Goal: Task Accomplishment & Management: Use online tool/utility

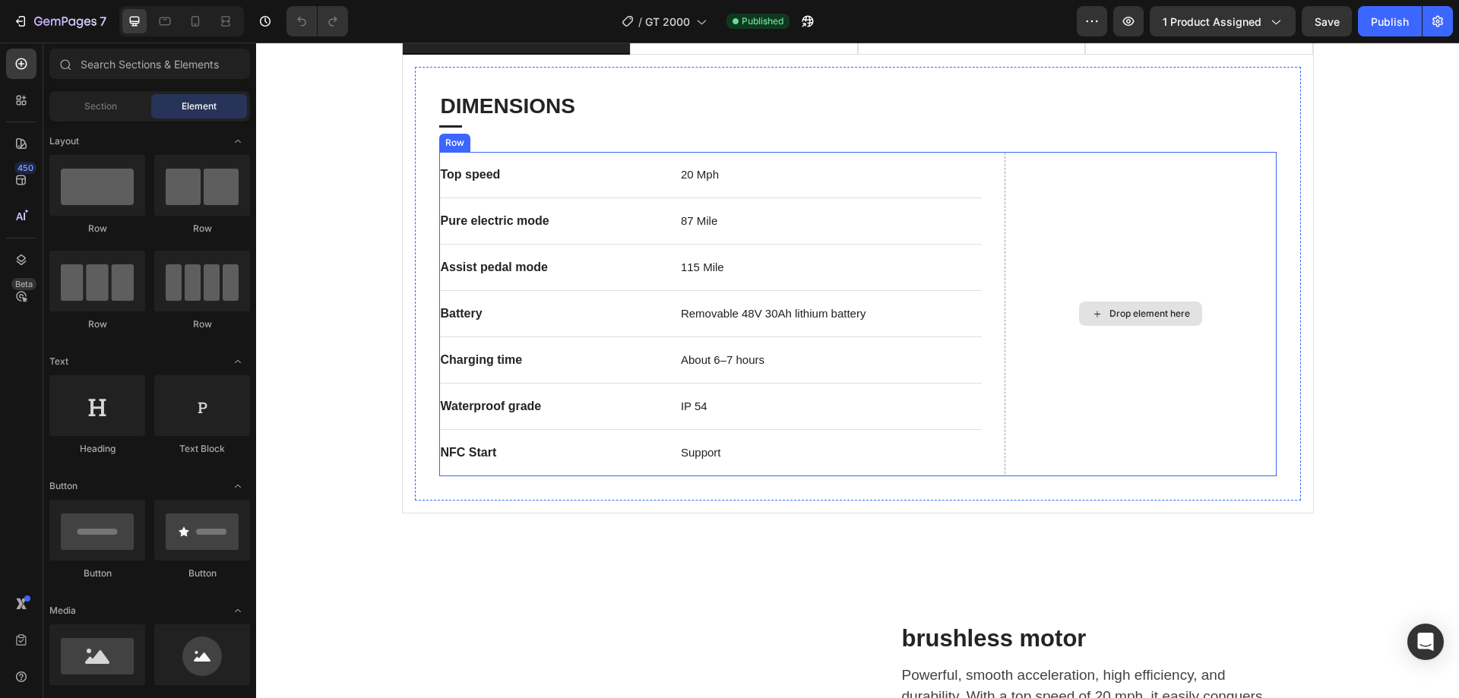
scroll to position [836, 0]
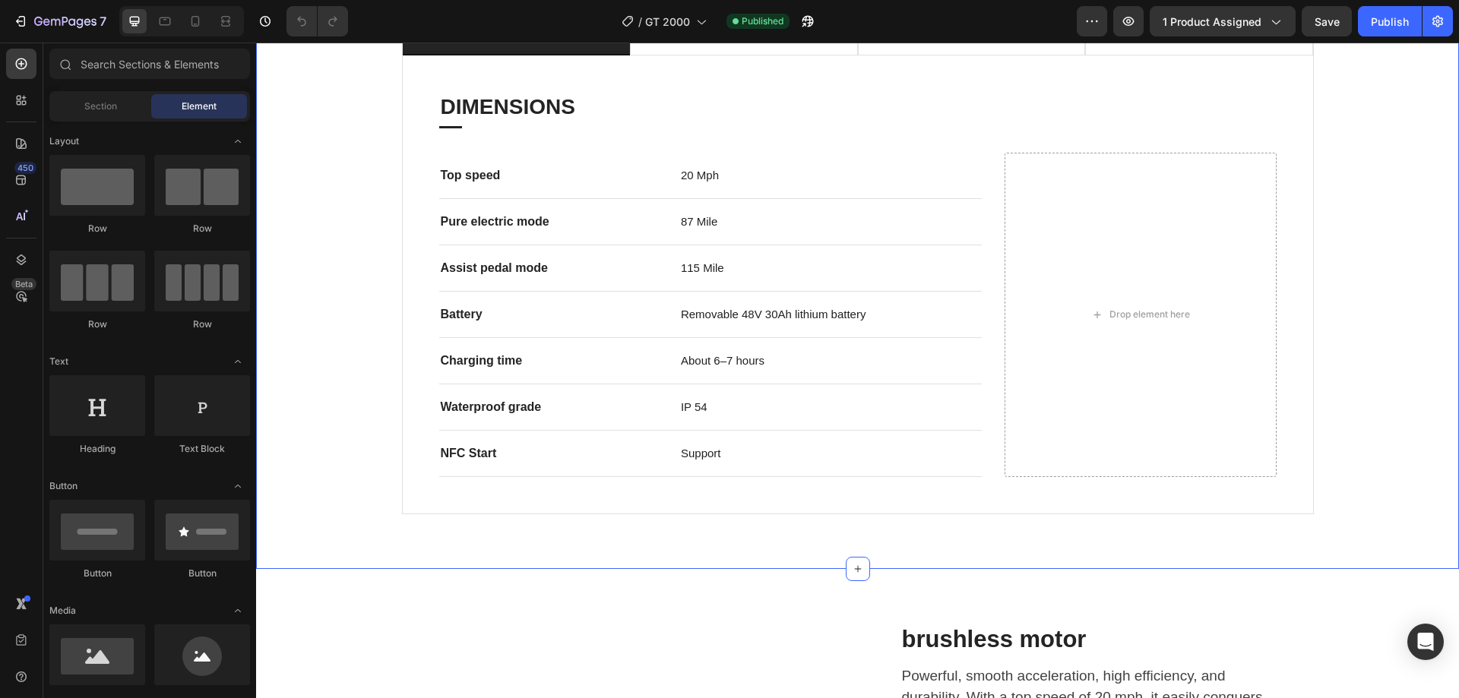
click at [822, 533] on div "performance drivetrain frame dimensions DIMENSIONS Heading Title Line Top speed…" at bounding box center [857, 266] width 1203 height 605
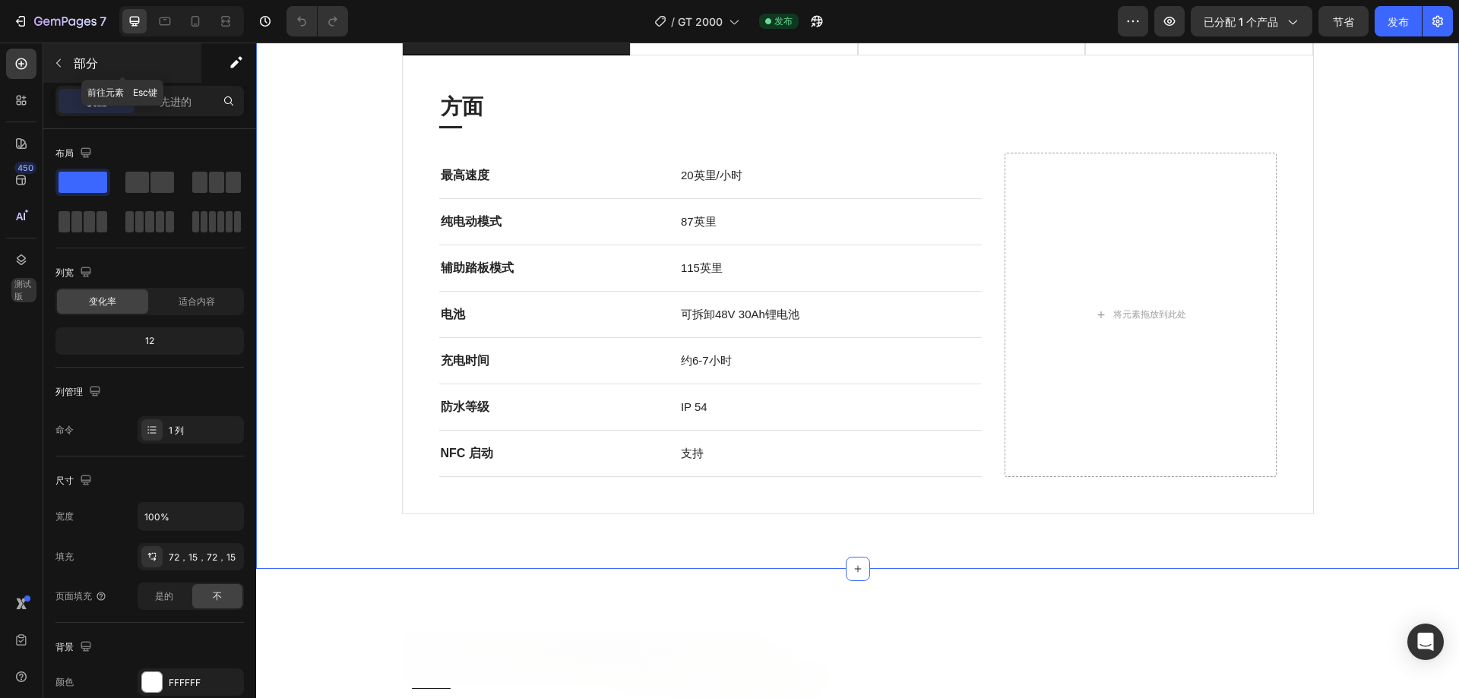
click at [57, 65] on icon "button" at bounding box center [58, 63] width 12 height 12
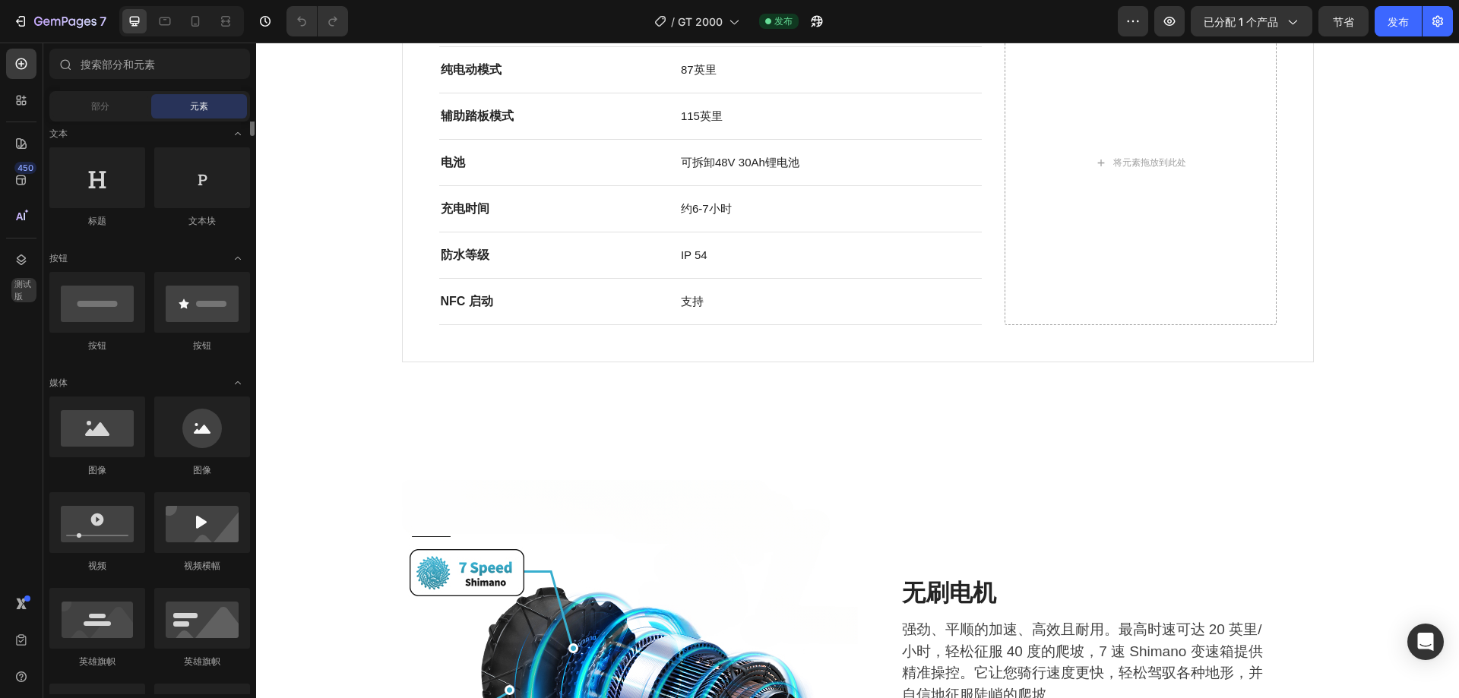
scroll to position [304, 0]
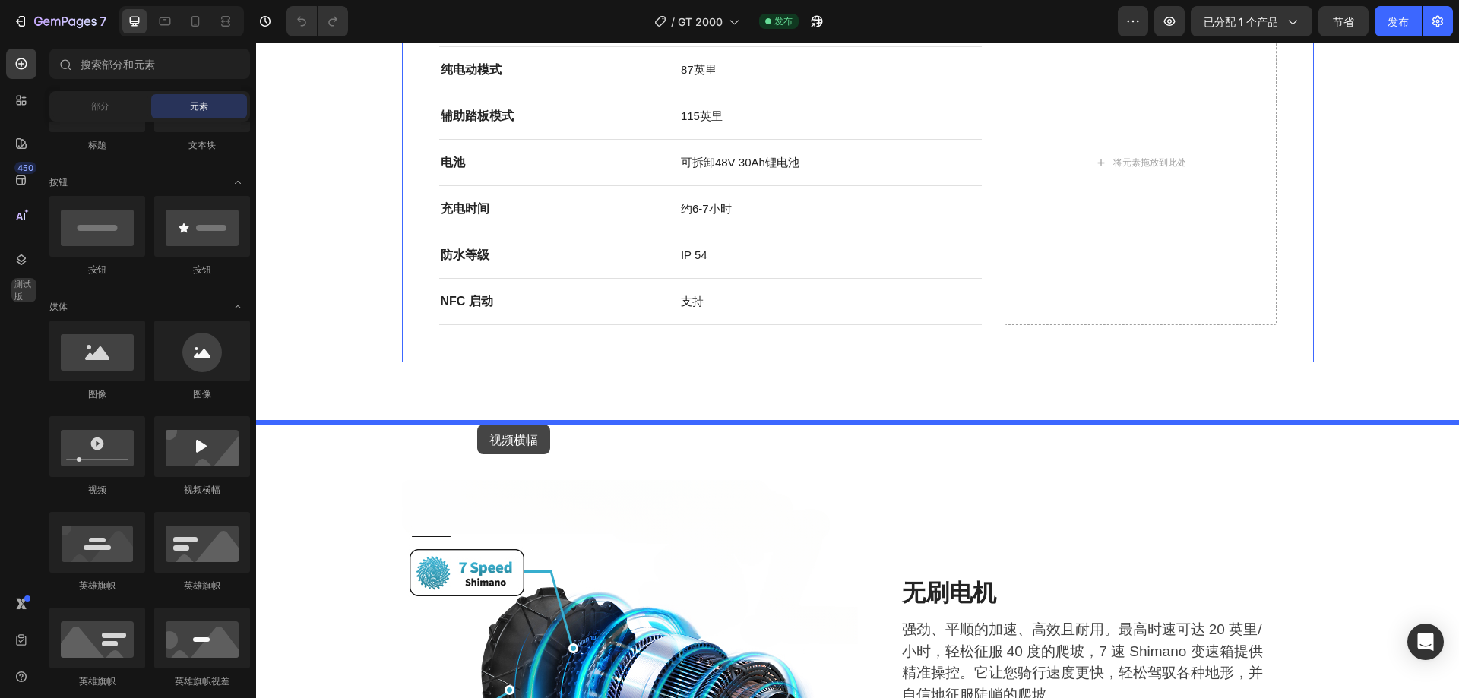
drag, startPoint x: 479, startPoint y: 496, endPoint x: 477, endPoint y: 425, distance: 71.5
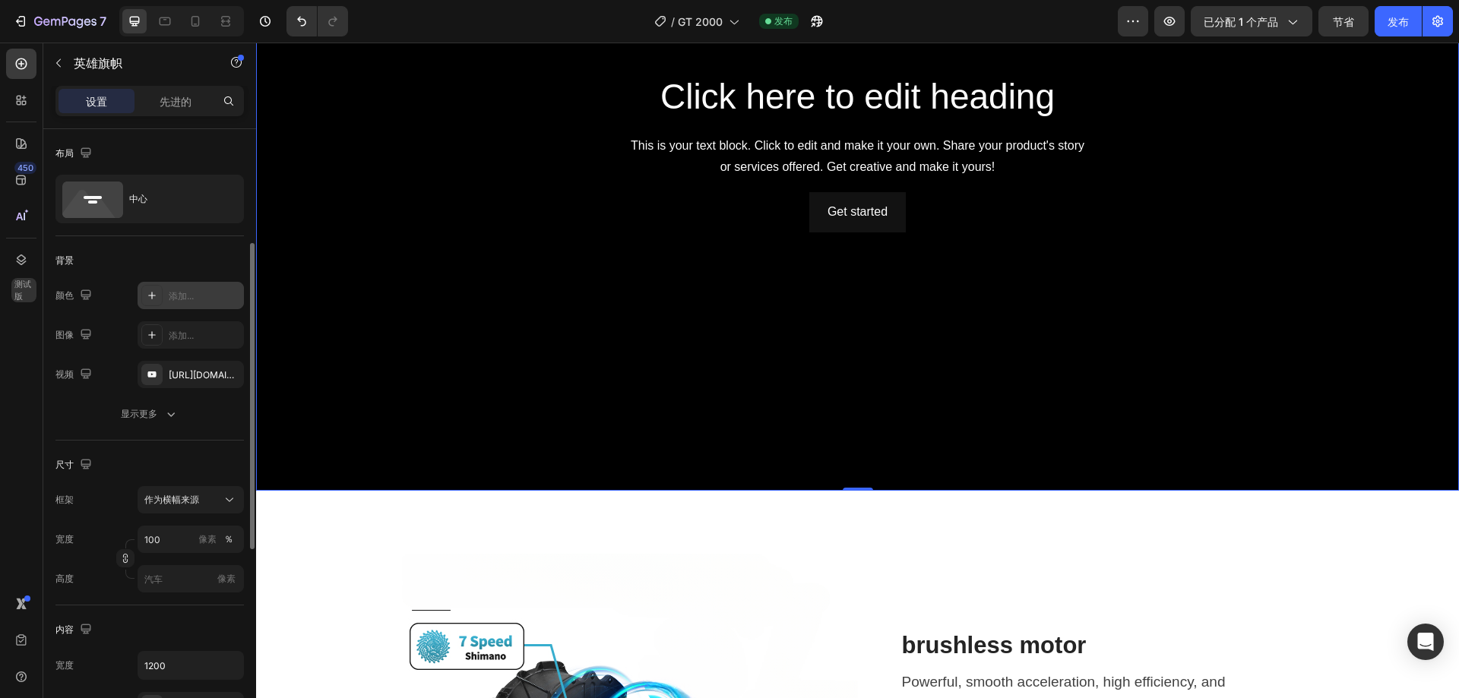
scroll to position [152, 0]
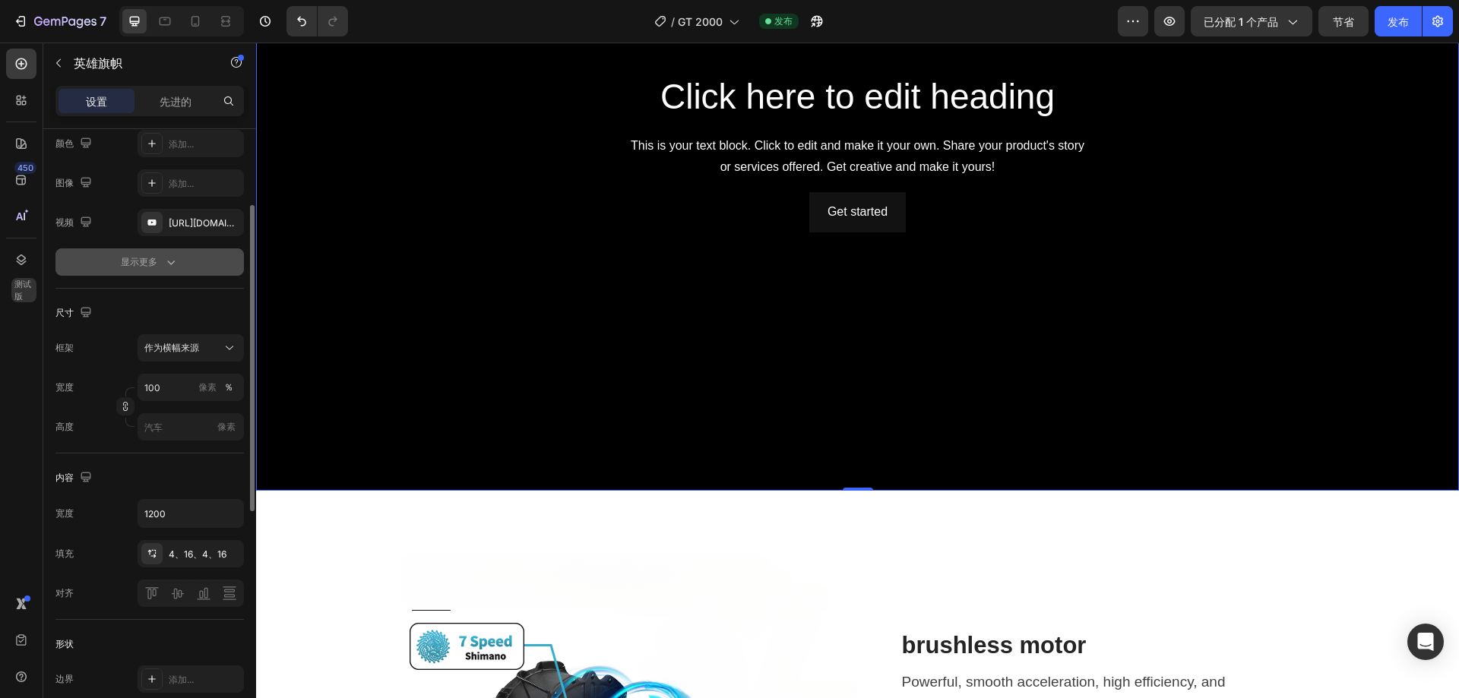
click at [163, 259] on icon "button" at bounding box center [170, 262] width 15 height 15
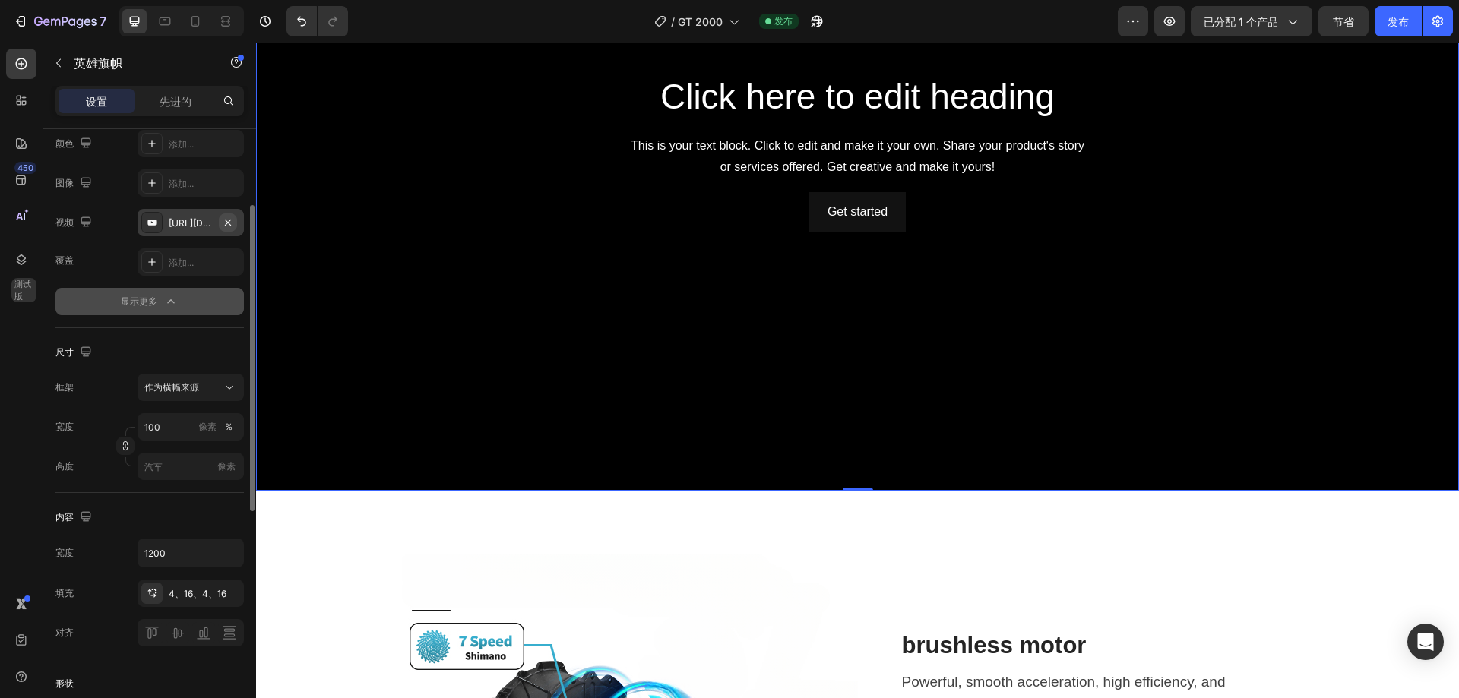
click at [223, 224] on icon "button" at bounding box center [228, 223] width 12 height 12
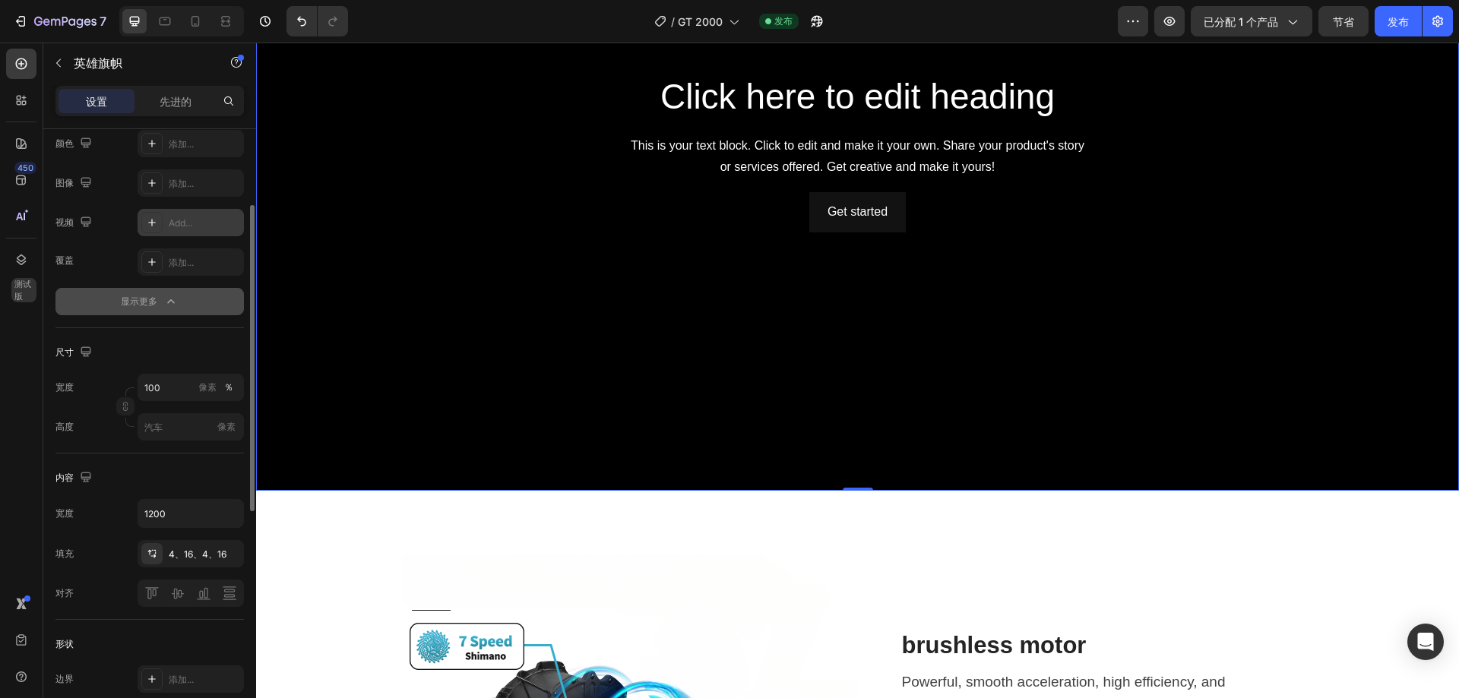
type input "Auto"
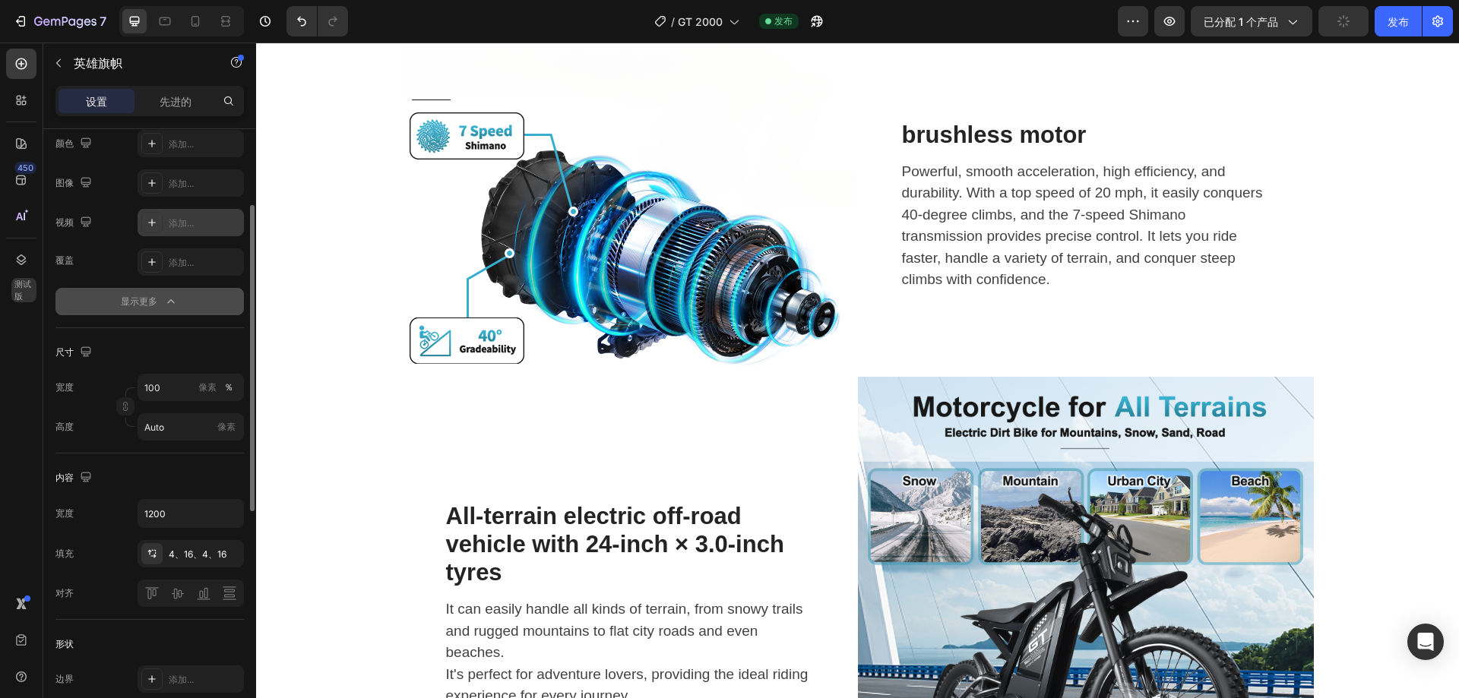
click at [194, 224] on font "添加..." at bounding box center [181, 222] width 25 height 11
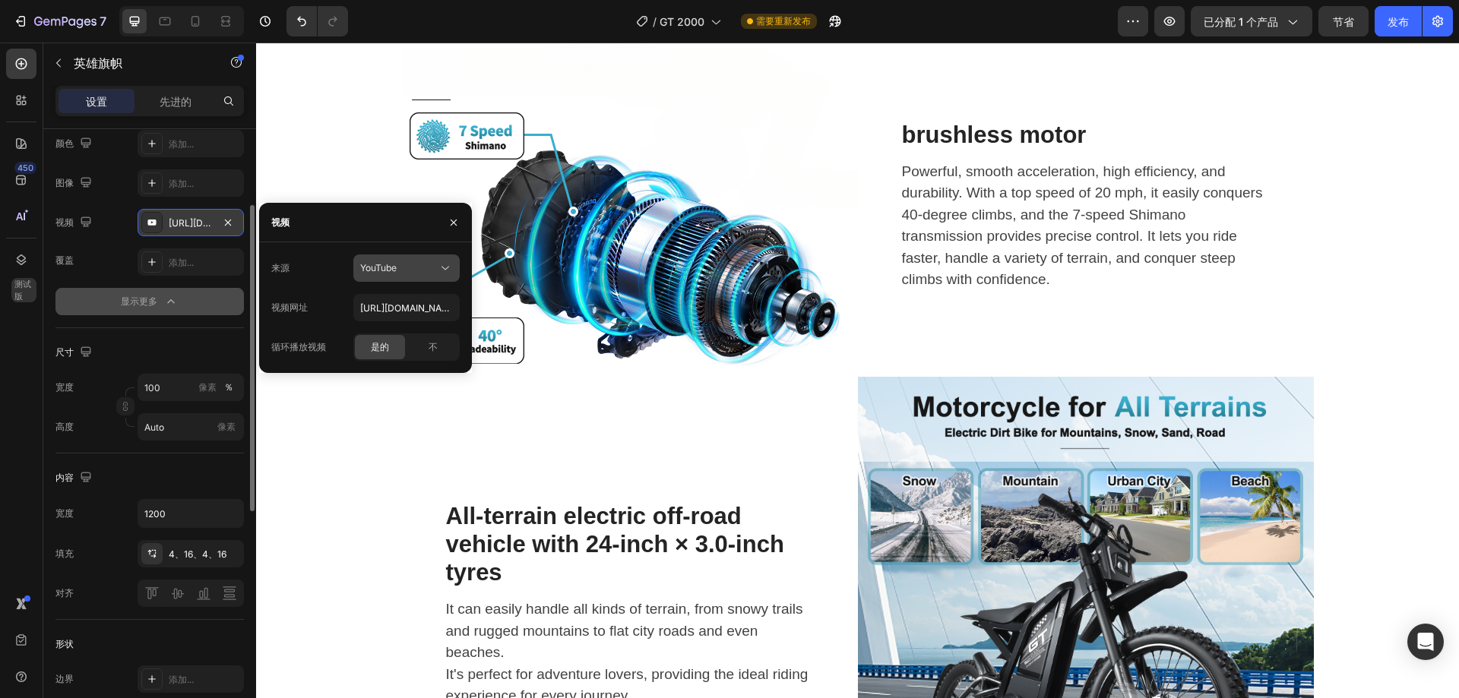
click at [422, 271] on div "YouTube" at bounding box center [398, 268] width 77 height 14
click at [408, 292] on div "视频托管" at bounding box center [391, 305] width 125 height 29
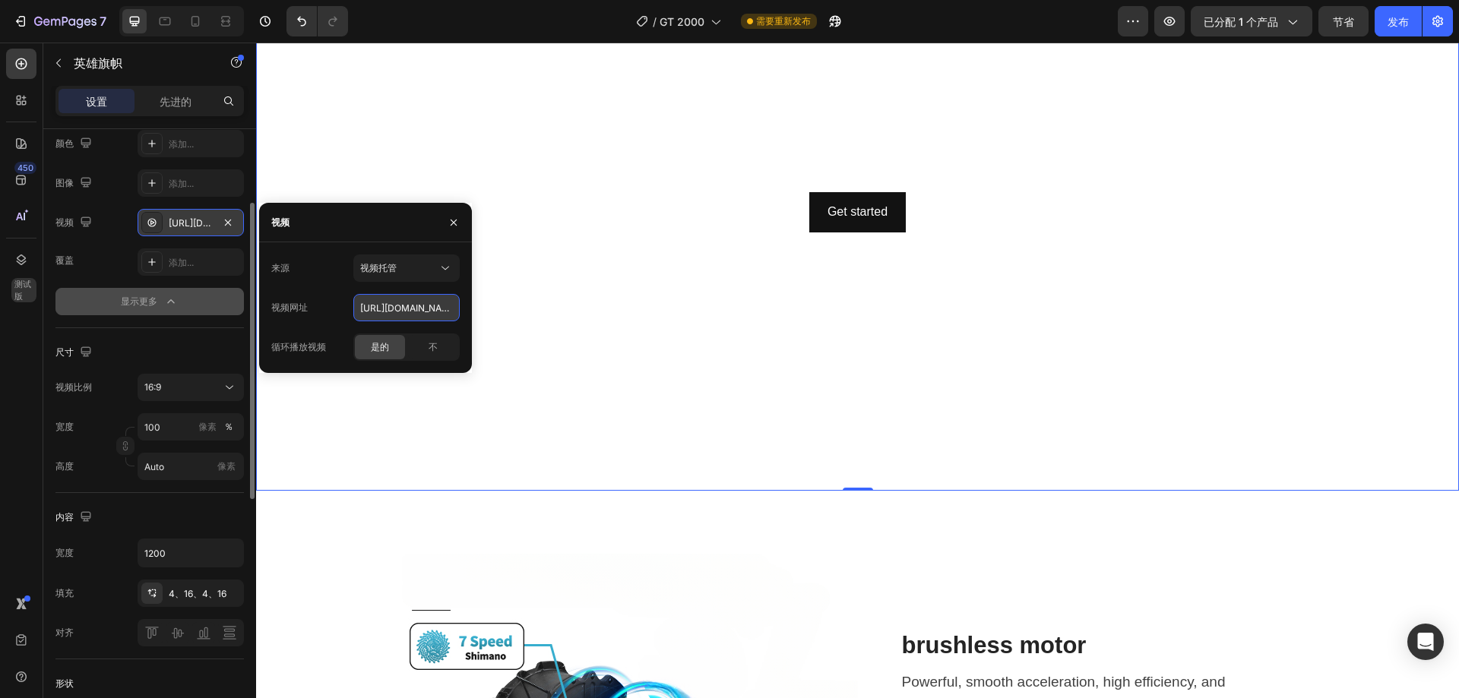
click at [397, 308] on input "https://cdn.shopify.com/videos/c/o/v/92a407d4e0c94a288eb54cac18c387dc.mp4" at bounding box center [406, 307] width 106 height 27
paste input "24b5c76feac947db9352c5182e165ca9"
type input "https://cdn.shopify.com/videos/c/o/v/24b5c76feac947db9352c5182e165ca9.mp4"
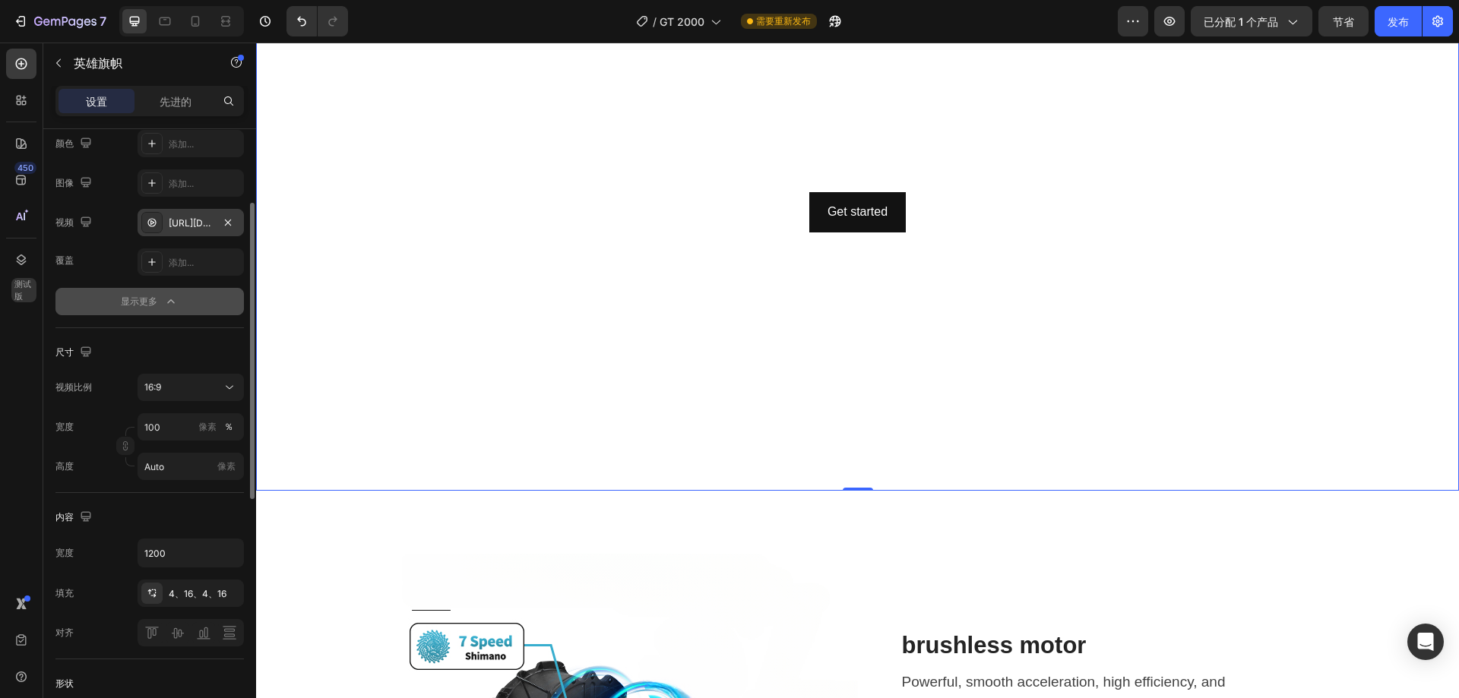
scroll to position [0, 0]
drag, startPoint x: 206, startPoint y: 307, endPoint x: 146, endPoint y: 325, distance: 62.7
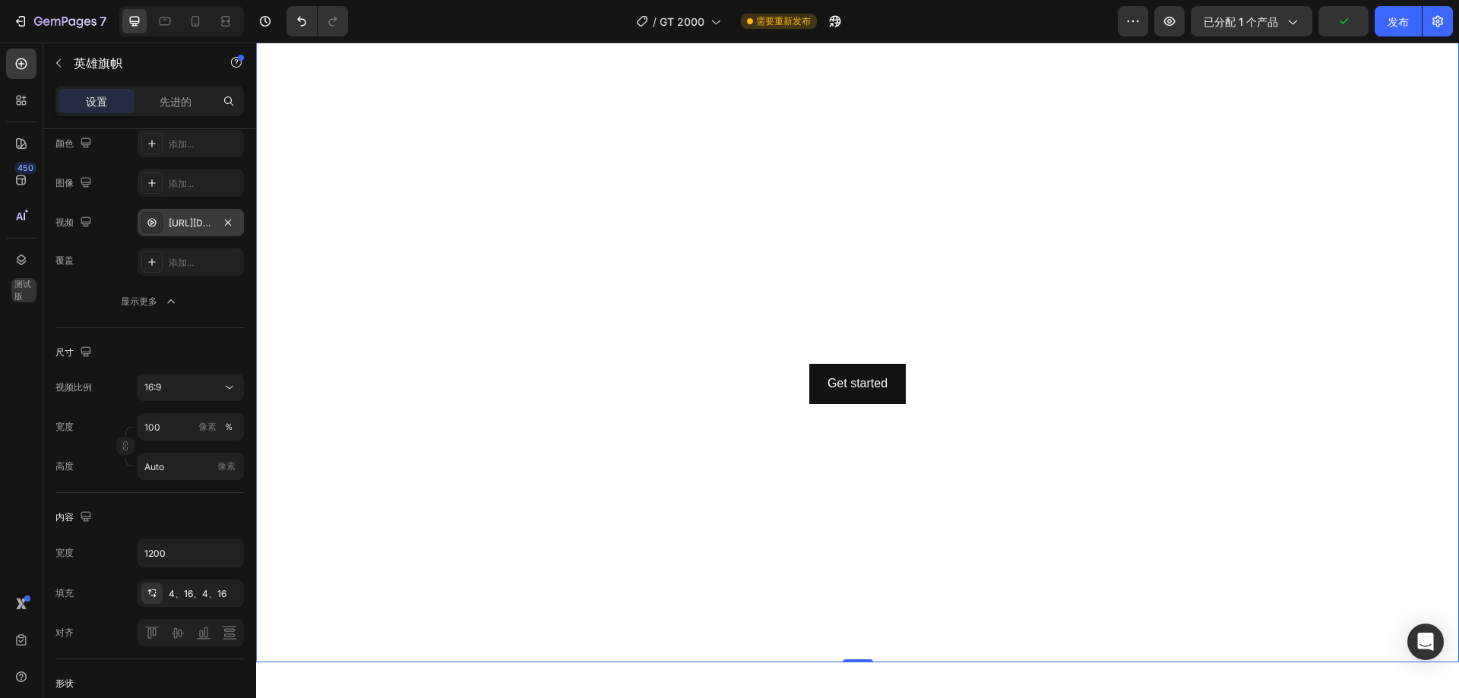
scroll to position [1444, 0]
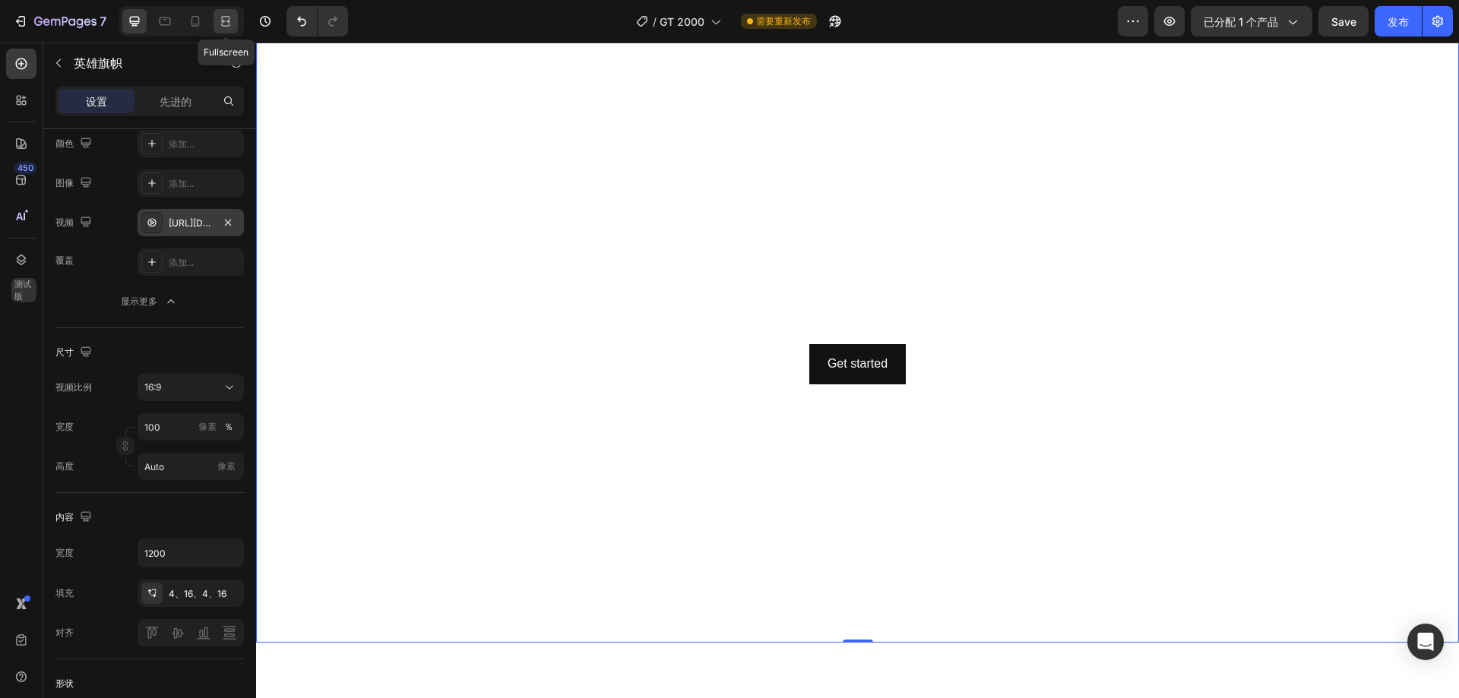
click at [227, 24] on icon at bounding box center [225, 21] width 15 height 15
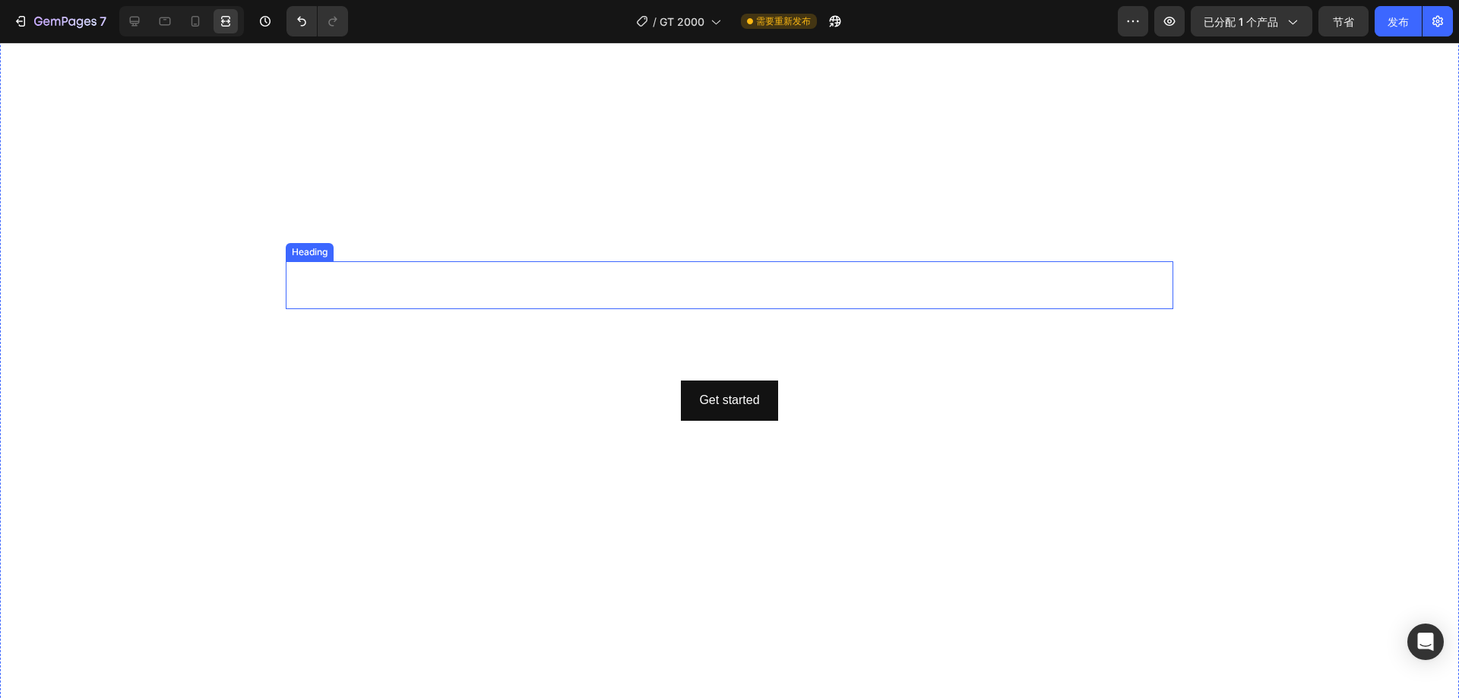
scroll to position [1444, 0]
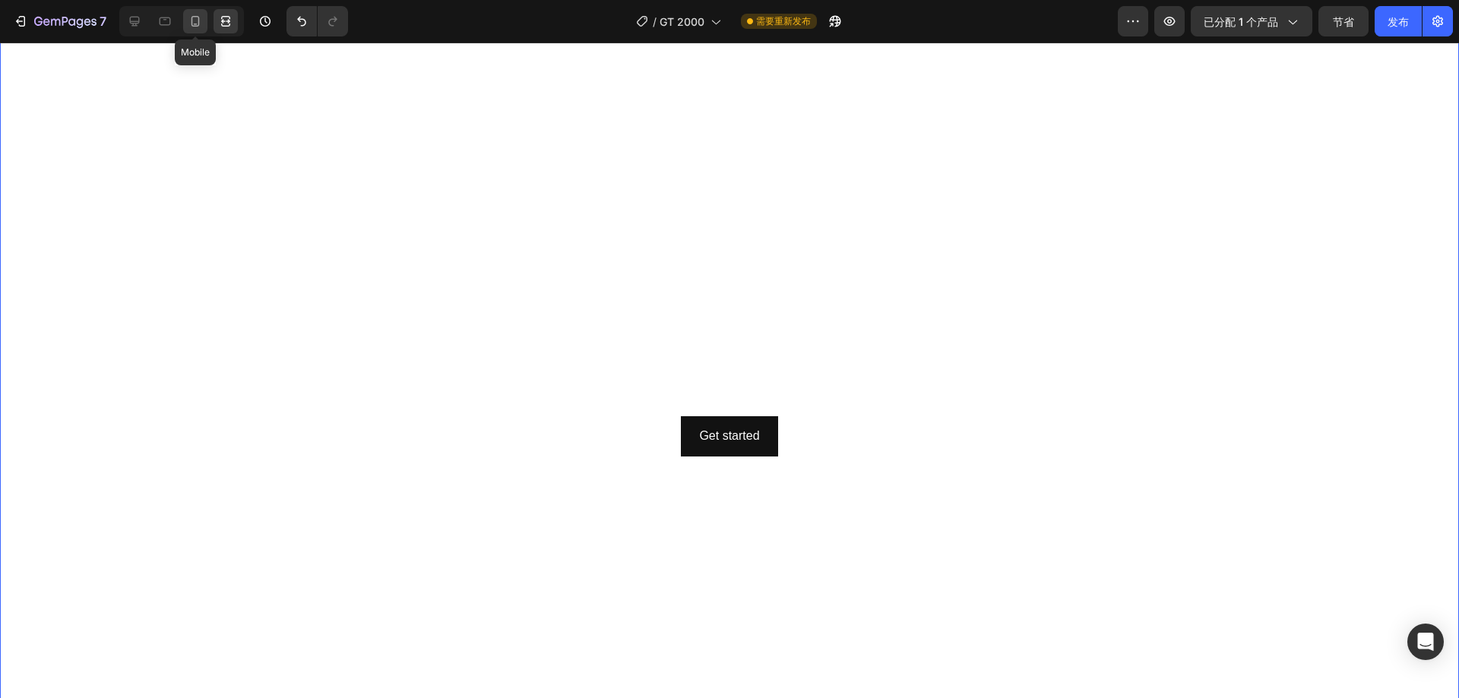
click at [186, 20] on div at bounding box center [195, 21] width 24 height 24
type input "100%"
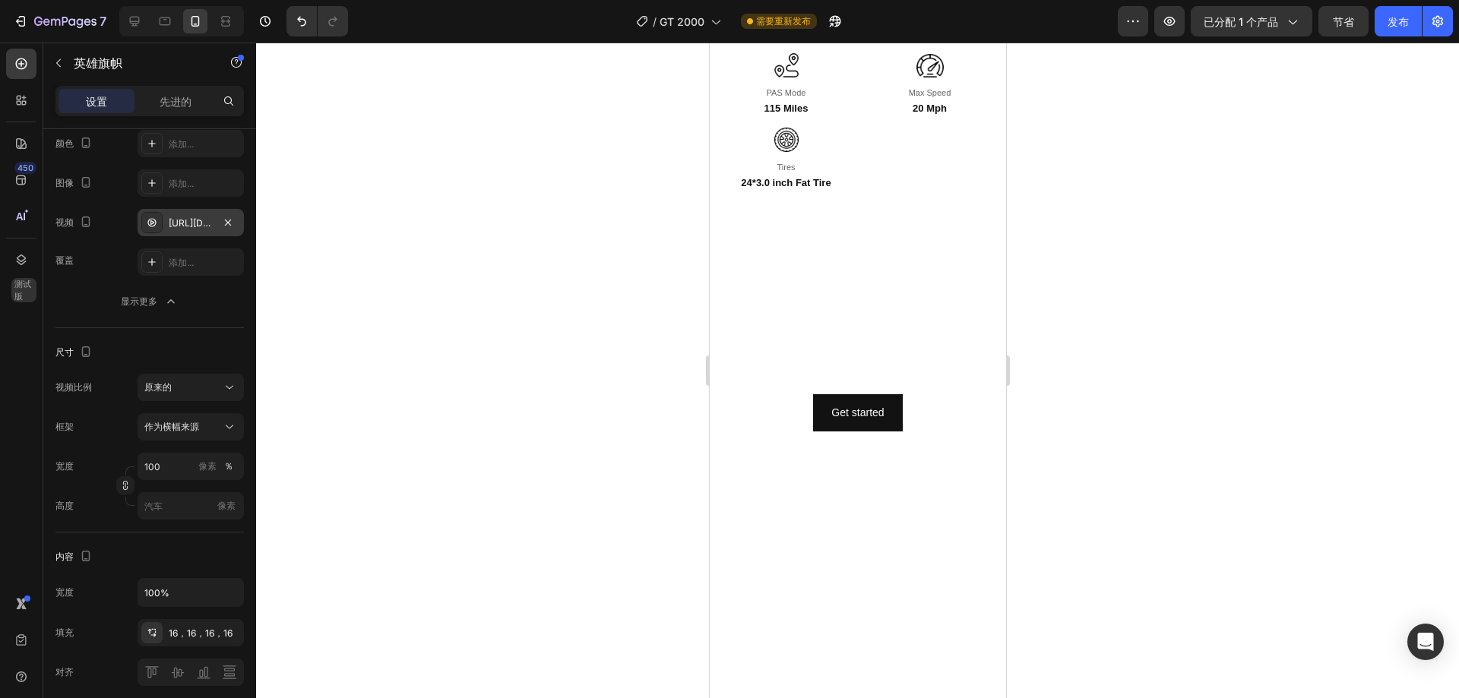
scroll to position [1807, 0]
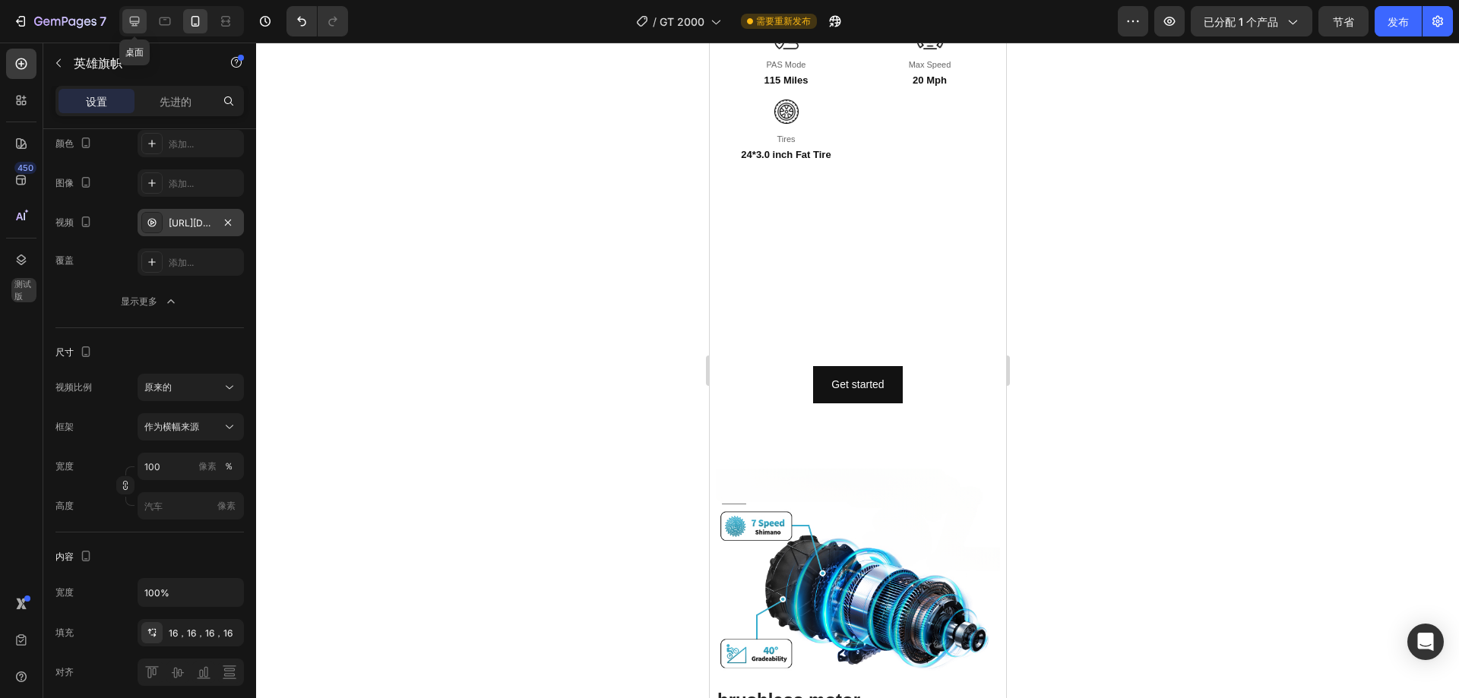
click at [131, 20] on icon at bounding box center [134, 21] width 15 height 15
type input "1200"
type input "Auto"
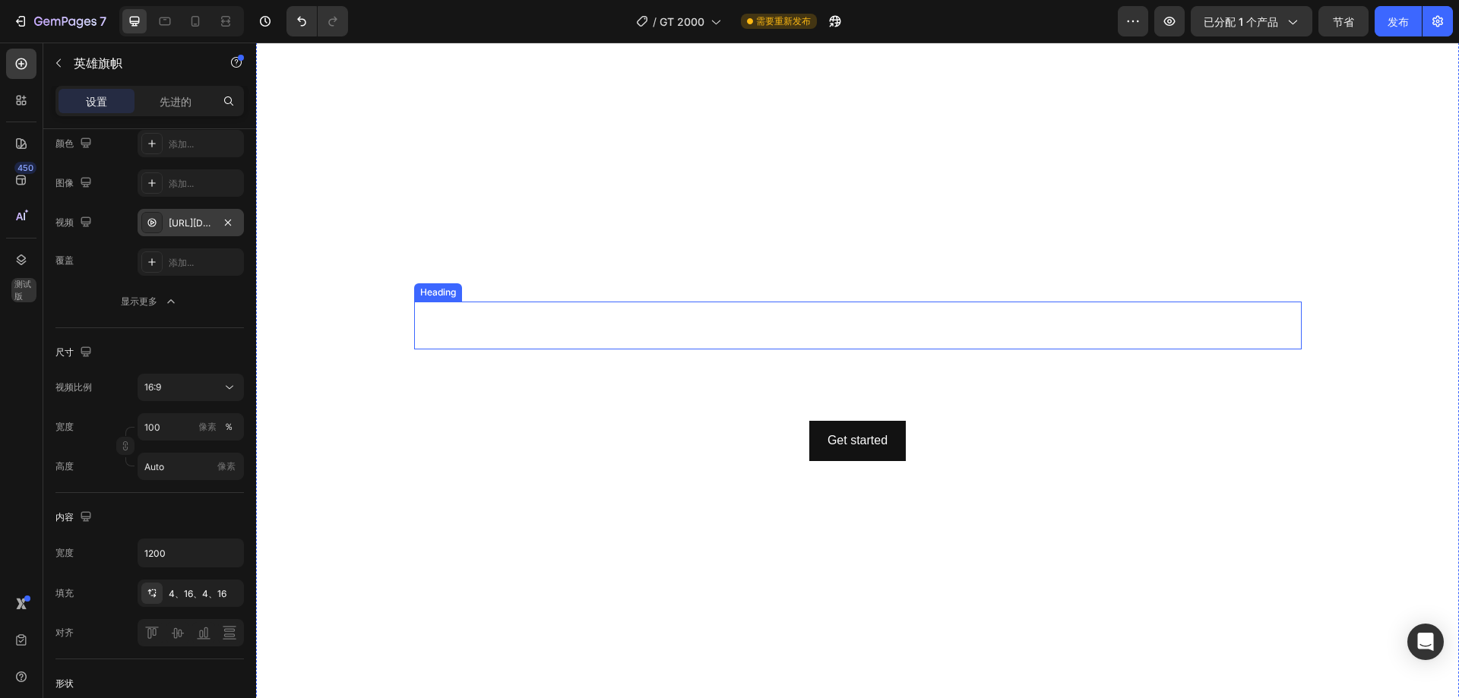
scroll to position [1498, 0]
click at [70, 64] on button "button" at bounding box center [58, 63] width 24 height 24
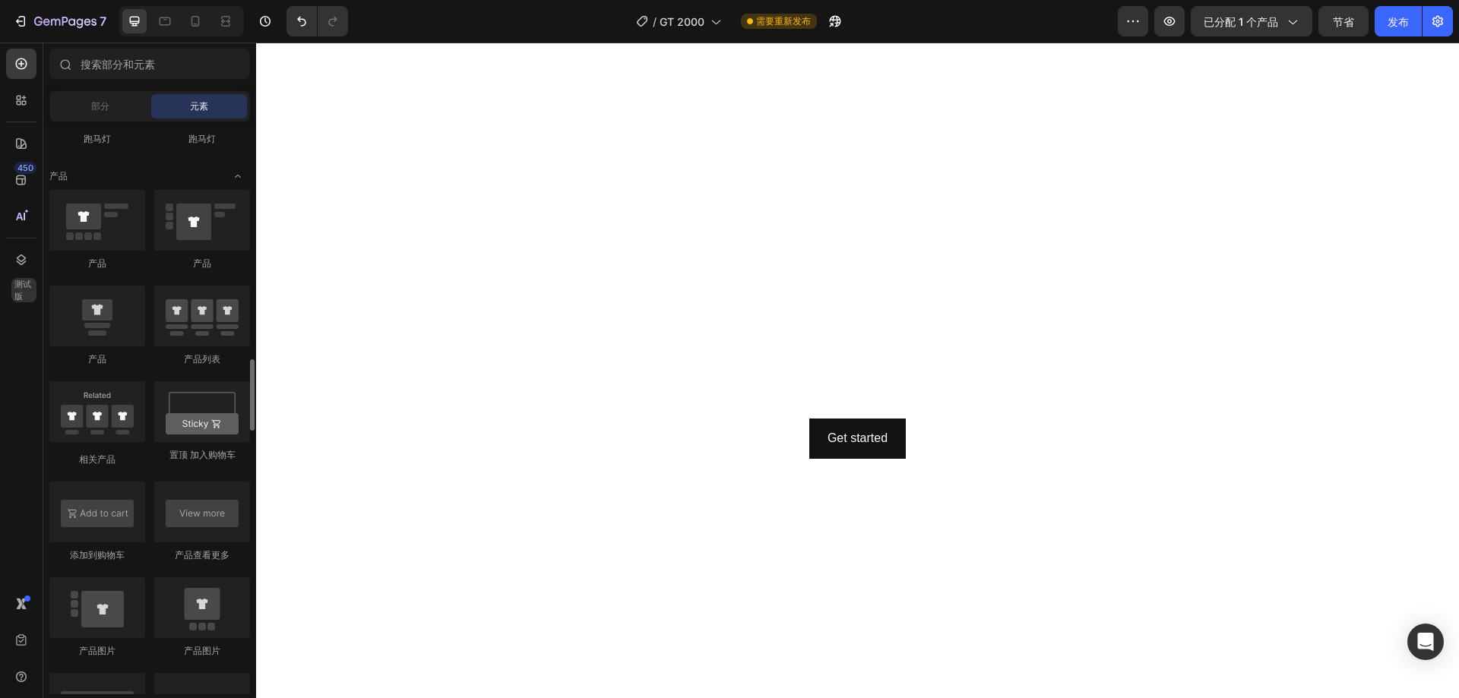
scroll to position [2279, 0]
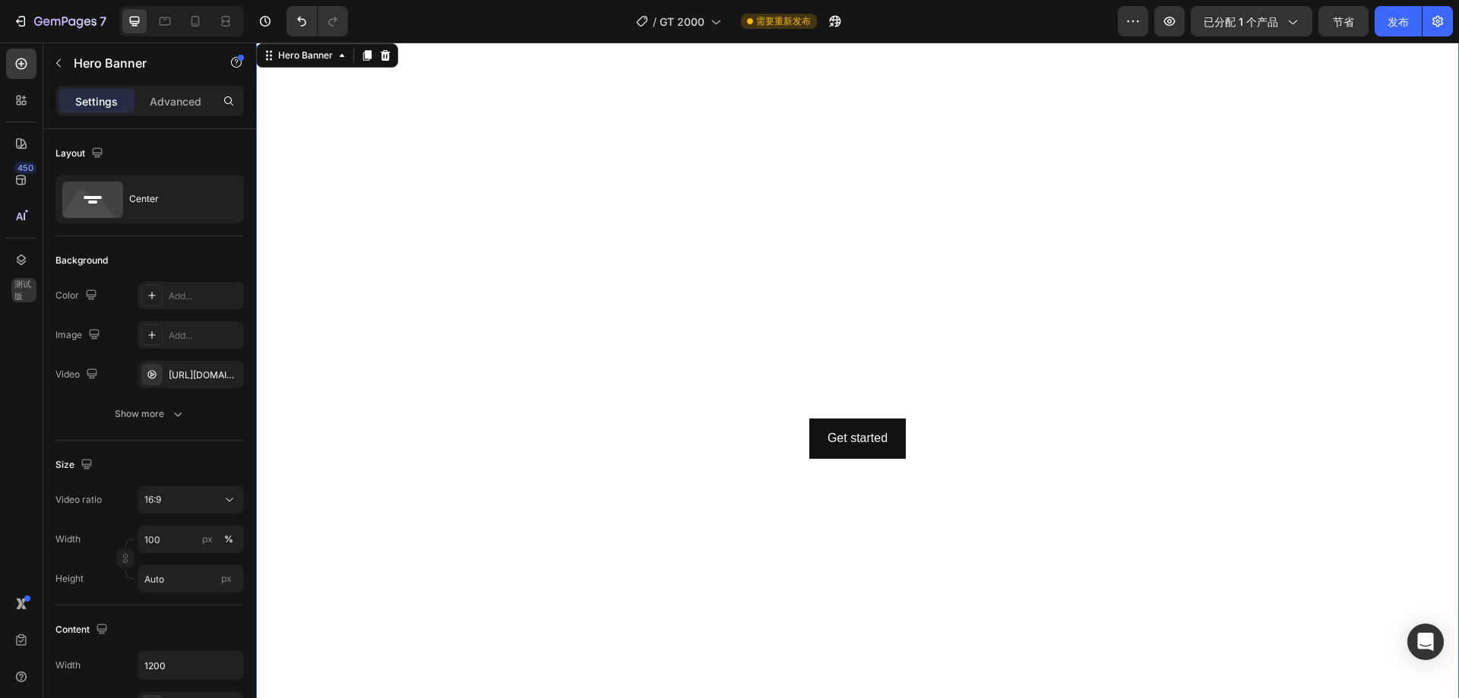
click at [707, 261] on video "Background Image" at bounding box center [857, 378] width 1203 height 676
click at [384, 60] on icon at bounding box center [386, 55] width 10 height 11
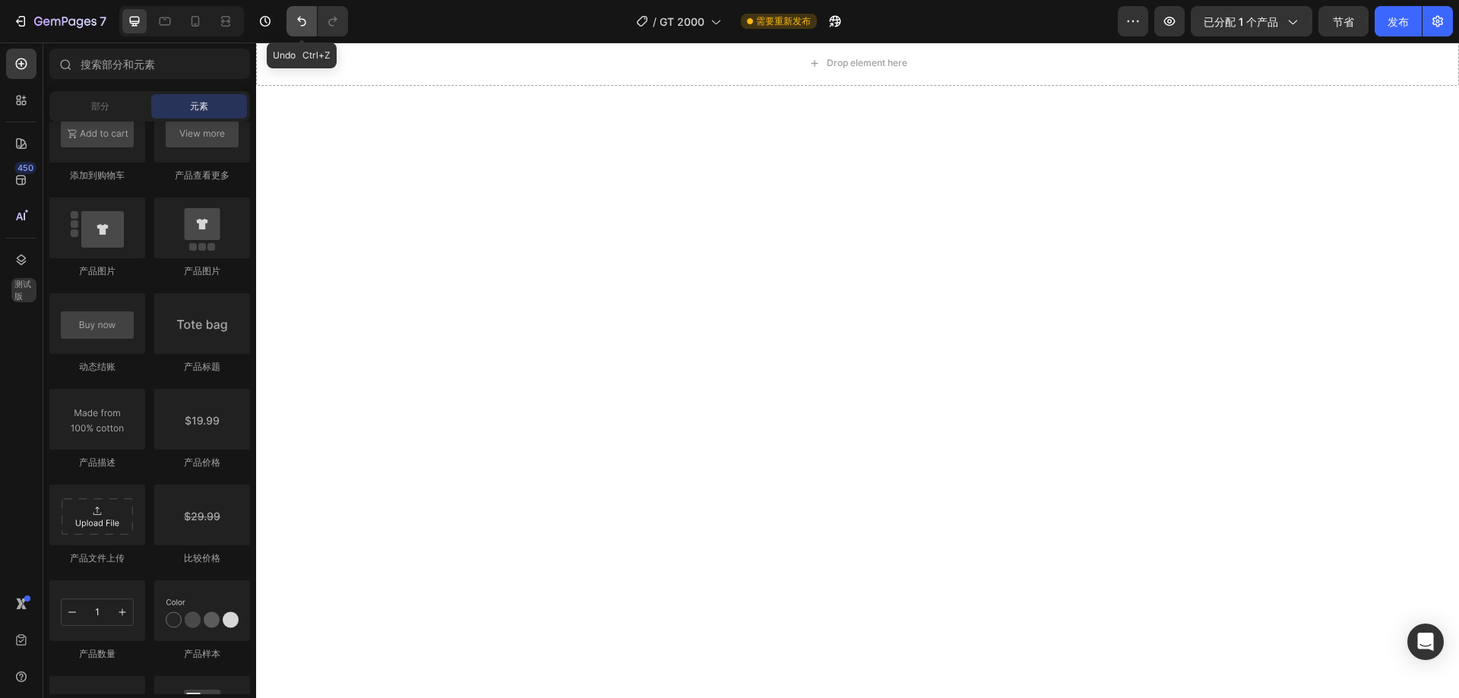
click at [293, 27] on button "撤消/重做" at bounding box center [301, 21] width 30 height 30
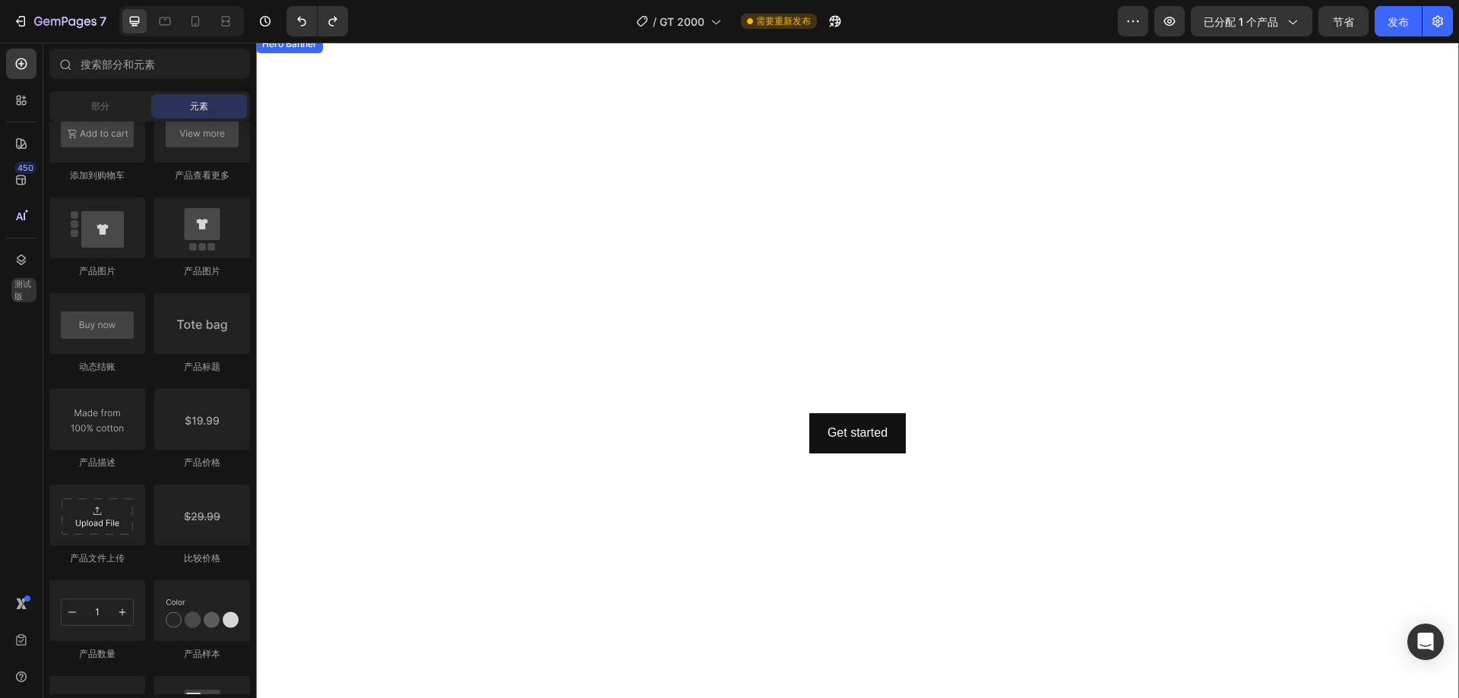
scroll to position [1118, 0]
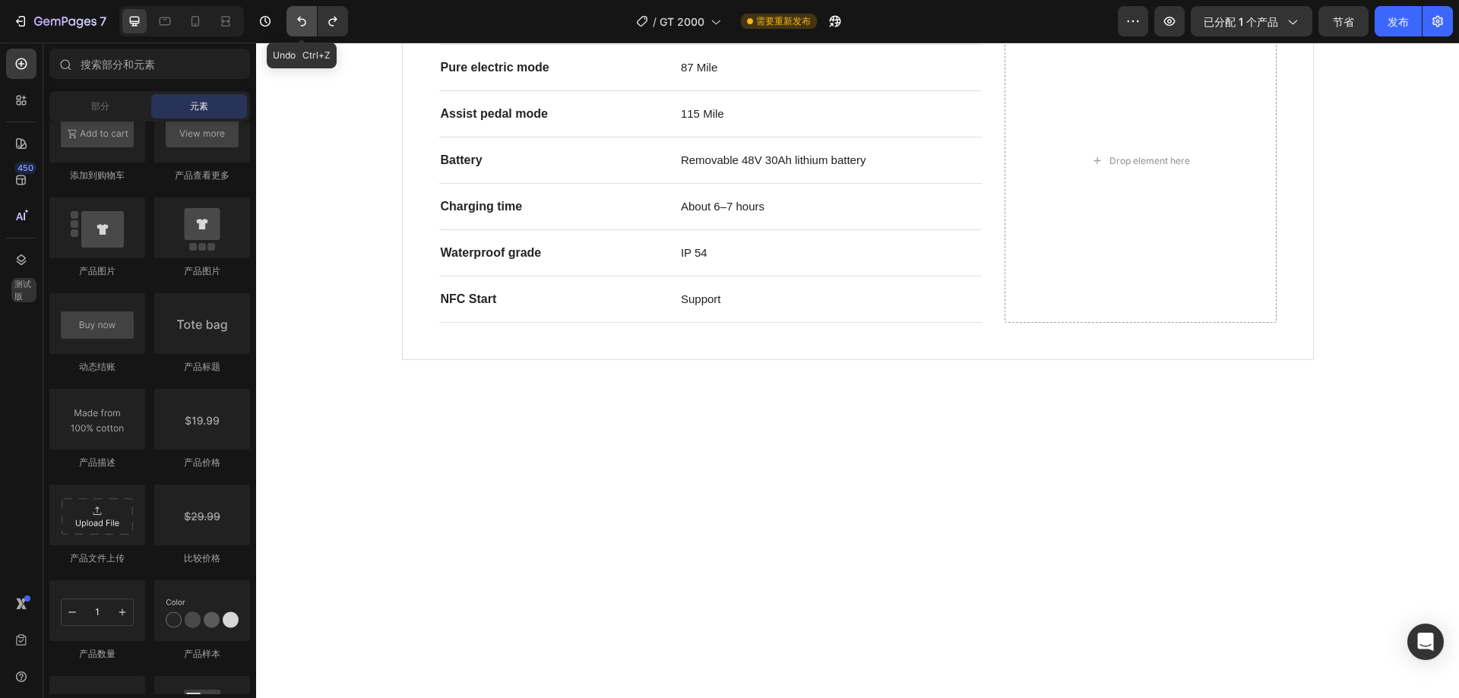
click at [300, 24] on icon "撤消/重做" at bounding box center [301, 21] width 15 height 15
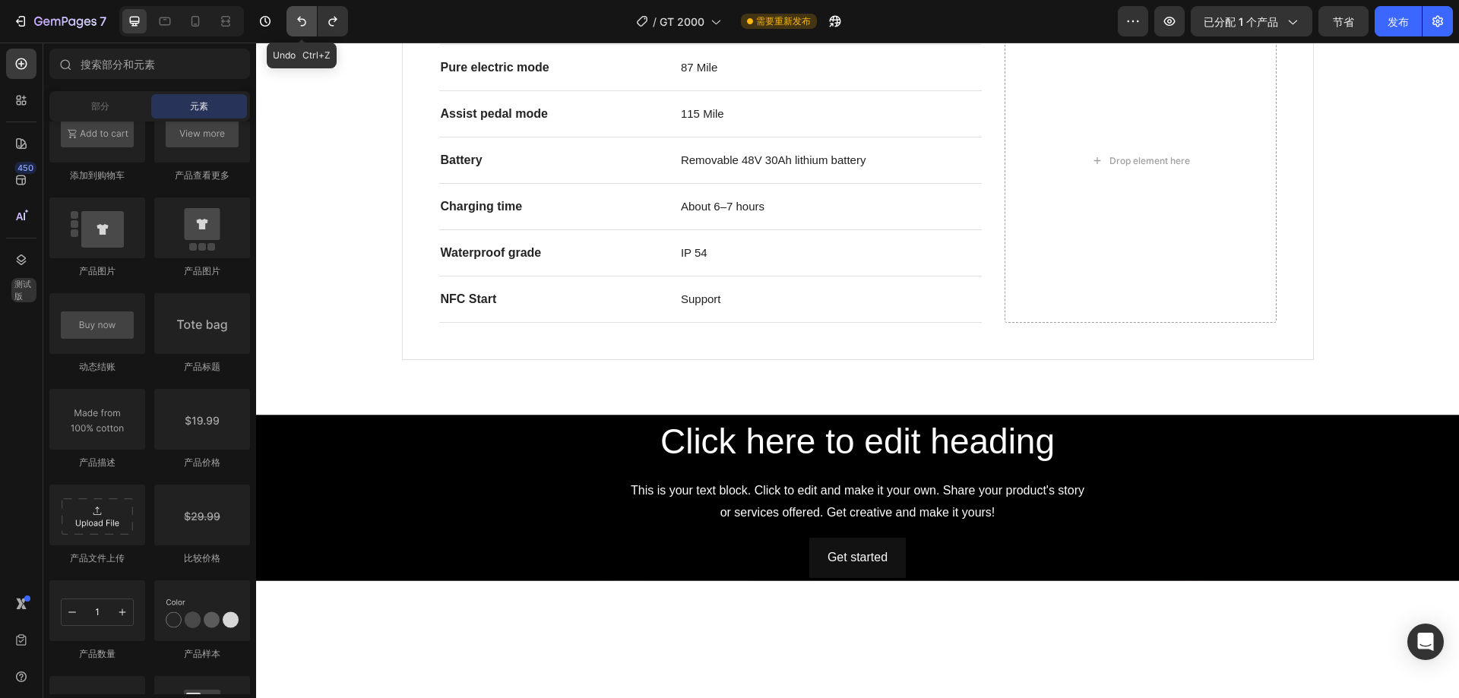
click at [297, 24] on icon "撤消/重做" at bounding box center [301, 21] width 15 height 15
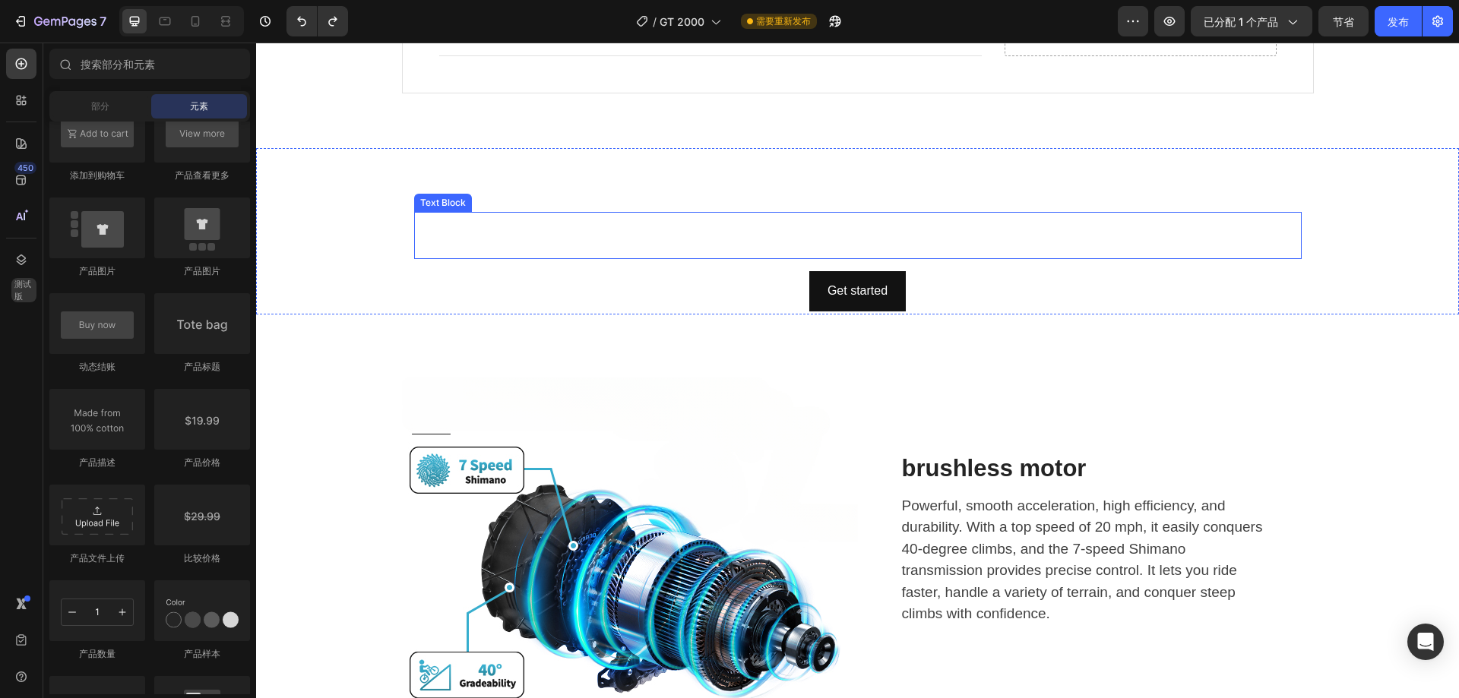
scroll to position [1422, 0]
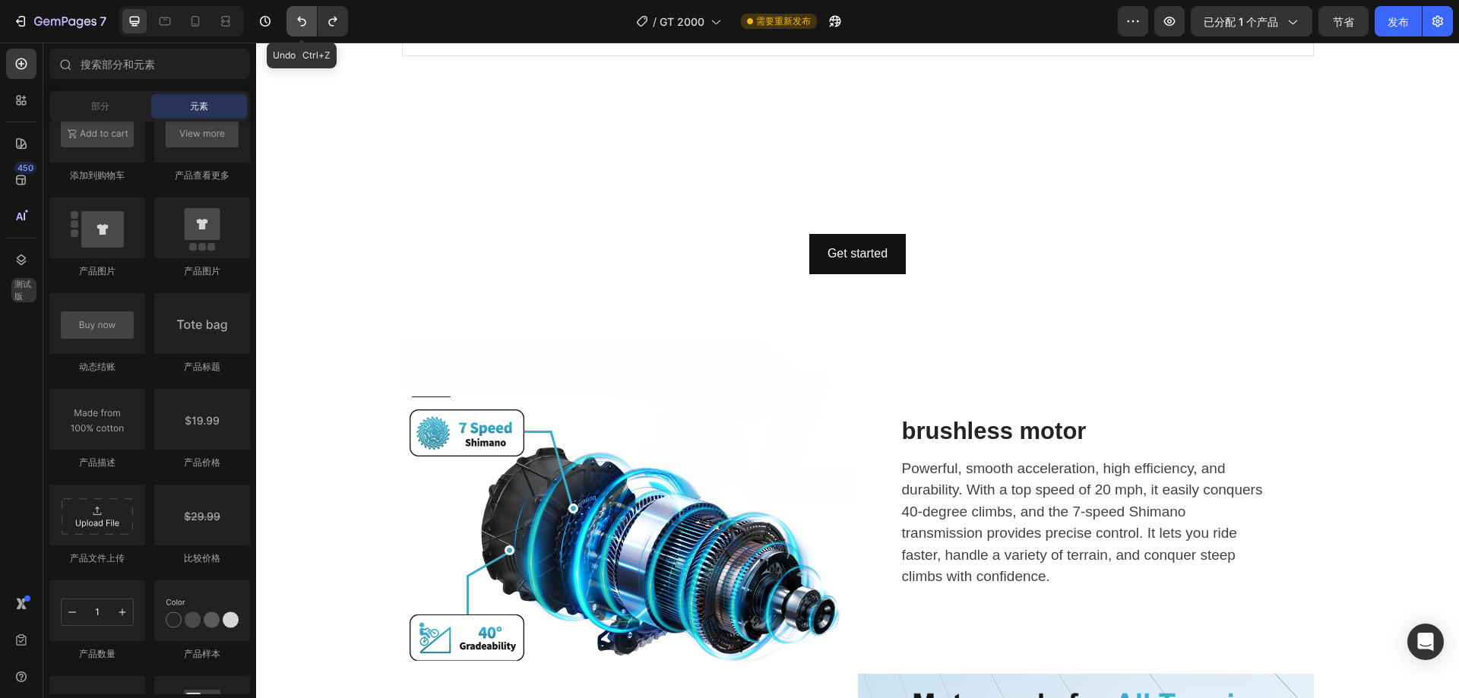
click at [299, 22] on icon "撤消/重做" at bounding box center [301, 21] width 15 height 15
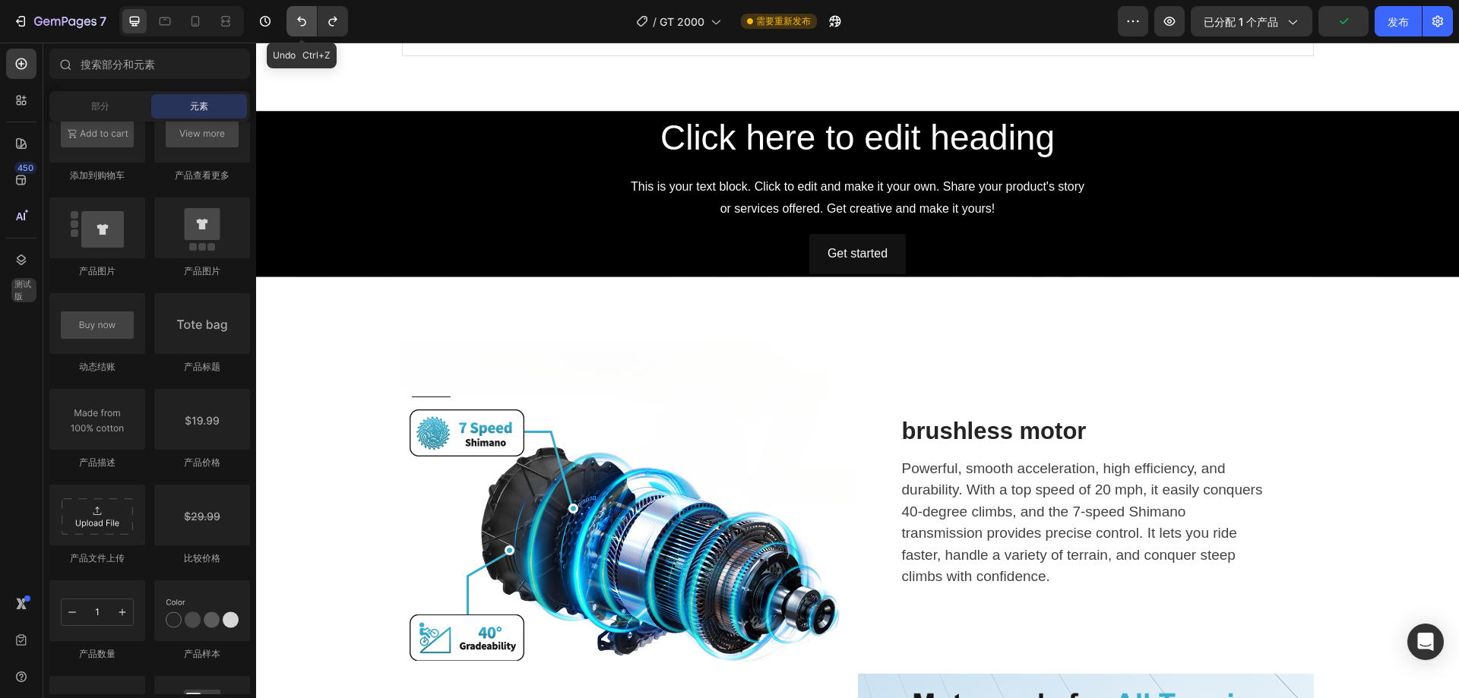
click at [308, 23] on icon "撤消/重做" at bounding box center [301, 21] width 15 height 15
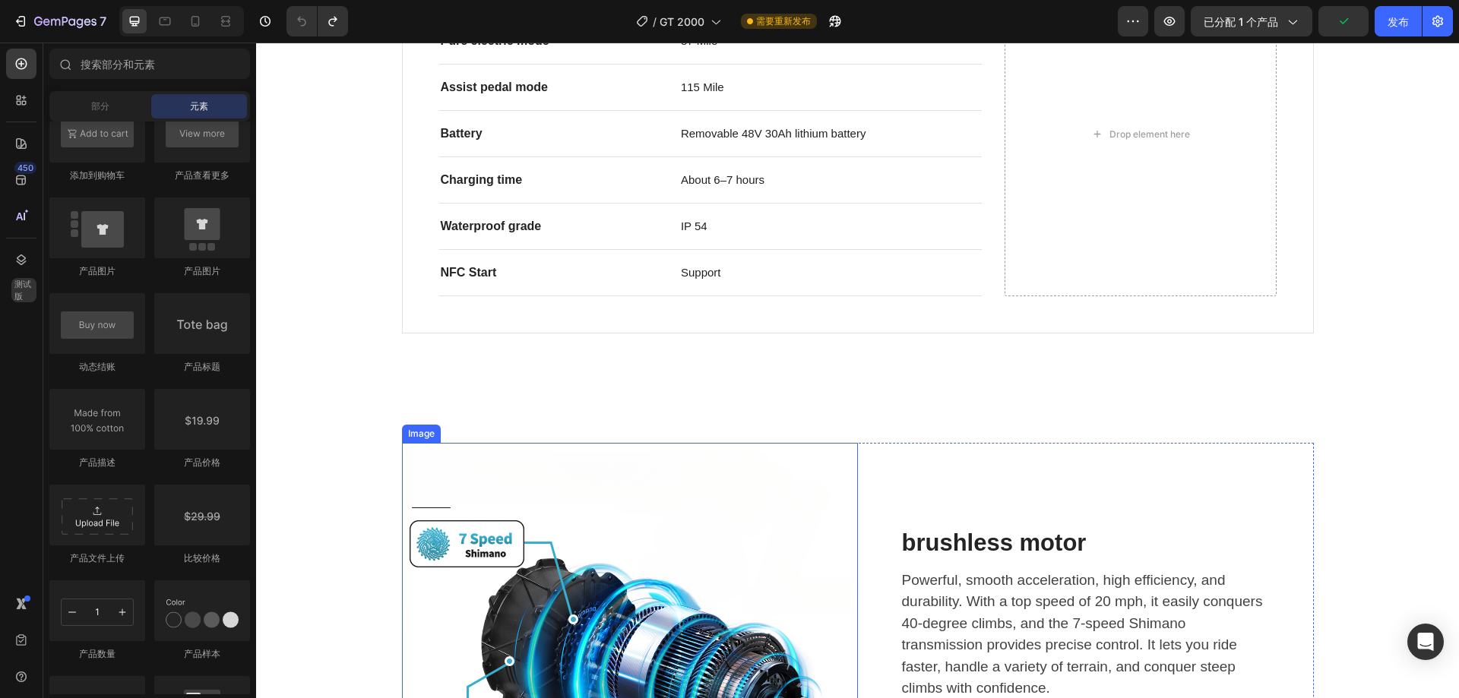
scroll to position [1118, 0]
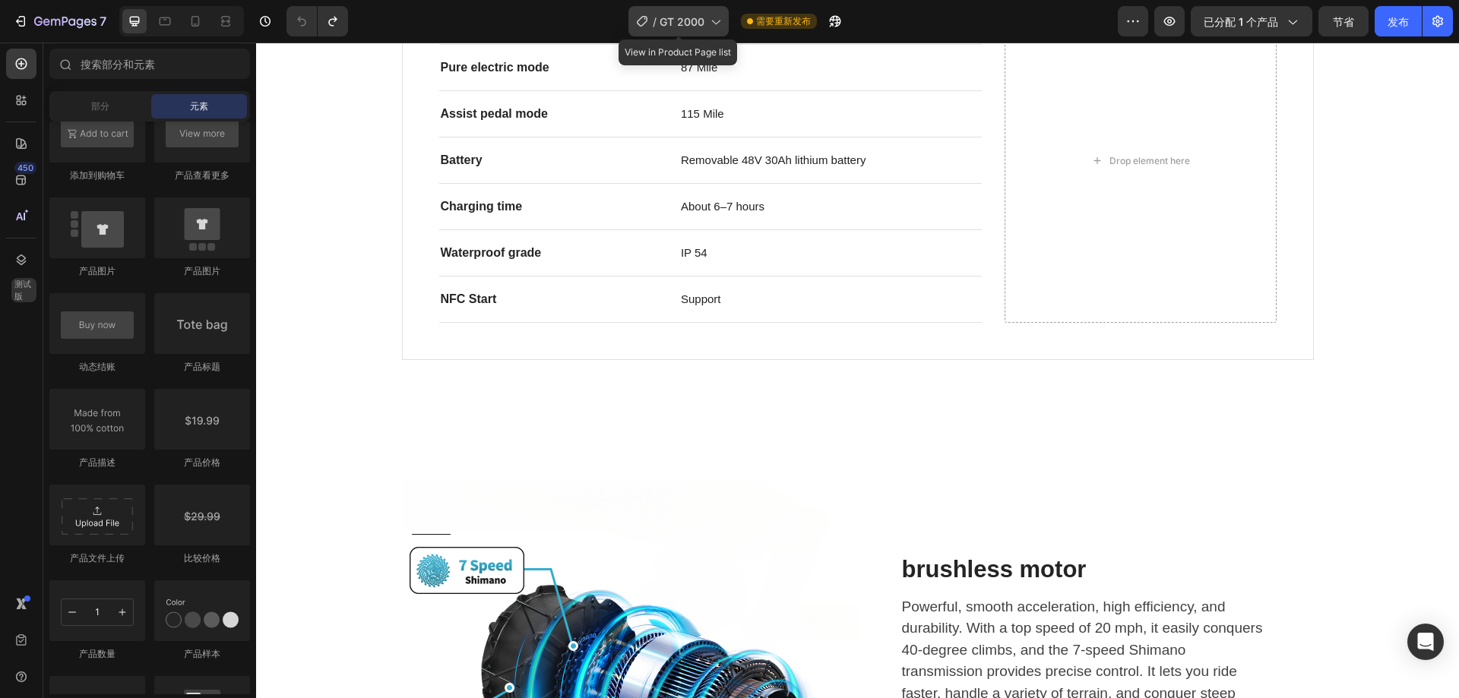
click at [654, 23] on font "/" at bounding box center [655, 21] width 4 height 13
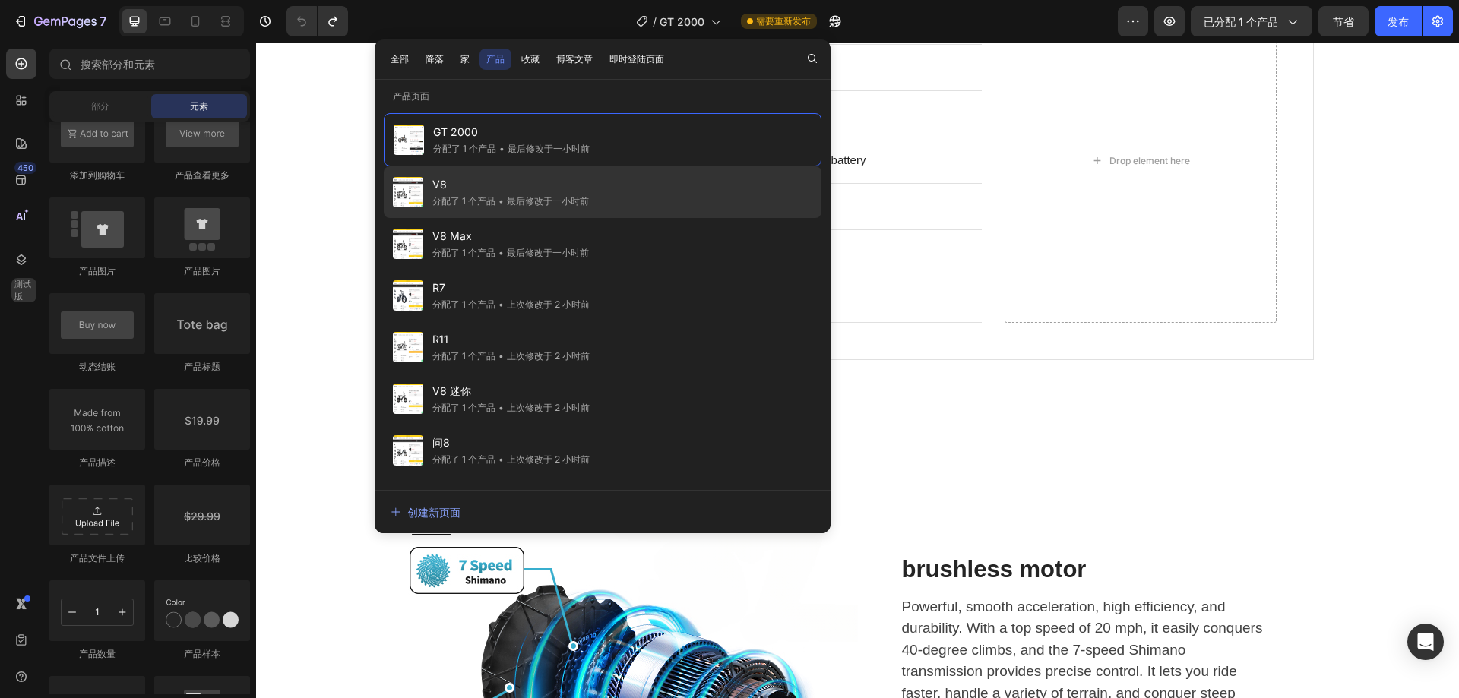
click at [521, 204] on font "最后修改于一小时前" at bounding box center [548, 200] width 82 height 11
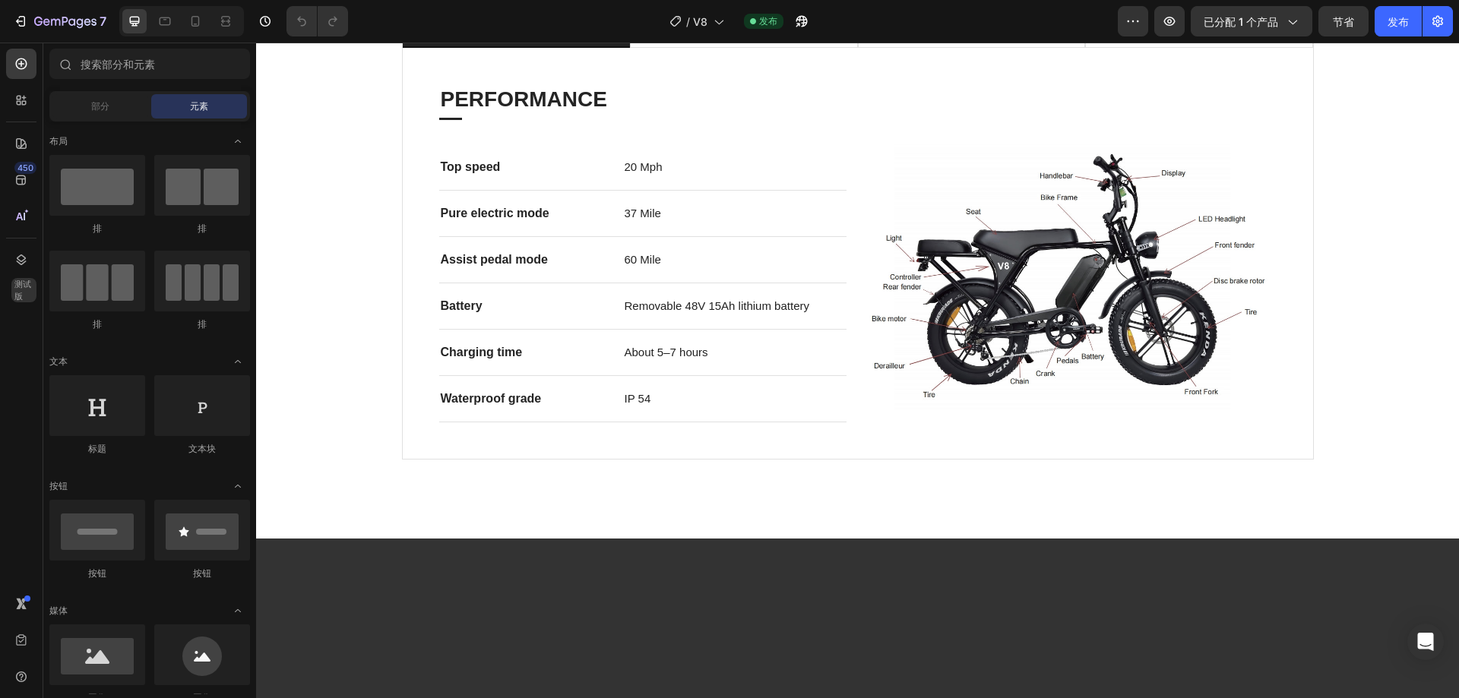
scroll to position [1292, 0]
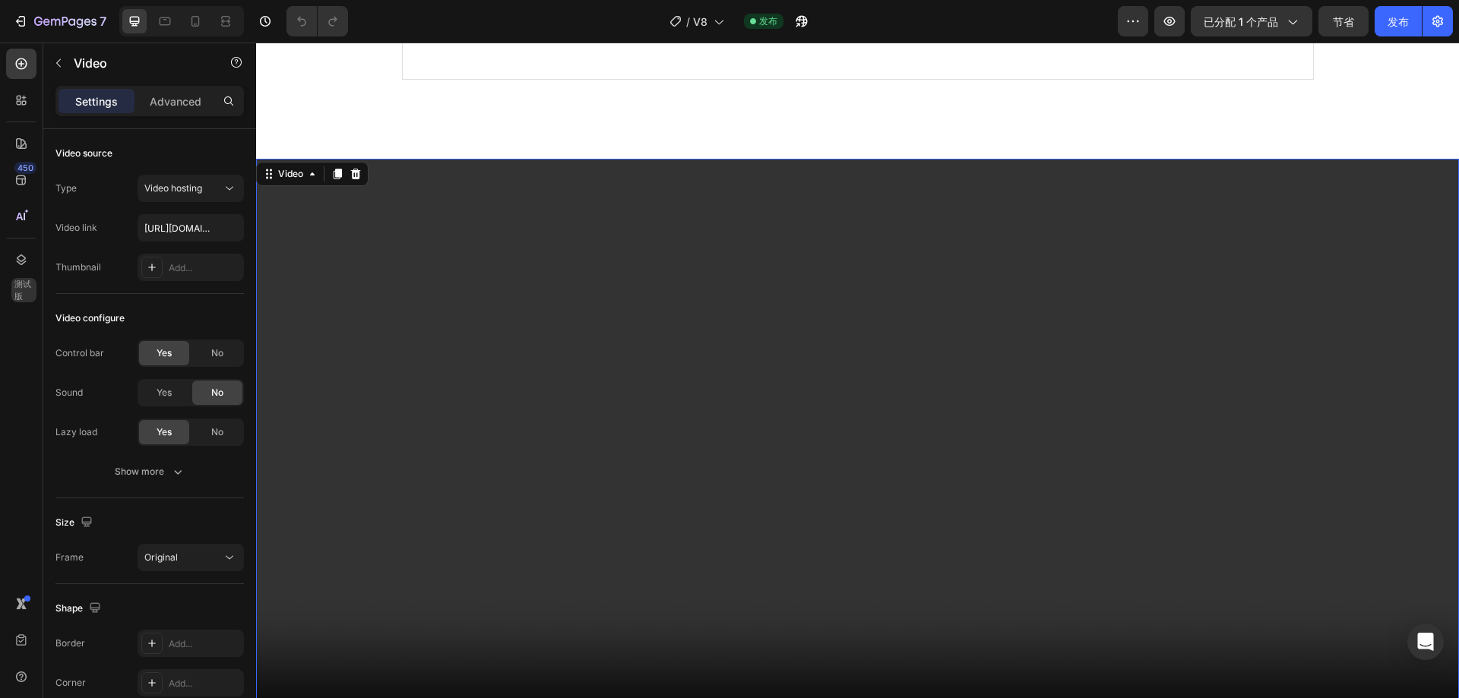
click at [596, 170] on video at bounding box center [857, 460] width 1203 height 602
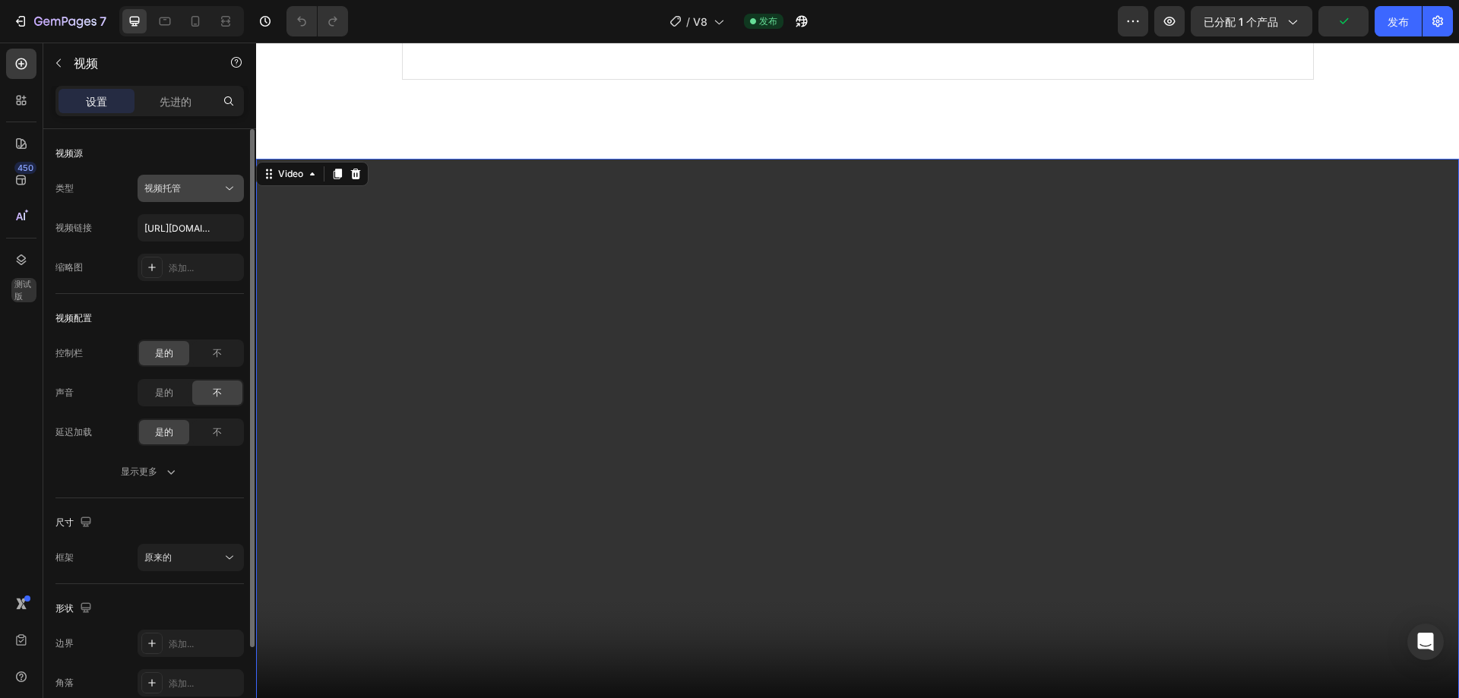
click at [180, 182] on font "视频托管" at bounding box center [162, 187] width 36 height 11
click at [185, 145] on div "视频源" at bounding box center [149, 153] width 188 height 24
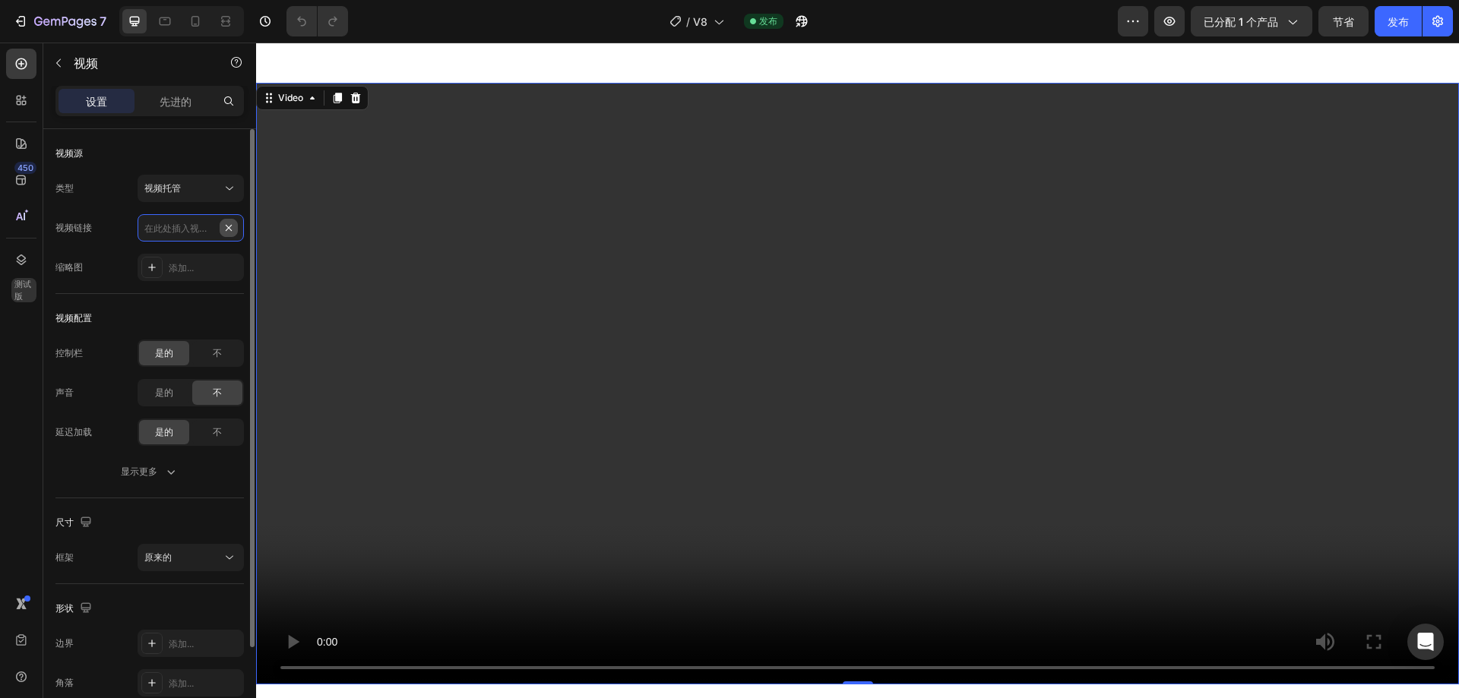
scroll to position [0, 0]
click at [187, 228] on input "text" at bounding box center [191, 227] width 106 height 27
paste input "[URL][DOMAIN_NAME]"
click at [208, 196] on button "视频托管" at bounding box center [191, 188] width 106 height 27
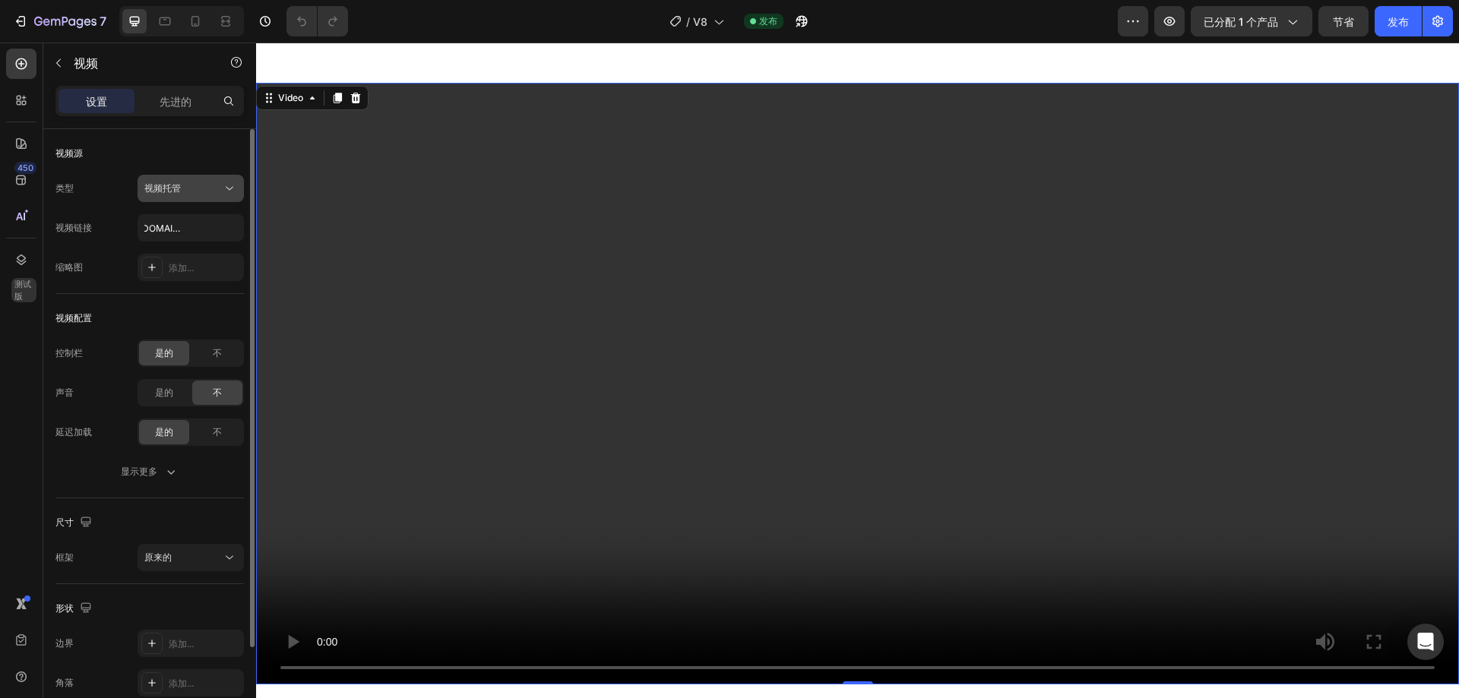
scroll to position [0, 0]
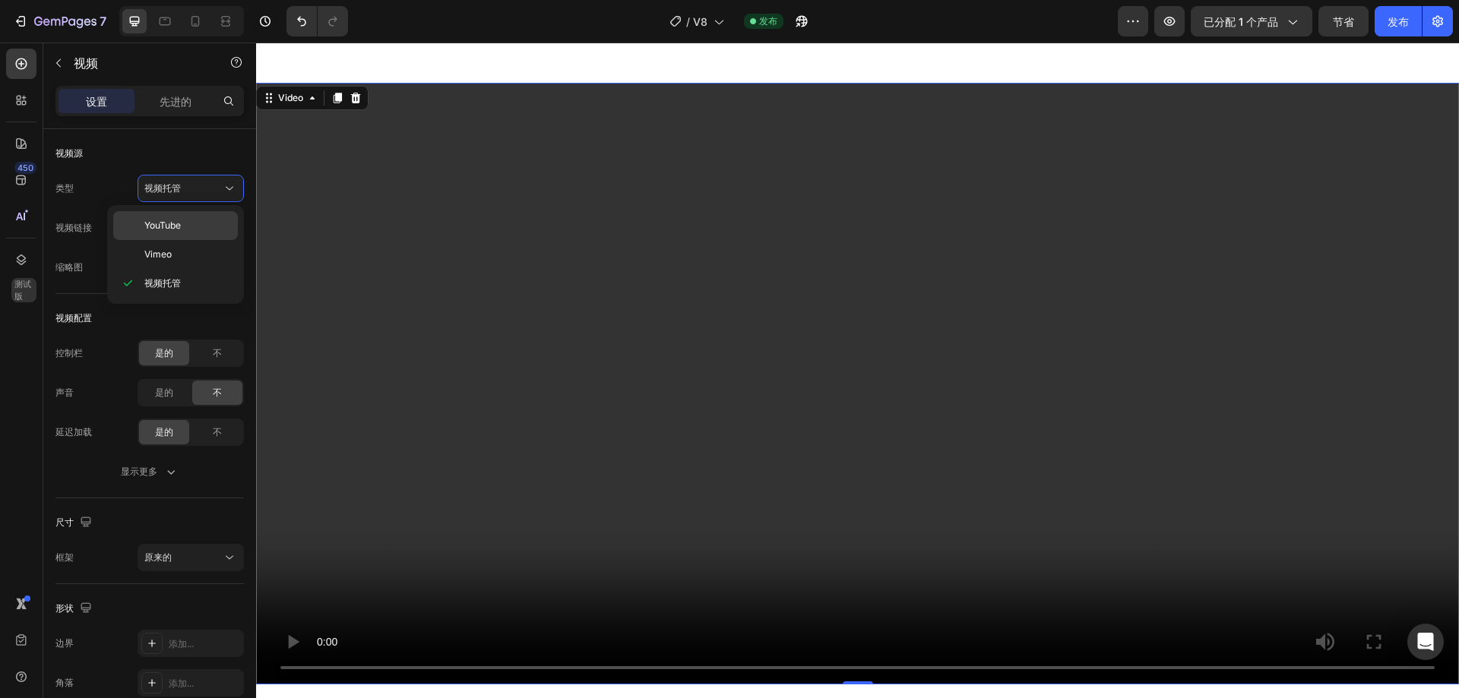
click at [191, 225] on p "YouTube" at bounding box center [187, 226] width 87 height 14
type input "[URL][DOMAIN_NAME]"
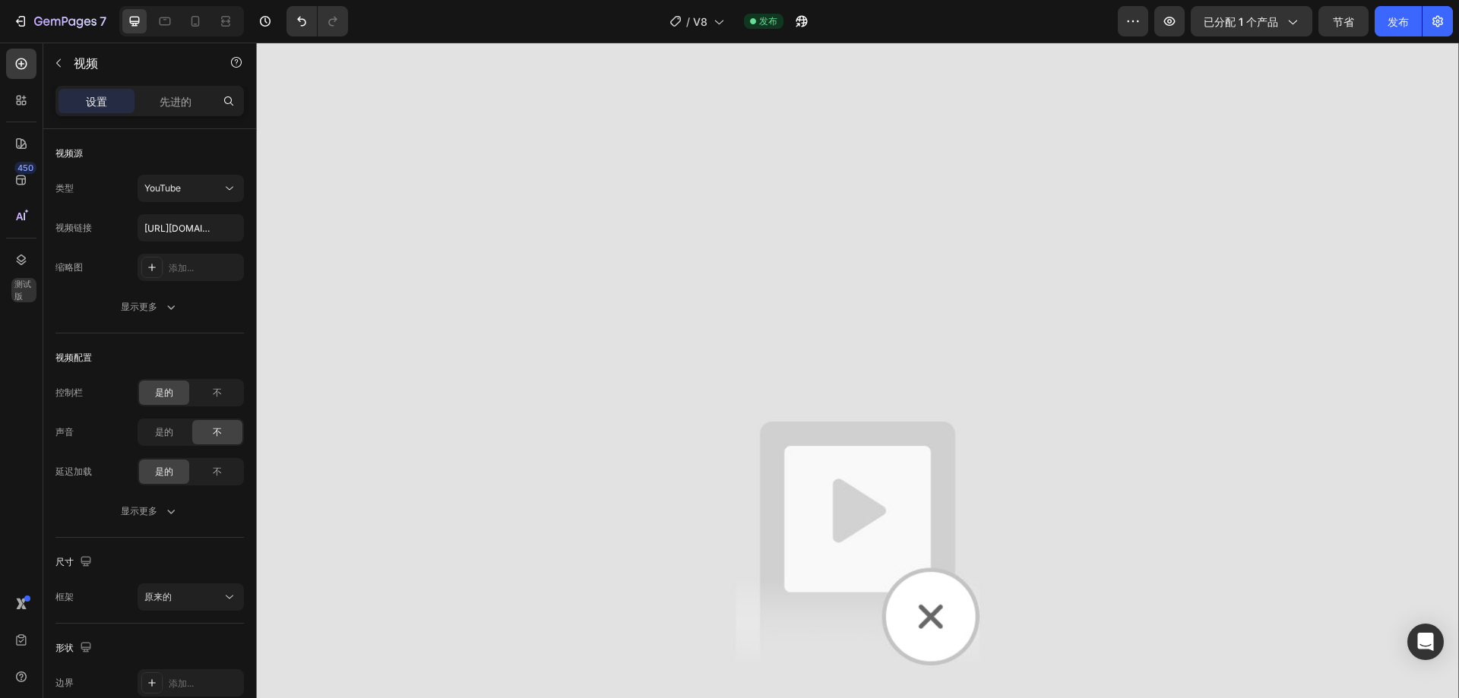
scroll to position [1520, 0]
click at [93, 291] on div "类型 YouTube 视频链接 [URL][DOMAIN_NAME] 缩略图 添加... 显示更多" at bounding box center [149, 248] width 188 height 146
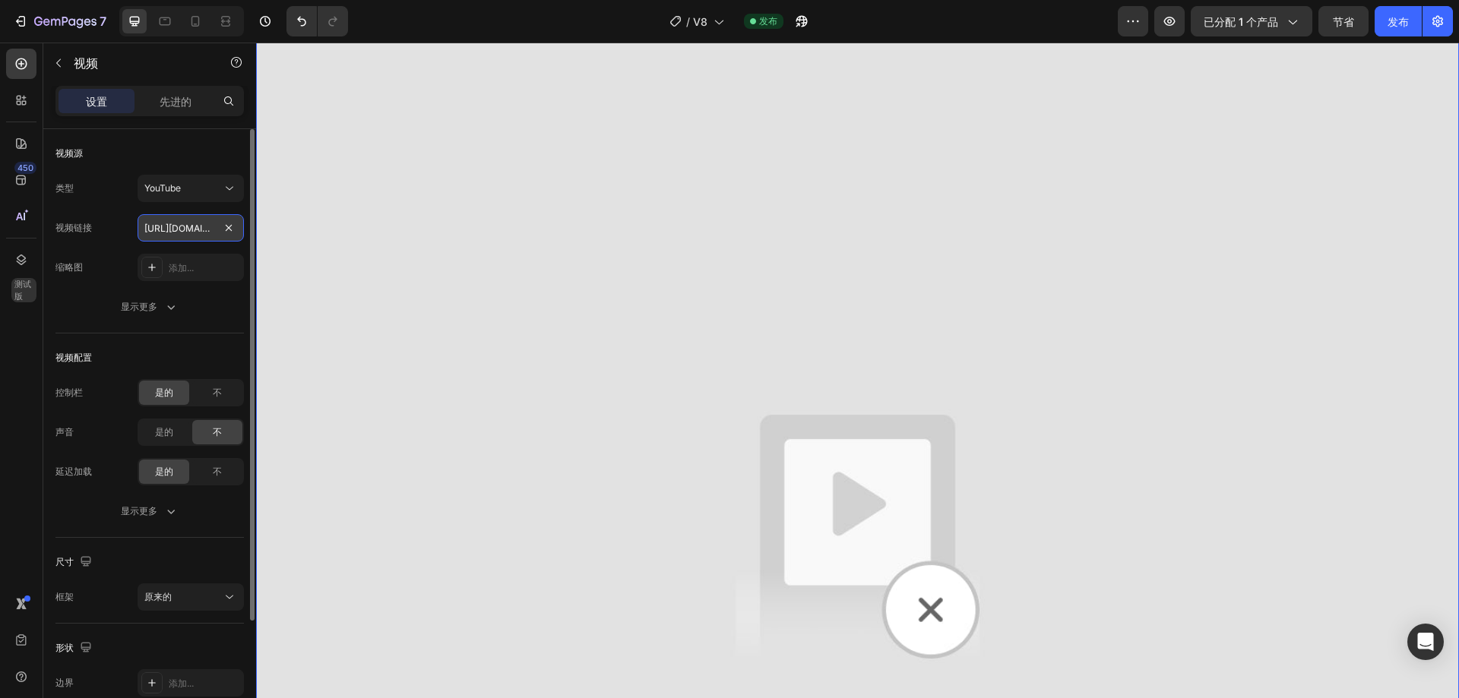
click at [196, 230] on input "[URL][DOMAIN_NAME]" at bounding box center [191, 227] width 106 height 27
click at [210, 226] on input "text" at bounding box center [191, 227] width 106 height 27
paste input "https://www.youtube.com/watch?v=zQH1hy6fD9Y"
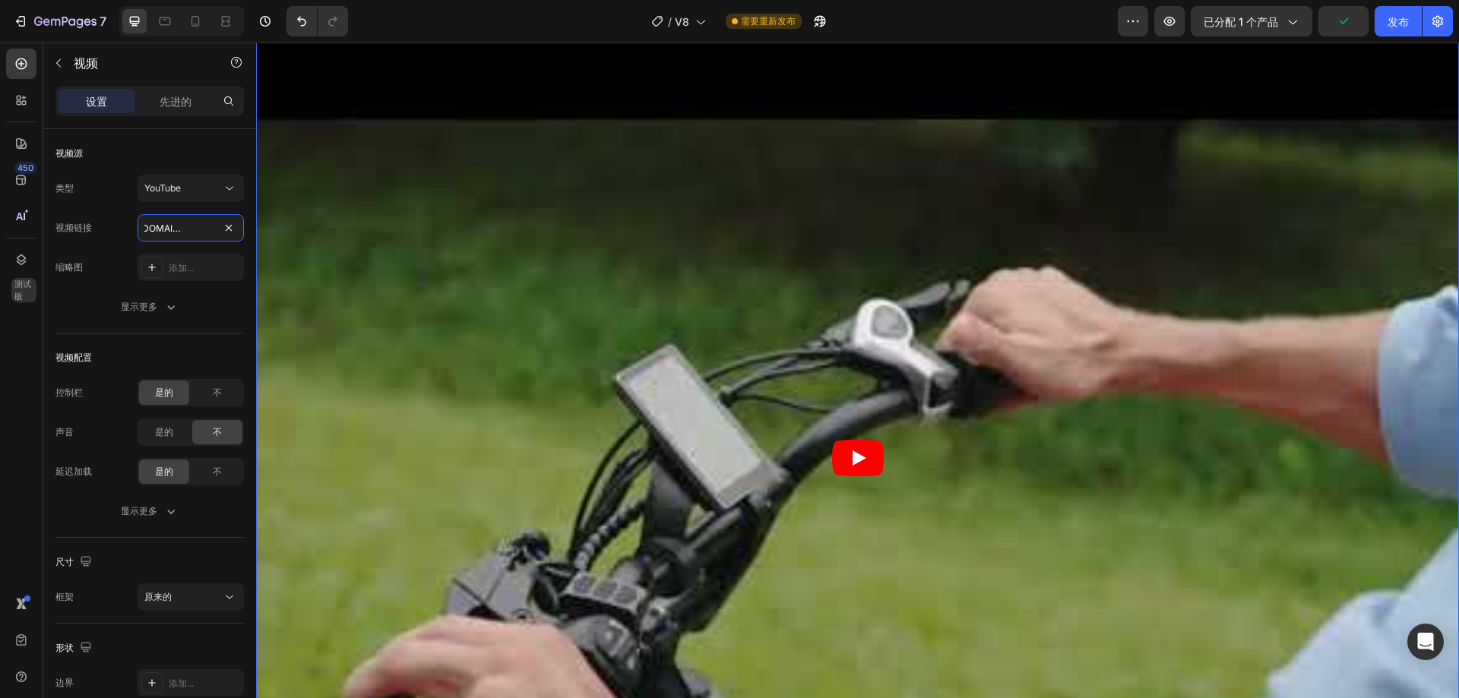
scroll to position [1216, 0]
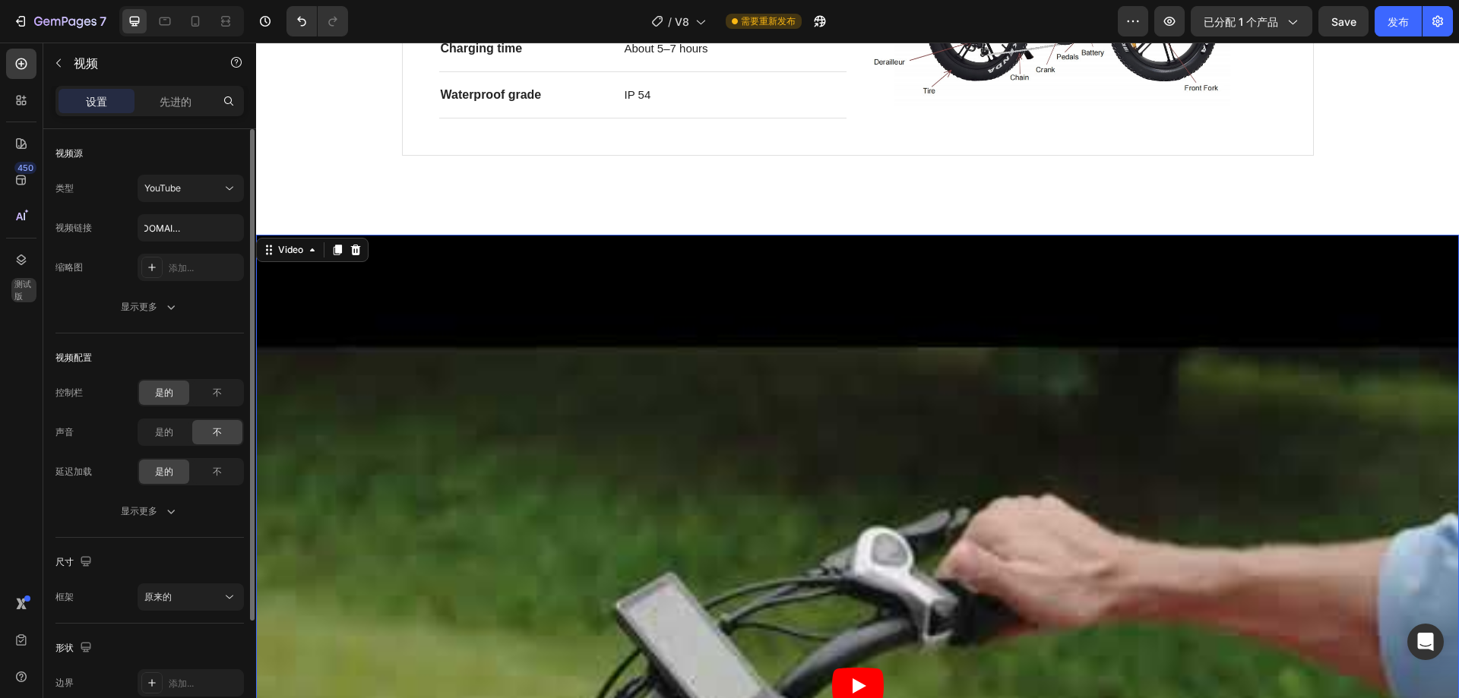
click at [91, 284] on div "类型 YouTube 视频链接 https://www.youtube.com/watch?v=zQH1hy6fD9Y 缩略图 添加... 显示更多" at bounding box center [149, 248] width 188 height 146
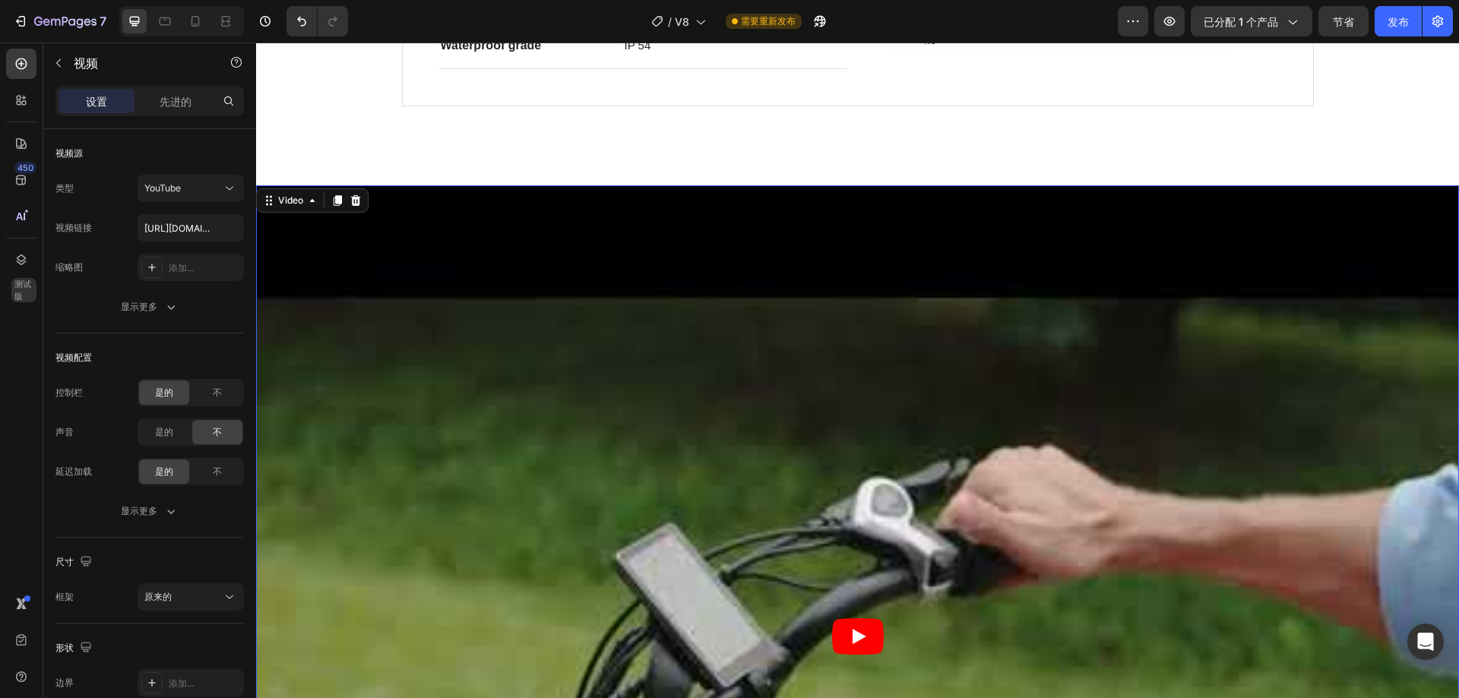
scroll to position [1292, 0]
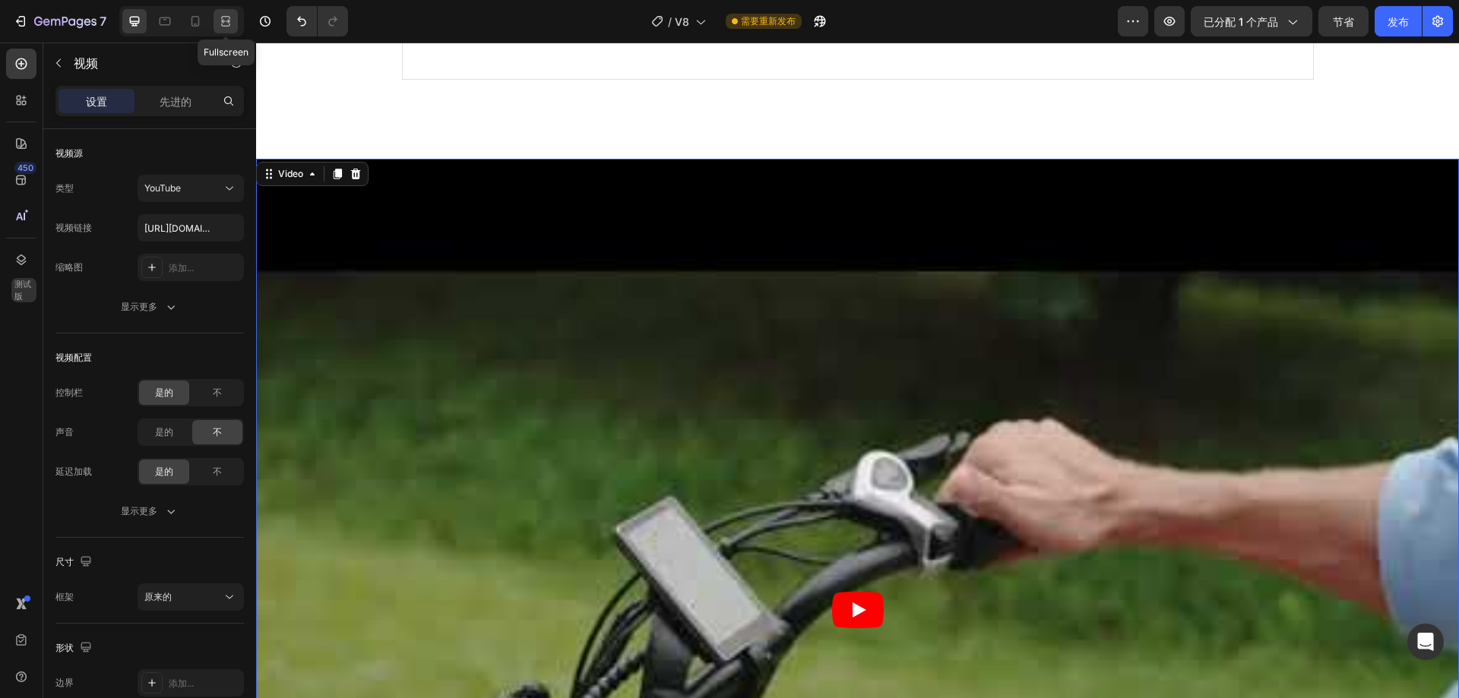
click at [226, 21] on icon at bounding box center [225, 21] width 15 height 15
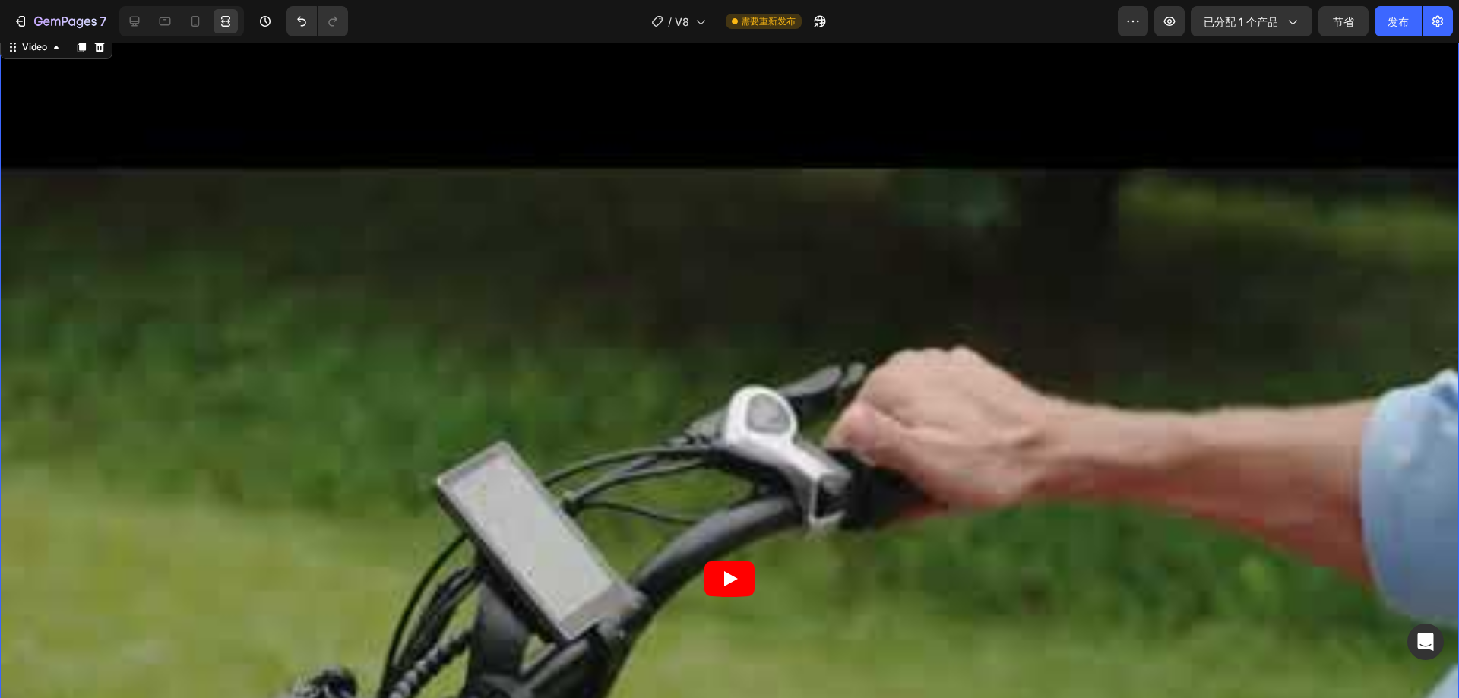
scroll to position [1747, 0]
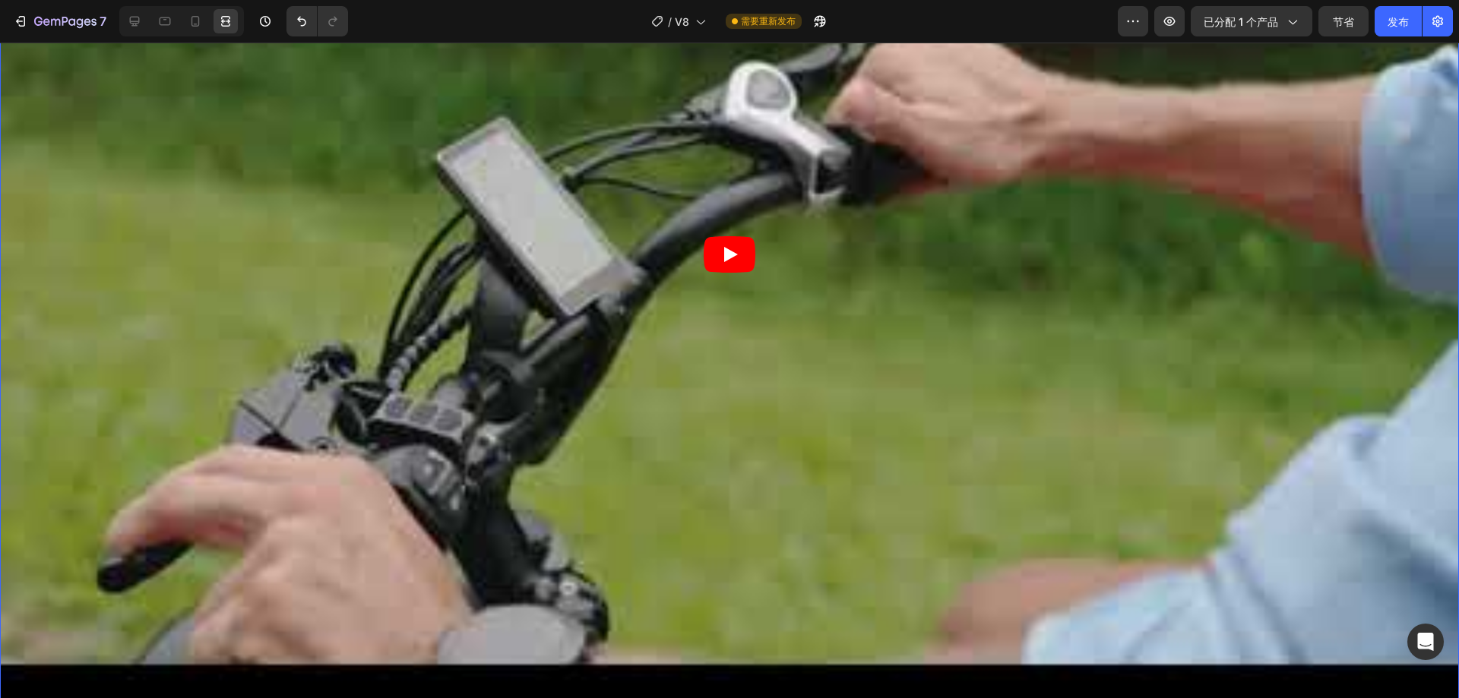
click at [734, 255] on icon "Play" at bounding box center [730, 254] width 52 height 36
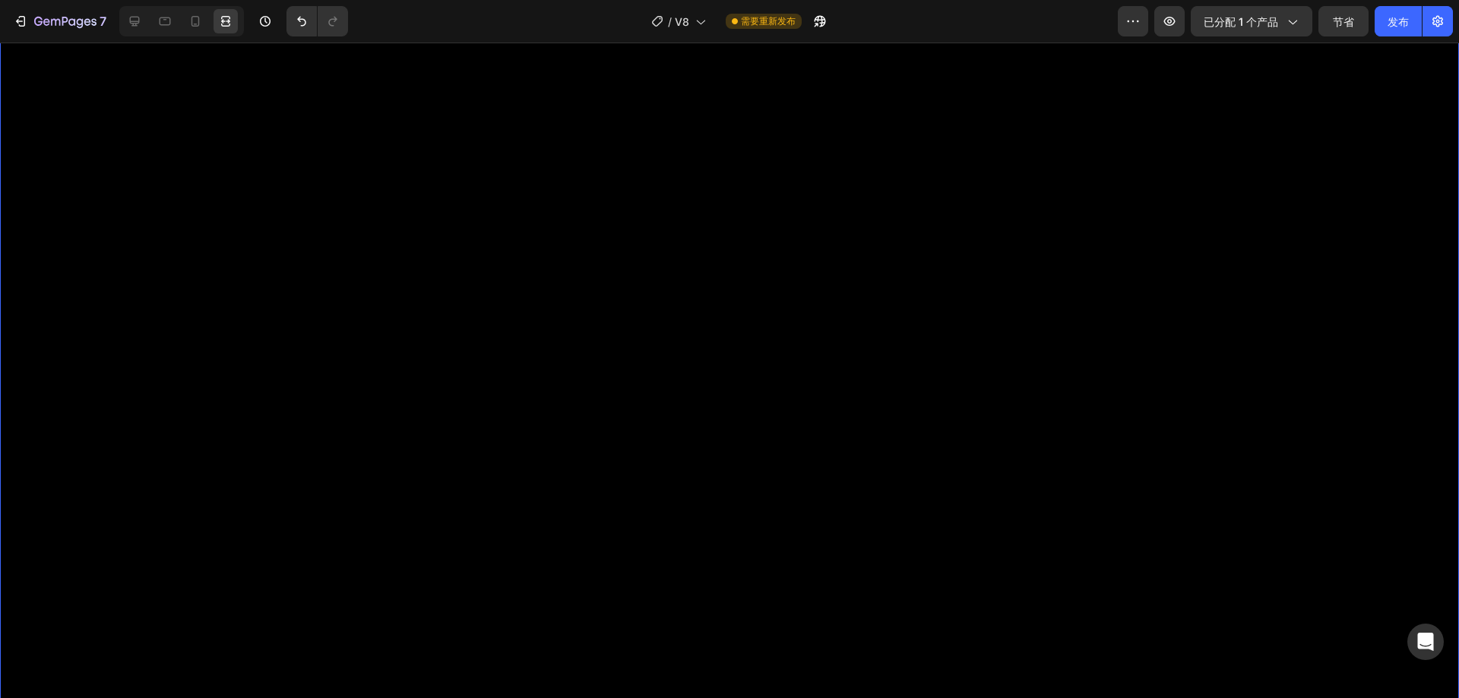
scroll to position [1596, 0]
click at [203, 16] on icon at bounding box center [195, 21] width 15 height 15
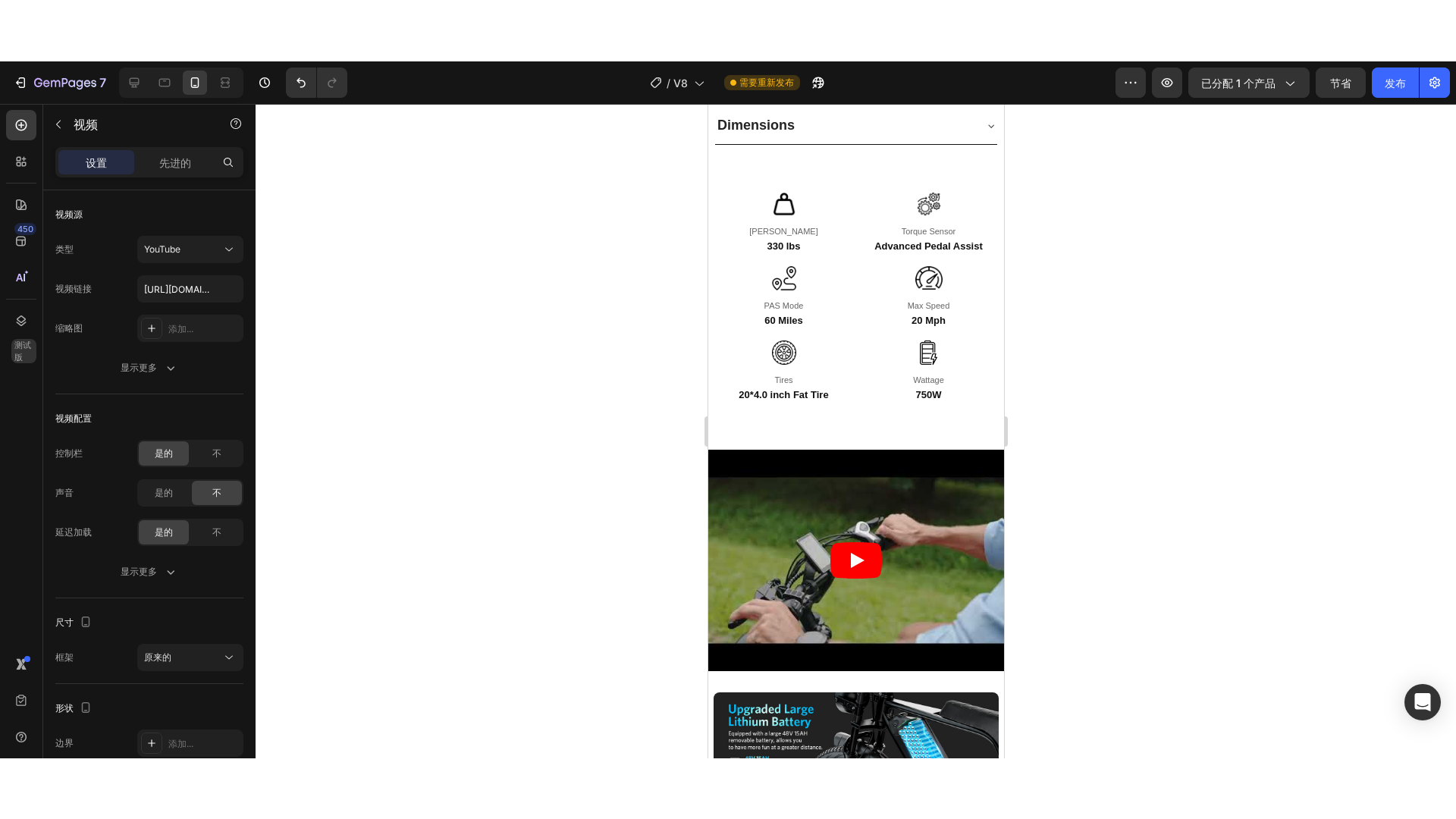
scroll to position [1841, 0]
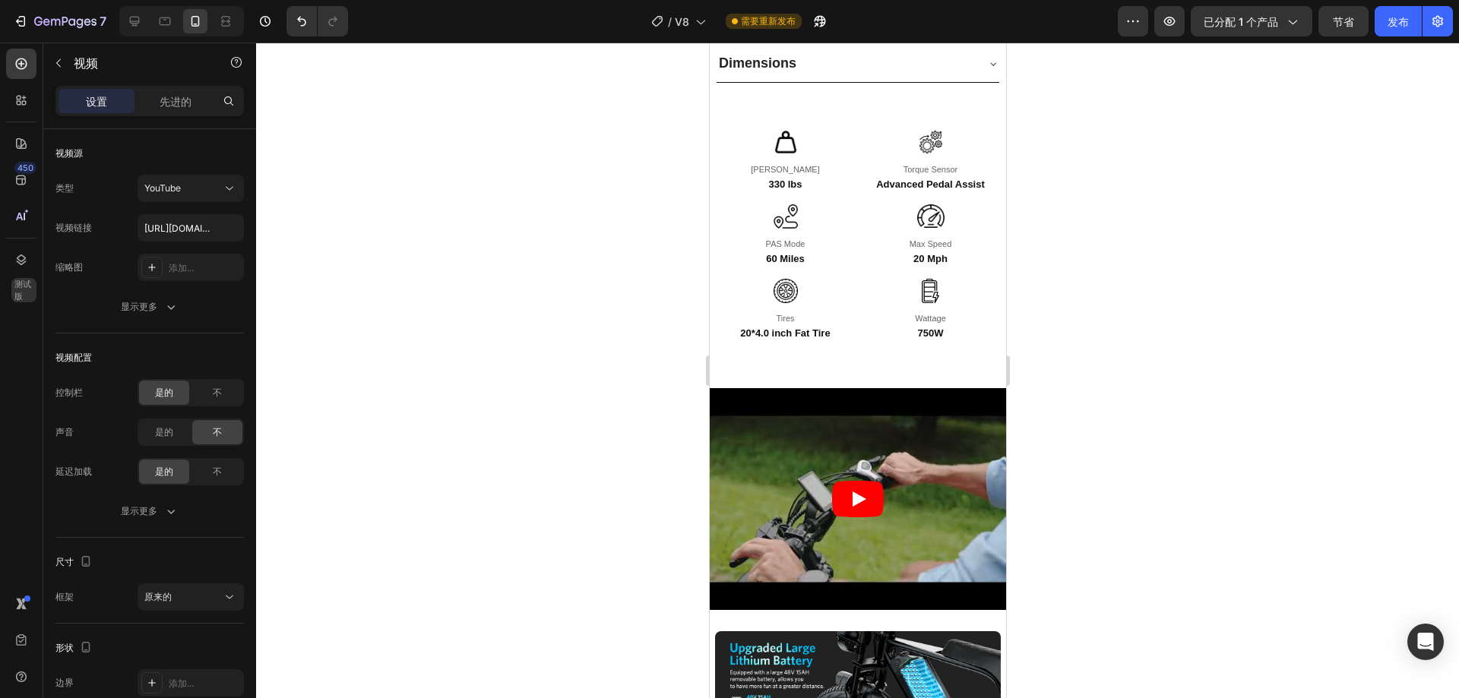
click at [856, 492] on icon "Play" at bounding box center [859, 499] width 14 height 15
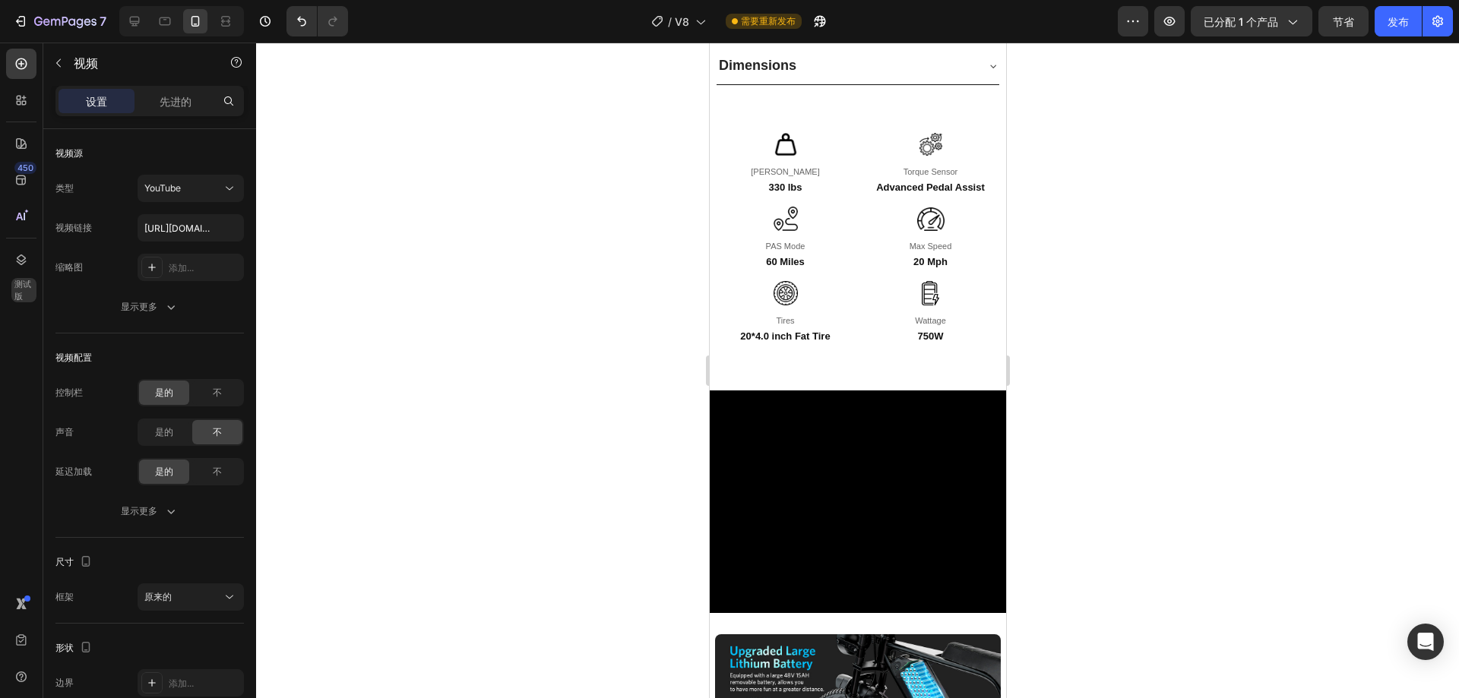
scroll to position [1921, 0]
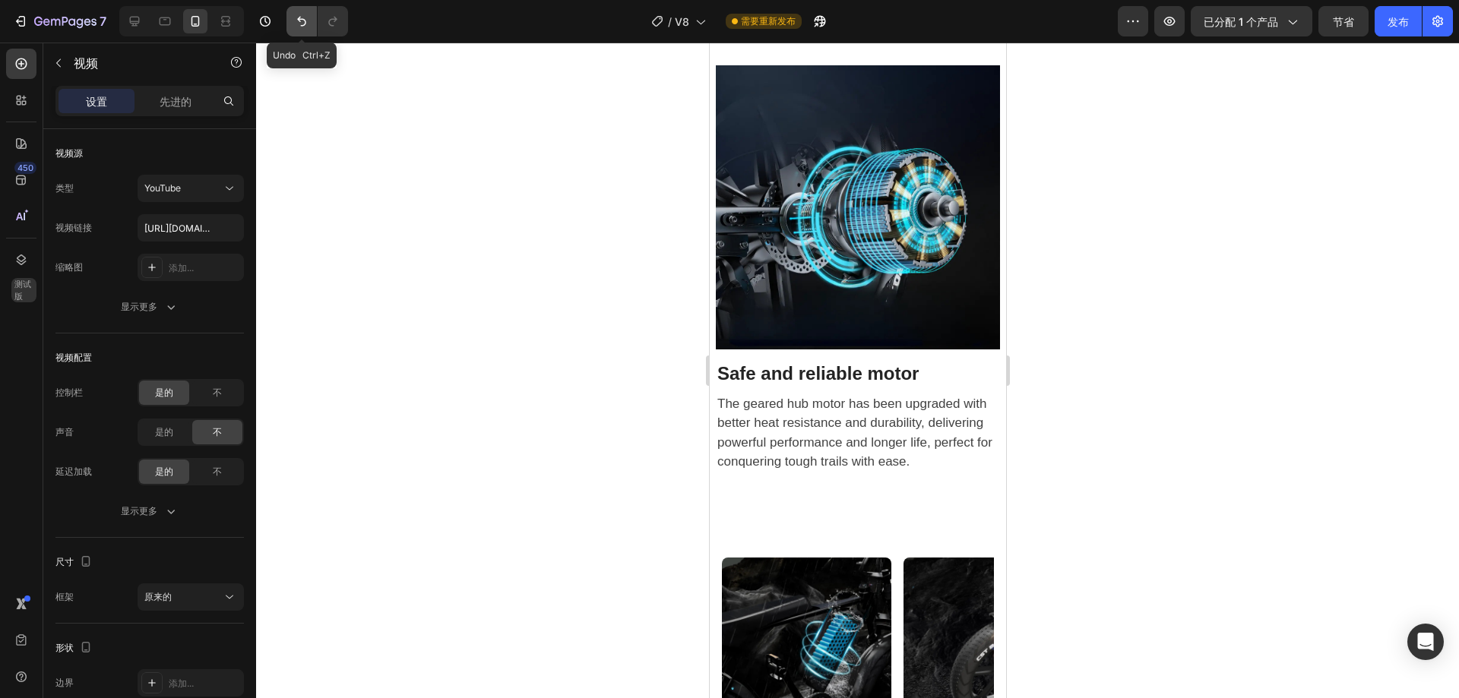
click at [294, 19] on icon "撤消/重做" at bounding box center [301, 21] width 15 height 15
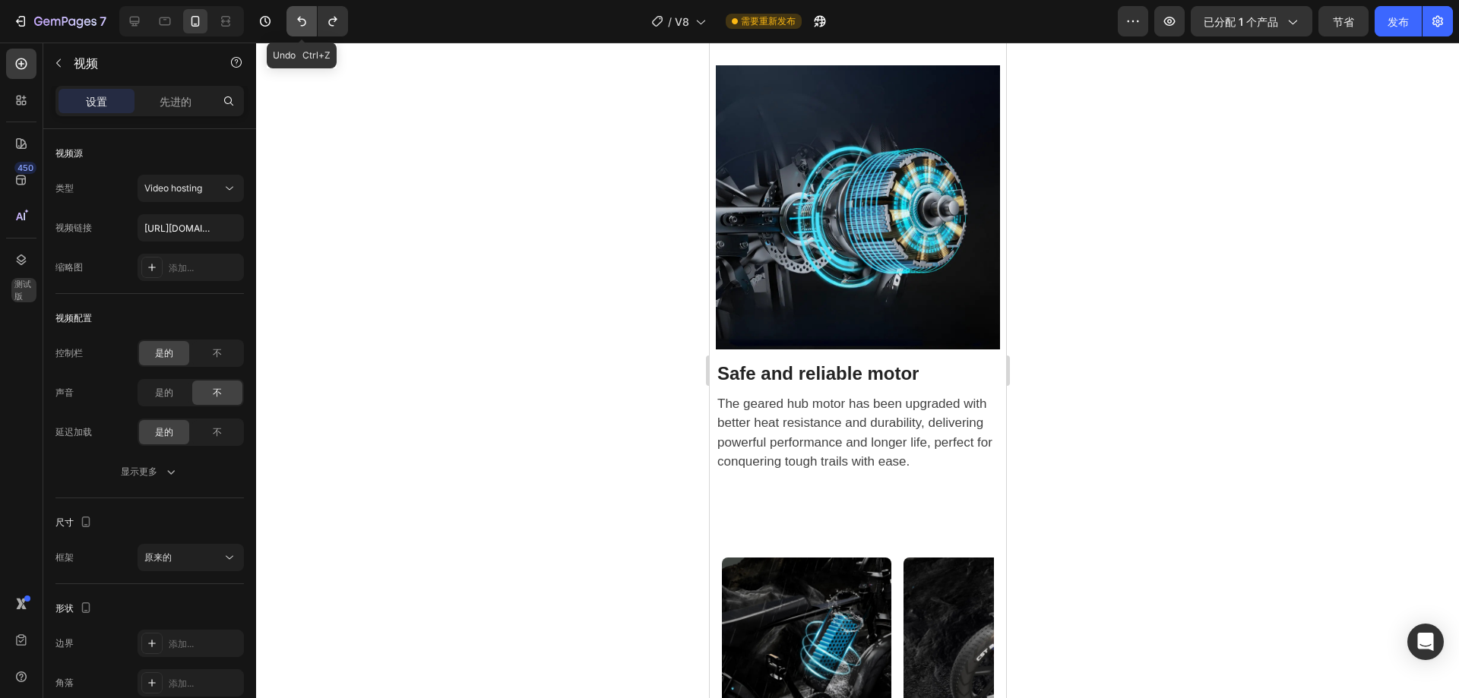
click at [294, 19] on icon "撤消/重做" at bounding box center [301, 21] width 15 height 15
type input "[URL][DOMAIN_NAME]"
click at [132, 18] on icon at bounding box center [134, 21] width 15 height 15
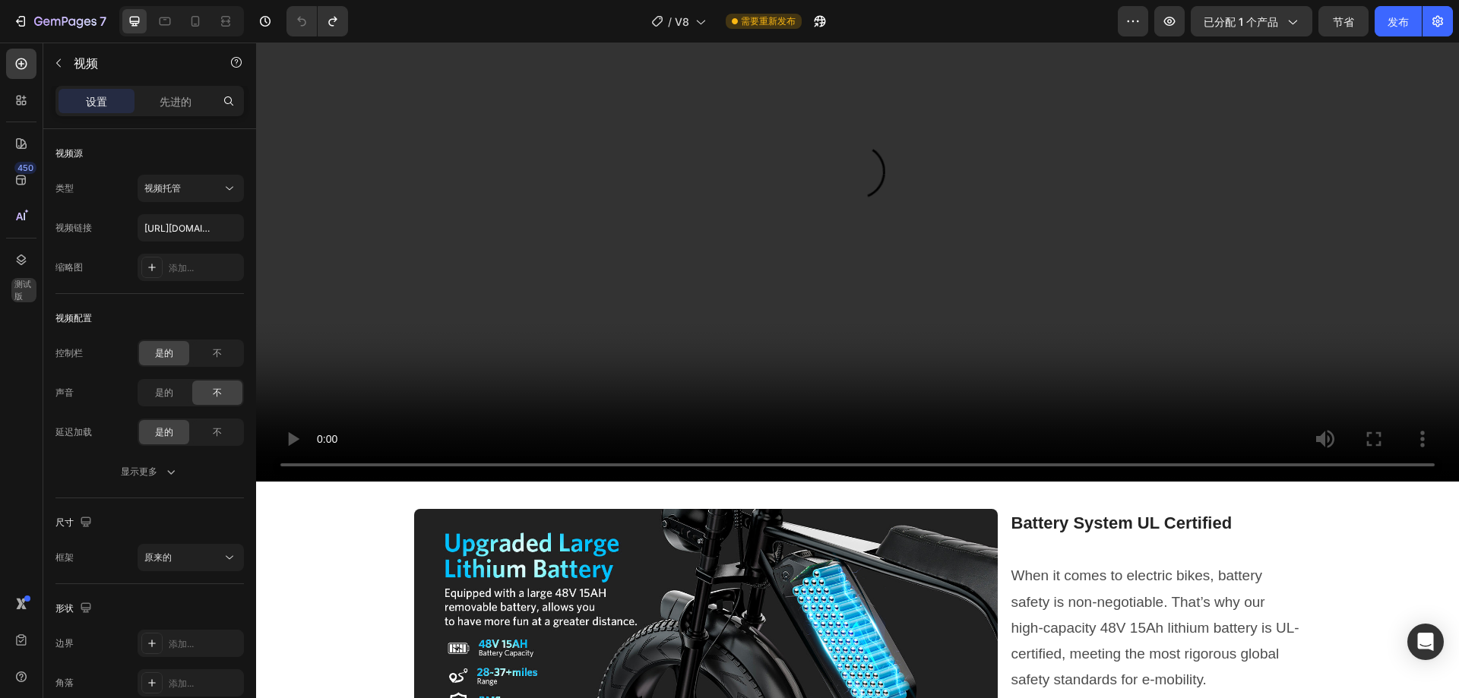
scroll to position [1489, 0]
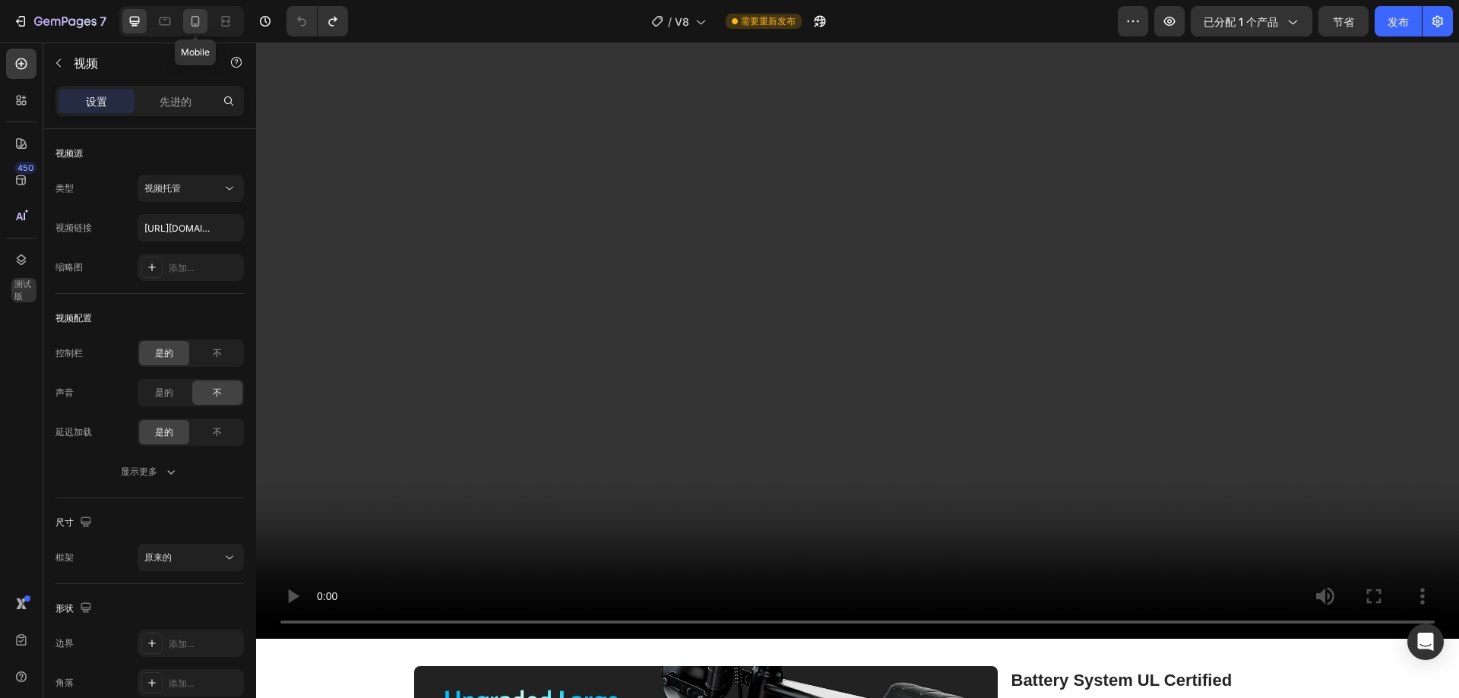
click at [190, 21] on icon at bounding box center [195, 21] width 15 height 15
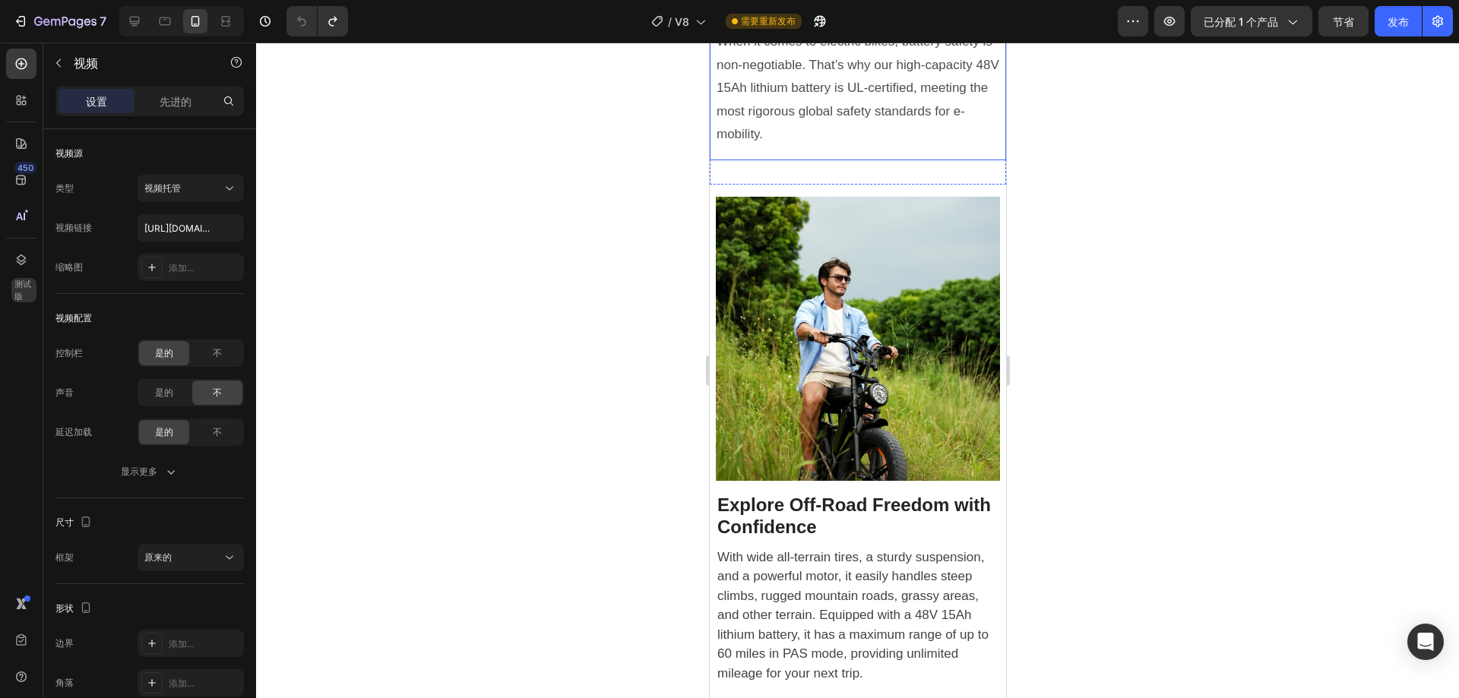
scroll to position [1982, 0]
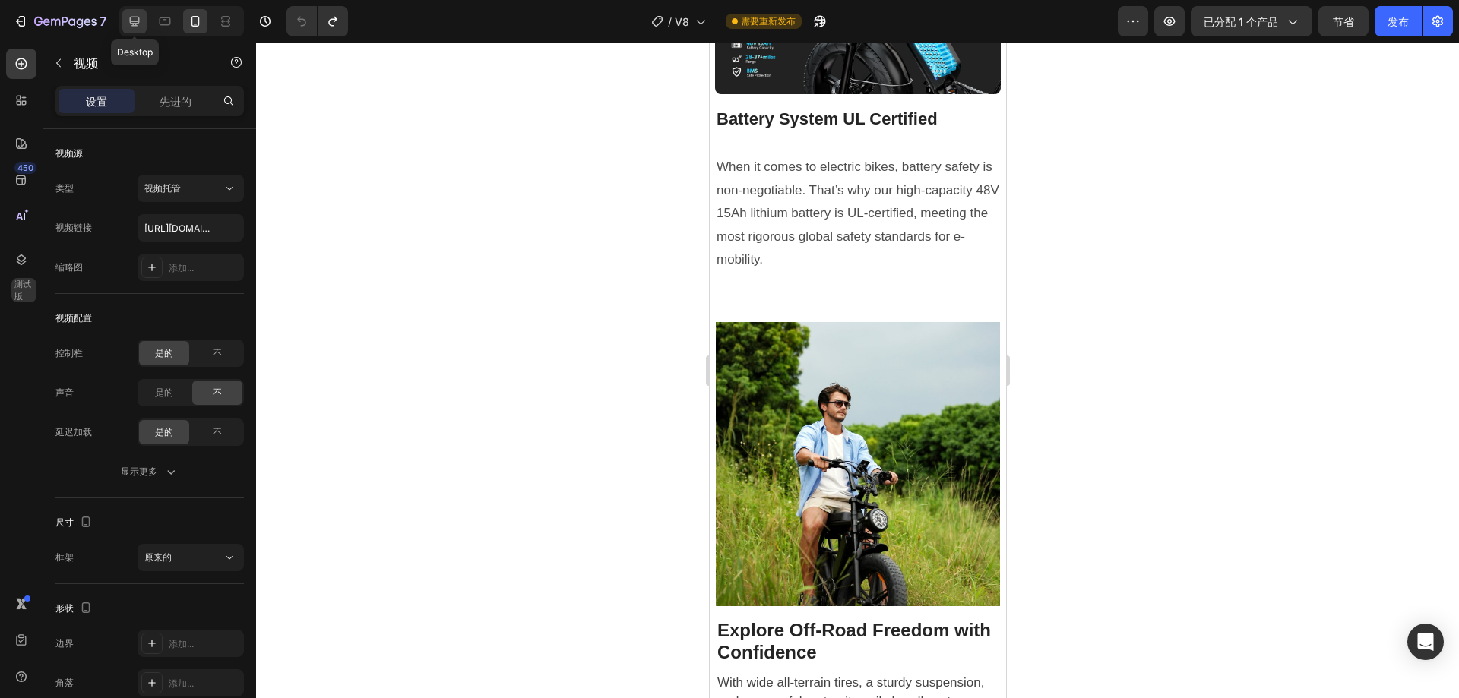
click at [137, 10] on div at bounding box center [134, 21] width 24 height 24
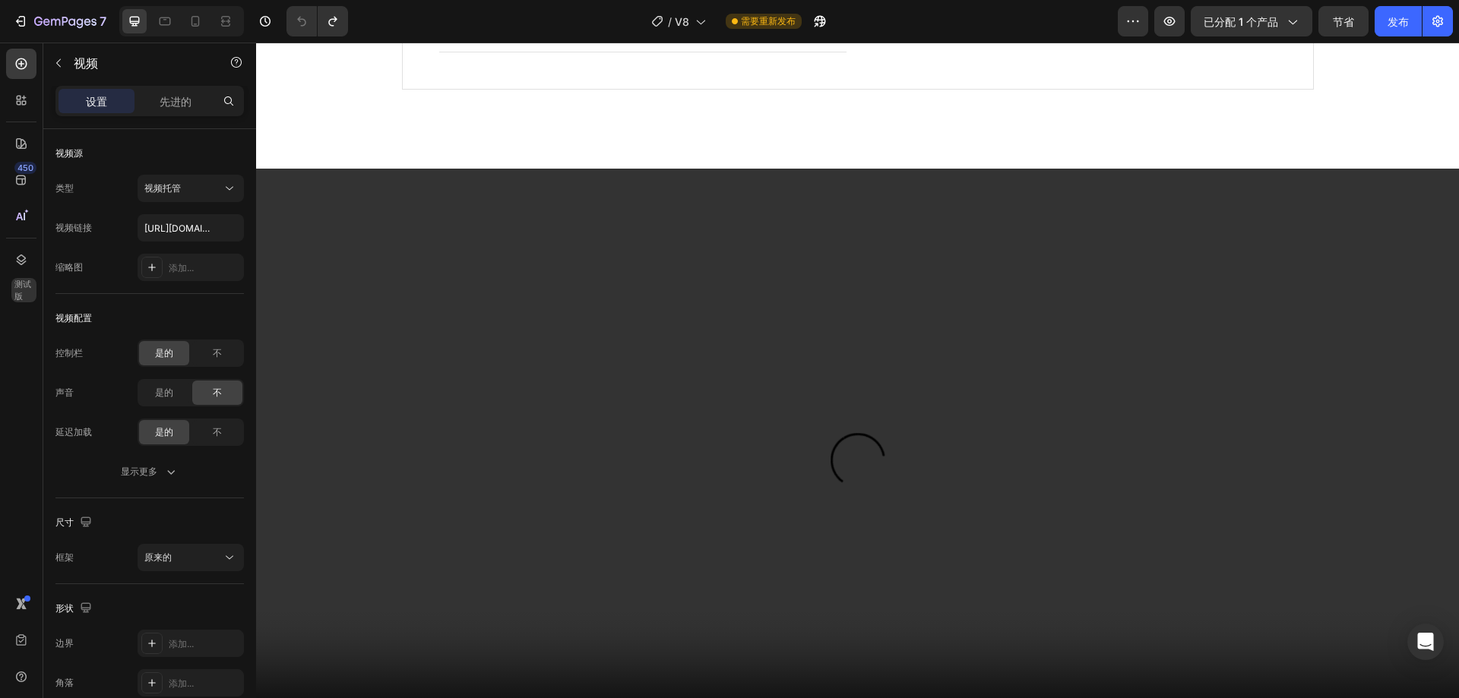
scroll to position [2333, 0]
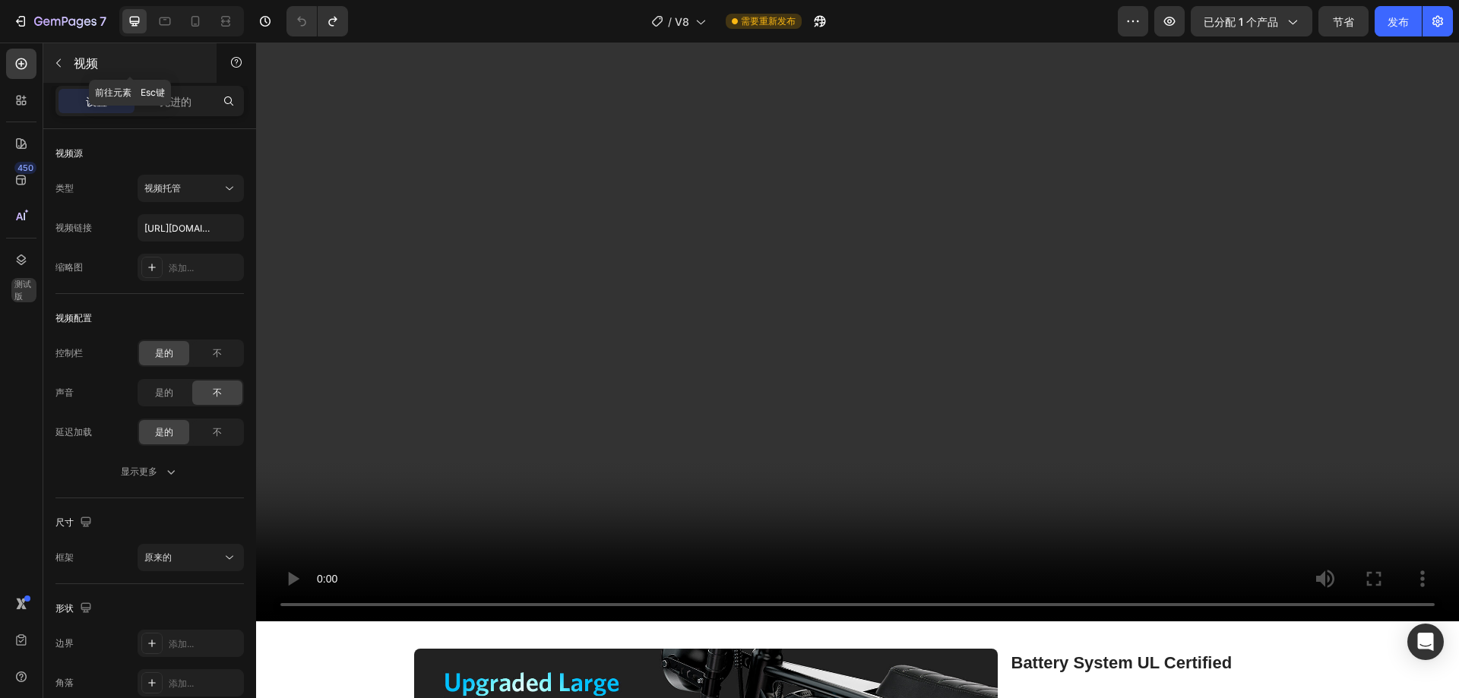
click at [69, 68] on button "button" at bounding box center [58, 63] width 24 height 24
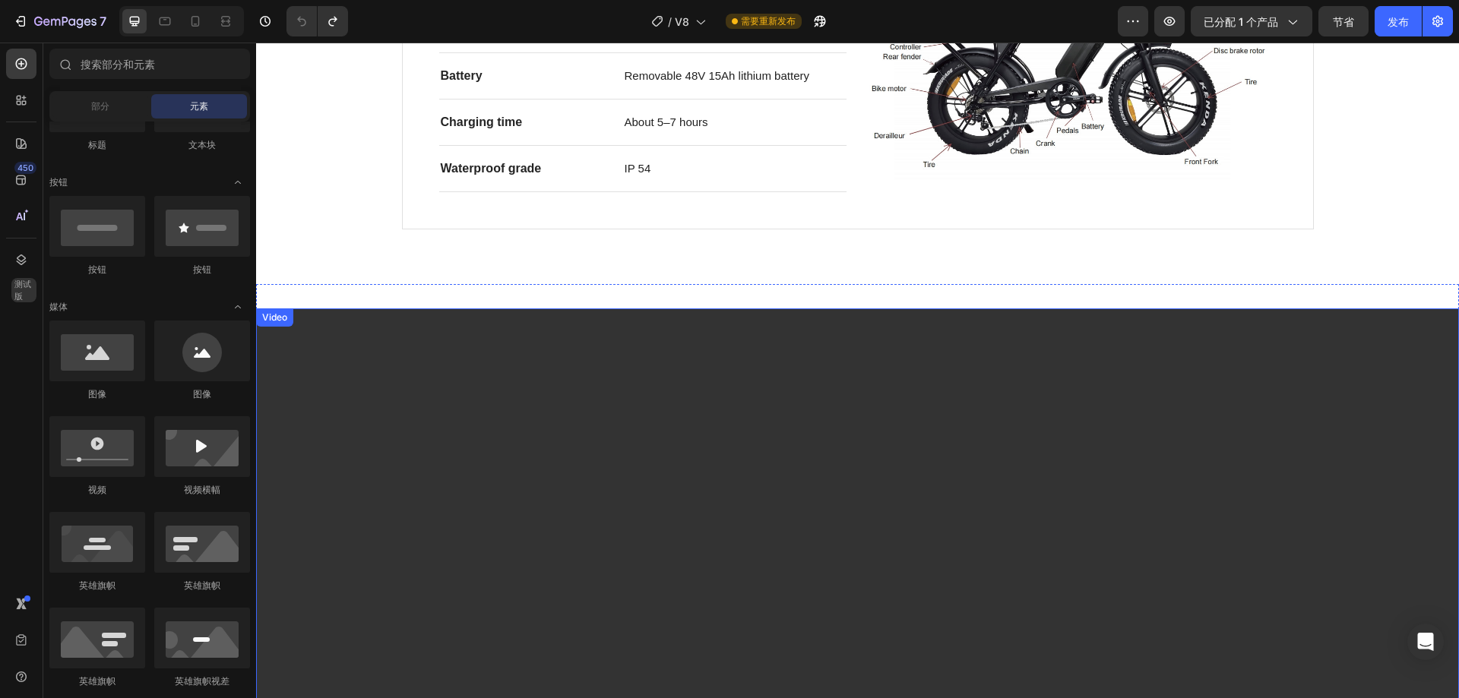
scroll to position [2029, 0]
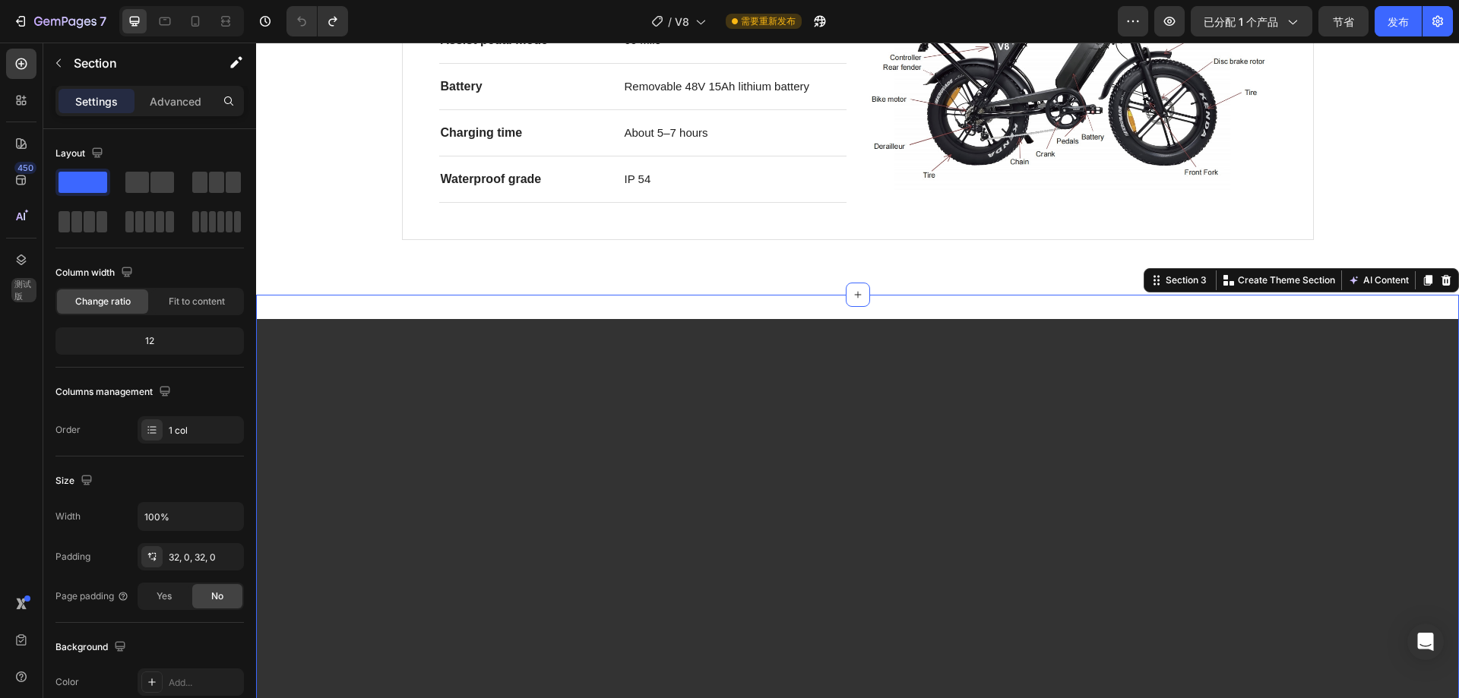
click at [313, 324] on video at bounding box center [857, 620] width 1203 height 602
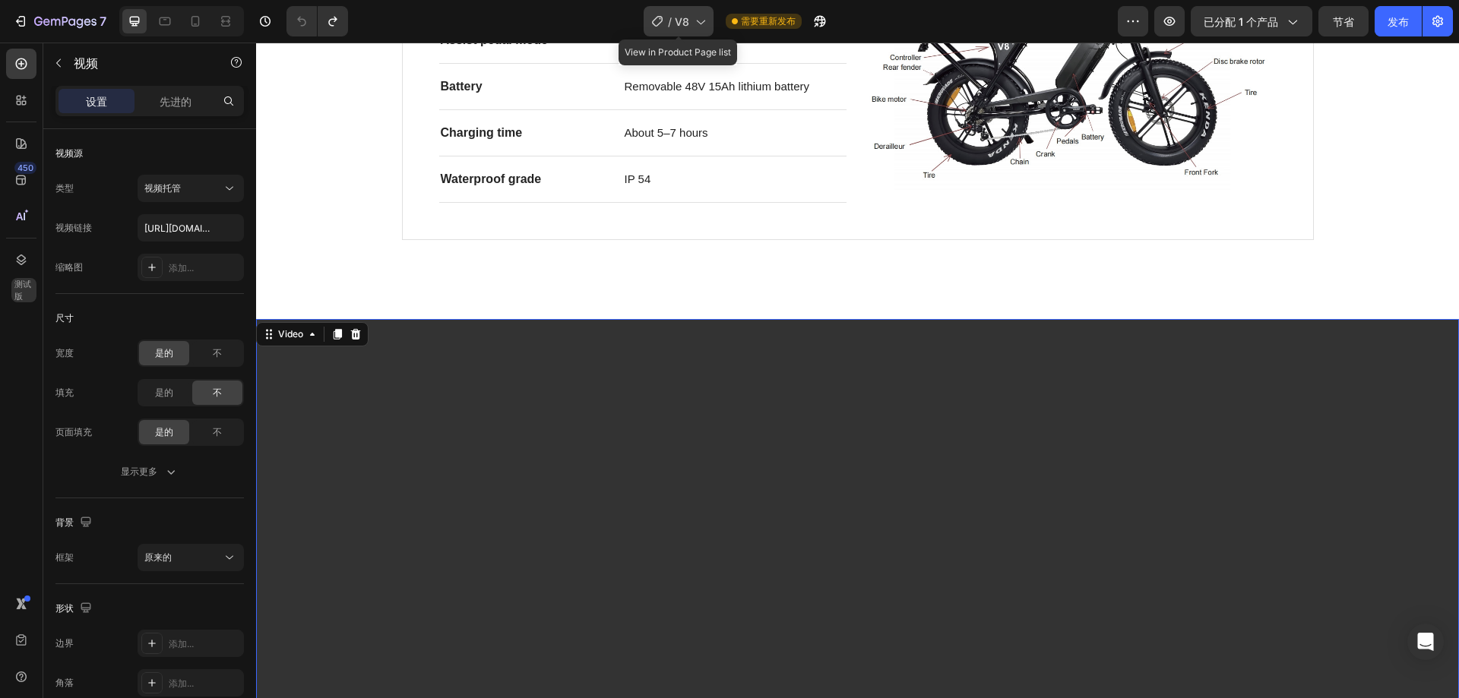
click at [677, 17] on font "V8" at bounding box center [682, 21] width 14 height 13
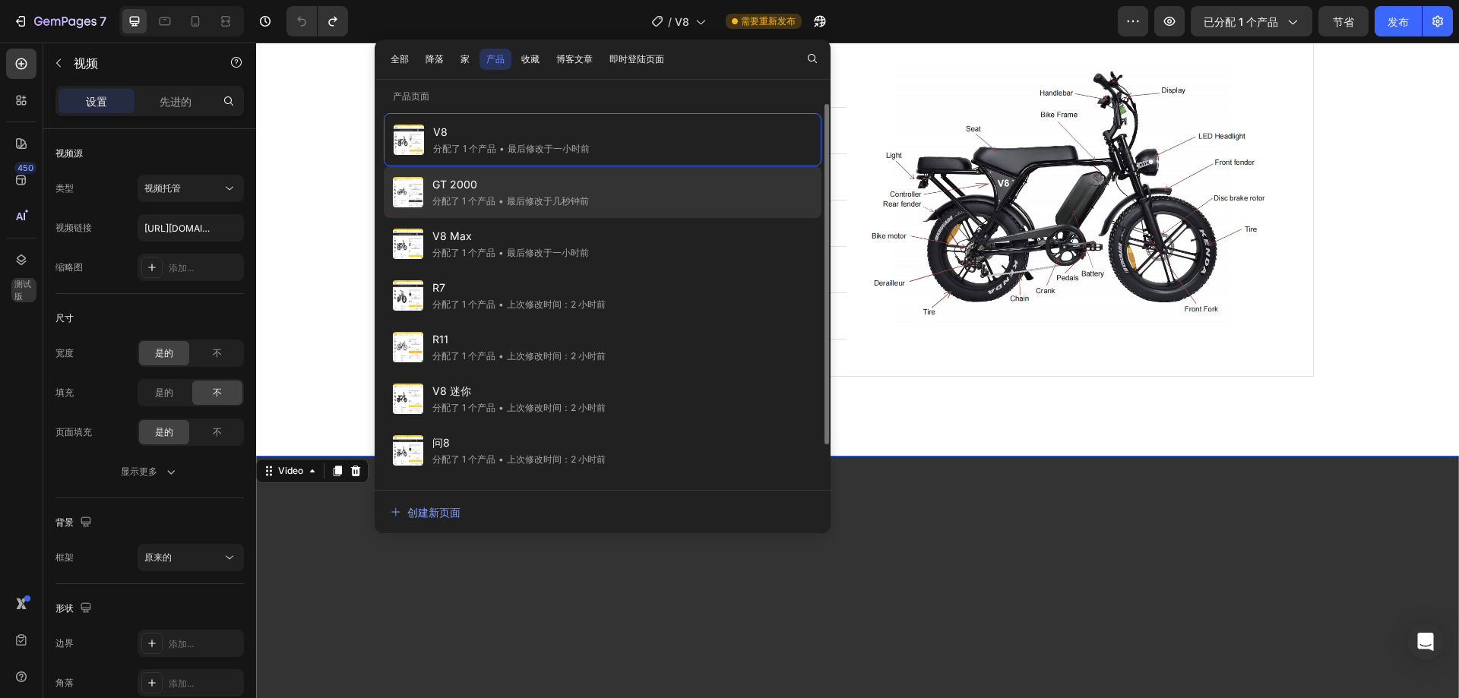
scroll to position [1877, 0]
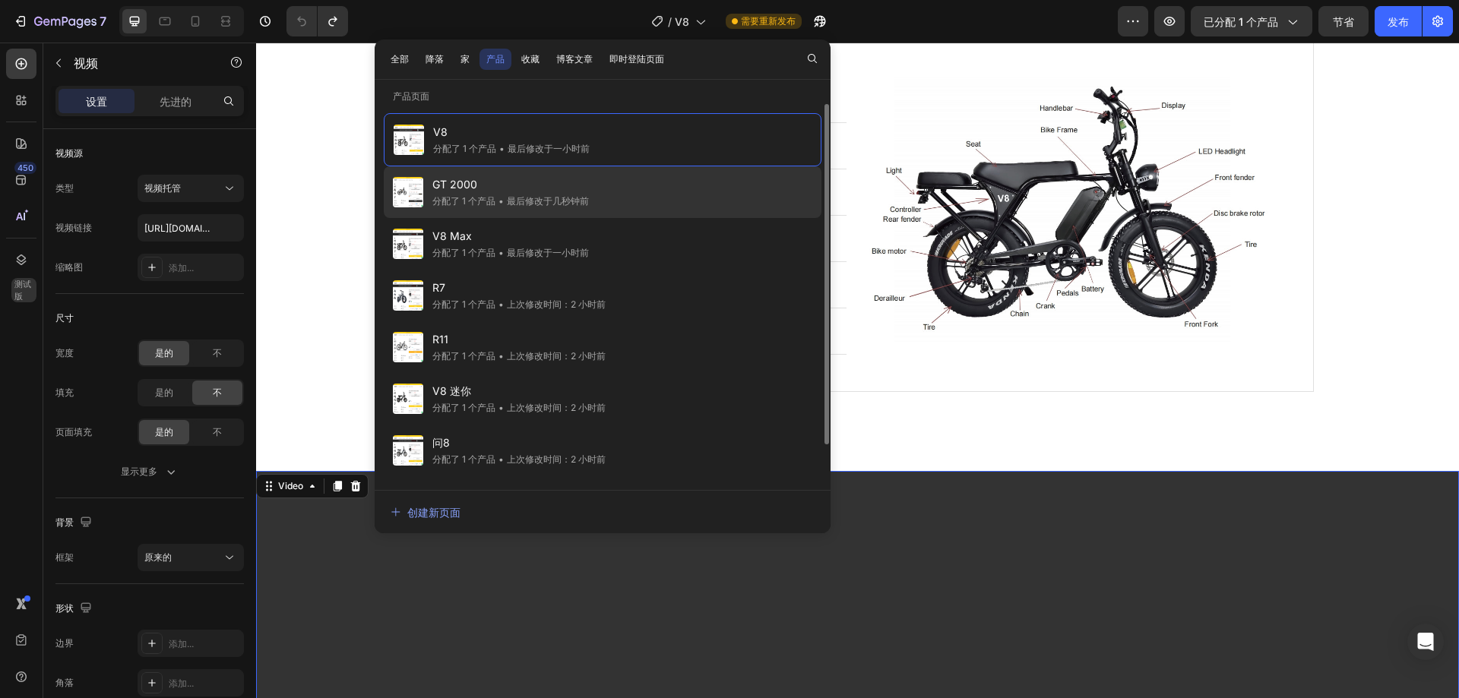
click at [479, 190] on span "GT 2000" at bounding box center [510, 185] width 157 height 18
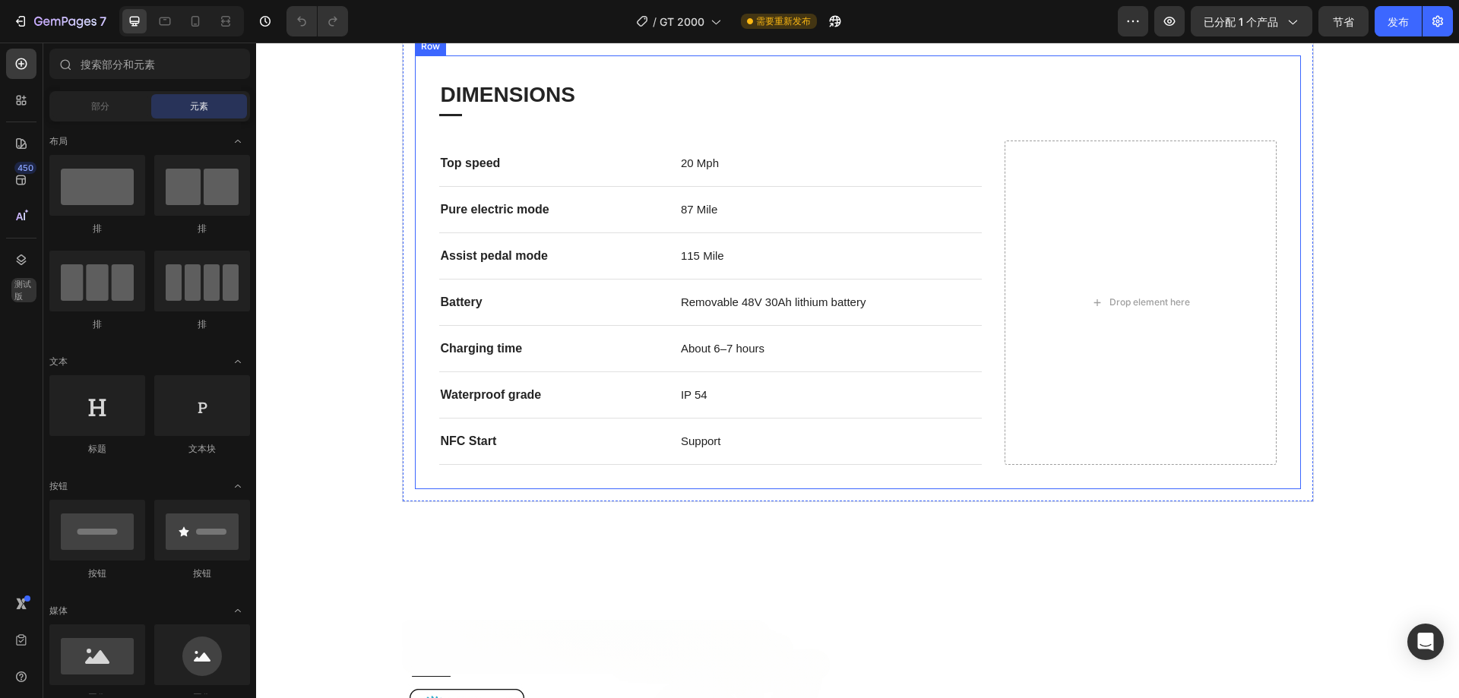
scroll to position [1064, 0]
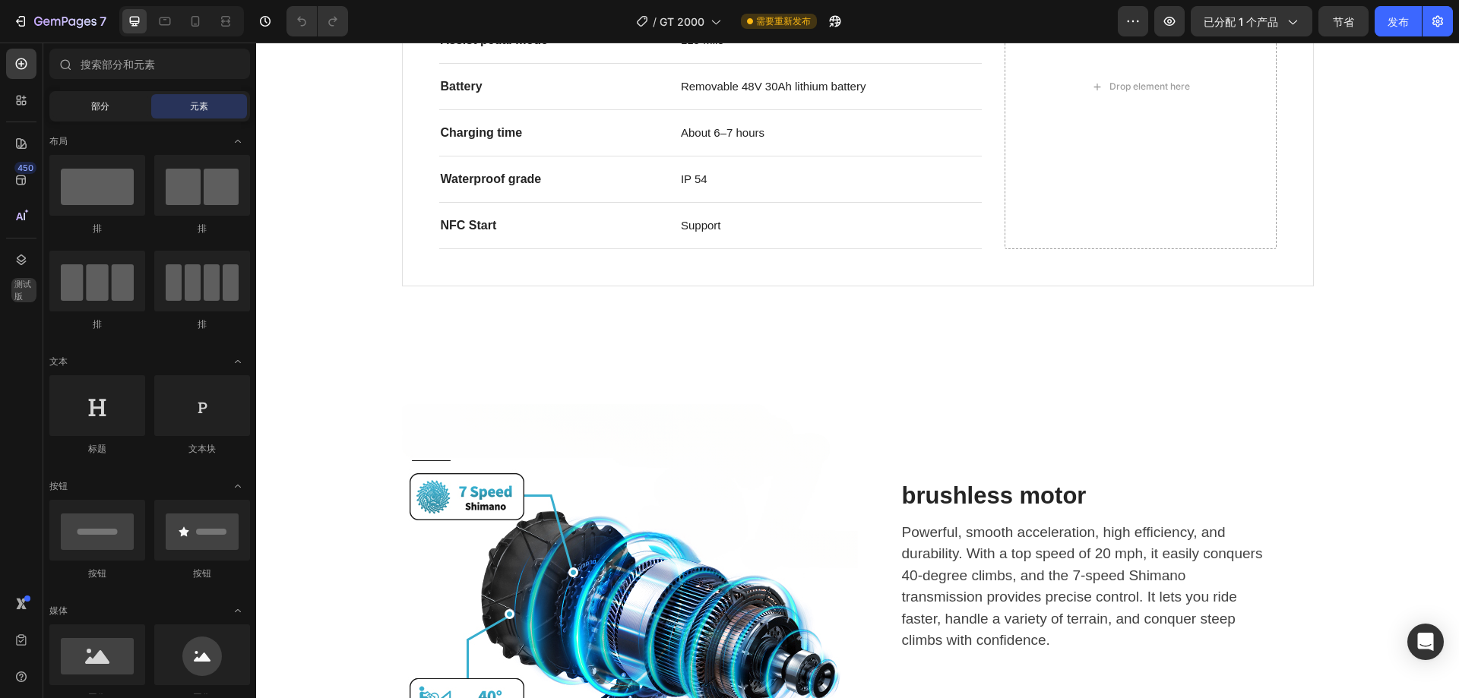
click at [121, 107] on div "部分" at bounding box center [100, 106] width 96 height 24
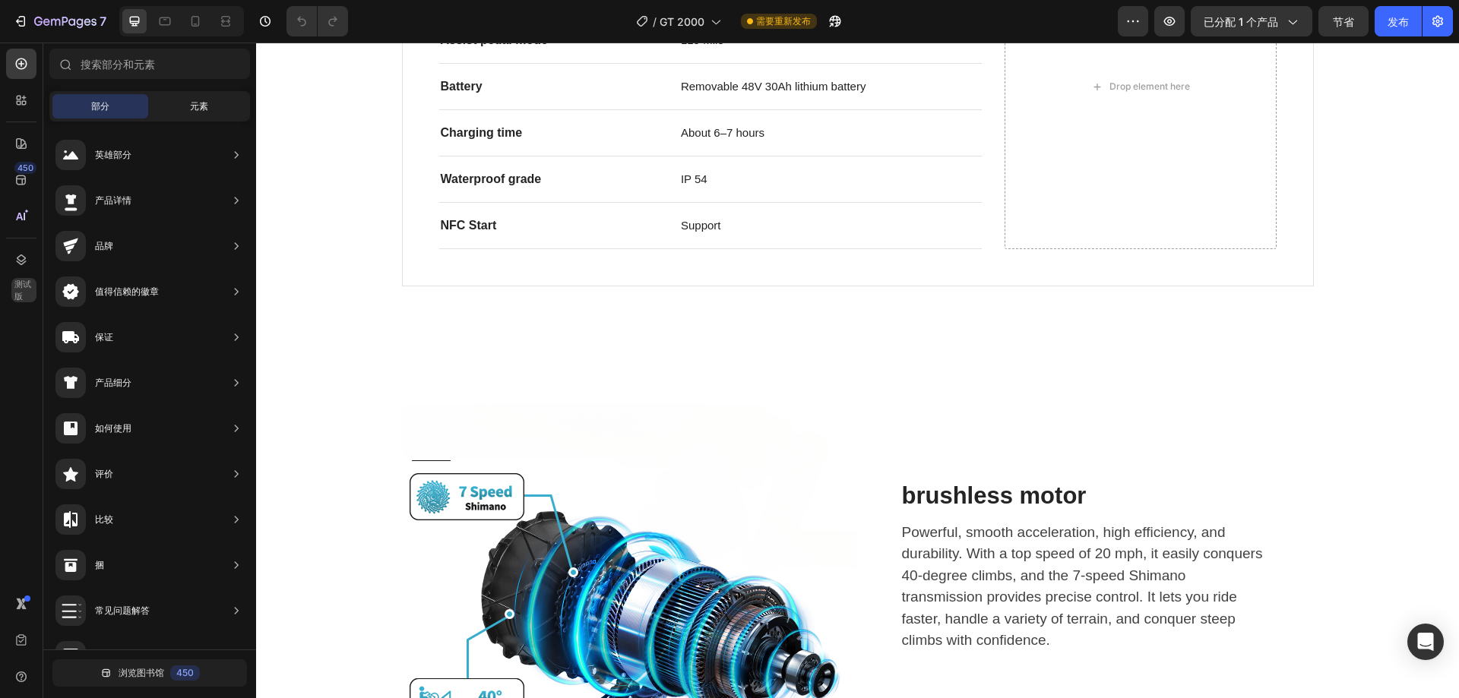
click at [175, 103] on div "元素" at bounding box center [199, 106] width 96 height 24
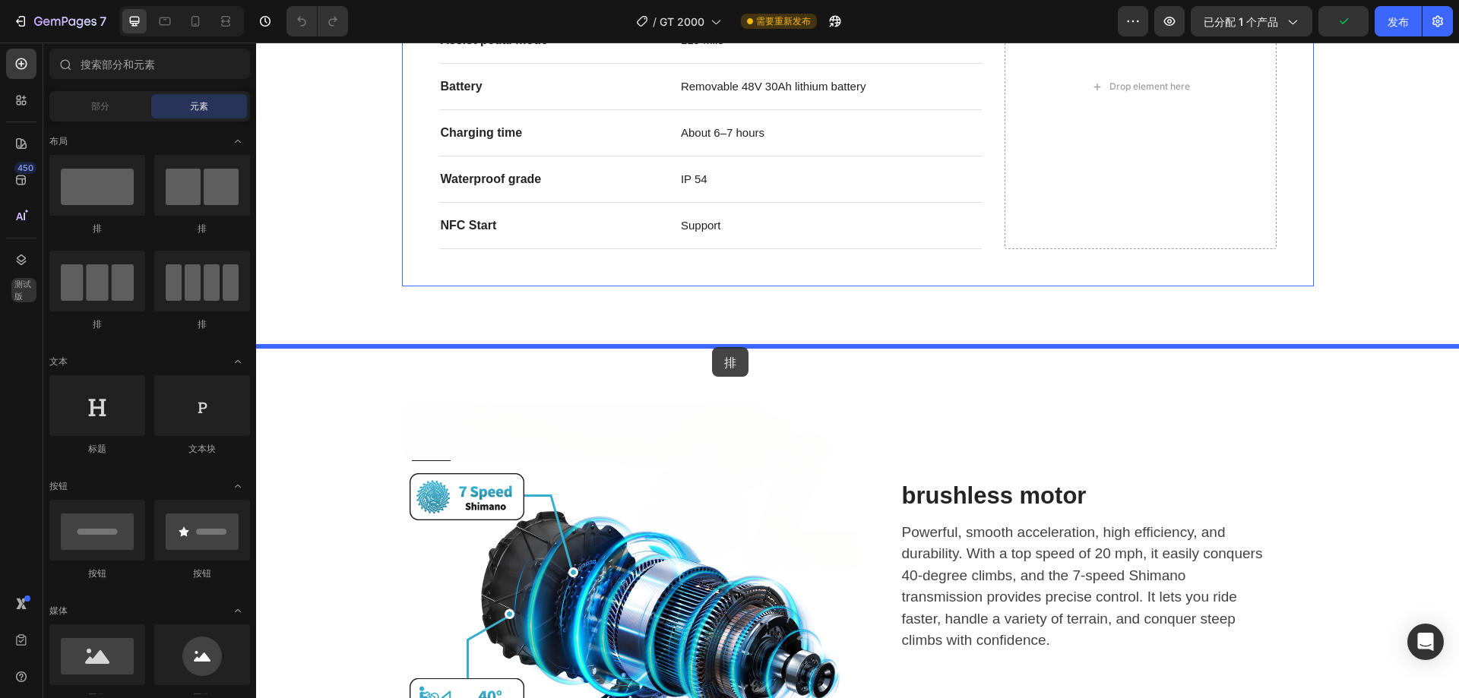
drag, startPoint x: 356, startPoint y: 223, endPoint x: 713, endPoint y: 346, distance: 378.0
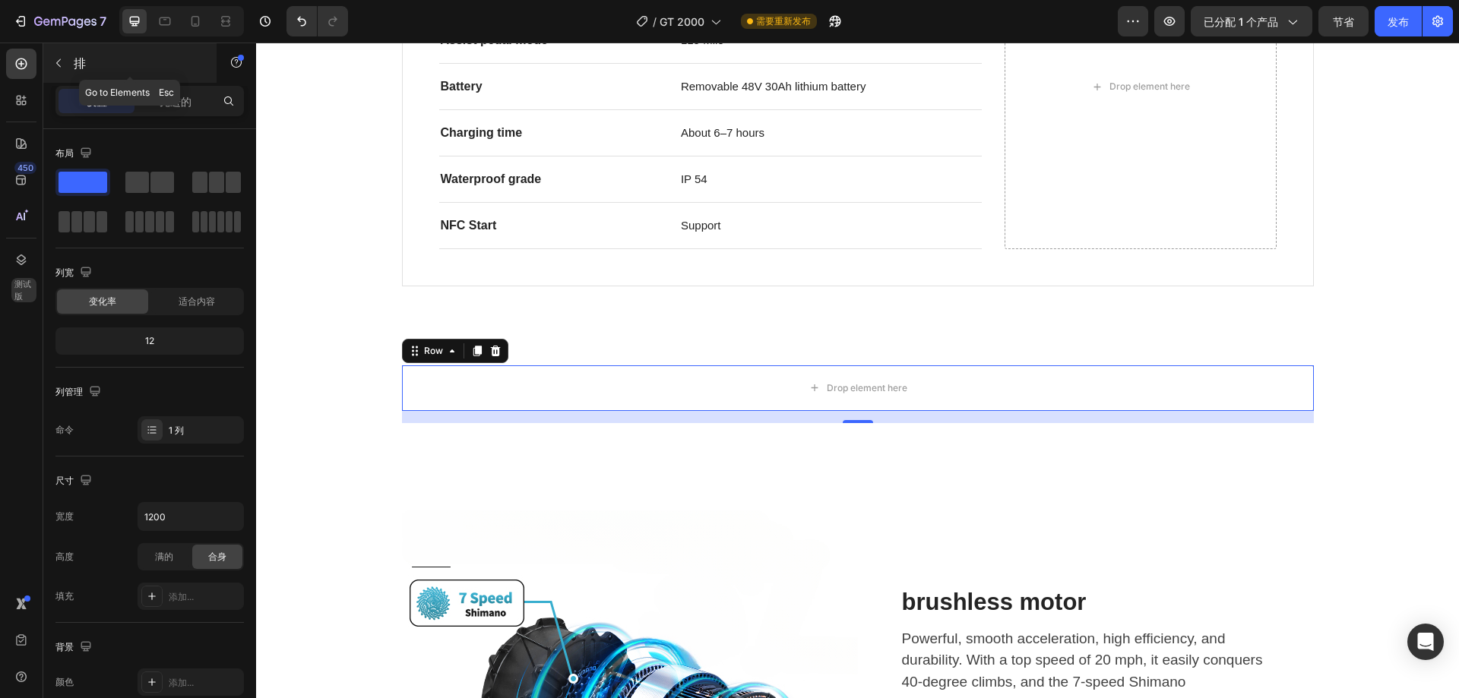
click at [76, 68] on font "排" at bounding box center [80, 62] width 12 height 15
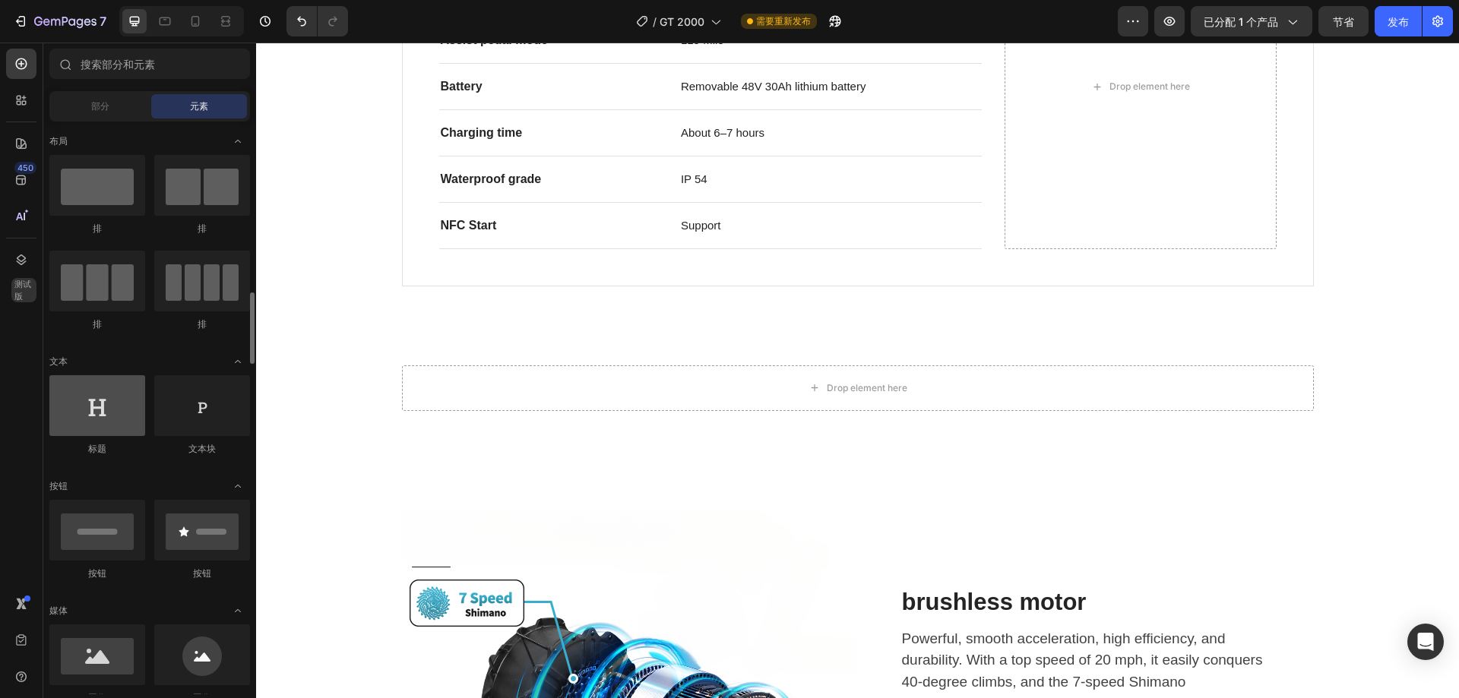
scroll to position [228, 0]
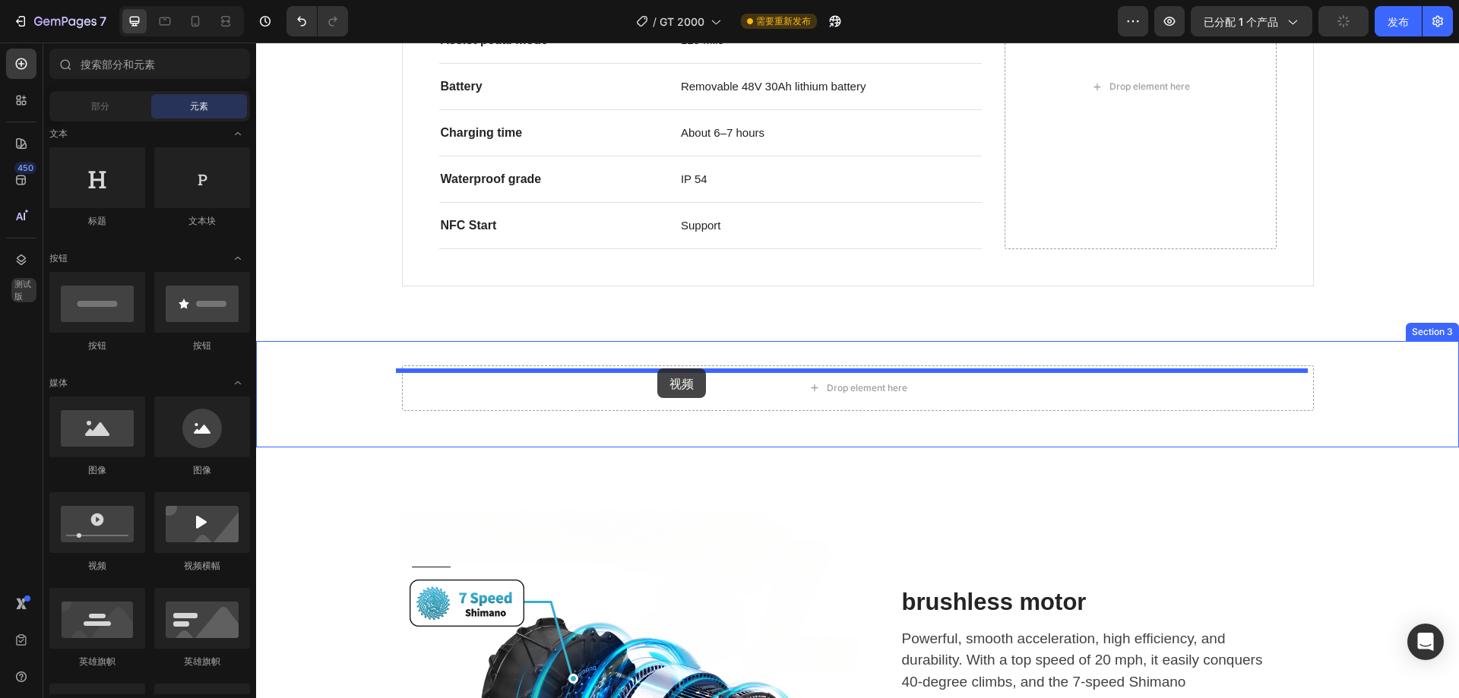
drag, startPoint x: 352, startPoint y: 555, endPoint x: 657, endPoint y: 368, distance: 357.7
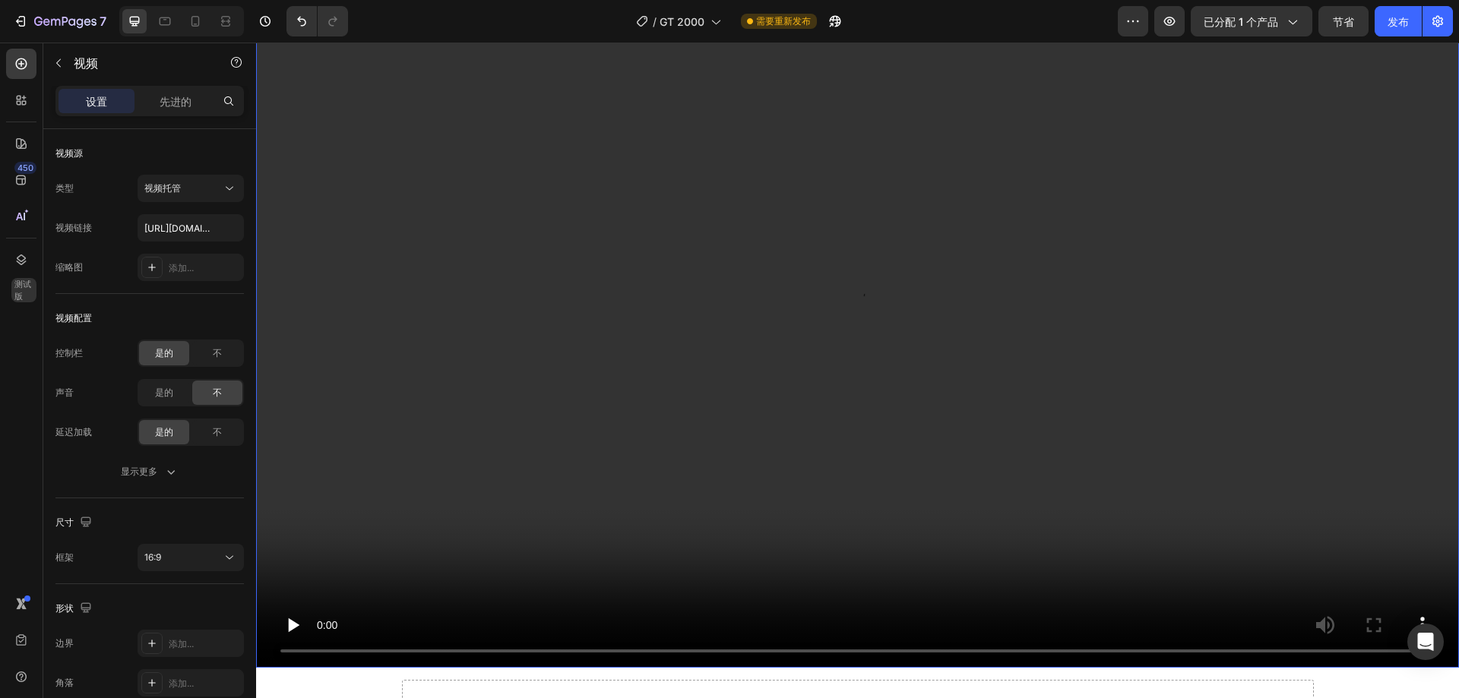
scroll to position [1444, 0]
click at [214, 196] on button "视频托管" at bounding box center [191, 188] width 106 height 27
click at [76, 205] on div "类型 视频托管 视频链接 https://cdn.shopify.com/videos/c/o/v/2cd3deb506b54b009063f7270ab5c…" at bounding box center [149, 228] width 188 height 106
paste input "https://cdn.shopify.com/videos/c/o/v/24b5c76feac947db9352c5182e165ca9.mp4"
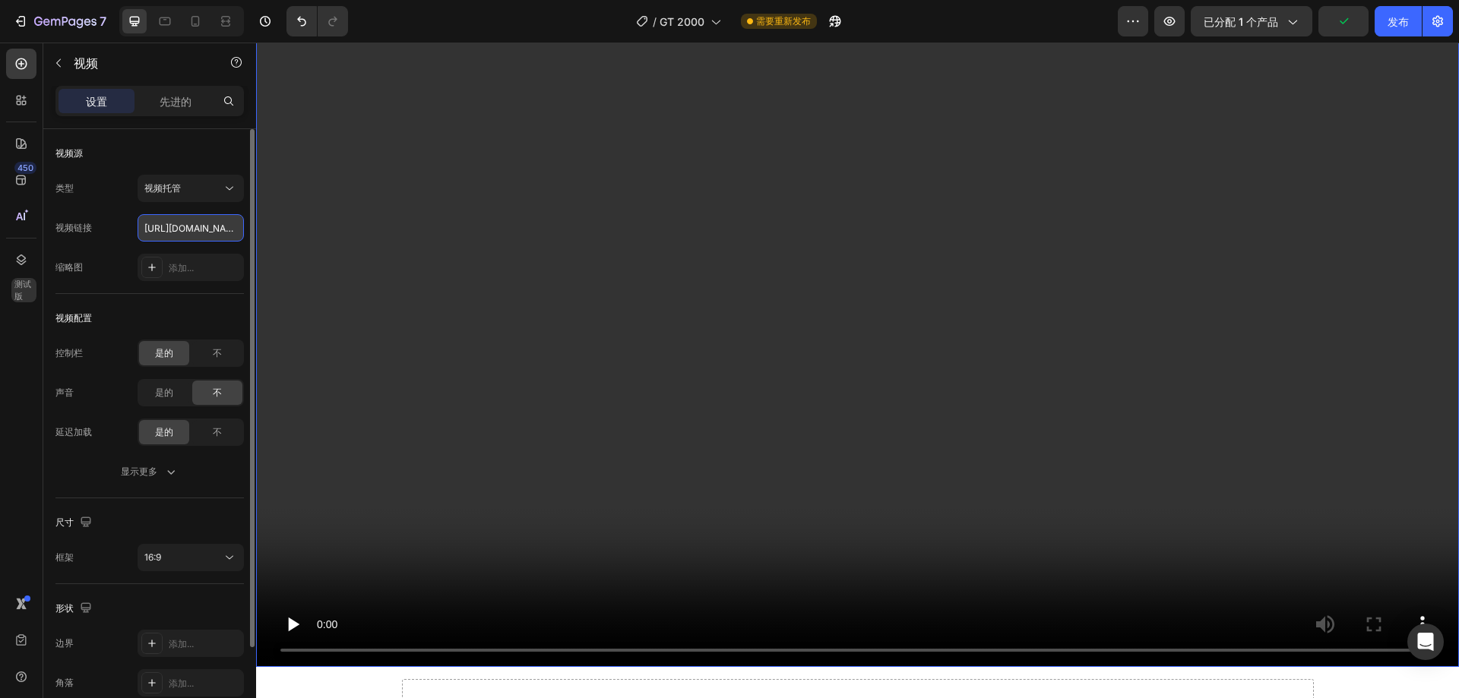
scroll to position [0, 284]
type input "https://cdn.shopify.com/videos/c/o/v/24b5c76feac947db9352c5182e165ca9.mp4"
click at [100, 274] on div "缩略图 添加..." at bounding box center [149, 267] width 188 height 27
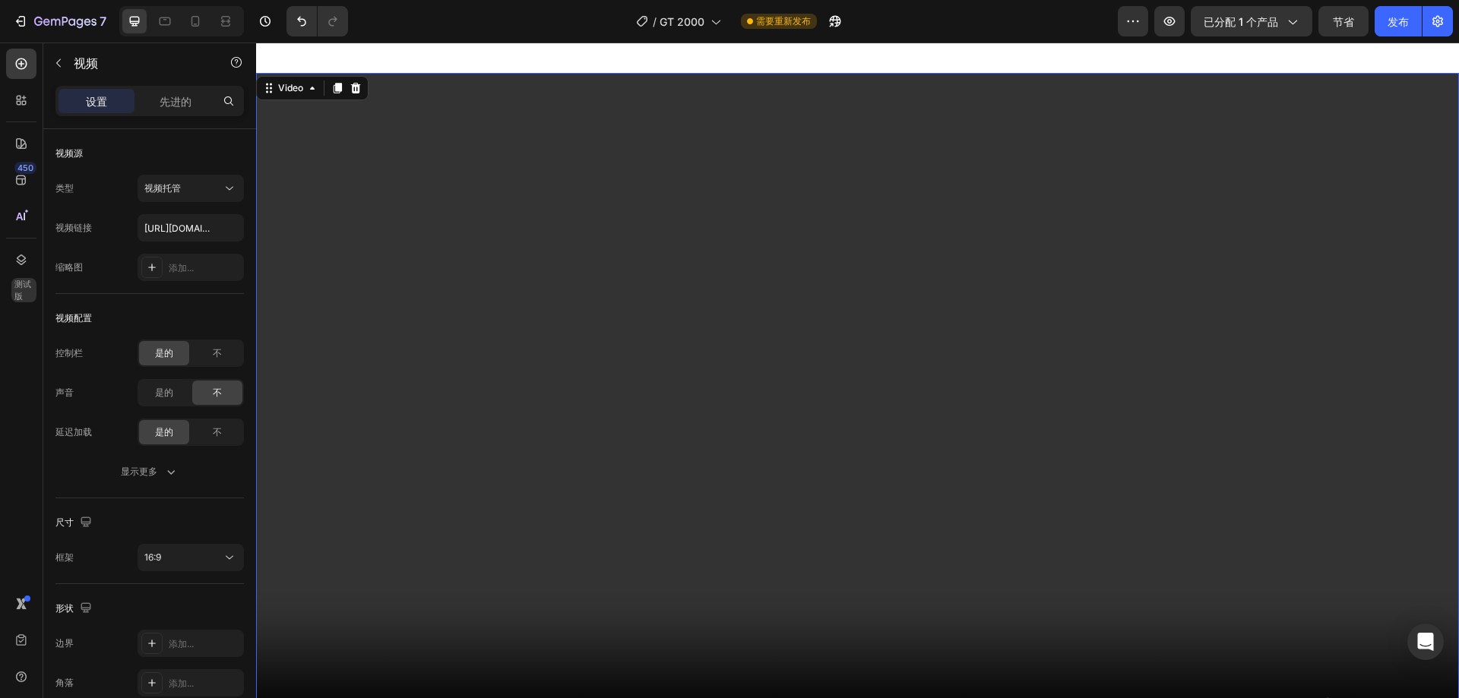
scroll to position [1444, 0]
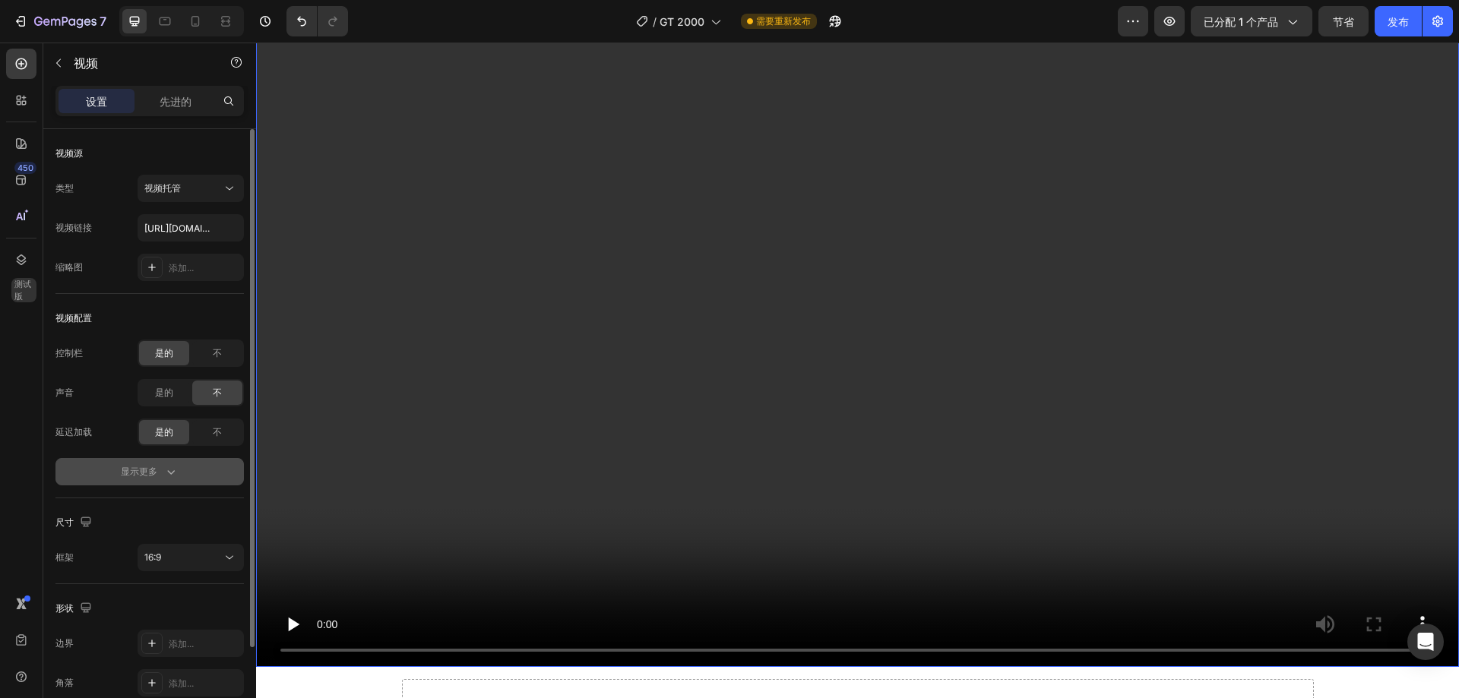
click at [153, 470] on font "显示更多" at bounding box center [139, 471] width 36 height 11
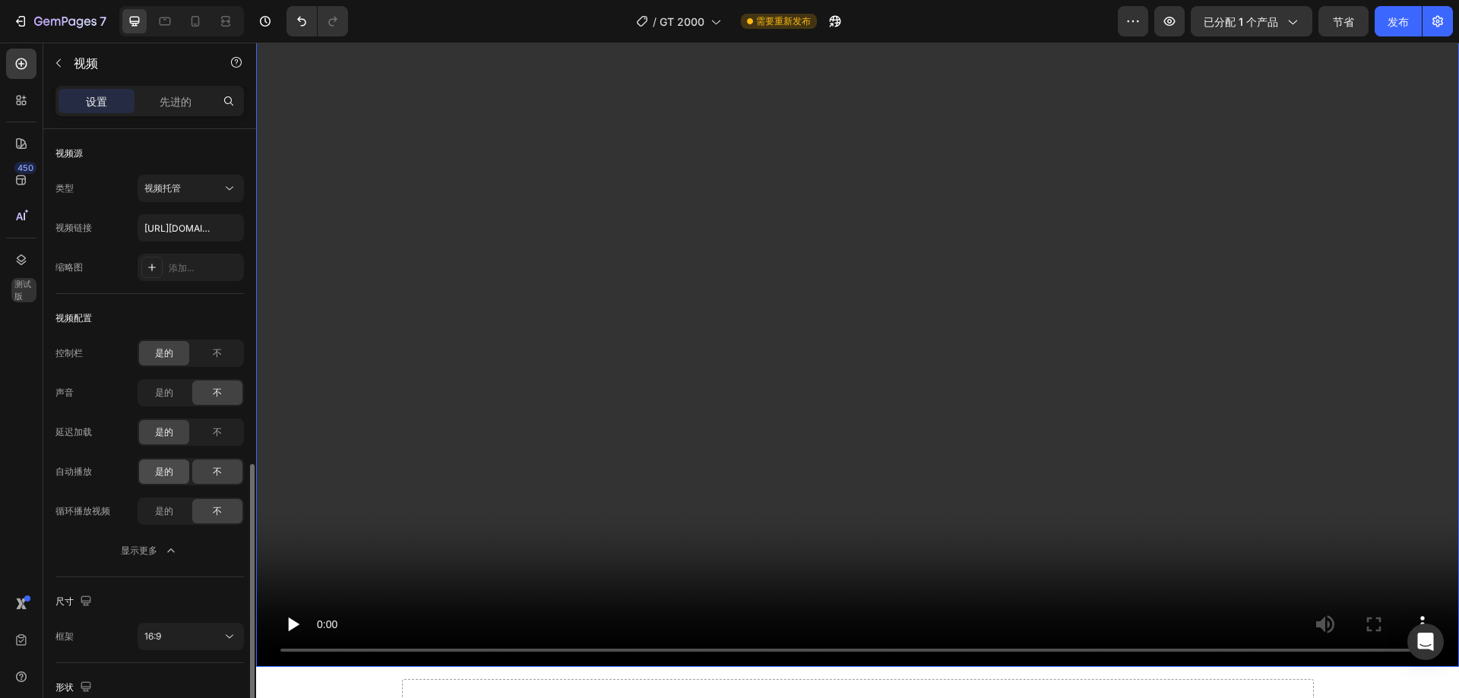
scroll to position [190, 0]
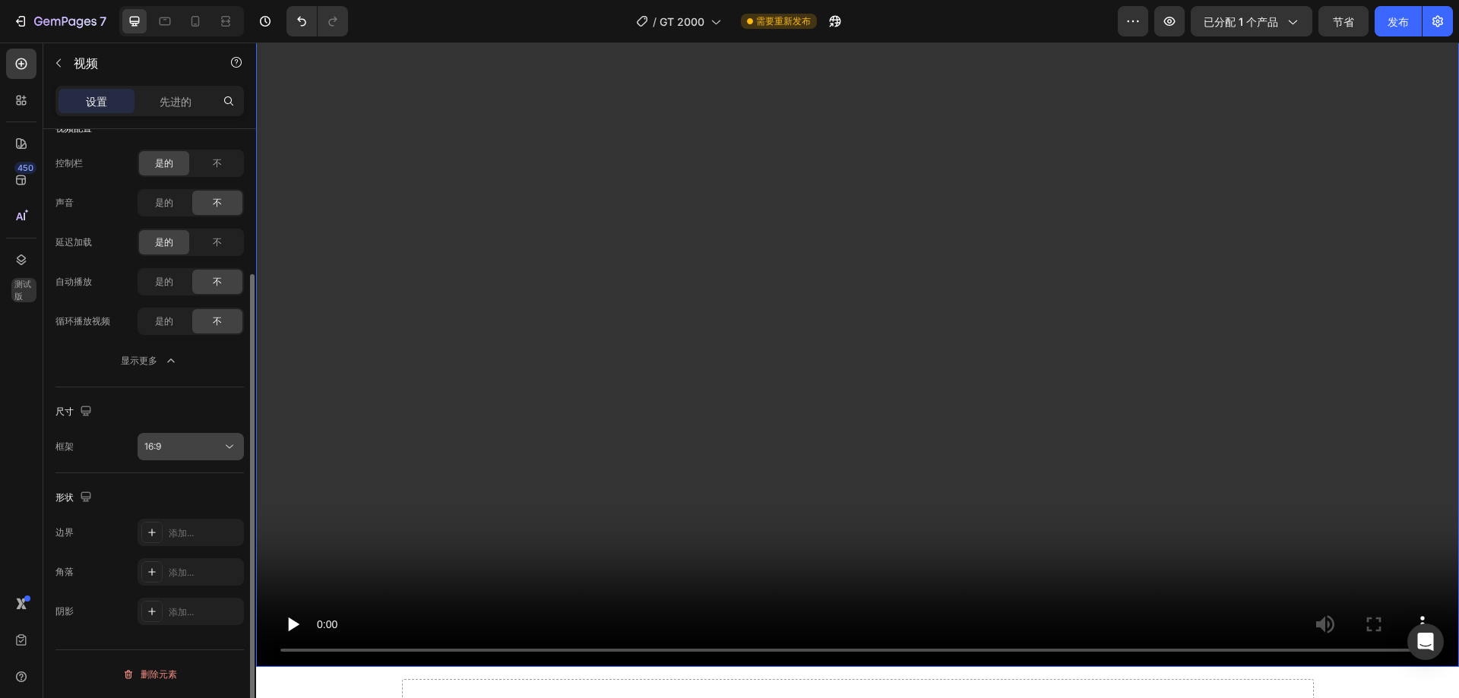
click at [188, 451] on div "16:9" at bounding box center [182, 447] width 77 height 14
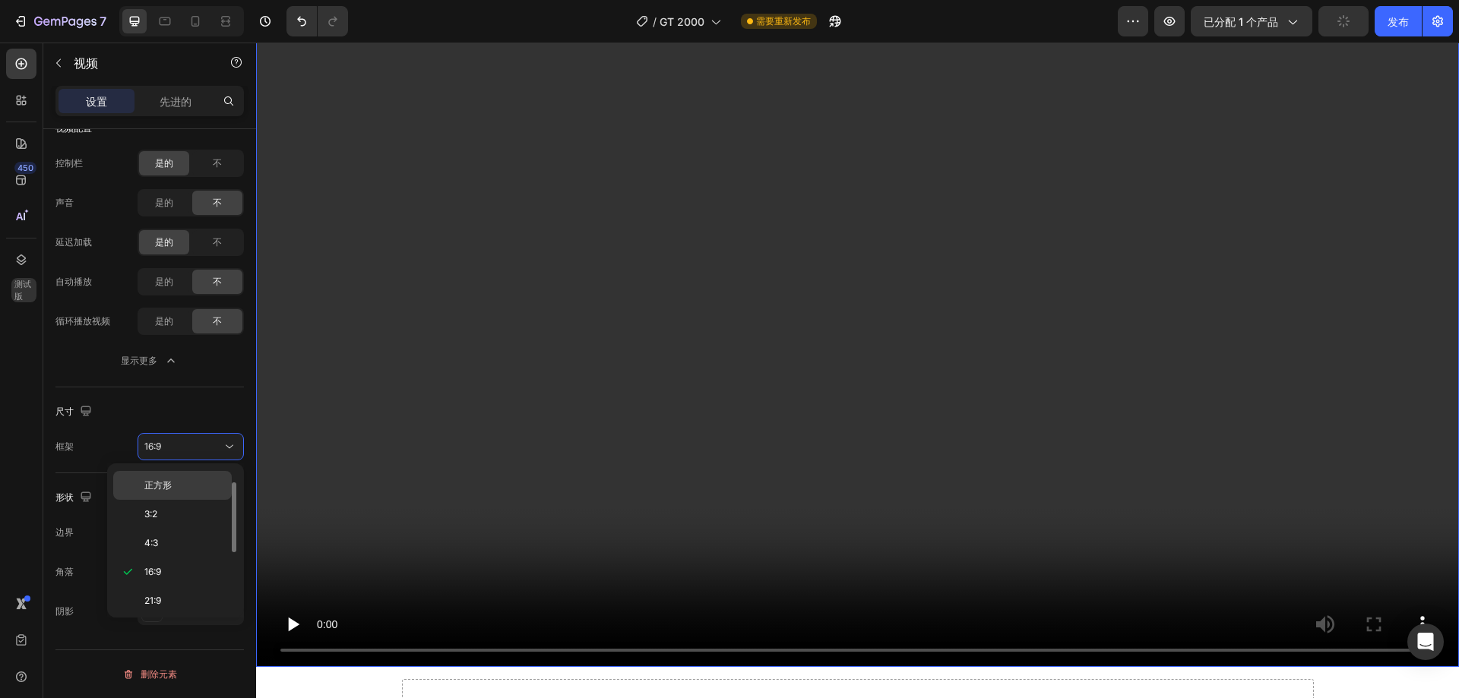
click at [153, 487] on font "正方形" at bounding box center [157, 484] width 27 height 11
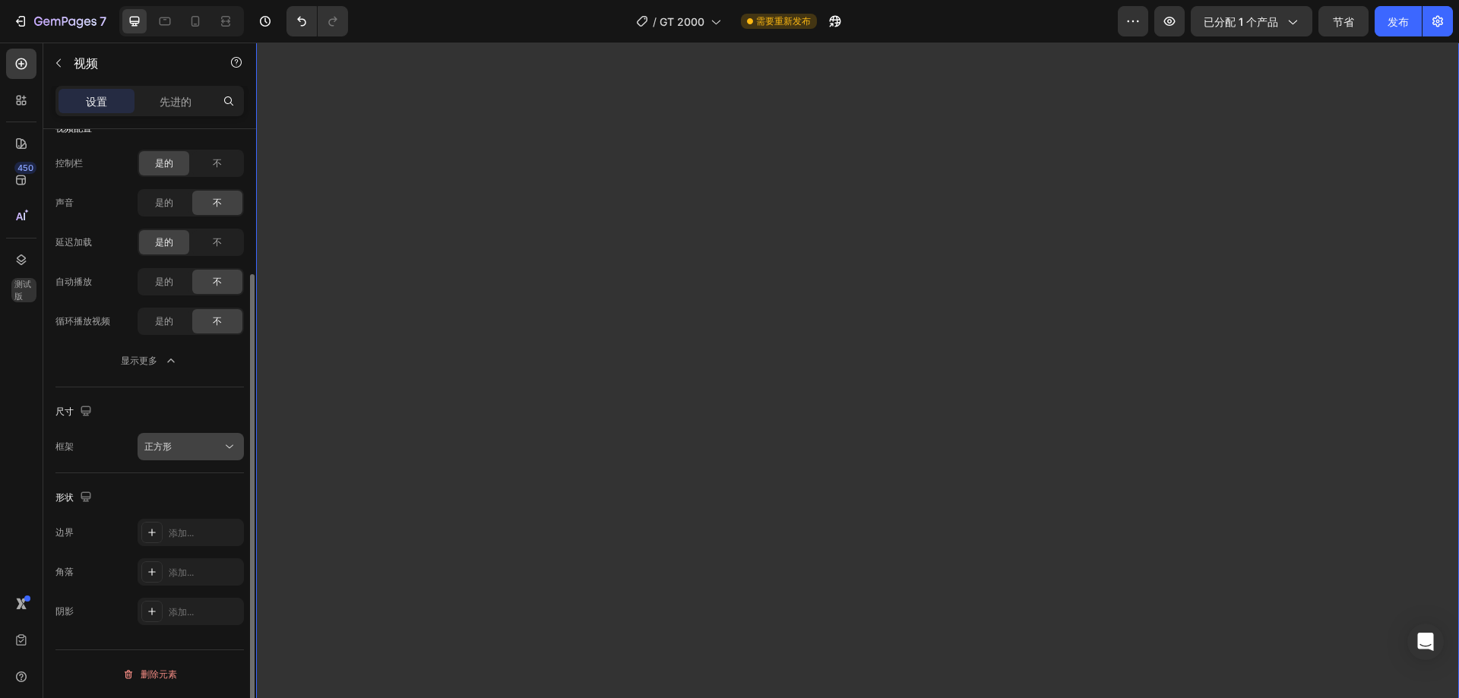
click at [176, 434] on button "正方形" at bounding box center [191, 446] width 106 height 27
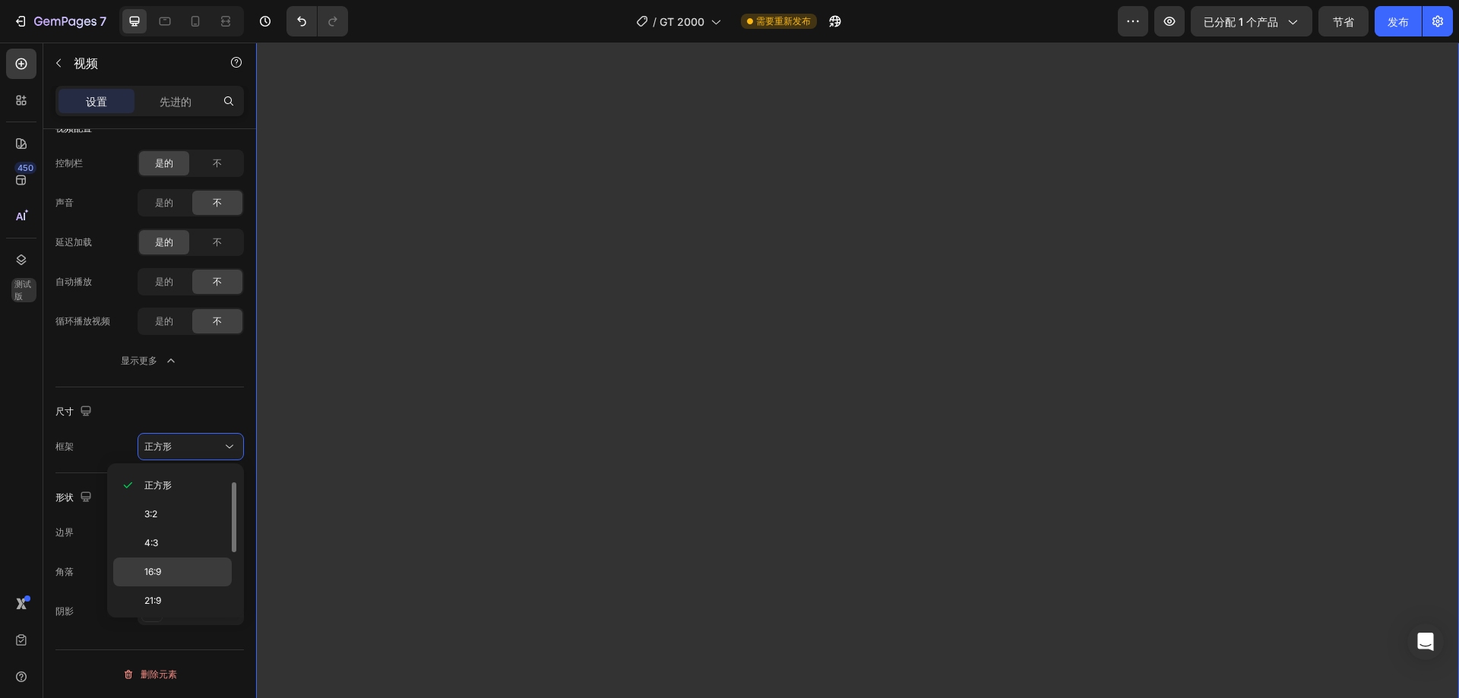
click at [170, 587] on div "16:9" at bounding box center [172, 601] width 119 height 29
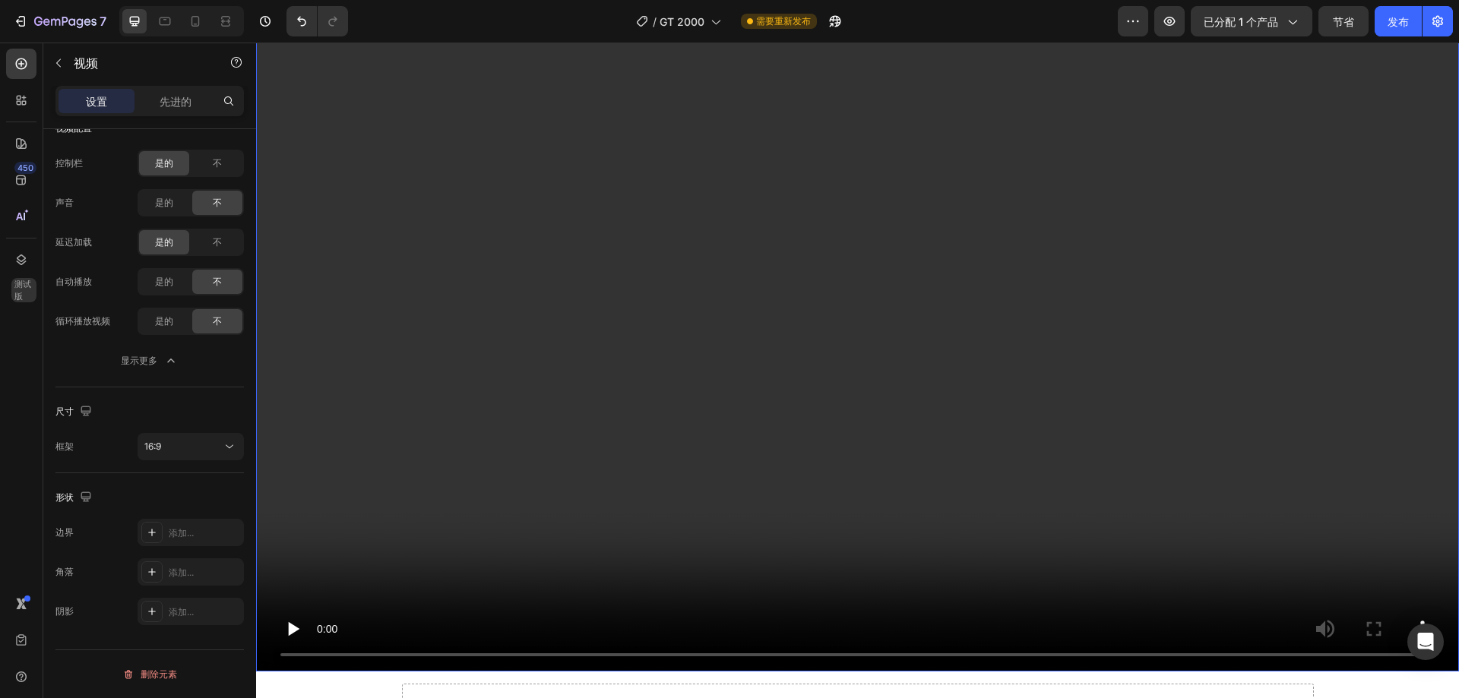
scroll to position [1444, 0]
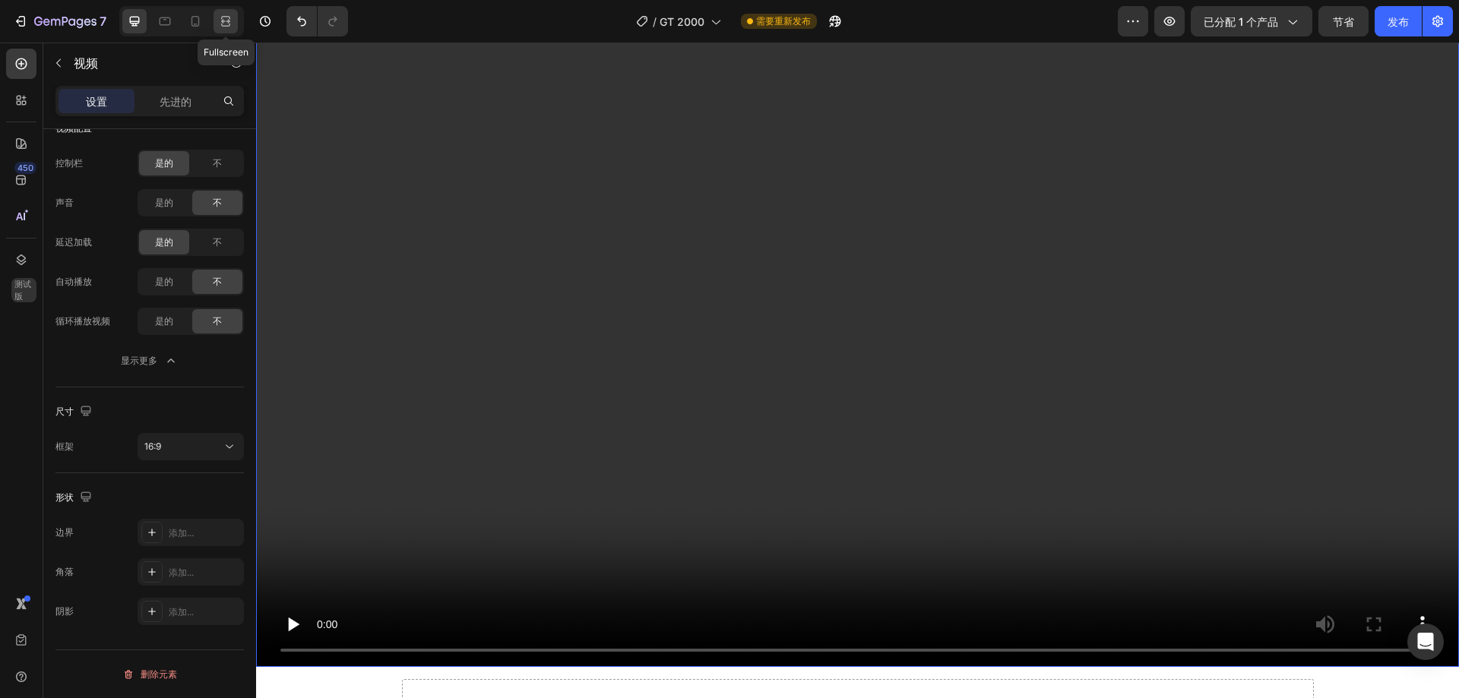
click at [216, 16] on div at bounding box center [225, 21] width 24 height 24
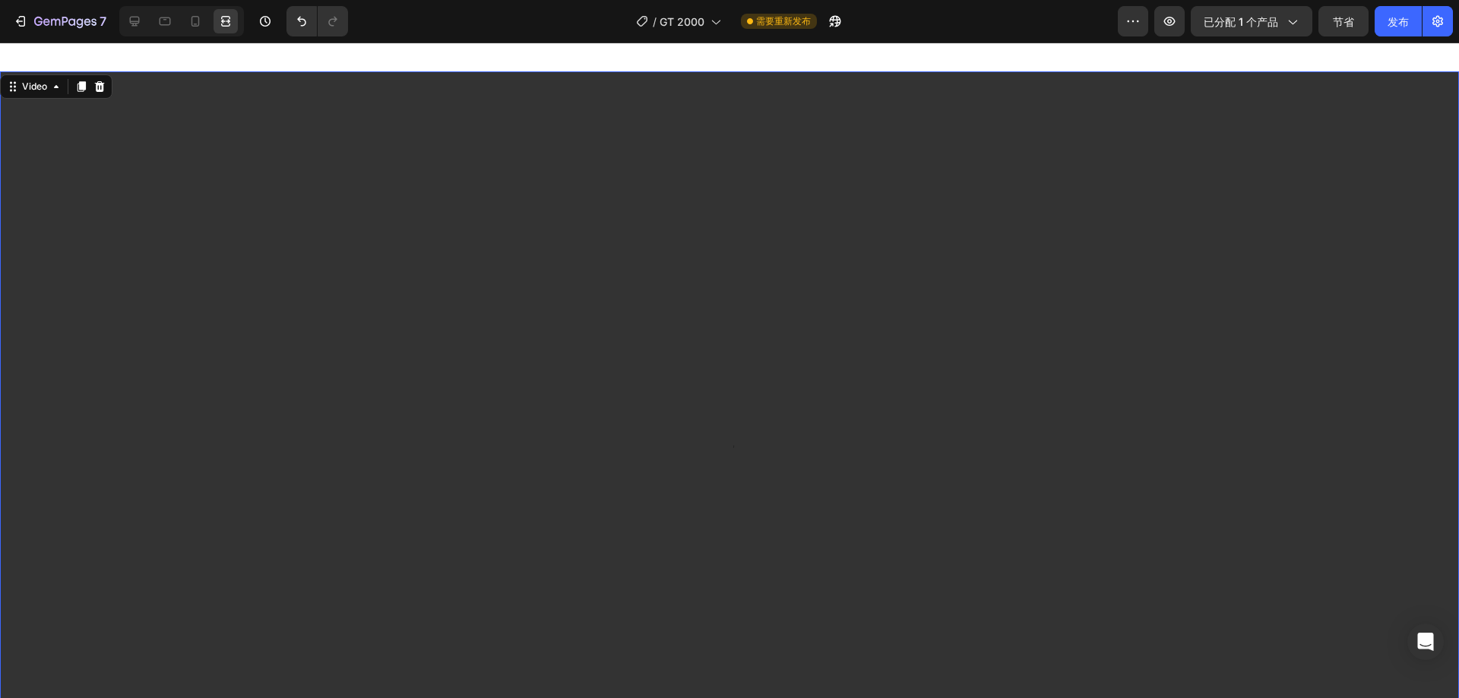
scroll to position [1368, 0]
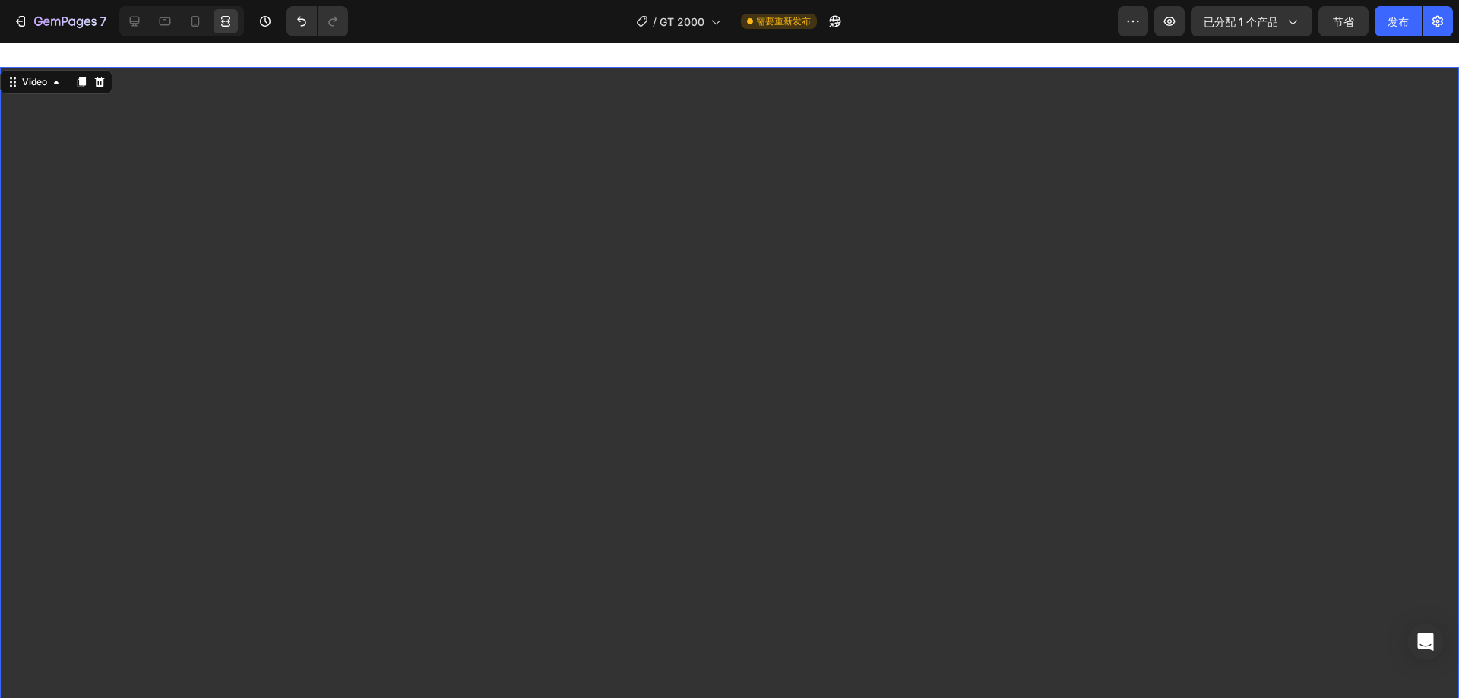
click at [160, 79] on video at bounding box center [729, 477] width 1459 height 821
click at [125, 20] on div at bounding box center [134, 21] width 24 height 24
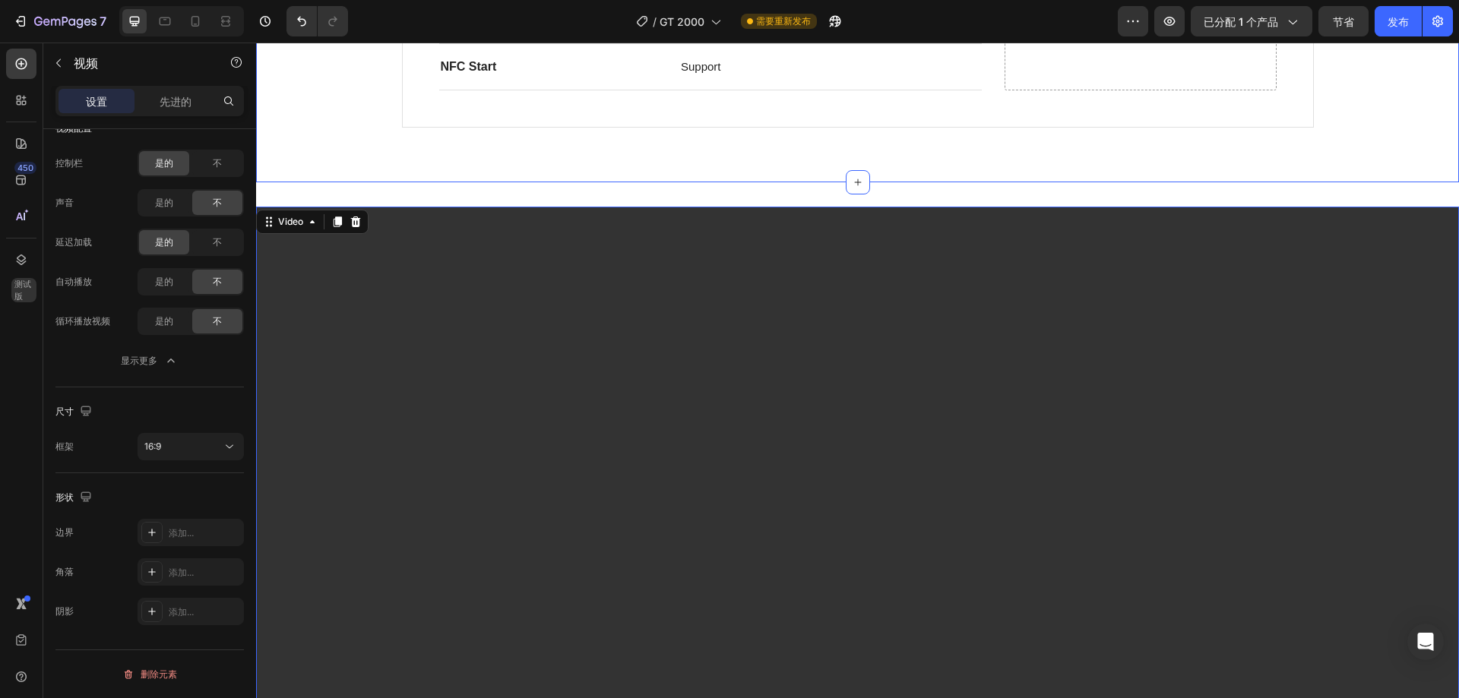
scroll to position [1216, 0]
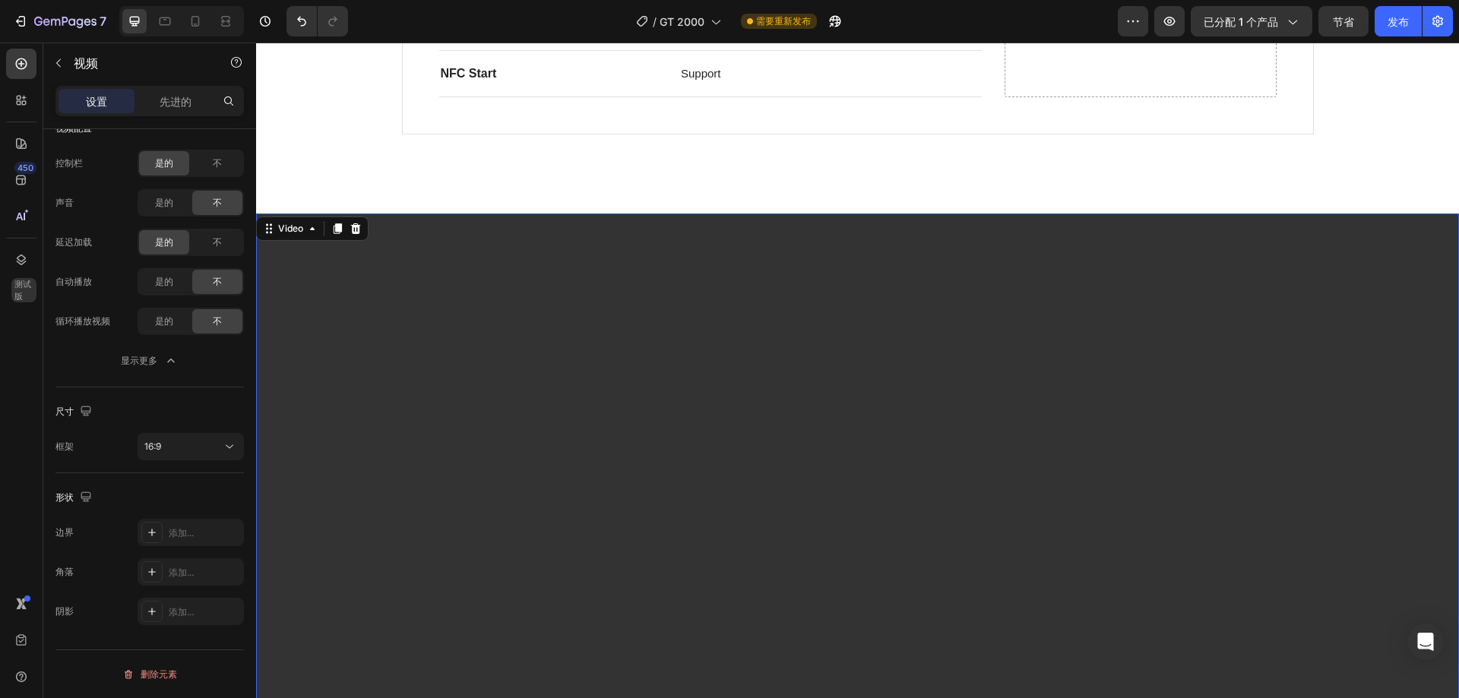
click at [439, 289] on video at bounding box center [857, 551] width 1203 height 676
click at [71, 60] on div "视频" at bounding box center [129, 63] width 173 height 40
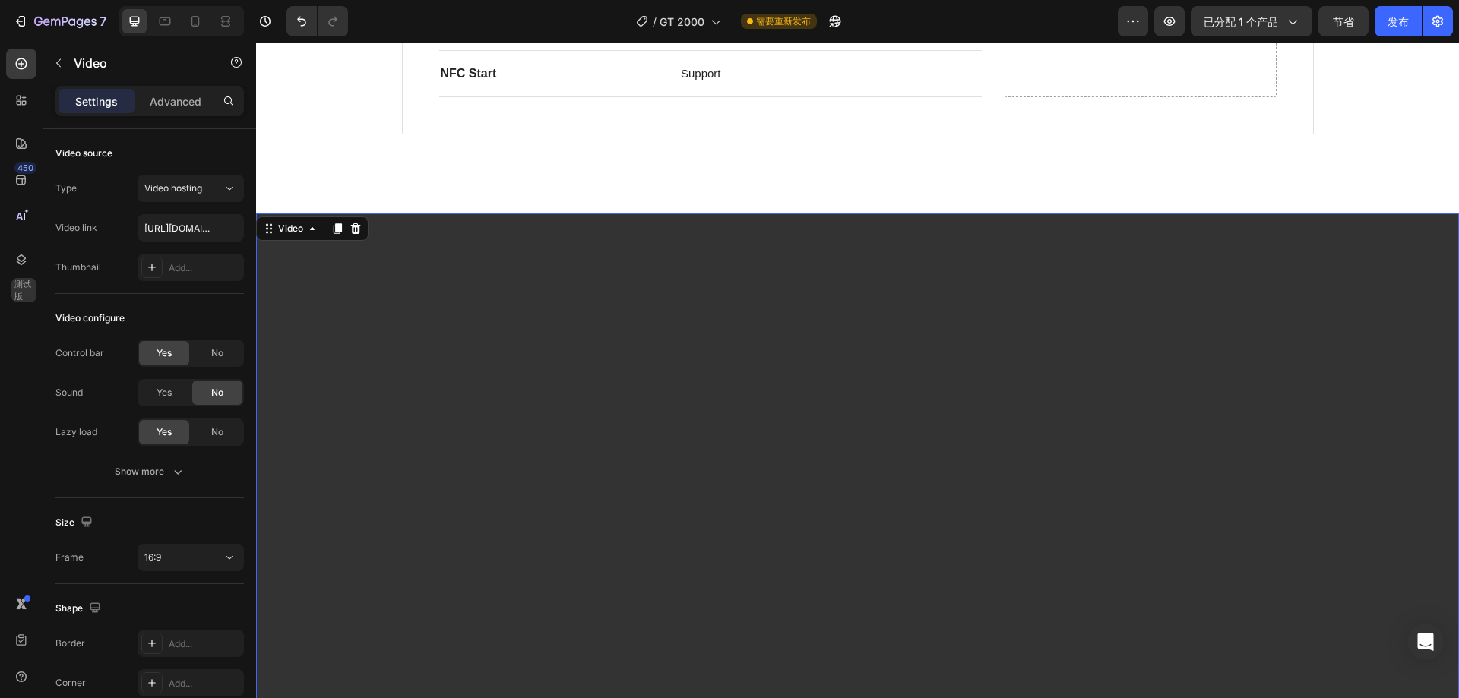
click at [408, 234] on video at bounding box center [857, 551] width 1203 height 676
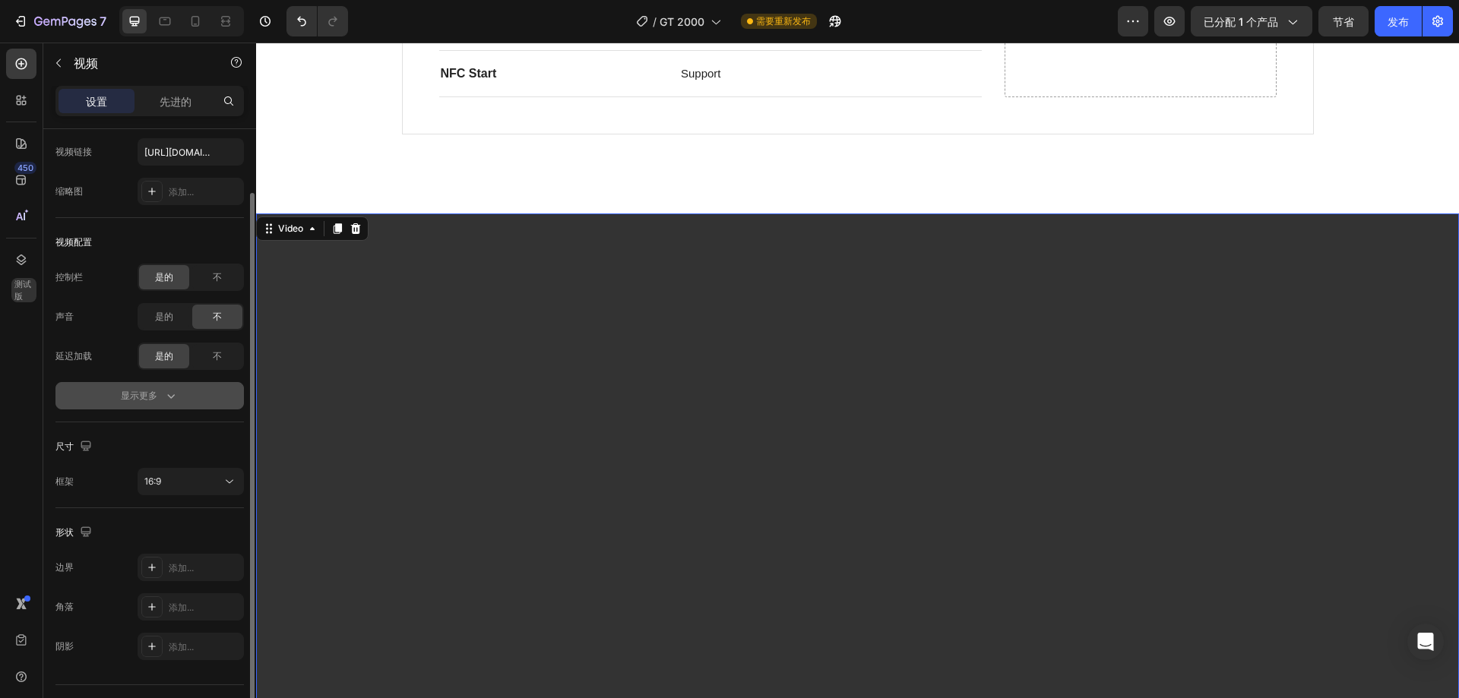
click at [147, 404] on button "显示更多" at bounding box center [149, 395] width 188 height 27
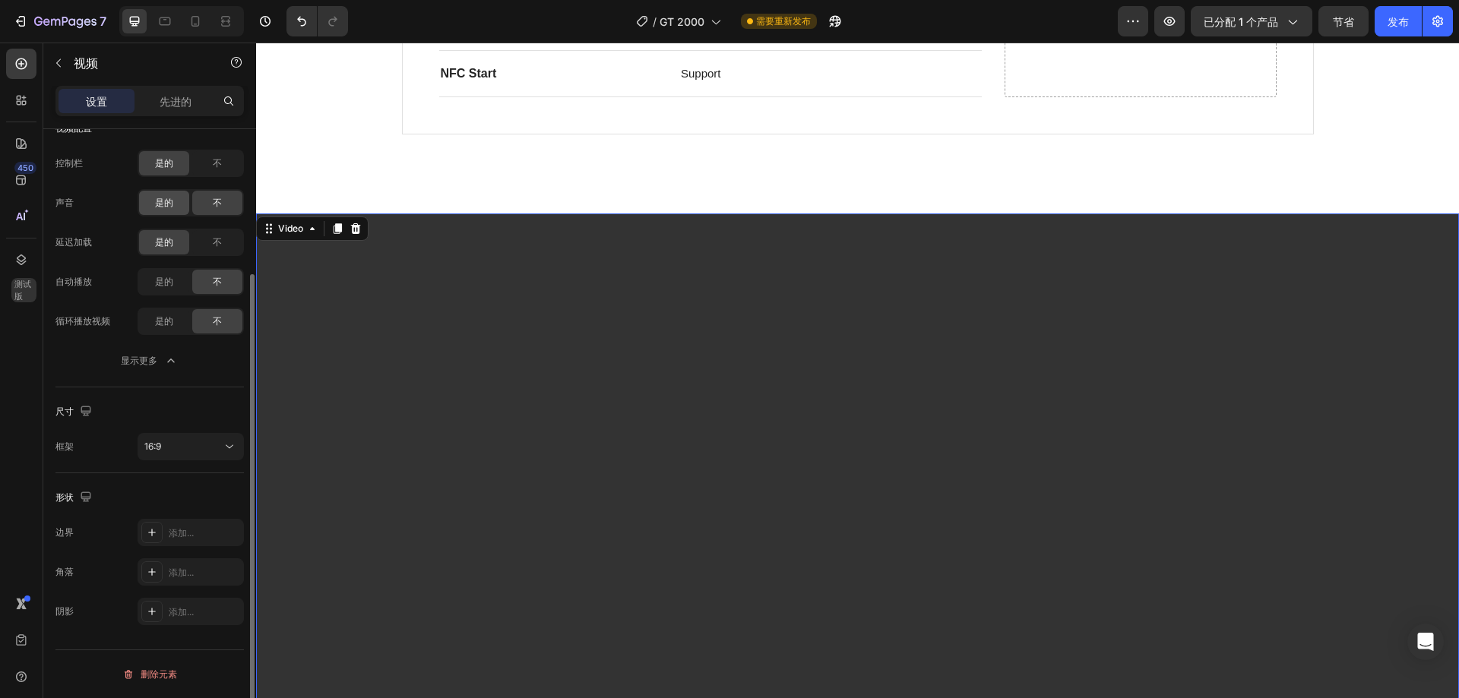
scroll to position [0, 0]
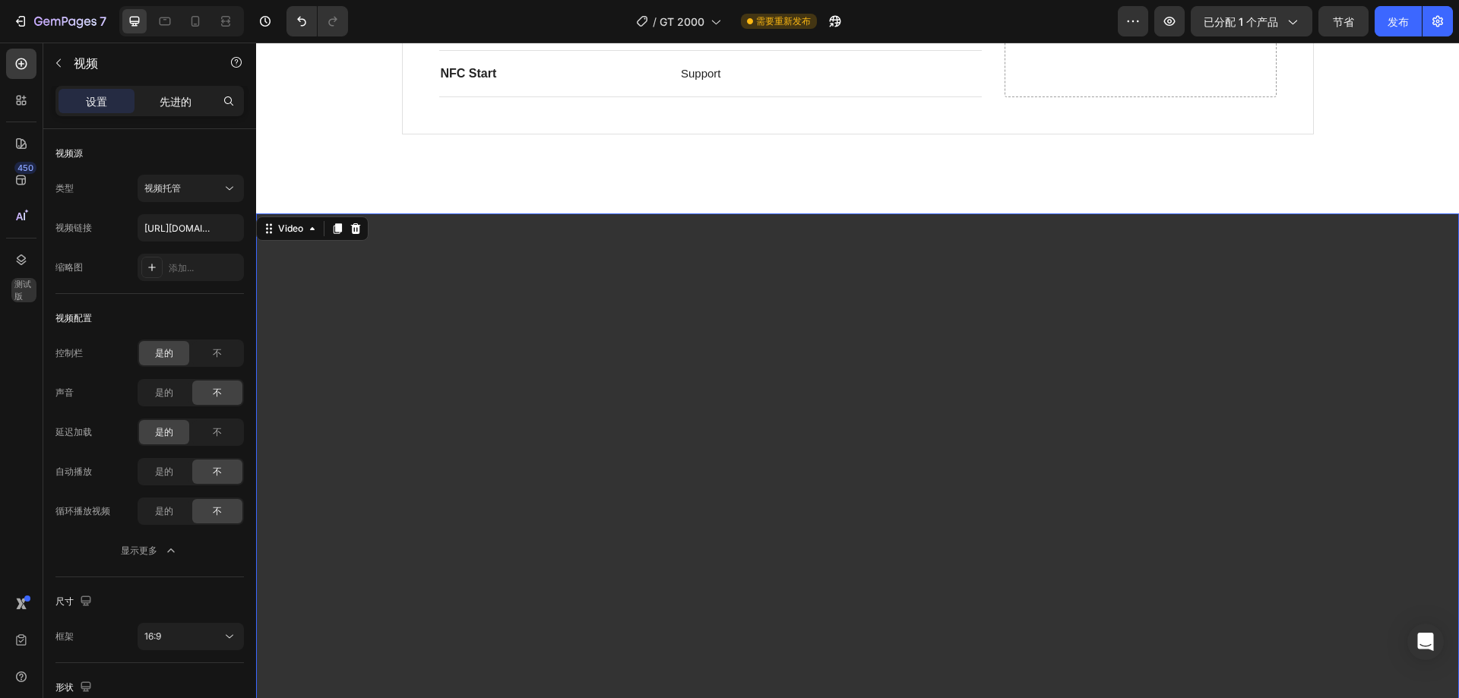
click at [193, 100] on div "先进的" at bounding box center [176, 101] width 76 height 24
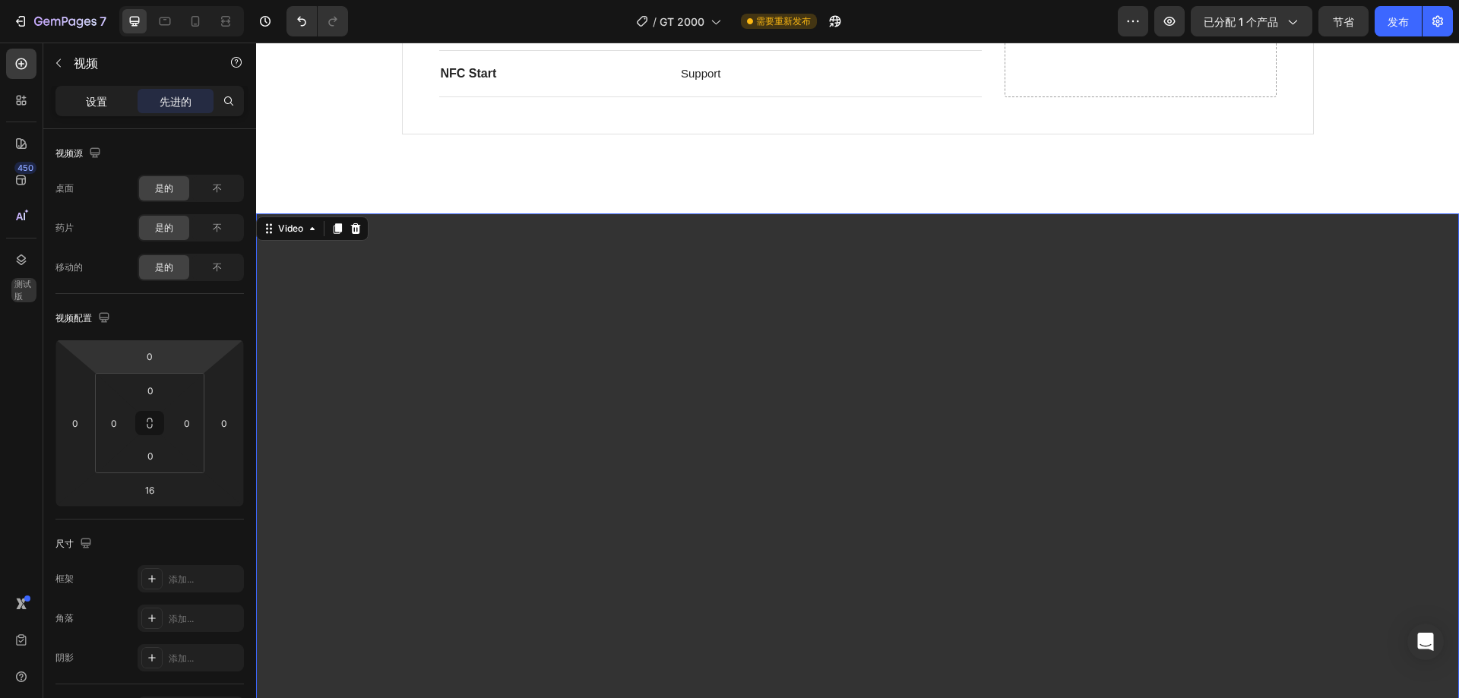
click at [101, 110] on div "设置" at bounding box center [97, 101] width 76 height 24
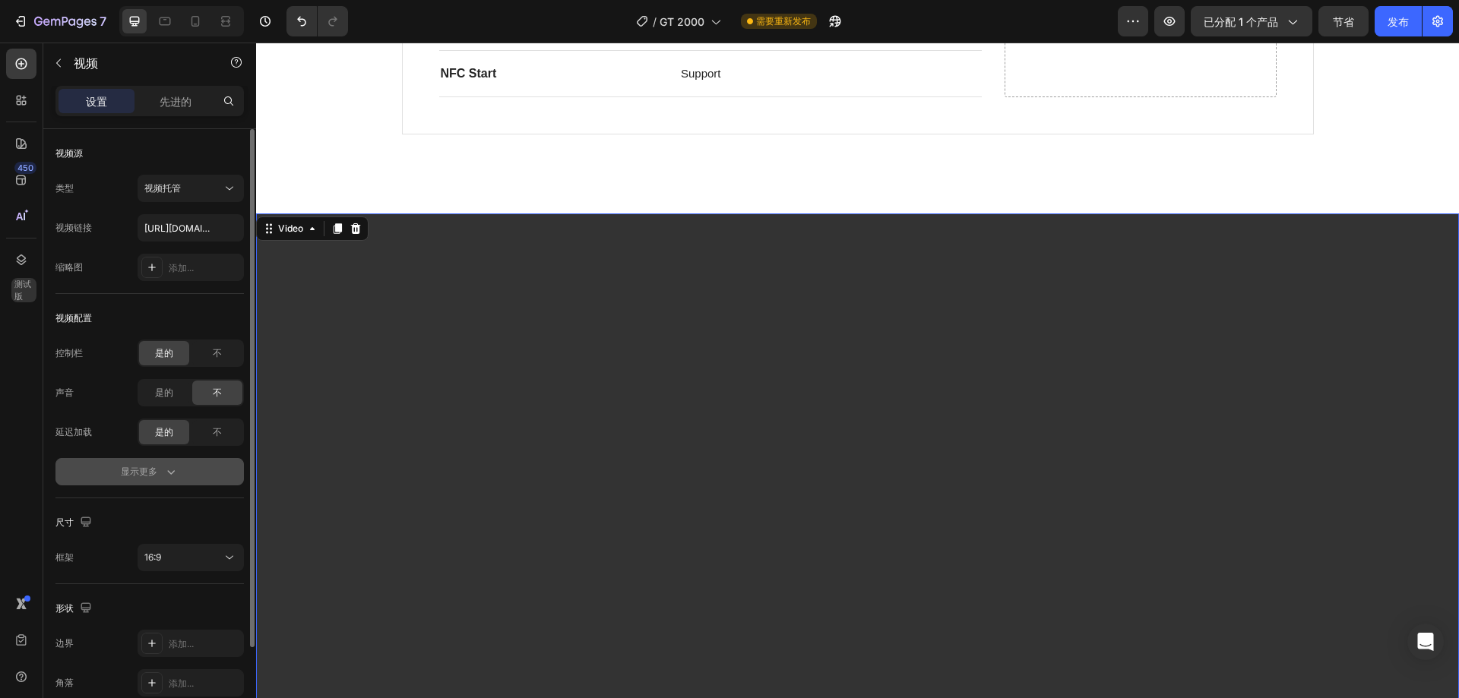
click at [169, 473] on icon "button" at bounding box center [170, 471] width 15 height 15
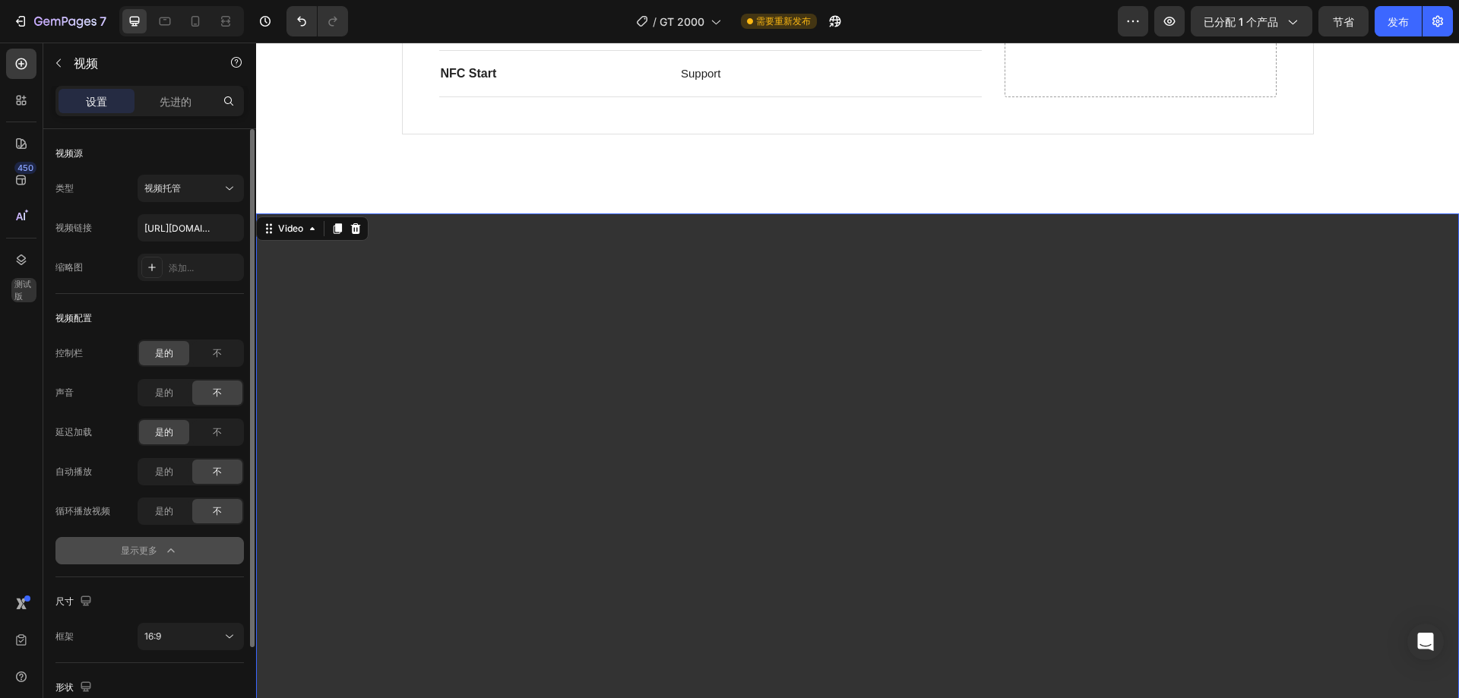
scroll to position [190, 0]
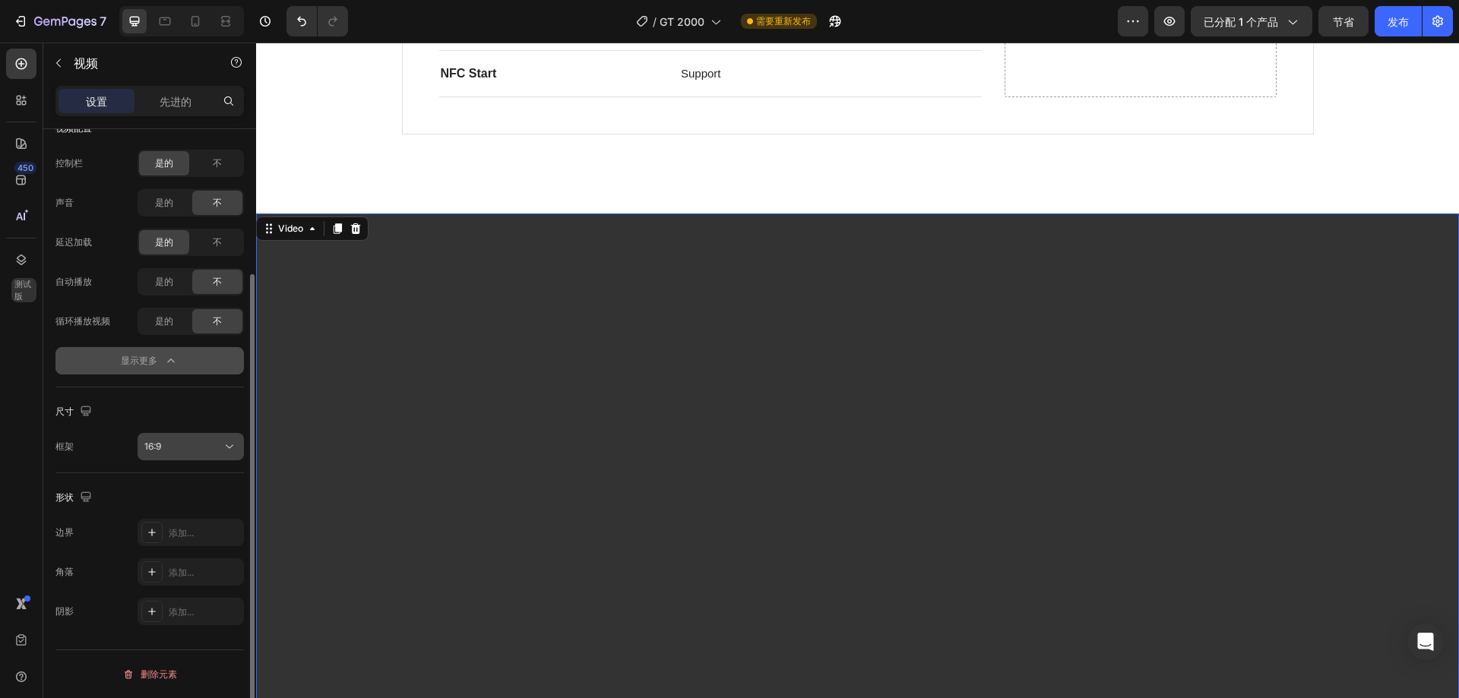
click at [179, 450] on div "16:9" at bounding box center [182, 447] width 77 height 14
click at [86, 444] on div "框架 16:9" at bounding box center [149, 446] width 188 height 27
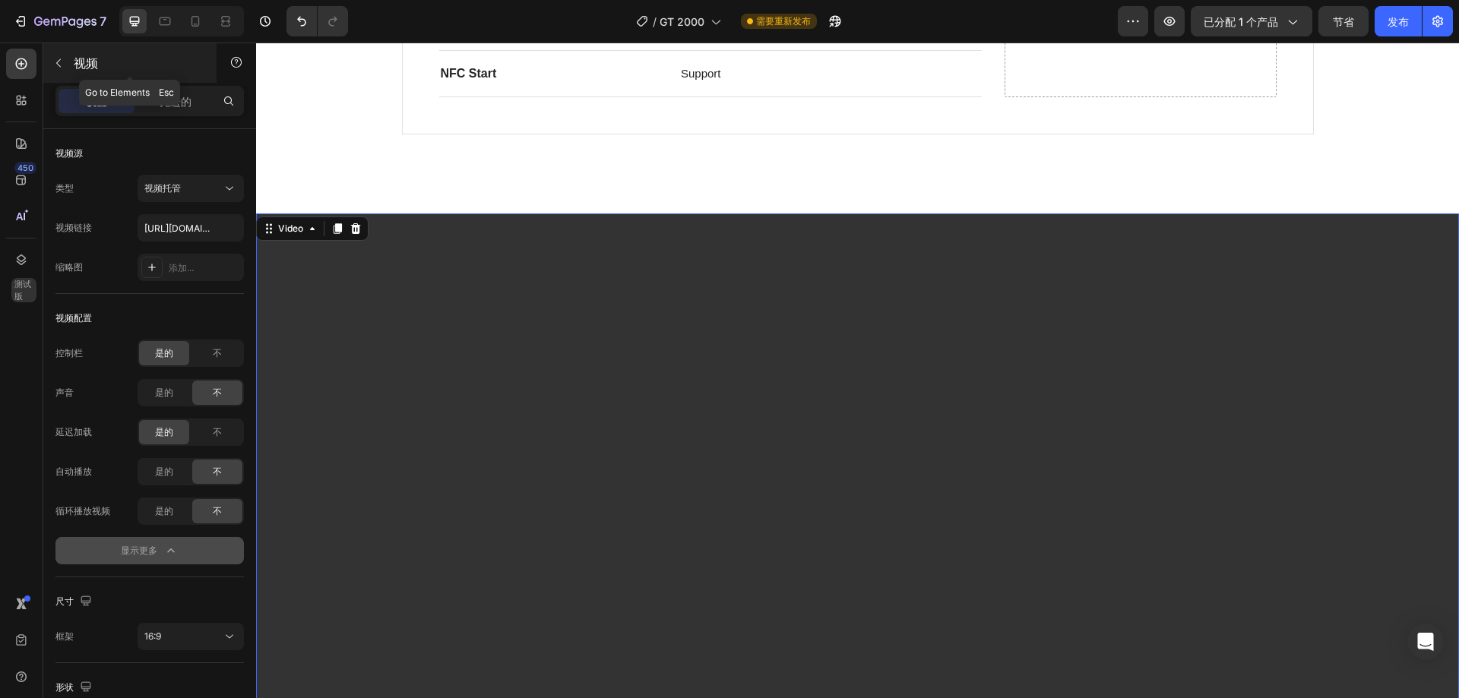
click at [65, 73] on button "button" at bounding box center [58, 63] width 24 height 24
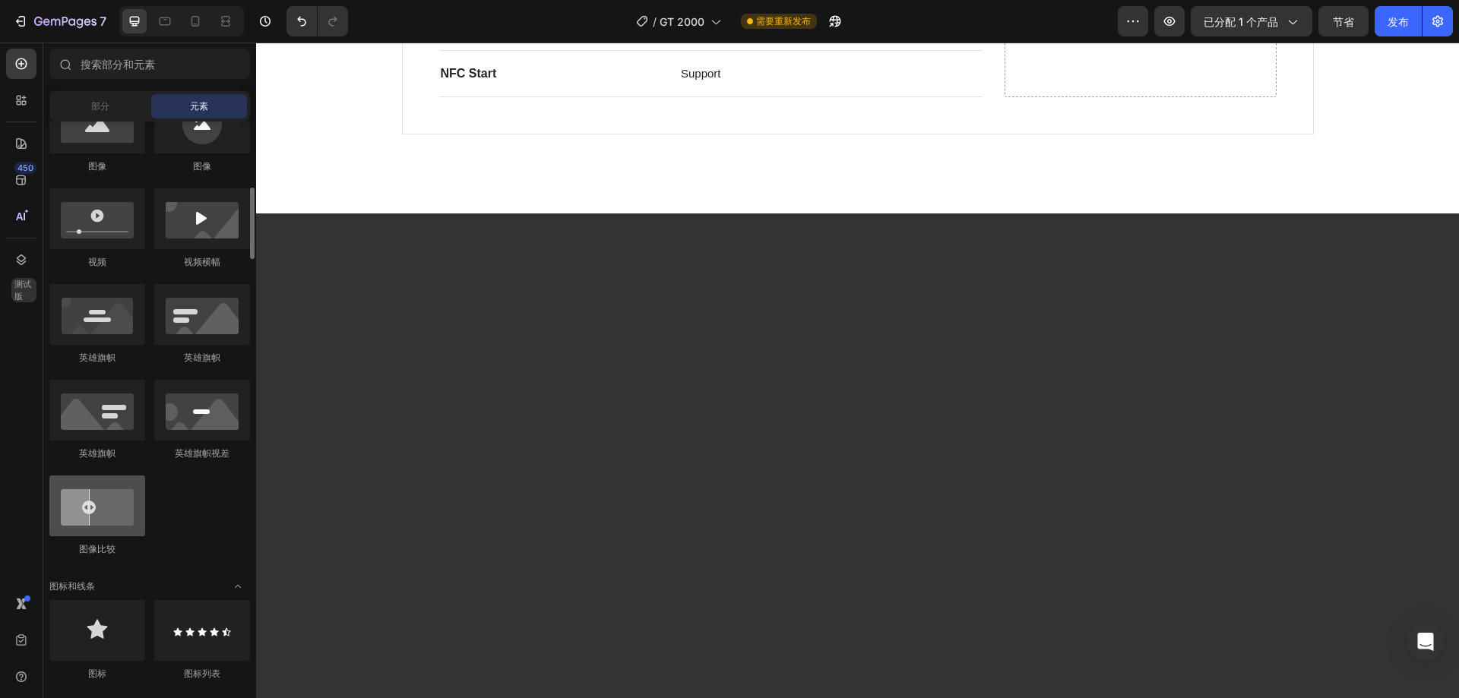
scroll to position [304, 0]
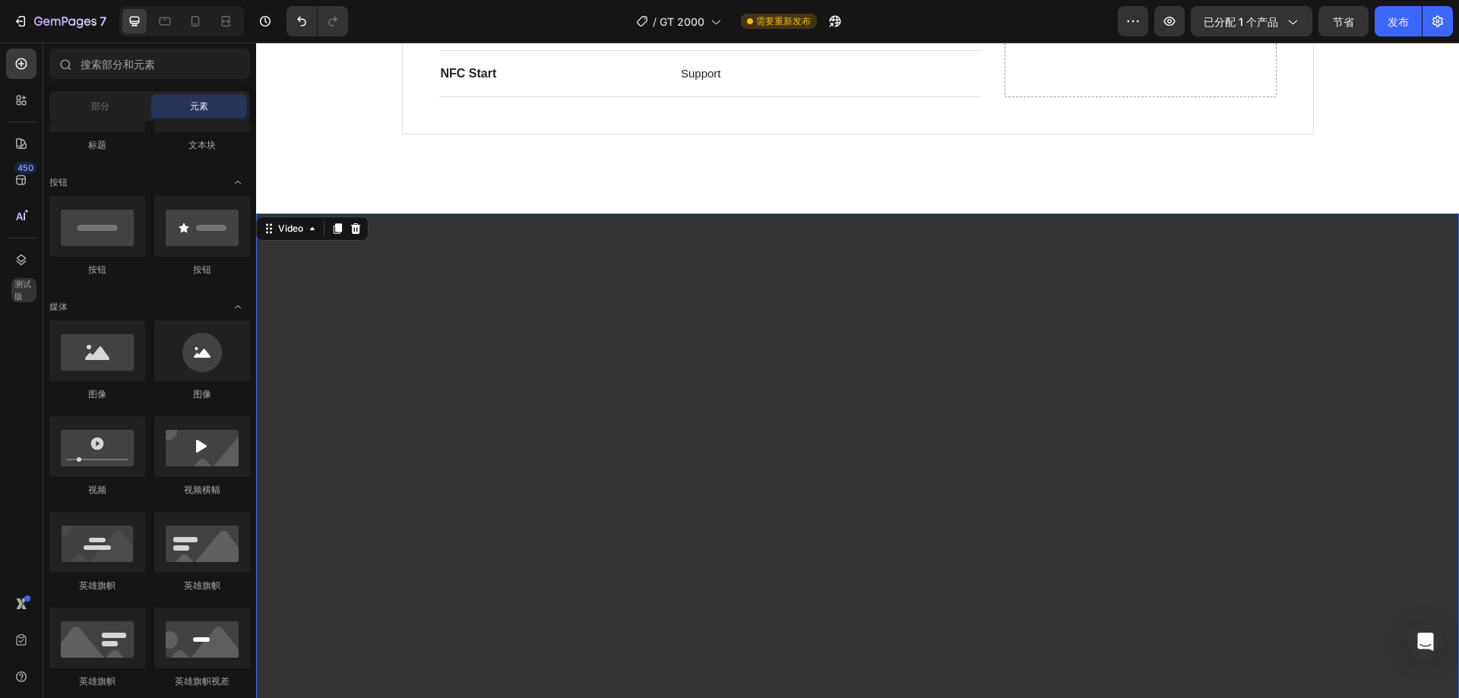
click at [323, 305] on video at bounding box center [857, 551] width 1203 height 676
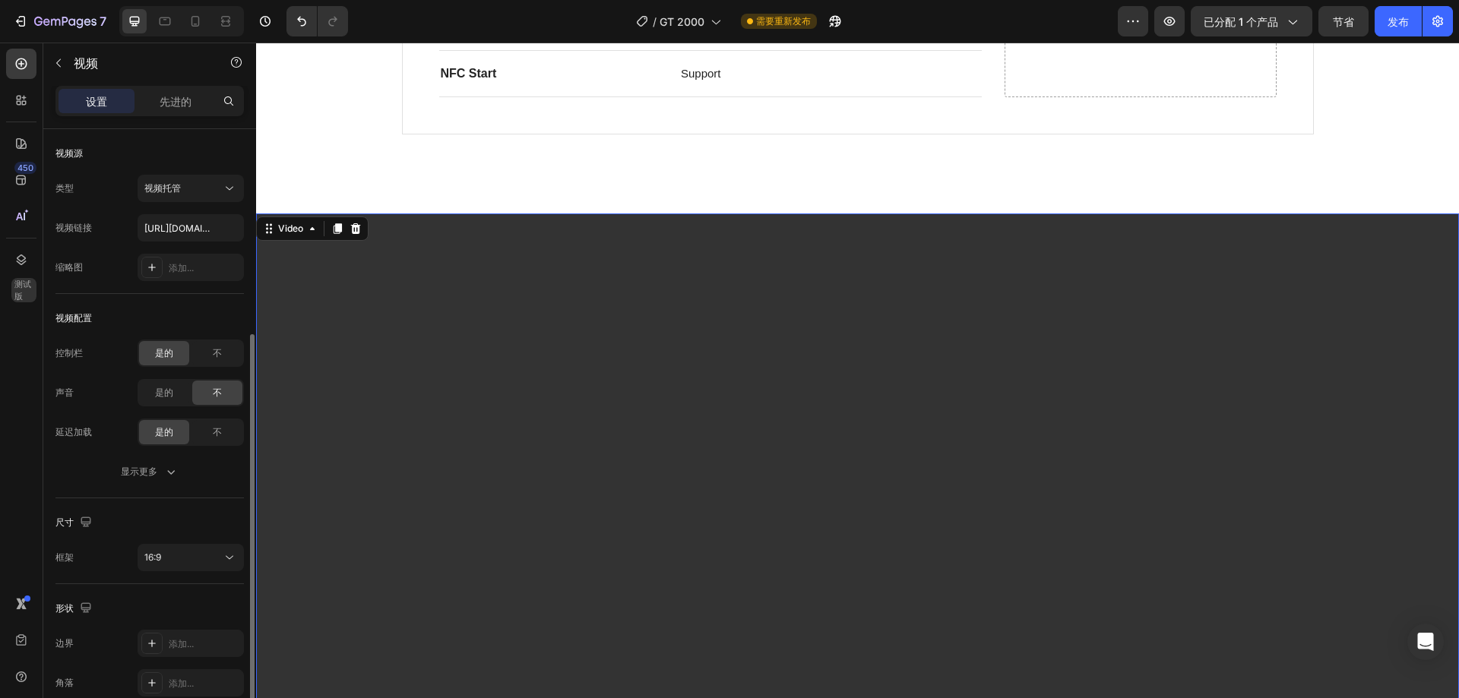
scroll to position [111, 0]
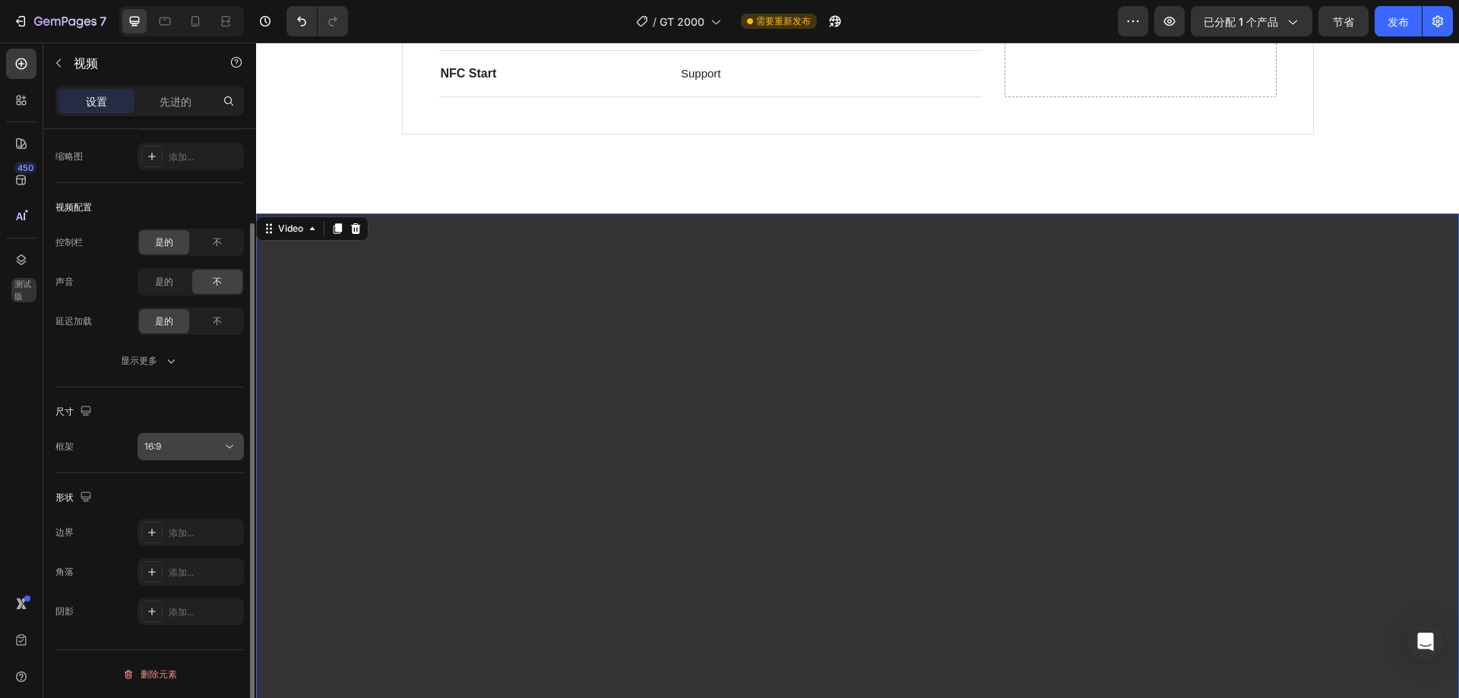
click at [166, 447] on div "16:9" at bounding box center [182, 447] width 77 height 14
click at [90, 443] on div "框架 16:9" at bounding box center [149, 446] width 188 height 27
click at [169, 435] on button "16:9" at bounding box center [191, 446] width 106 height 27
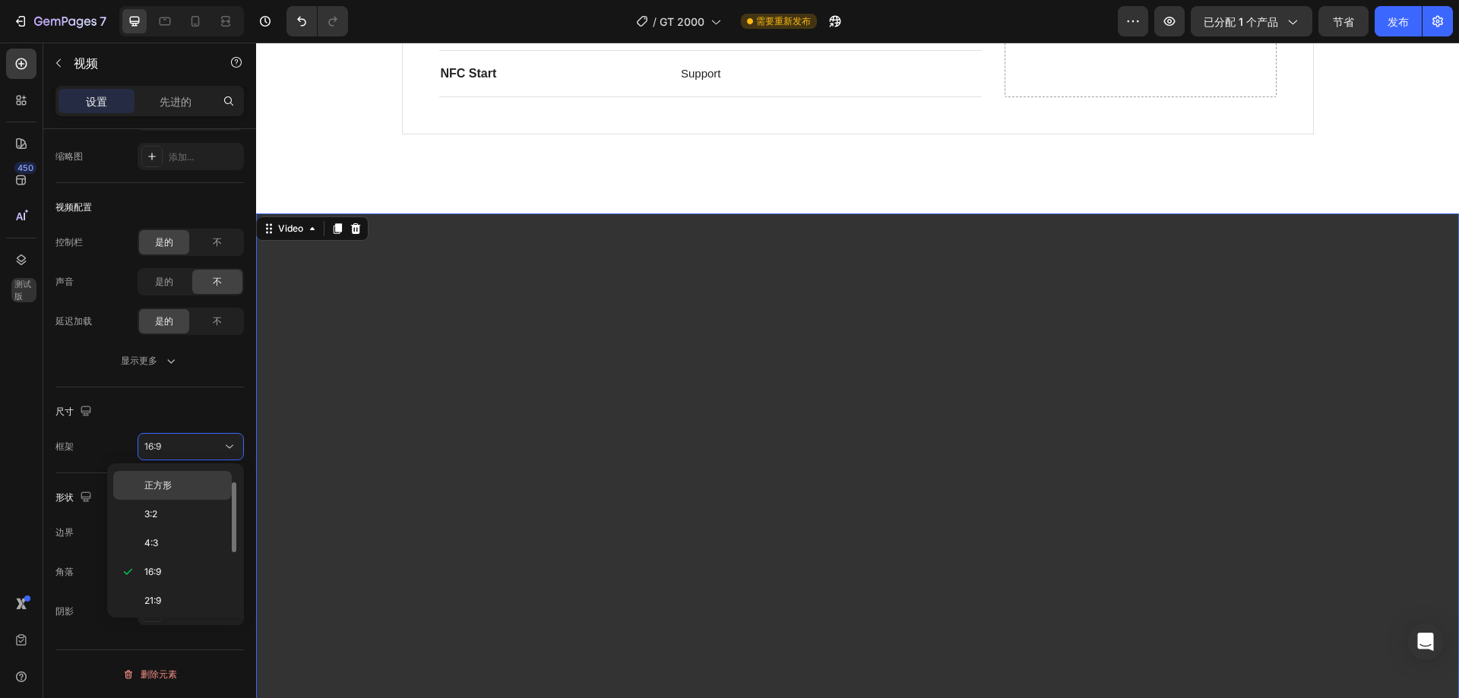
click at [171, 500] on div "正方形" at bounding box center [172, 514] width 119 height 29
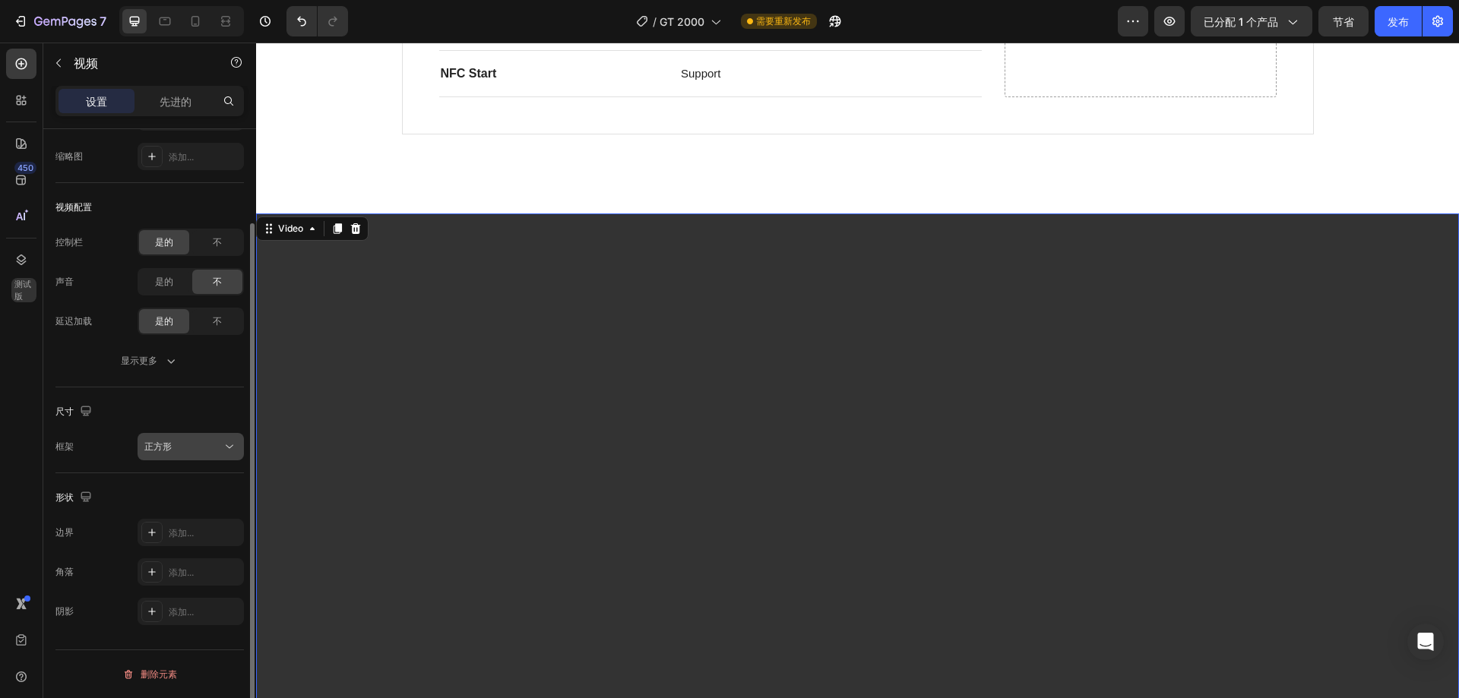
click at [169, 450] on font "正方形" at bounding box center [157, 446] width 27 height 11
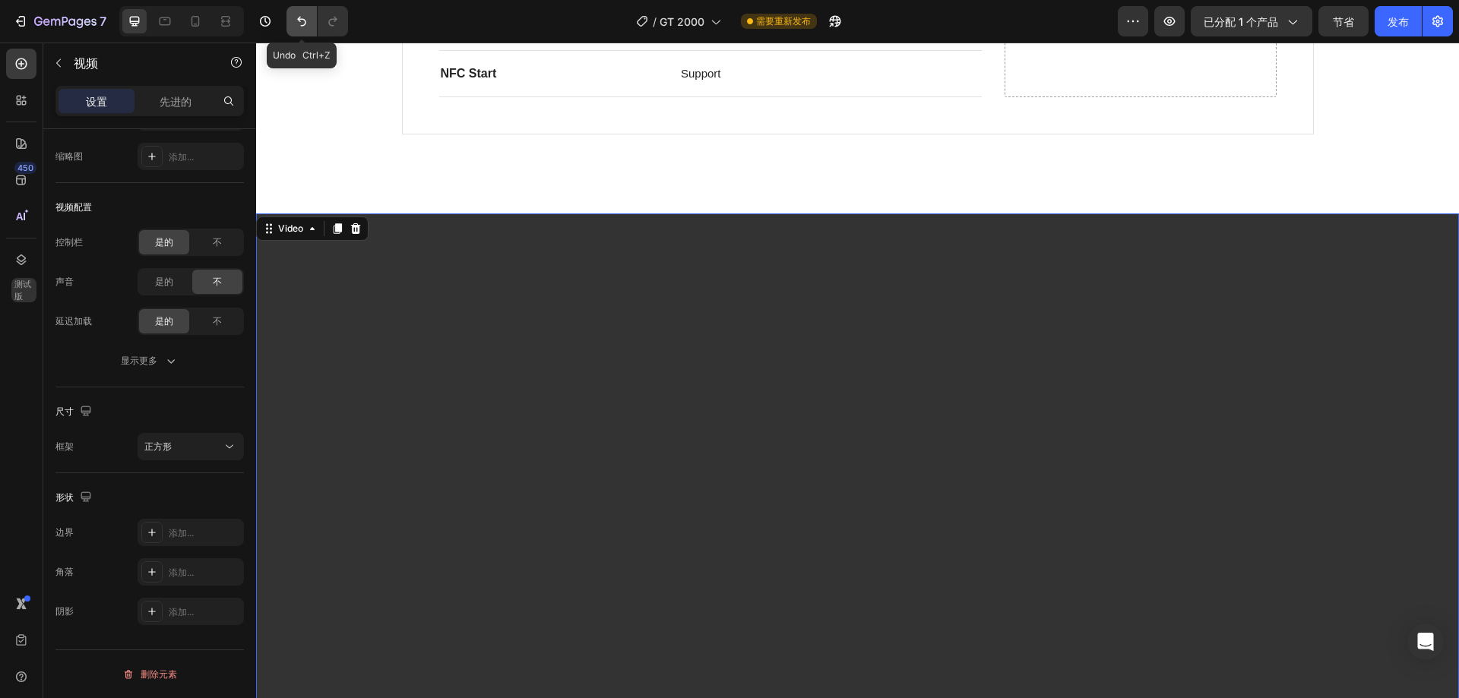
click at [299, 14] on button "撤消/重做" at bounding box center [301, 21] width 30 height 30
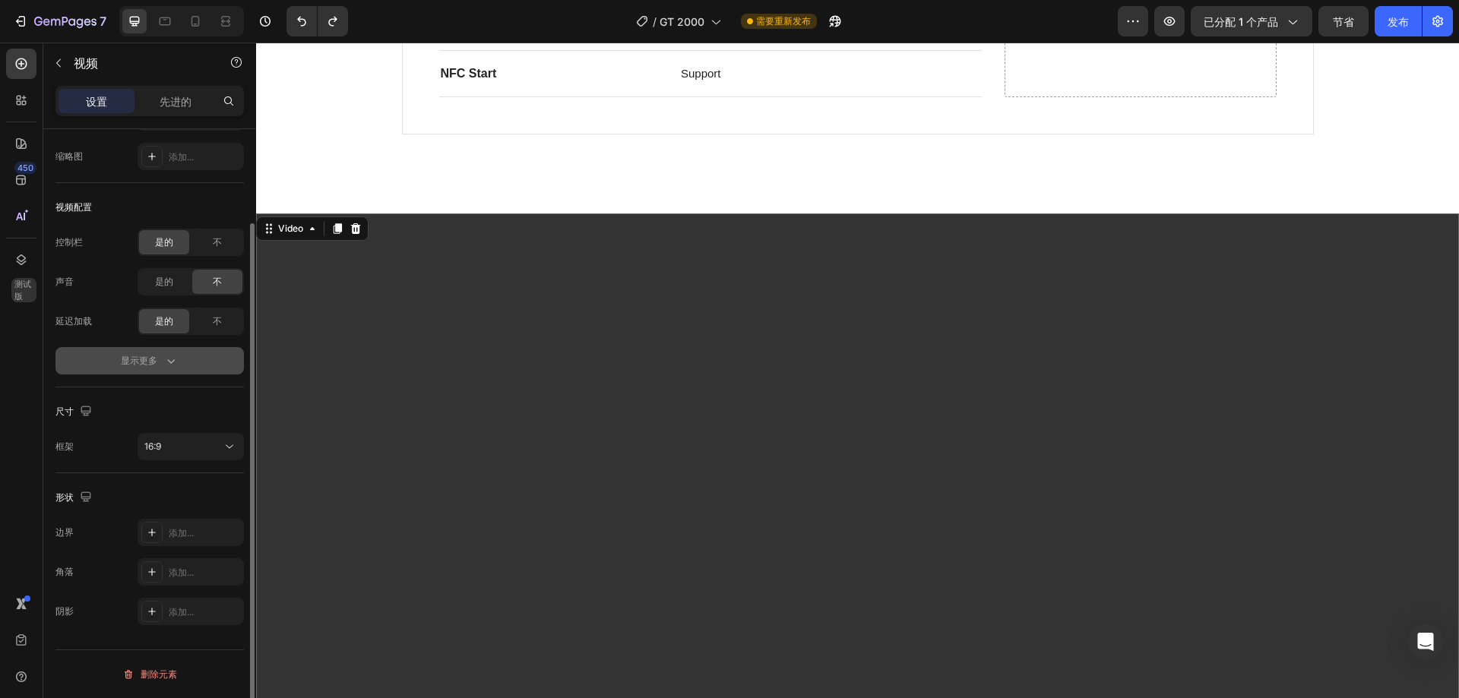
click at [147, 369] on button "显示更多" at bounding box center [149, 360] width 188 height 27
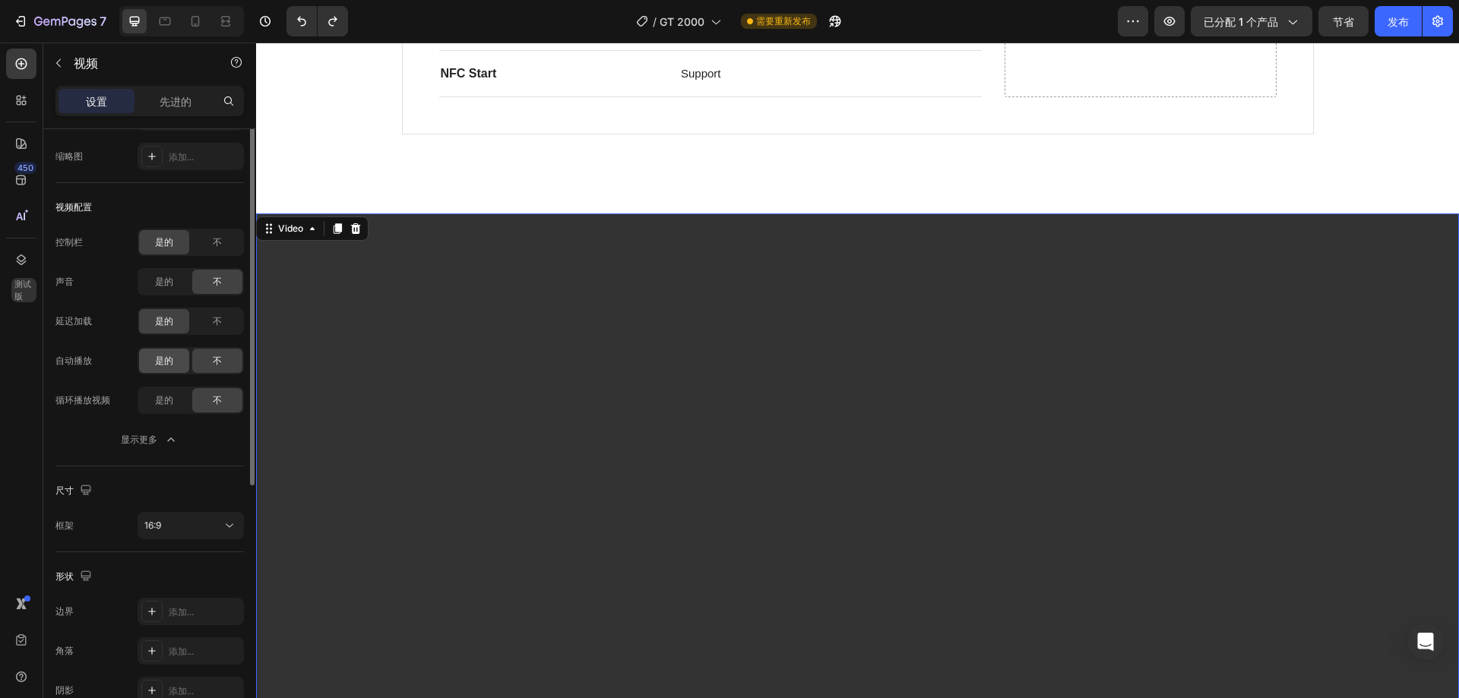
scroll to position [0, 0]
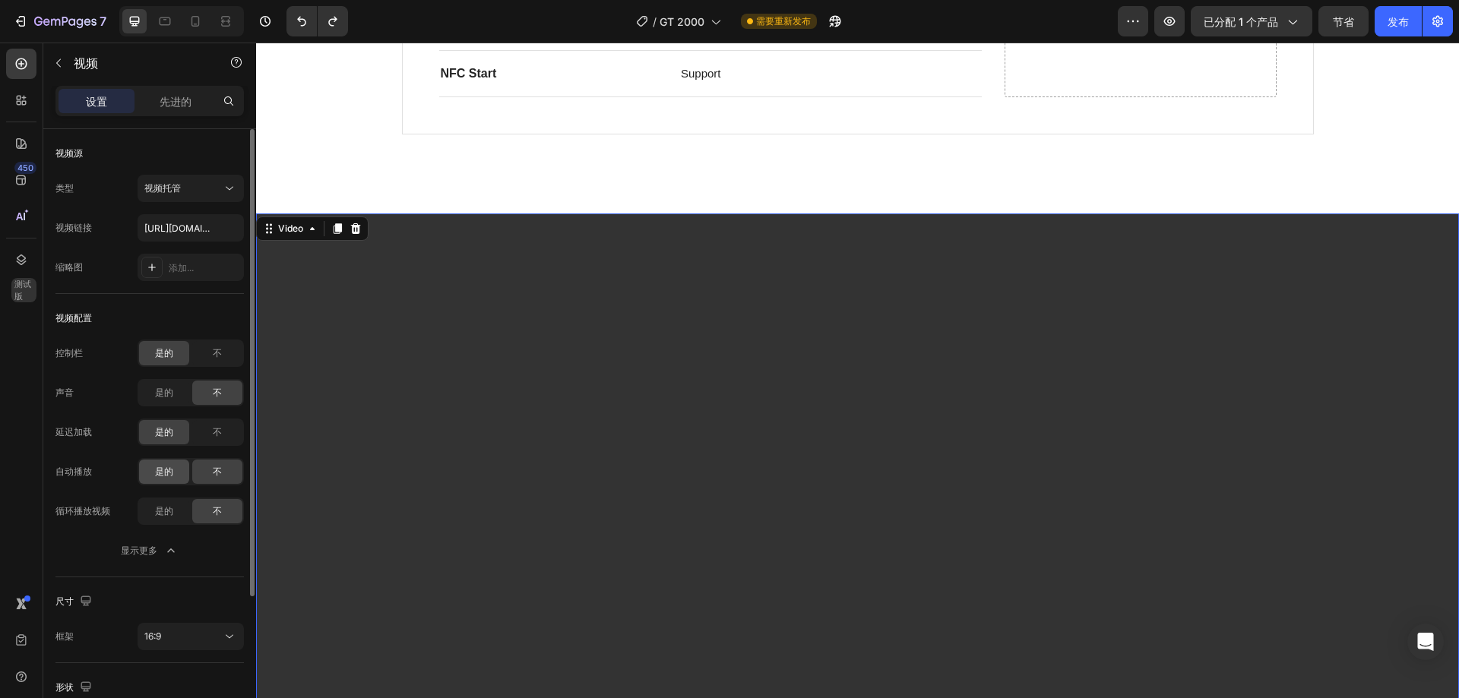
click at [169, 467] on font "是的" at bounding box center [164, 471] width 18 height 11
click at [166, 508] on font "是的" at bounding box center [164, 510] width 18 height 11
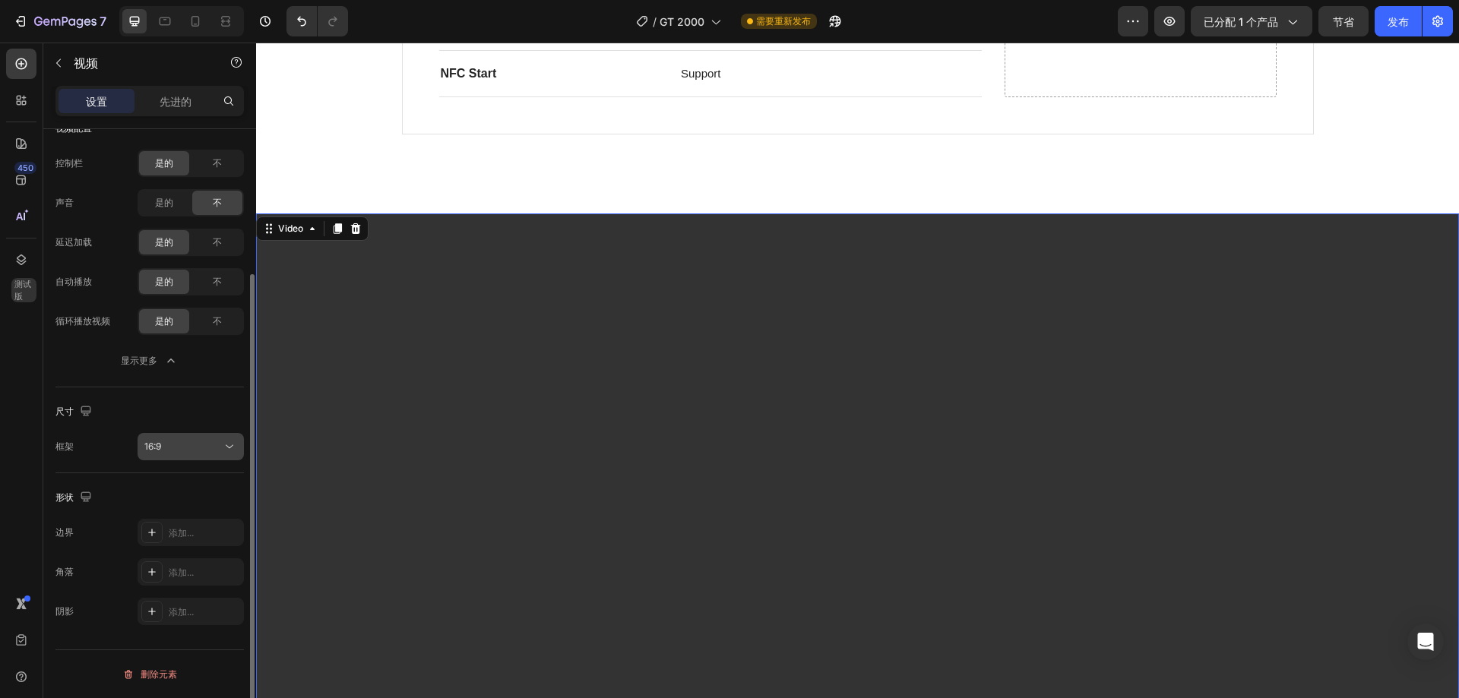
click at [176, 451] on div "16:9" at bounding box center [182, 447] width 77 height 14
click at [112, 435] on div "框架 16:9" at bounding box center [149, 446] width 188 height 27
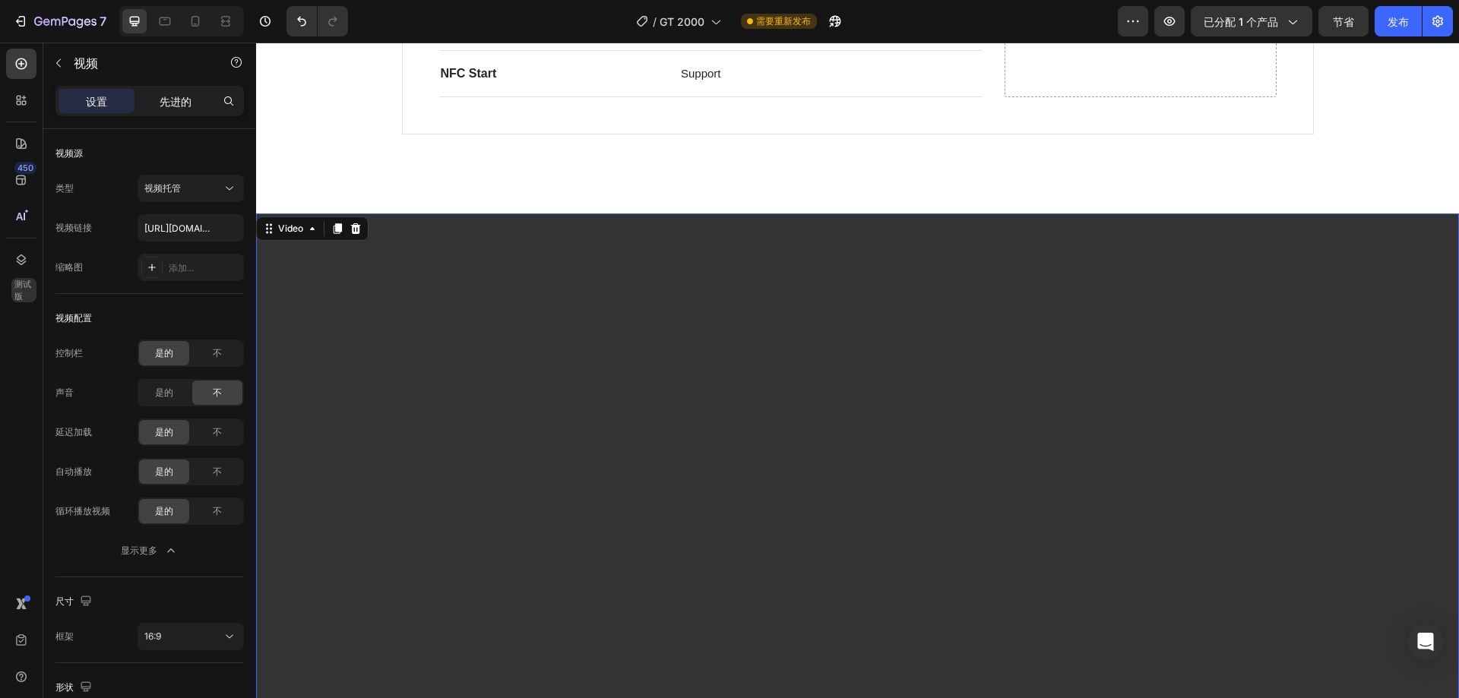
click at [169, 102] on font "先进的" at bounding box center [176, 101] width 32 height 13
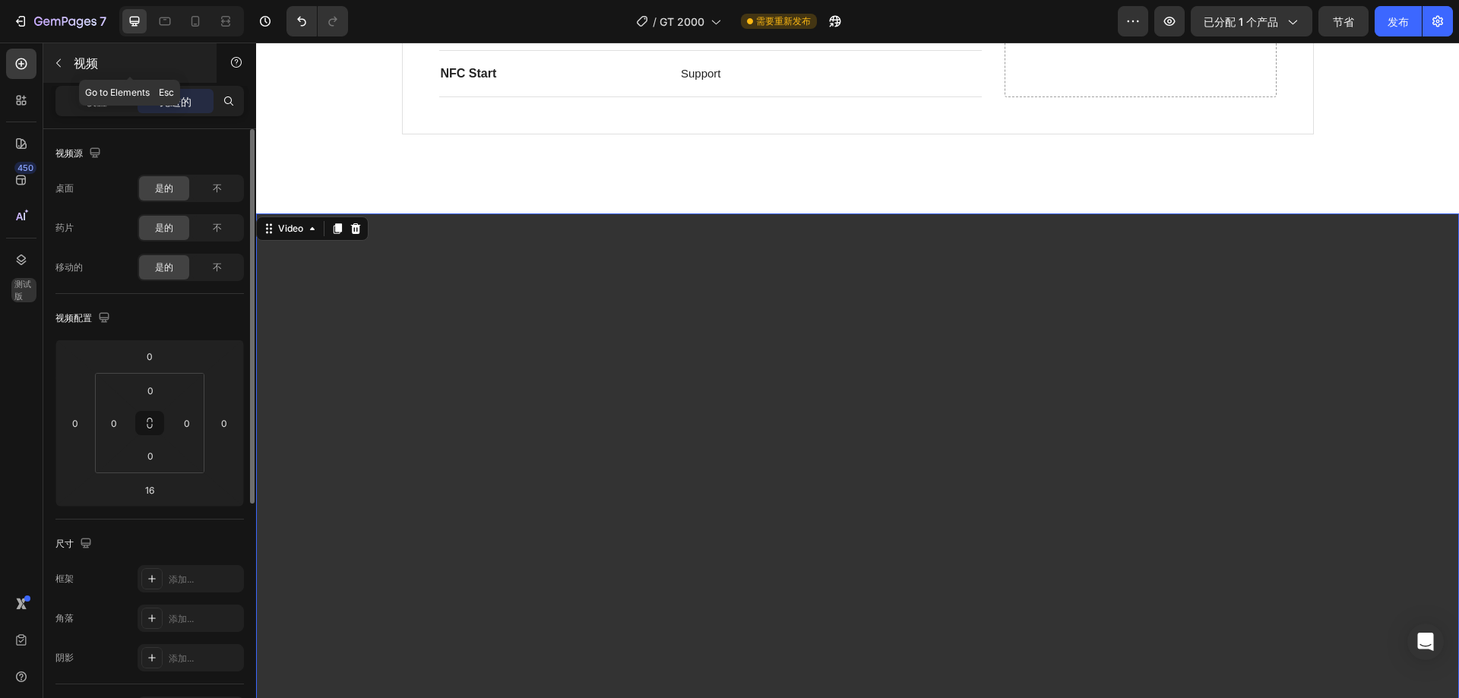
click at [77, 61] on font "视频" at bounding box center [86, 62] width 24 height 15
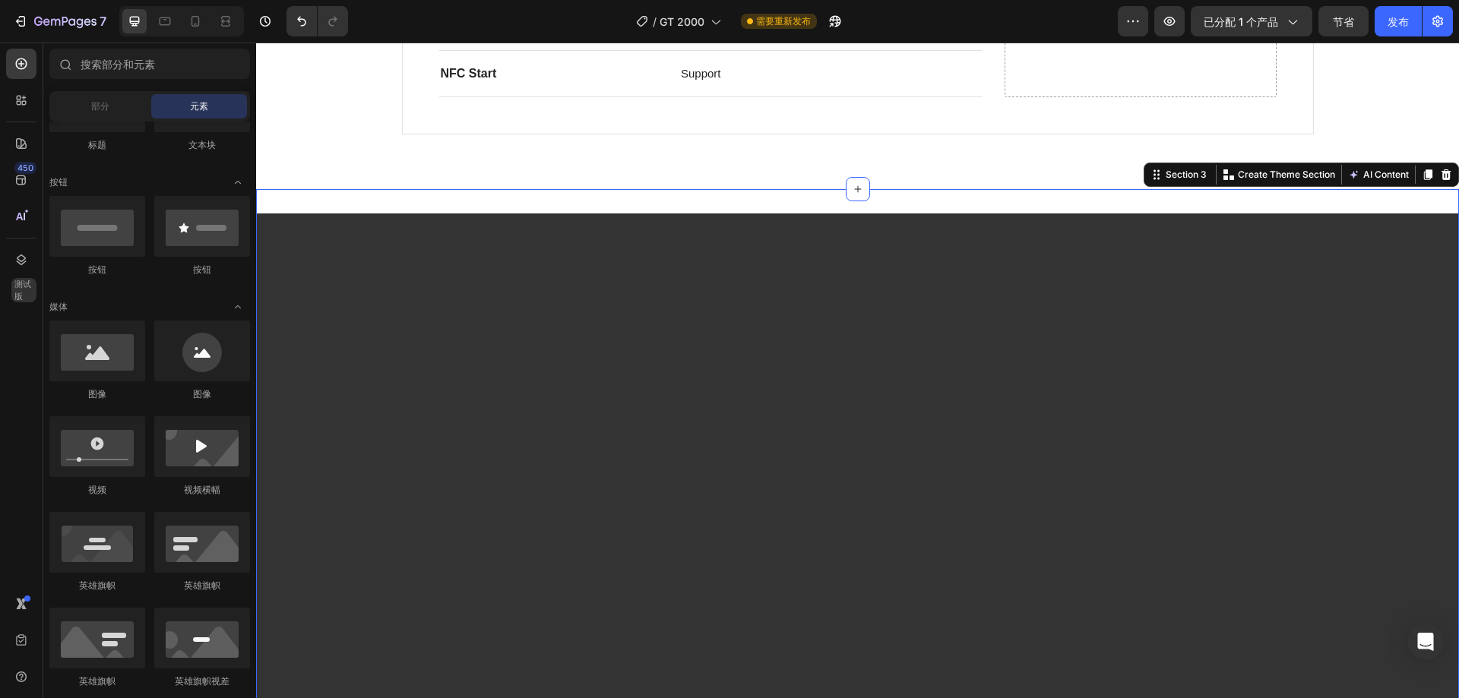
click at [375, 198] on div "Video Drop element here Row Section 3 Create Theme Section AI Content Write wit…" at bounding box center [857, 586] width 1203 height 795
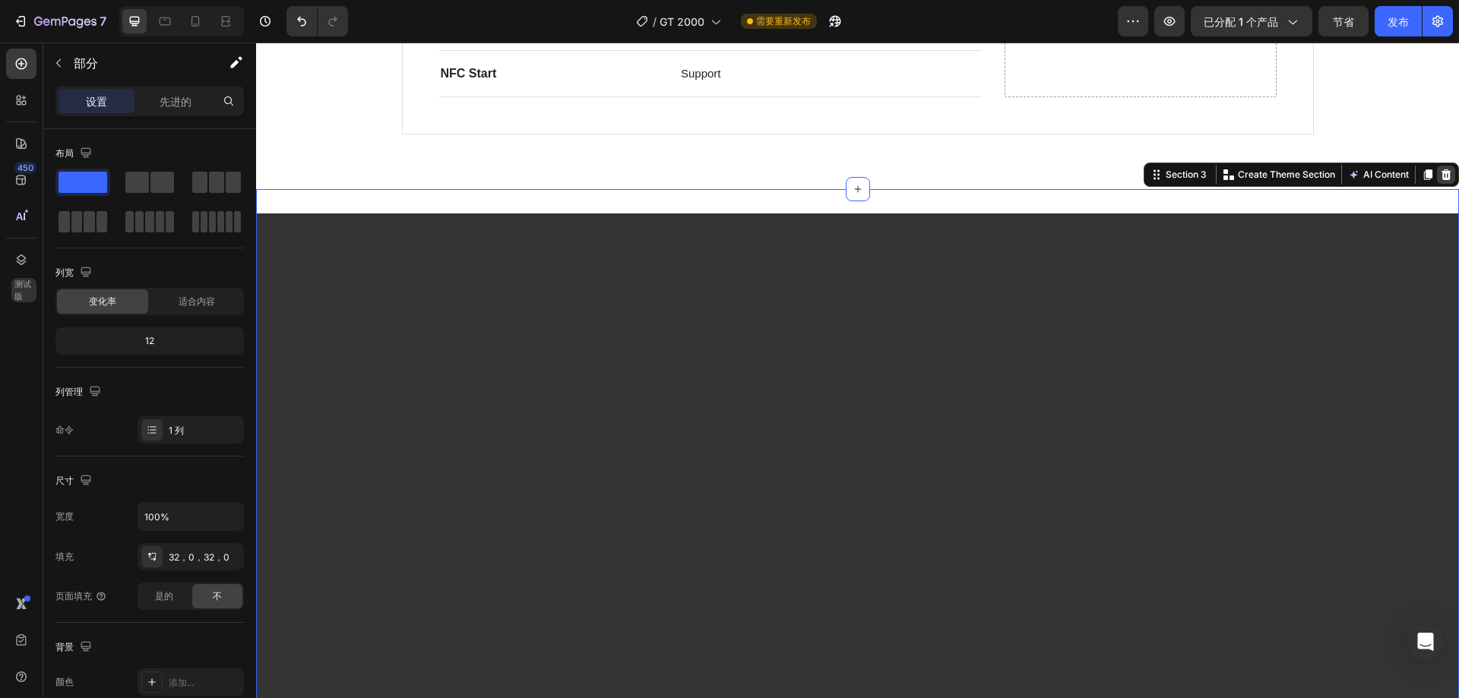
click at [1441, 179] on icon at bounding box center [1446, 174] width 10 height 11
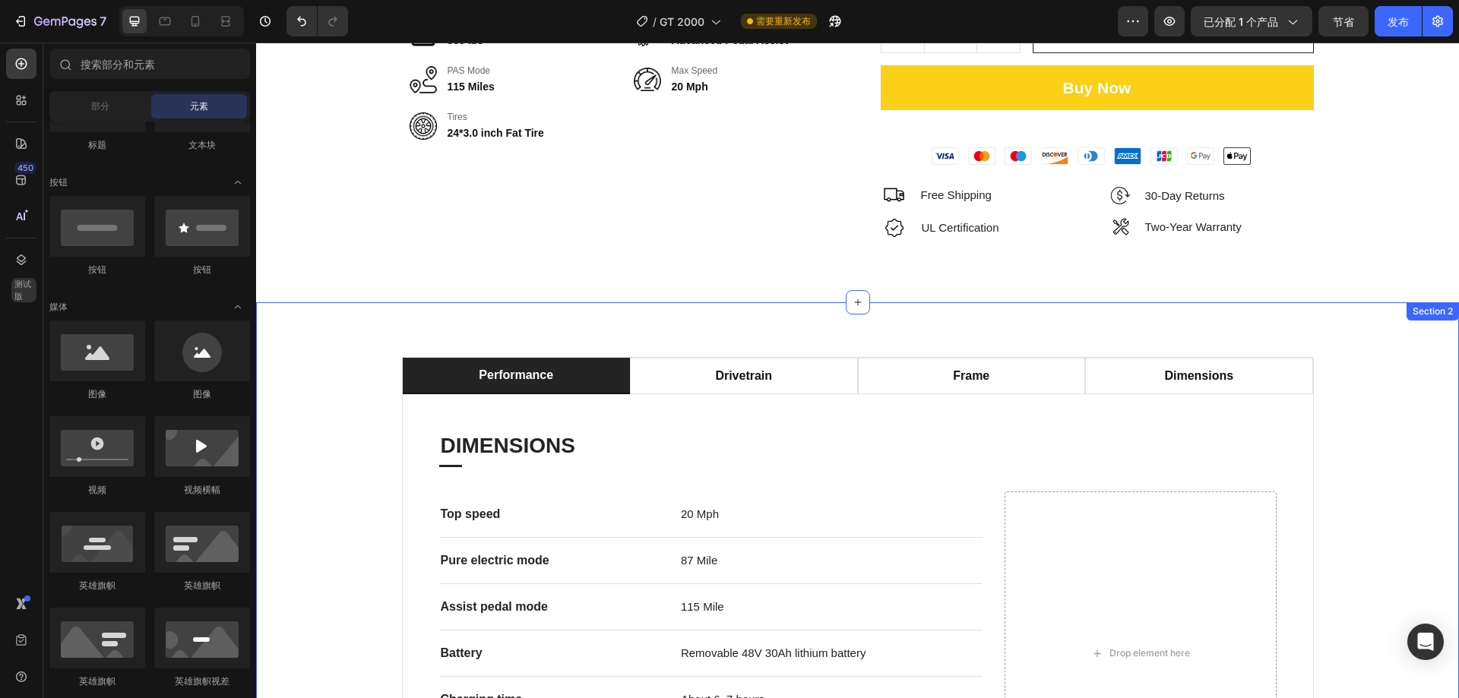
scroll to position [380, 0]
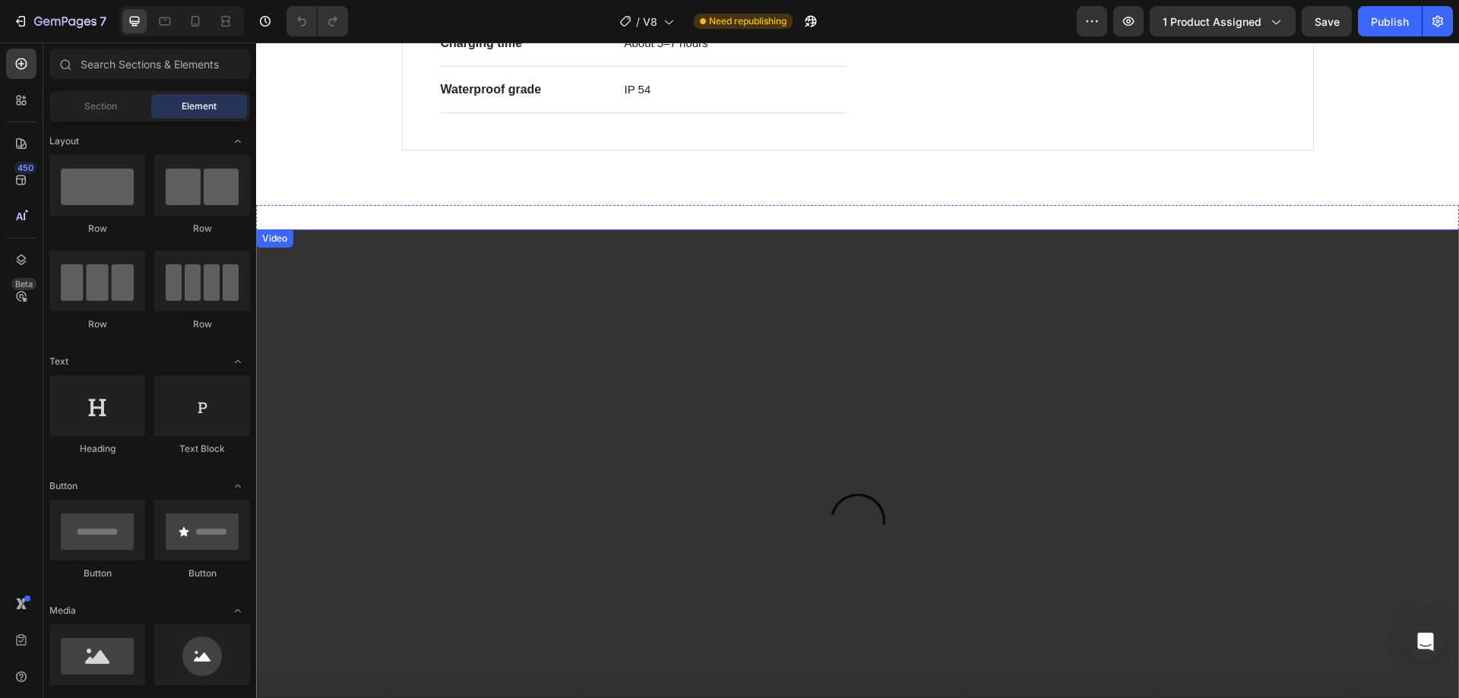
scroll to position [1216, 0]
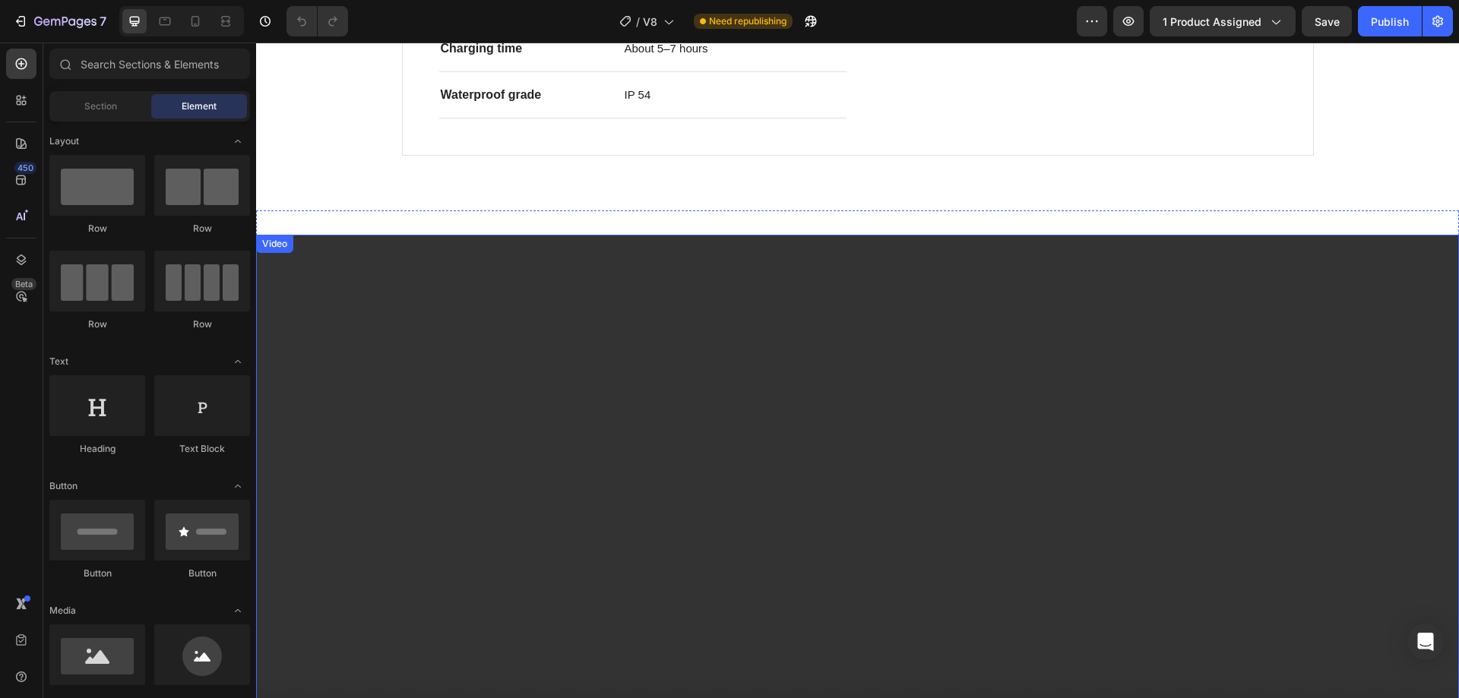
click at [595, 255] on video at bounding box center [857, 536] width 1203 height 602
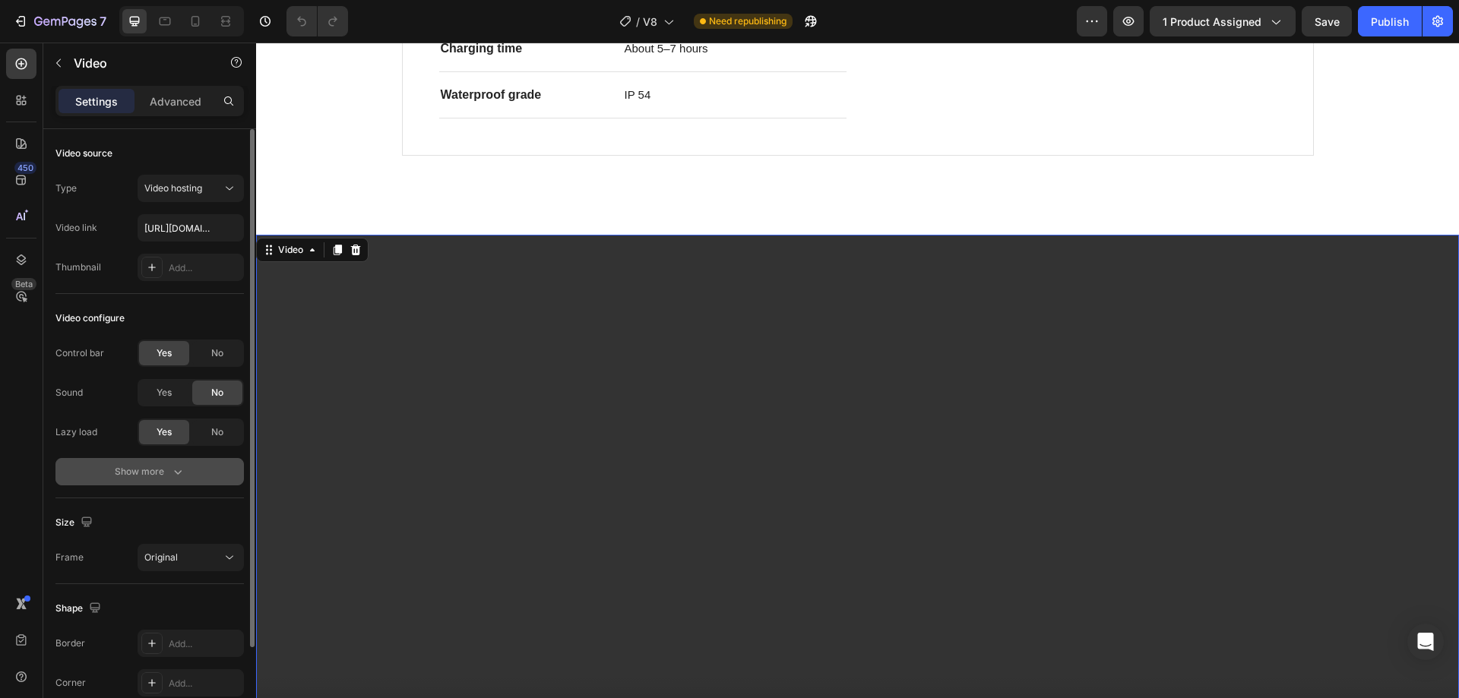
click at [150, 464] on div "Show more" at bounding box center [150, 471] width 71 height 15
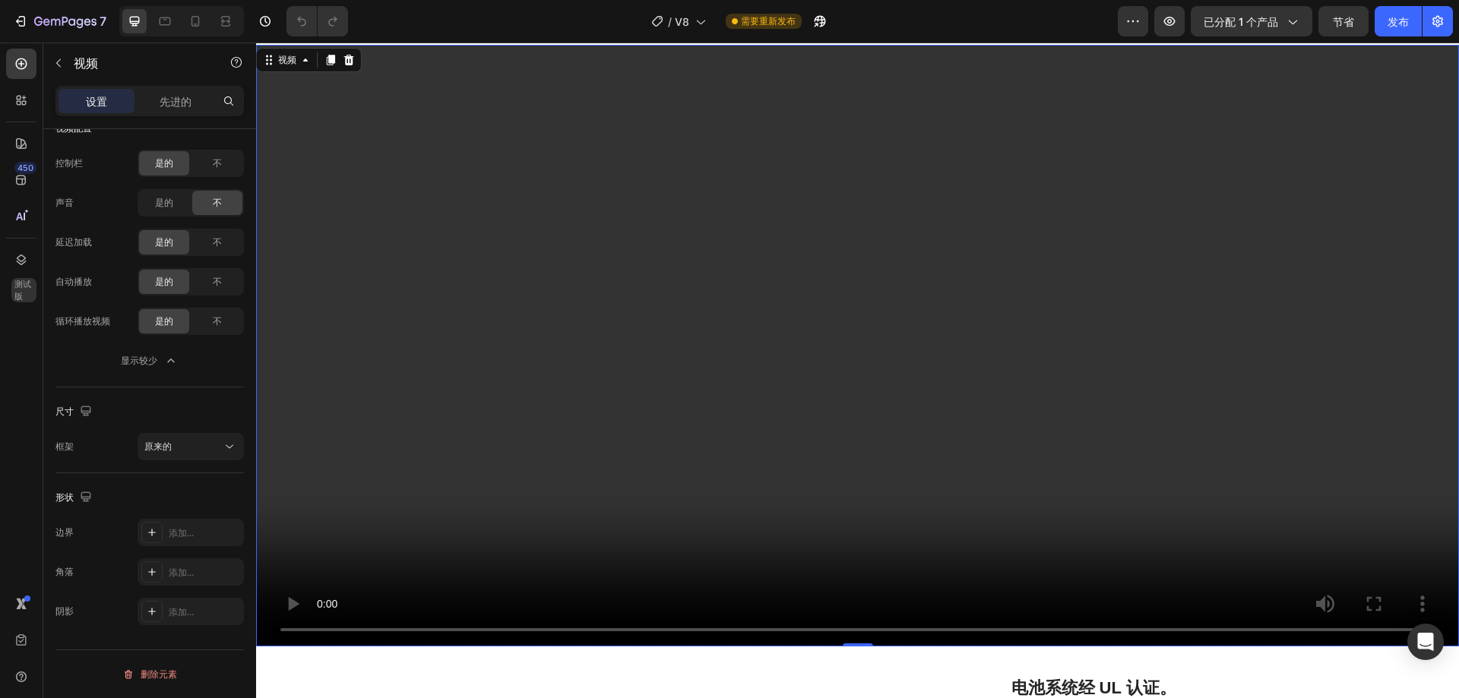
scroll to position [1444, 0]
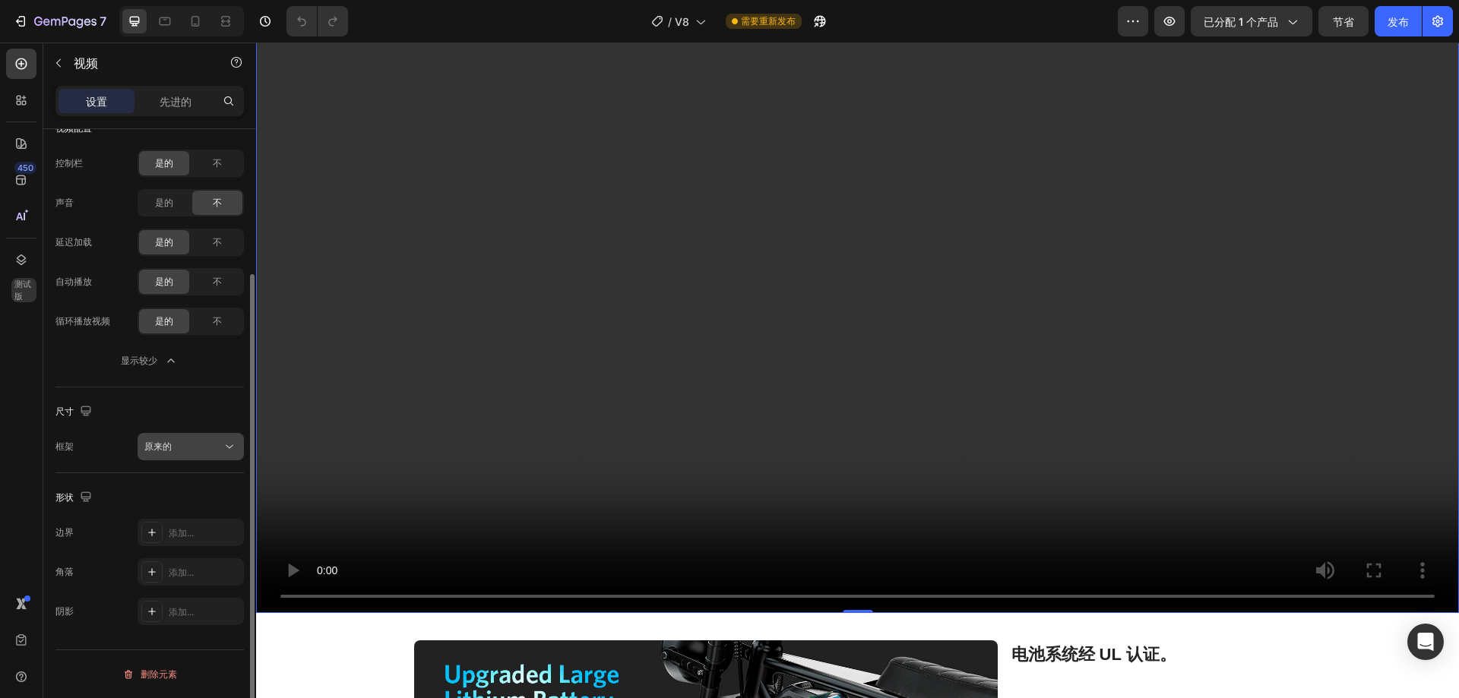
click at [195, 441] on div "原来的" at bounding box center [182, 447] width 77 height 14
click at [83, 441] on div "框架 原来的" at bounding box center [149, 446] width 188 height 27
click at [164, 443] on font "原来的" at bounding box center [157, 446] width 27 height 11
click at [74, 446] on div "框架 原来的" at bounding box center [149, 446] width 188 height 27
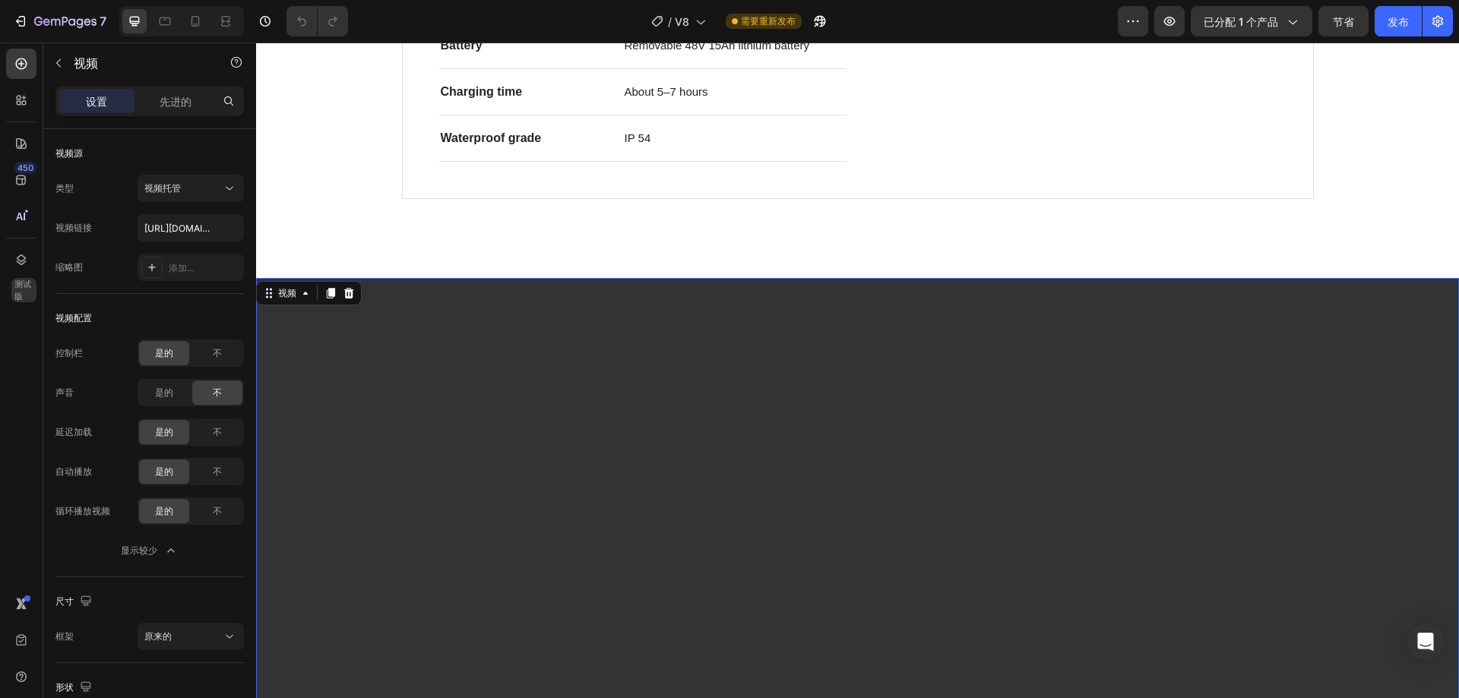
scroll to position [1140, 0]
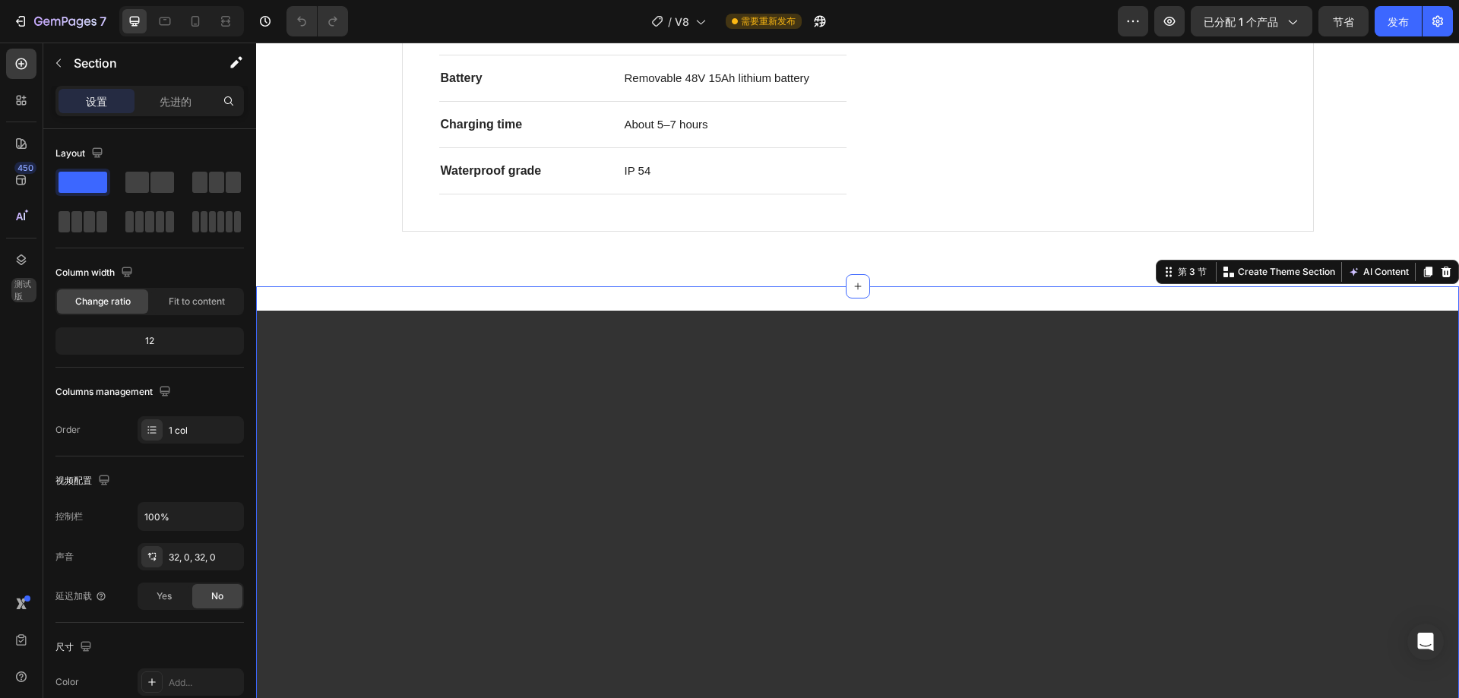
click at [1266, 274] on p "Create Theme Section" at bounding box center [1286, 272] width 97 height 14
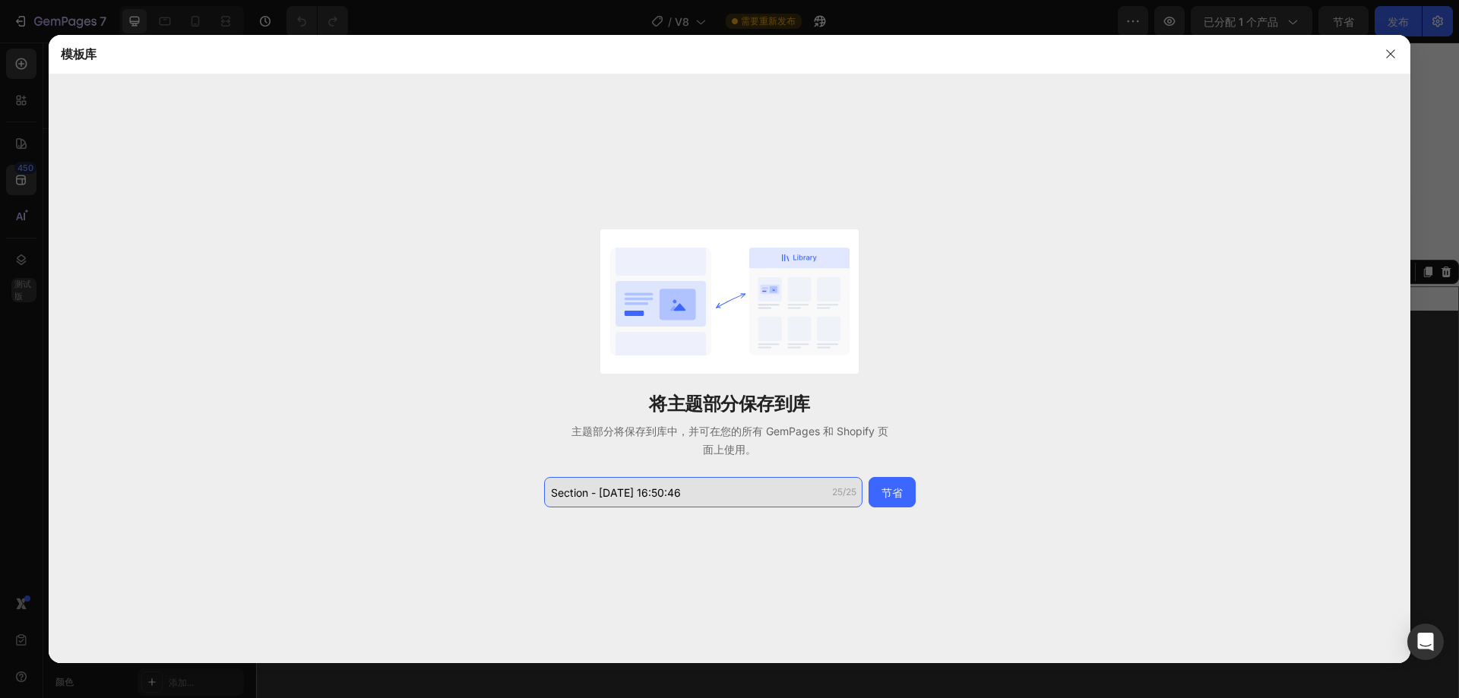
click at [729, 487] on input "Section - Aug 27 16:50:46" at bounding box center [703, 492] width 318 height 30
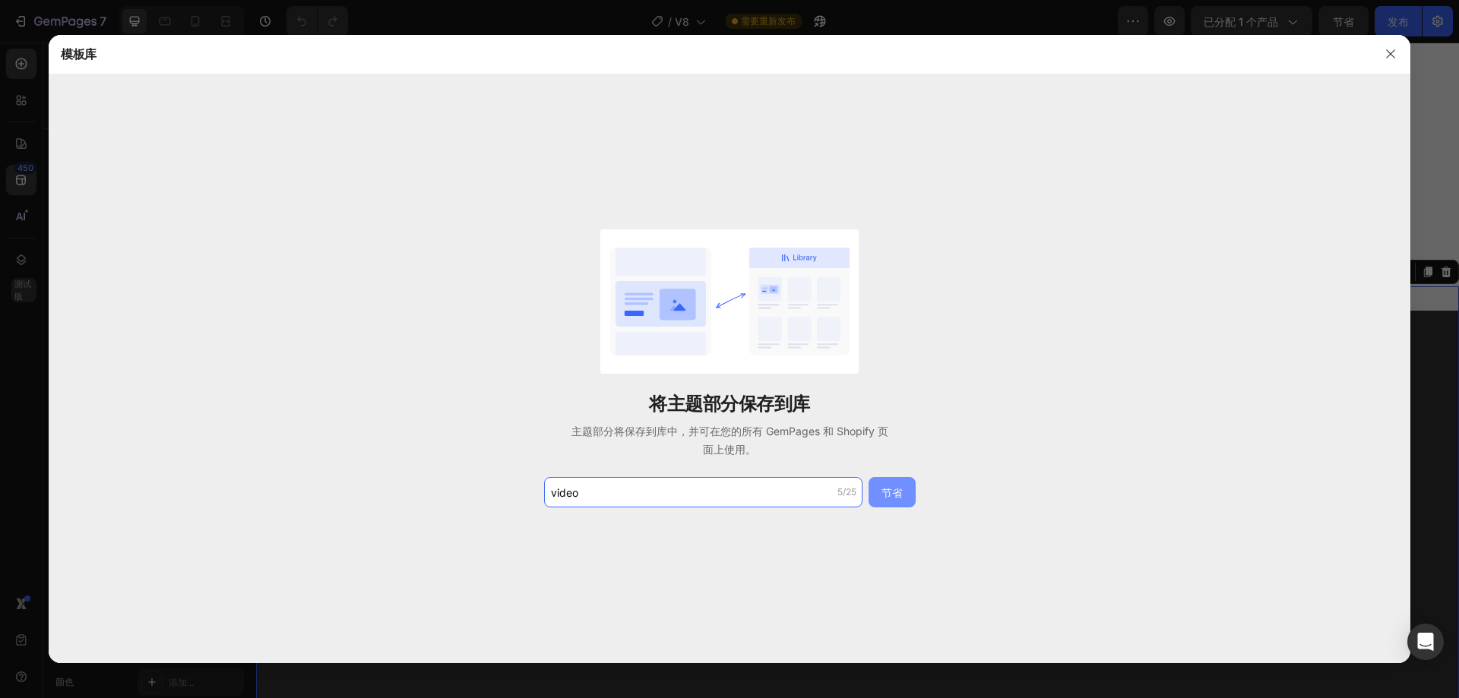
type input "video"
click at [895, 486] on font "节省" at bounding box center [891, 492] width 21 height 13
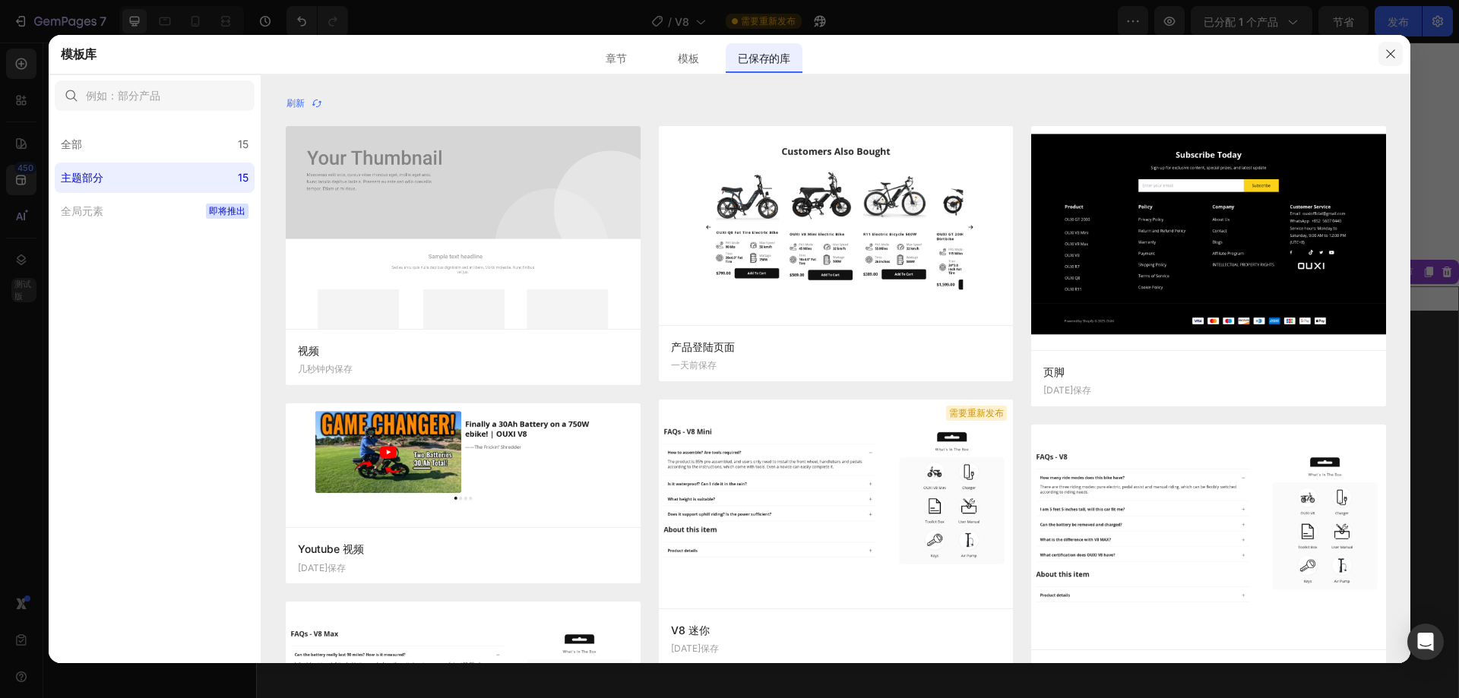
click at [1387, 51] on icon "button" at bounding box center [1390, 54] width 8 height 8
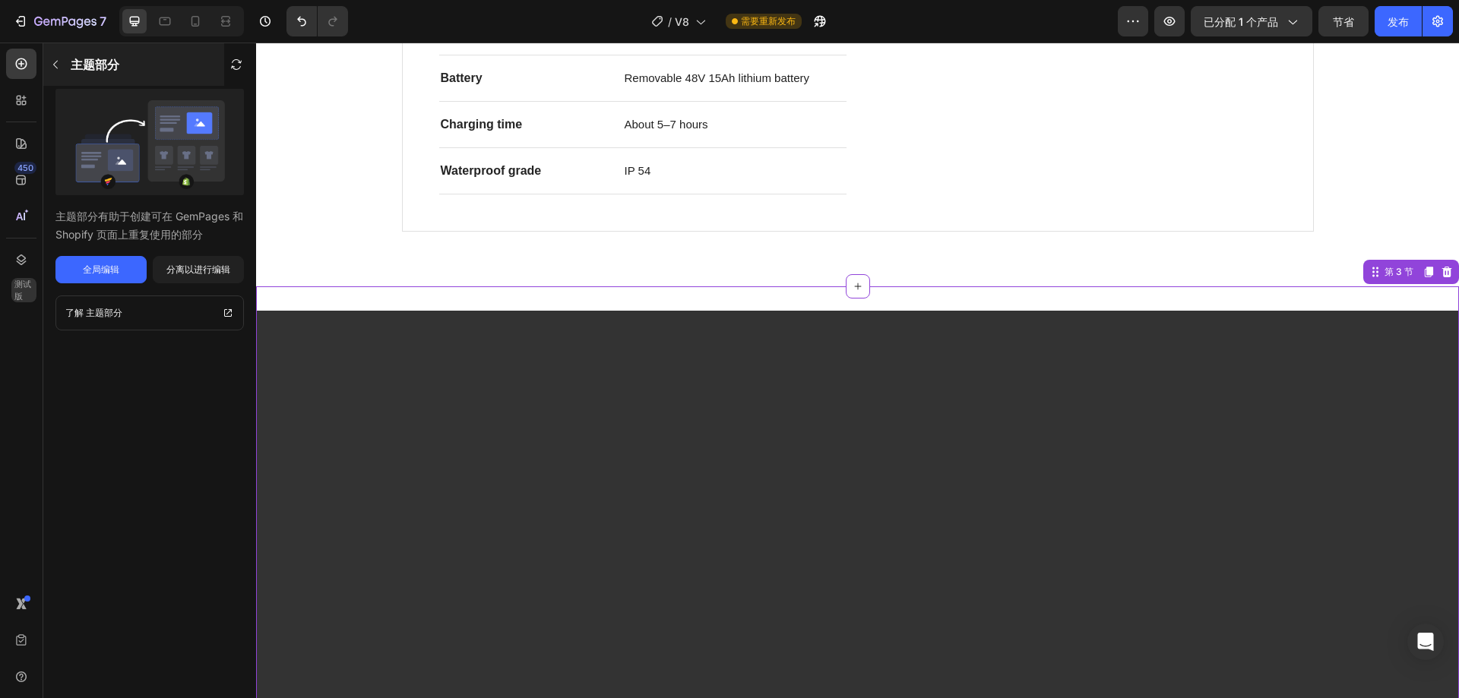
click at [75, 59] on font "主题部分" at bounding box center [95, 64] width 49 height 15
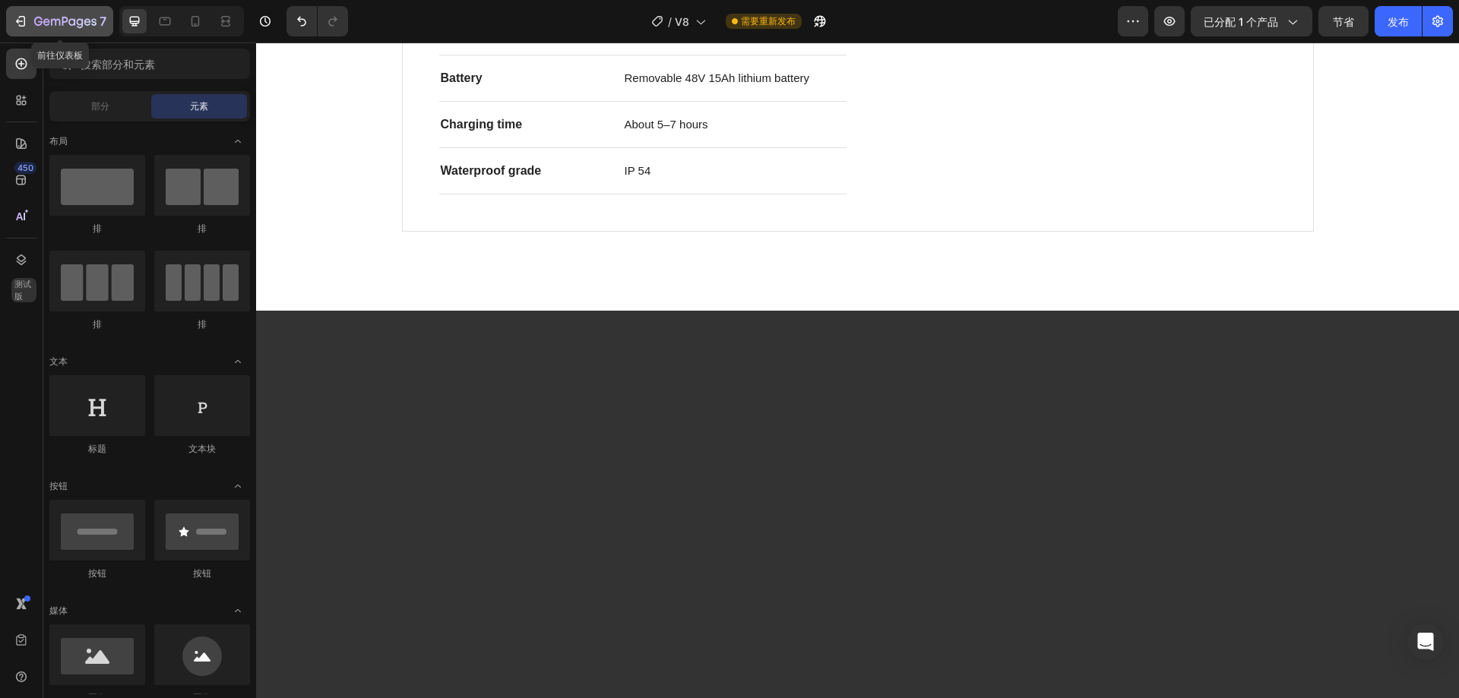
click at [73, 25] on icon "button" at bounding box center [71, 21] width 7 height 7
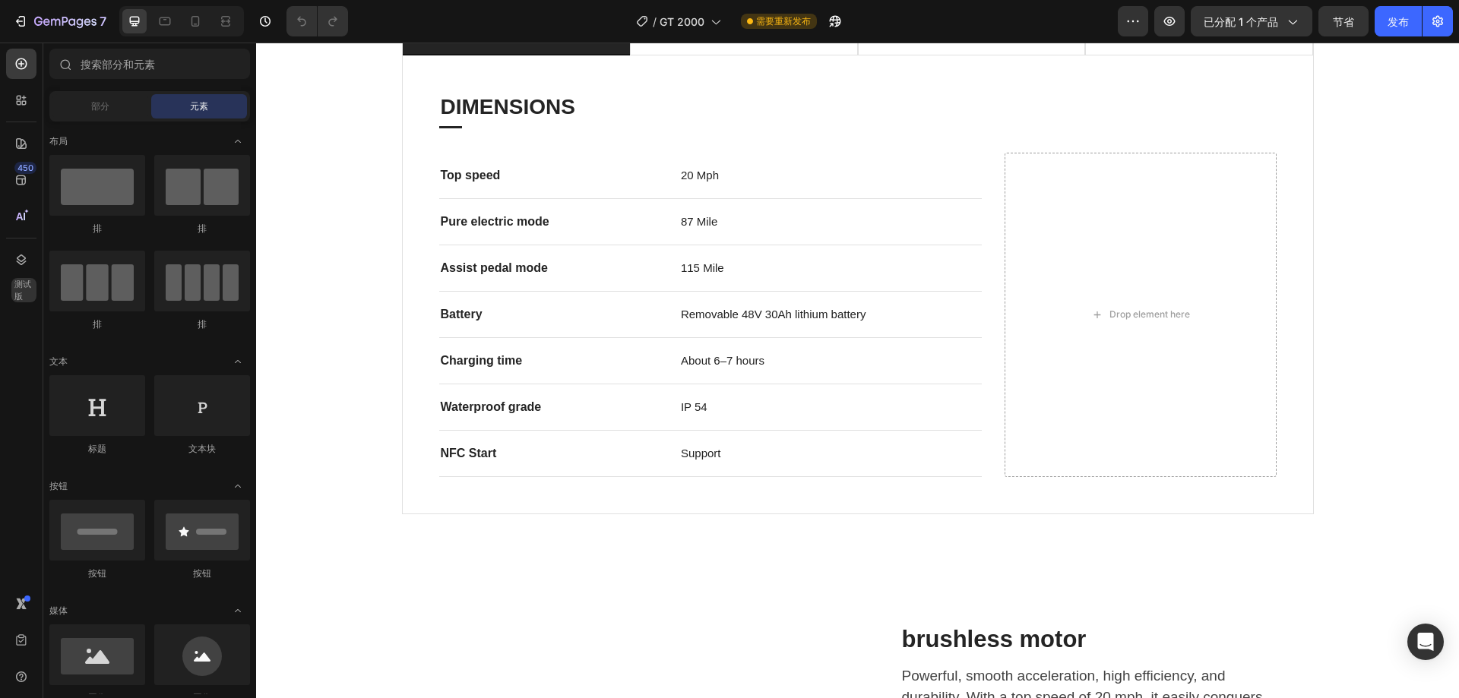
scroll to position [1216, 0]
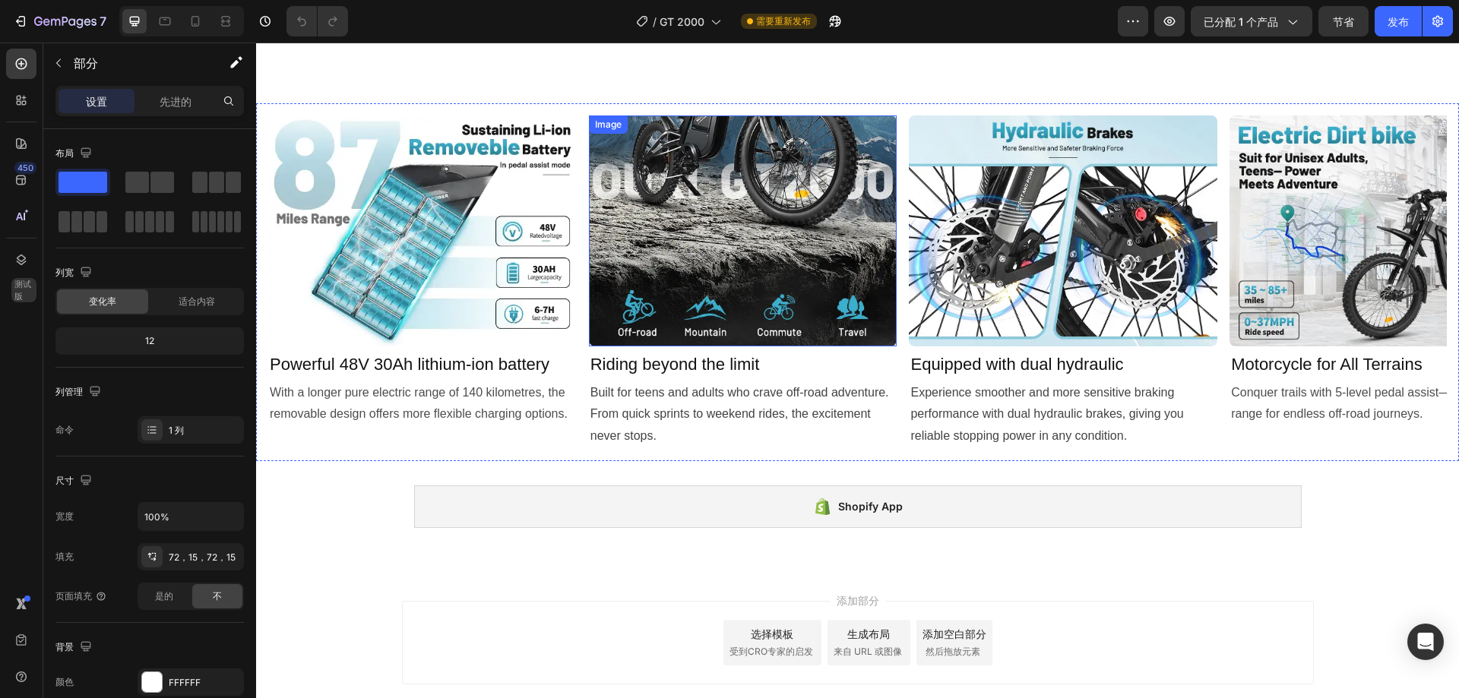
scroll to position [2329, 0]
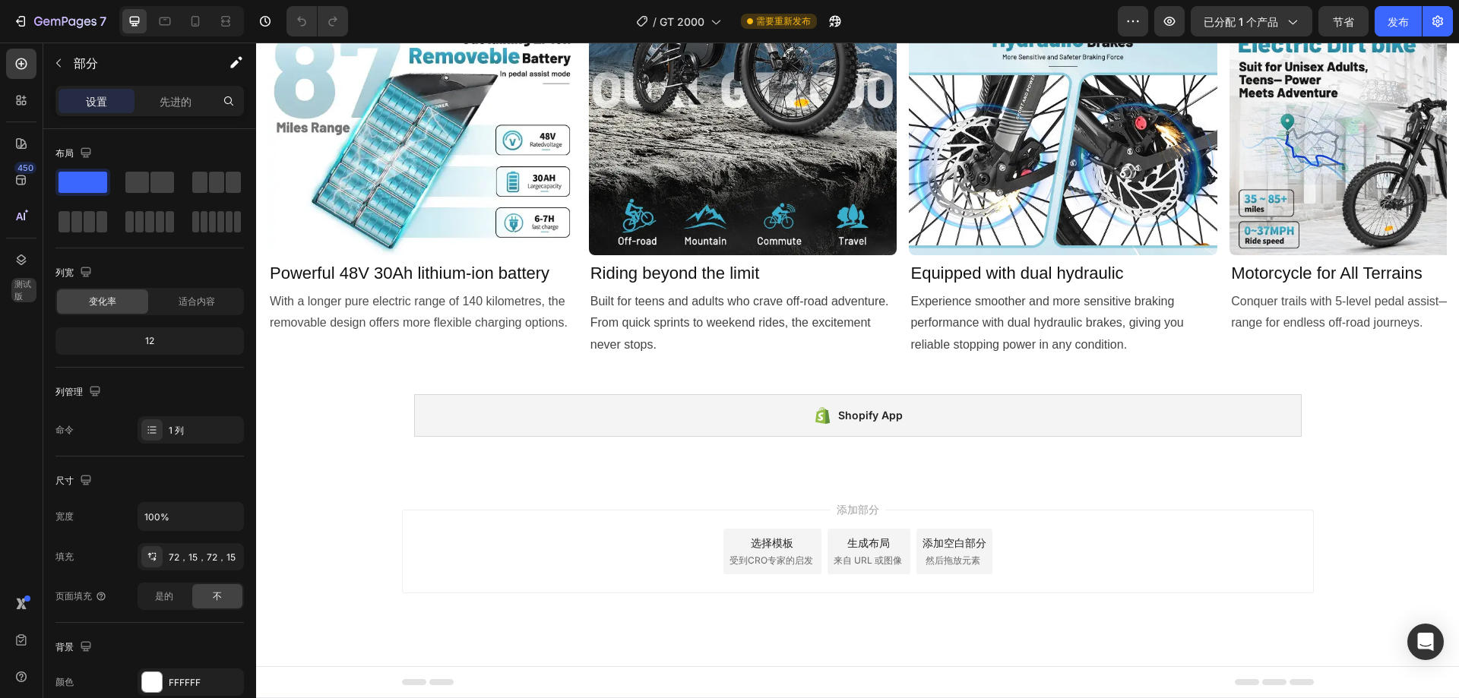
click at [501, 574] on div "添加部分 选择模板 受到CRO专家的启发 生成布局 来自 URL 或图像 添加空白部分 然后拖放元素" at bounding box center [858, 552] width 912 height 84
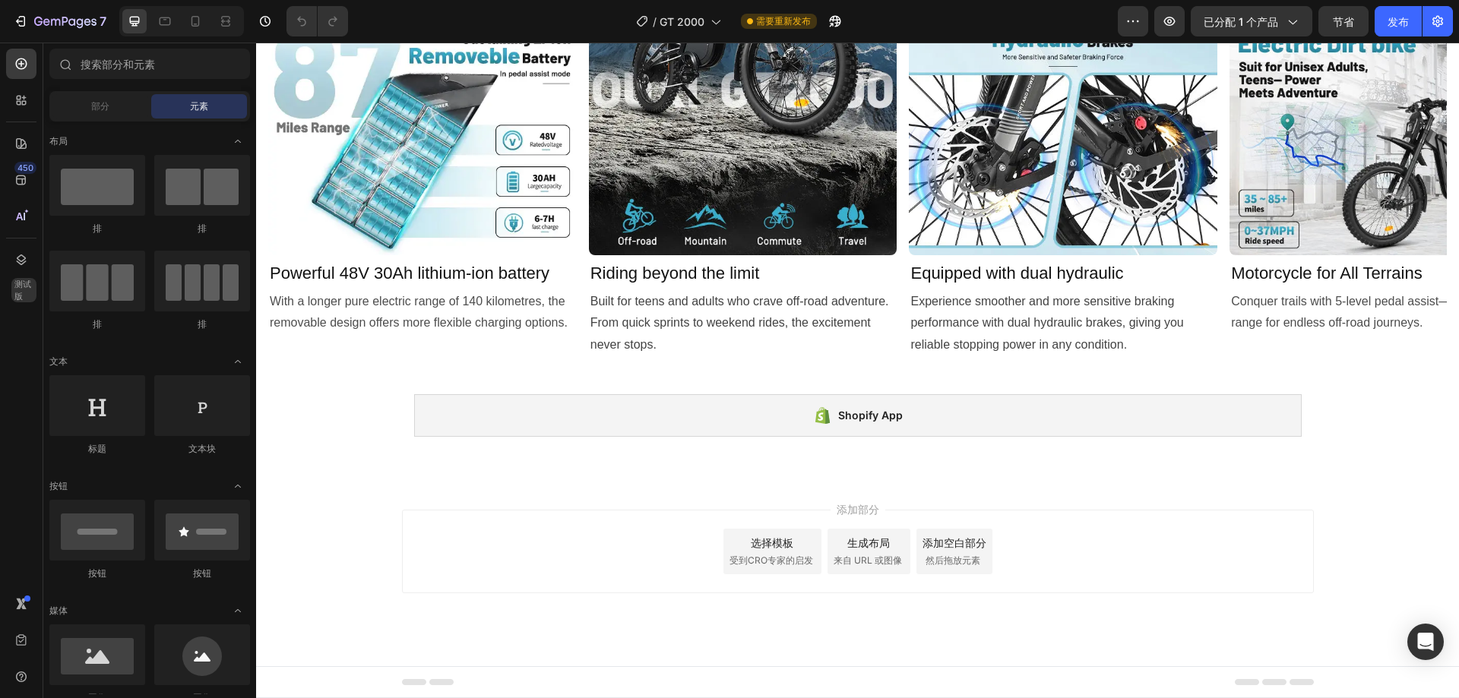
click at [463, 481] on div "添加部分 选择模板 受到CRO专家的启发 生成布局 来自 URL 或图像 添加空白部分 然后拖放元素" at bounding box center [857, 572] width 1203 height 187
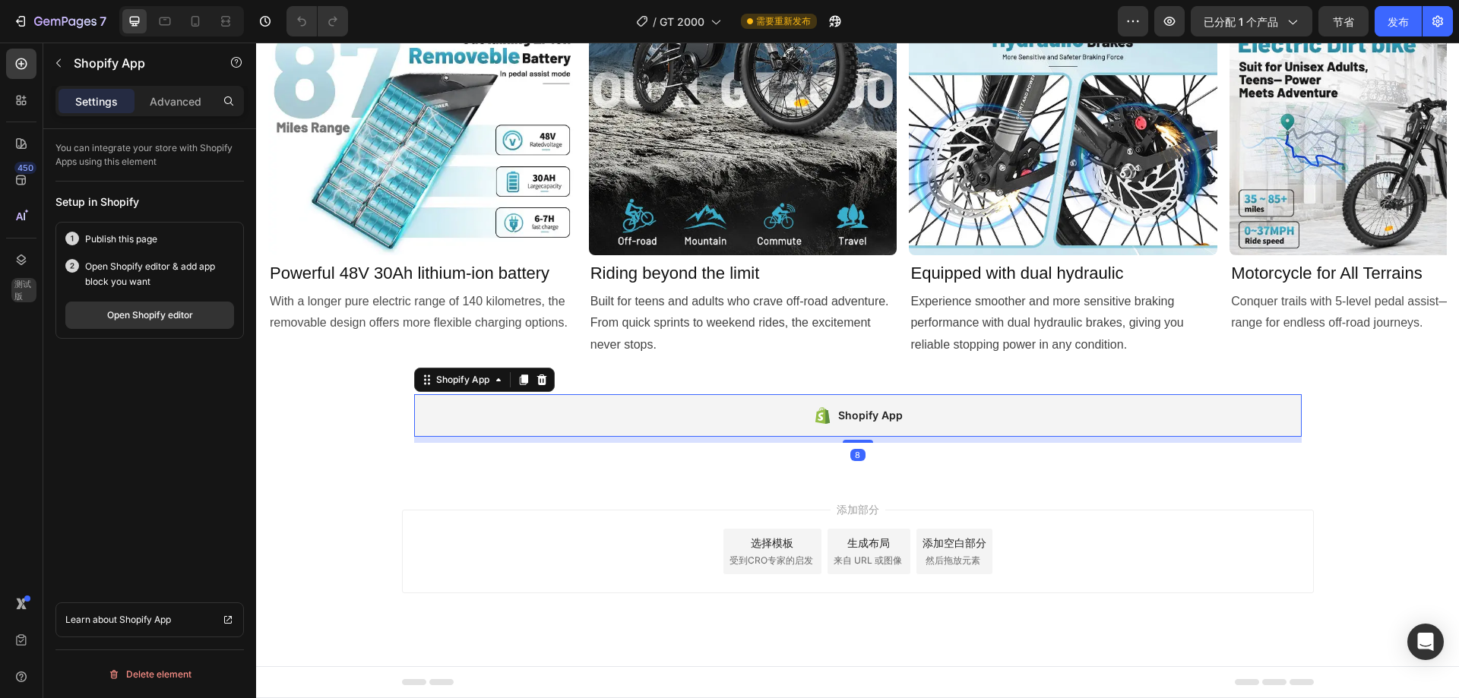
click at [545, 405] on div "Shopify App" at bounding box center [857, 415] width 887 height 43
click at [498, 490] on div "添加部分 选择模板 受到CRO专家的启发 生成布局 来自 URL 或图像 添加空白部分 然后拖放元素" at bounding box center [857, 572] width 1203 height 187
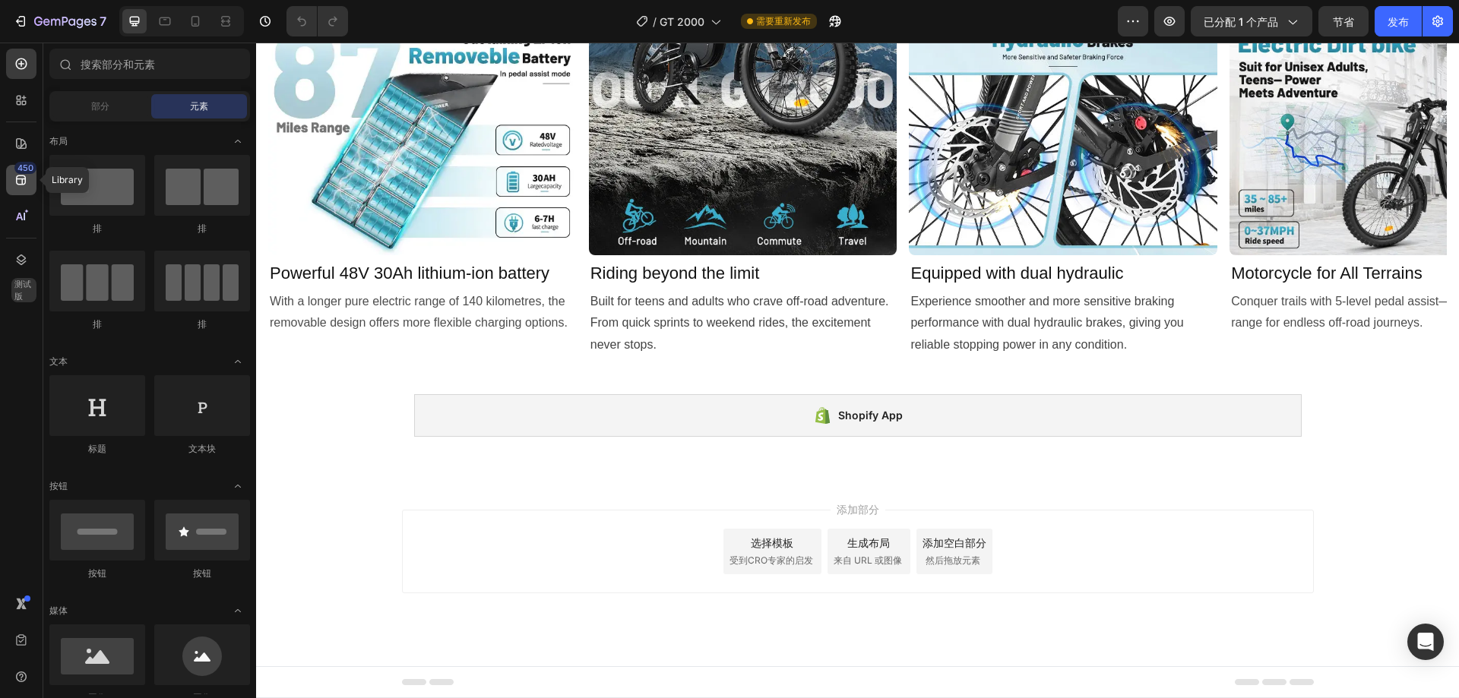
click at [28, 177] on icon at bounding box center [21, 179] width 15 height 15
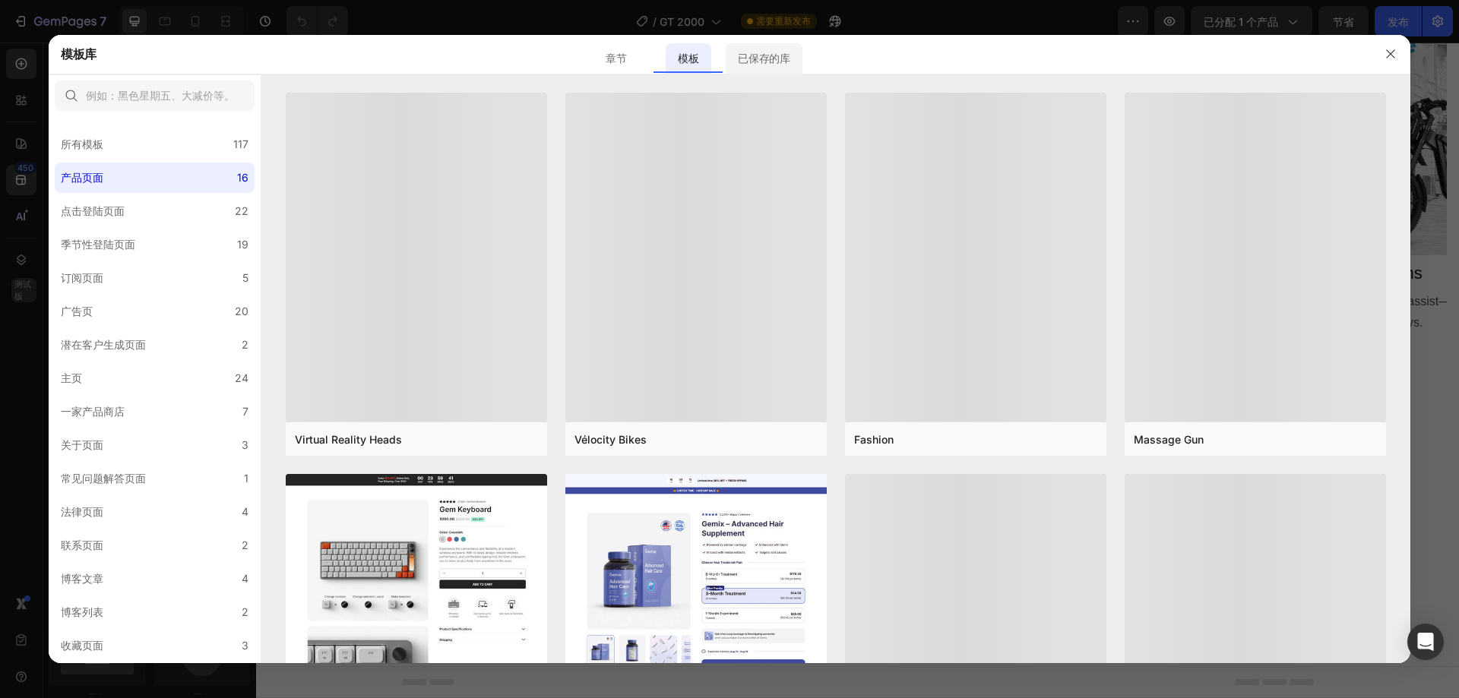
click at [789, 58] on font "已保存的库" at bounding box center [764, 58] width 52 height 13
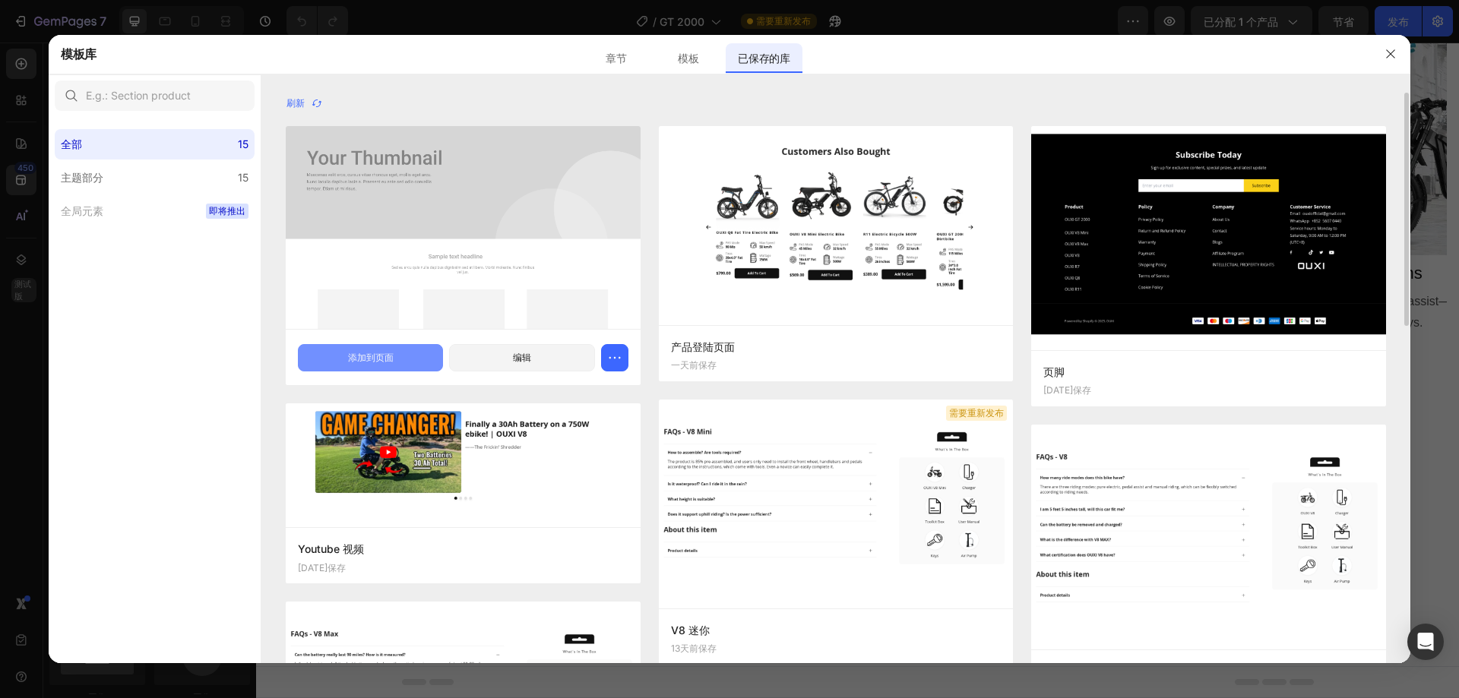
click at [385, 353] on font "添加到页面" at bounding box center [371, 357] width 46 height 11
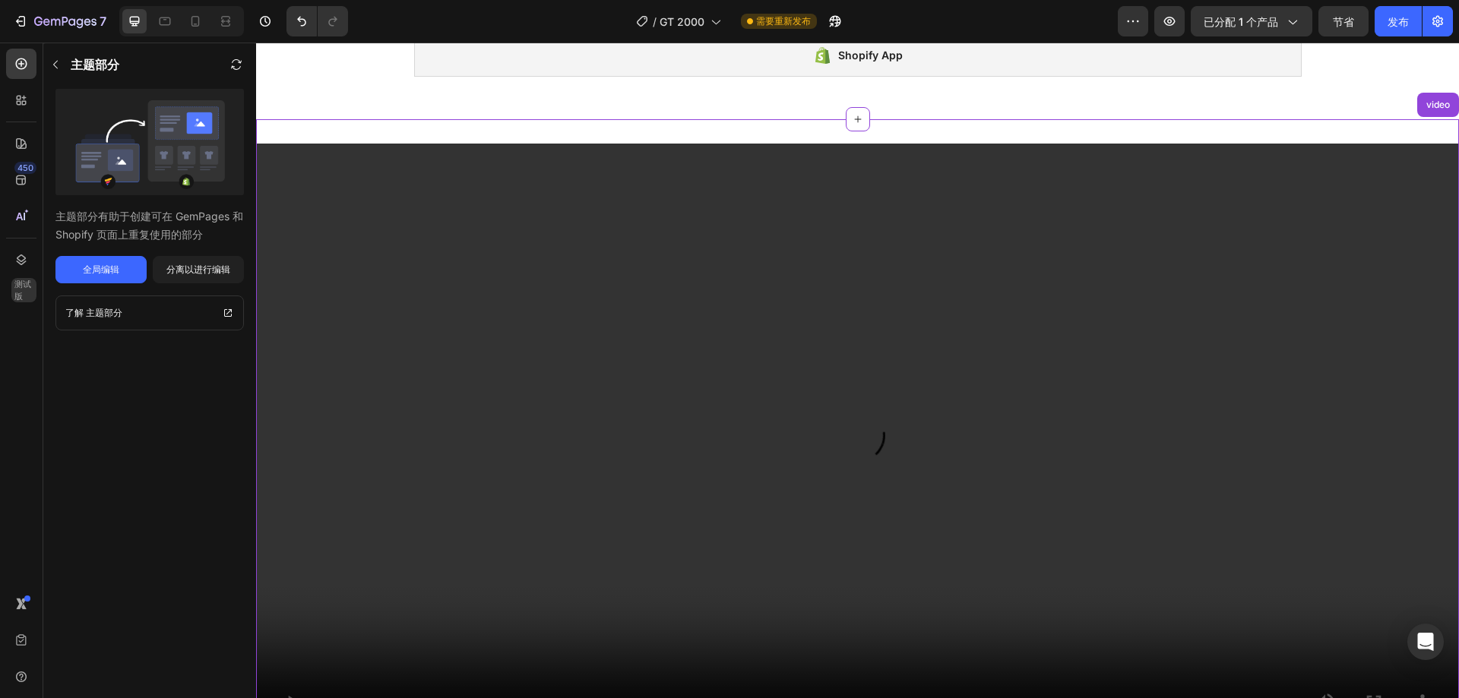
scroll to position [2766, 0]
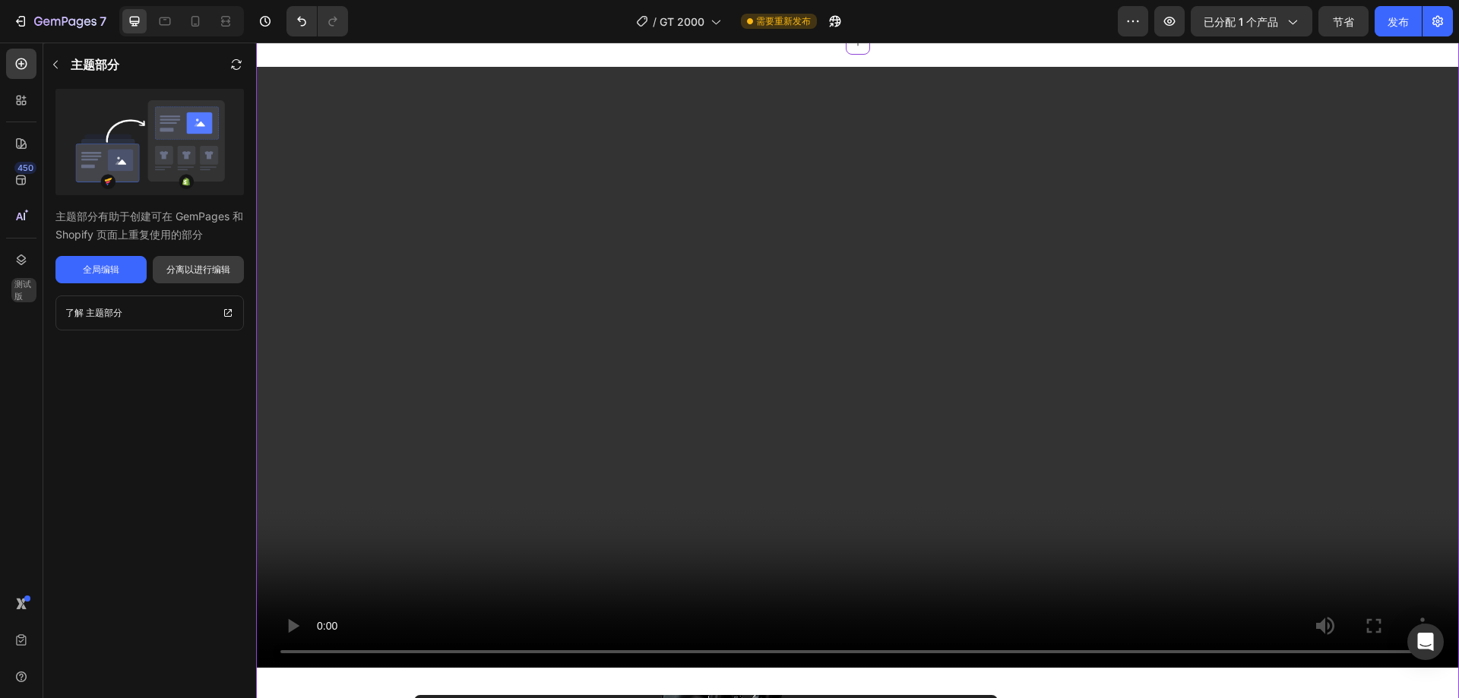
click at [186, 274] on font "分离以进行编辑" at bounding box center [198, 269] width 64 height 11
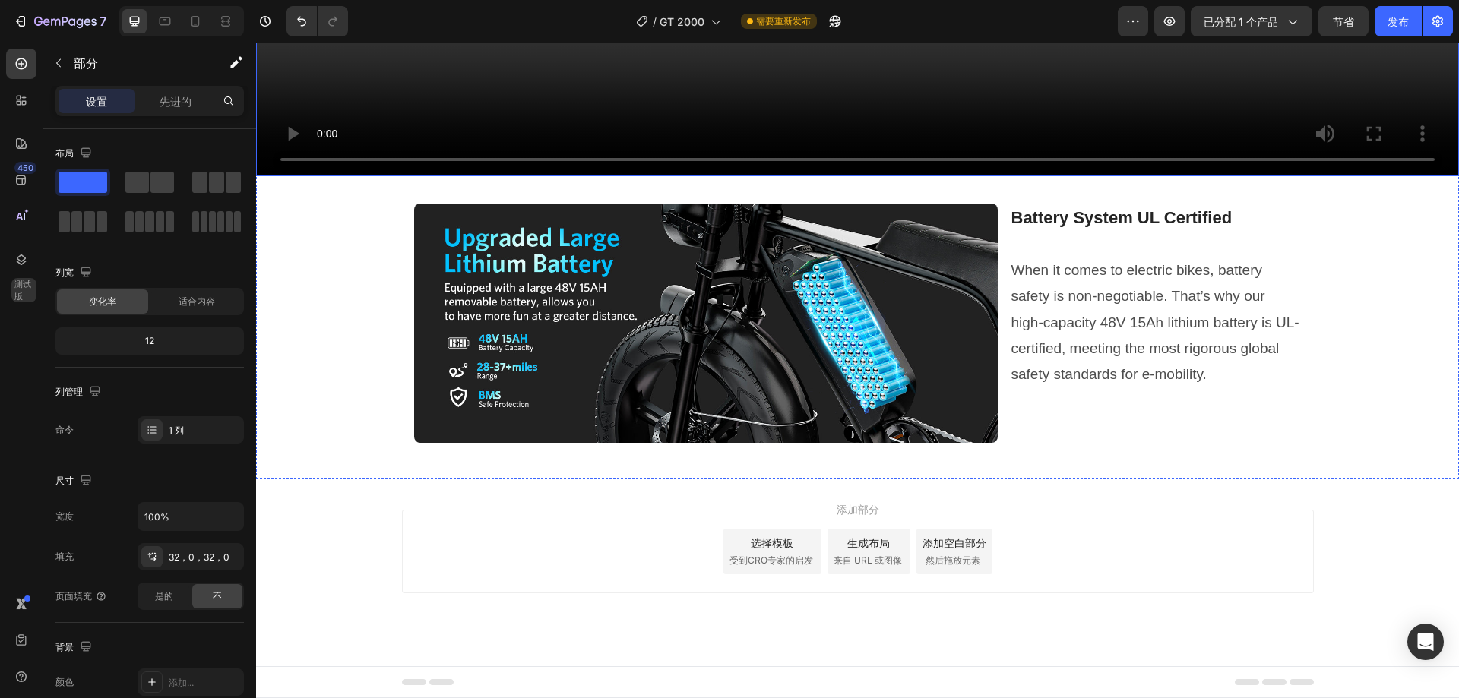
scroll to position [2911, 0]
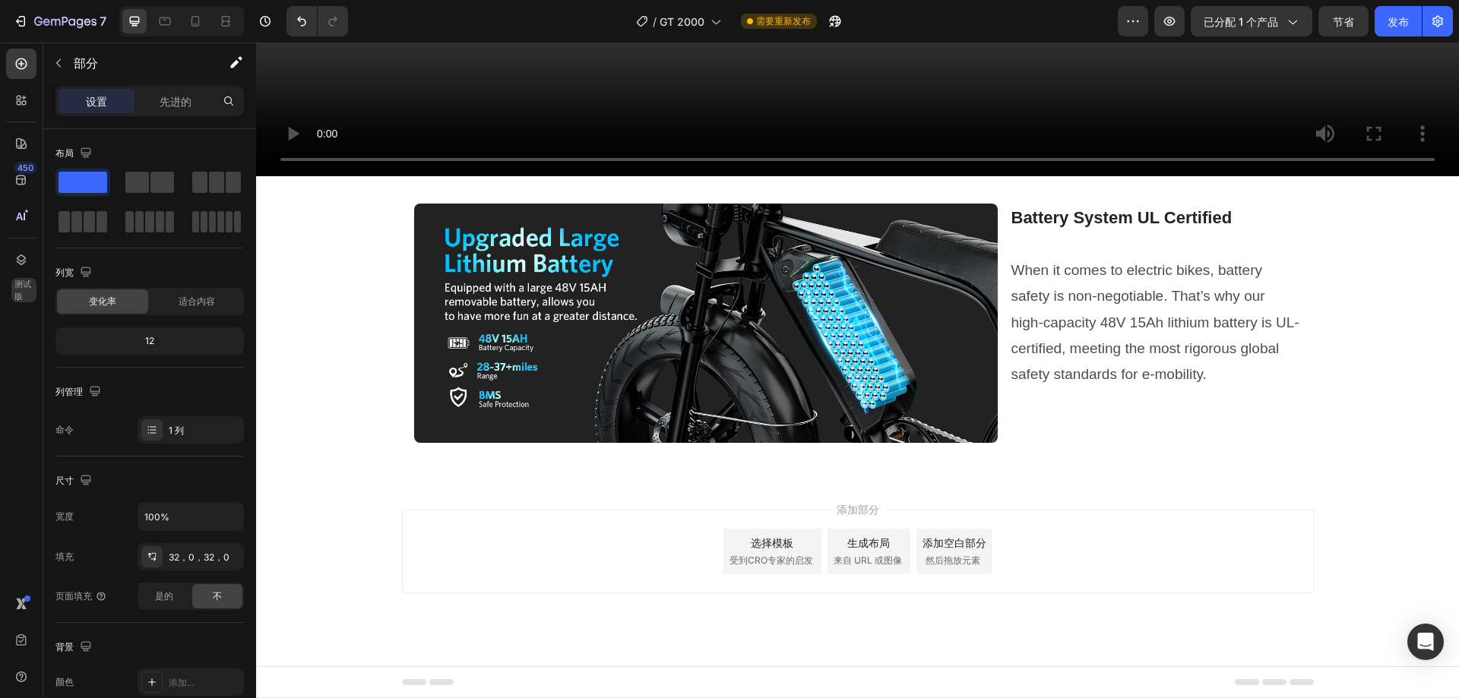
click at [361, 250] on div "Video Image Battery System UL Certified When it comes to electric bikes, batter…" at bounding box center [857, 15] width 1203 height 880
click at [519, 280] on img at bounding box center [706, 323] width 584 height 239
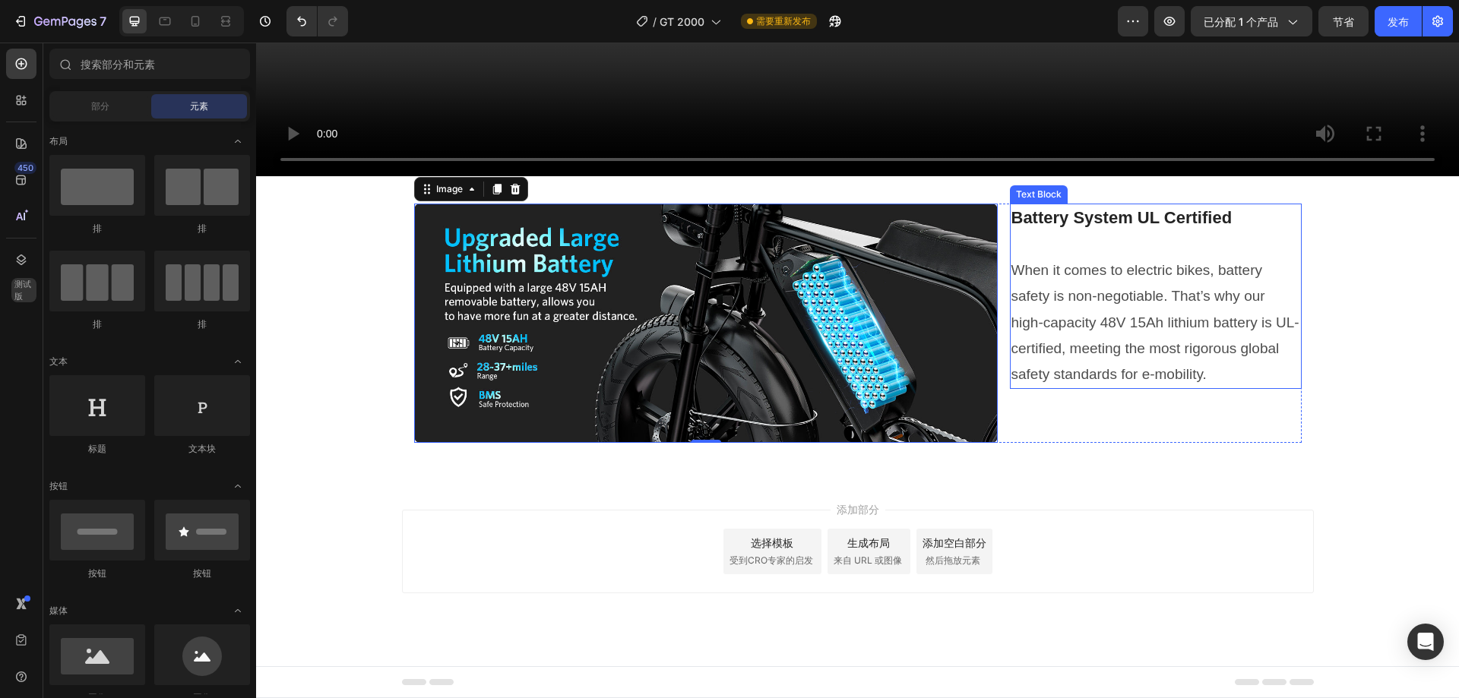
scroll to position [2858, 0]
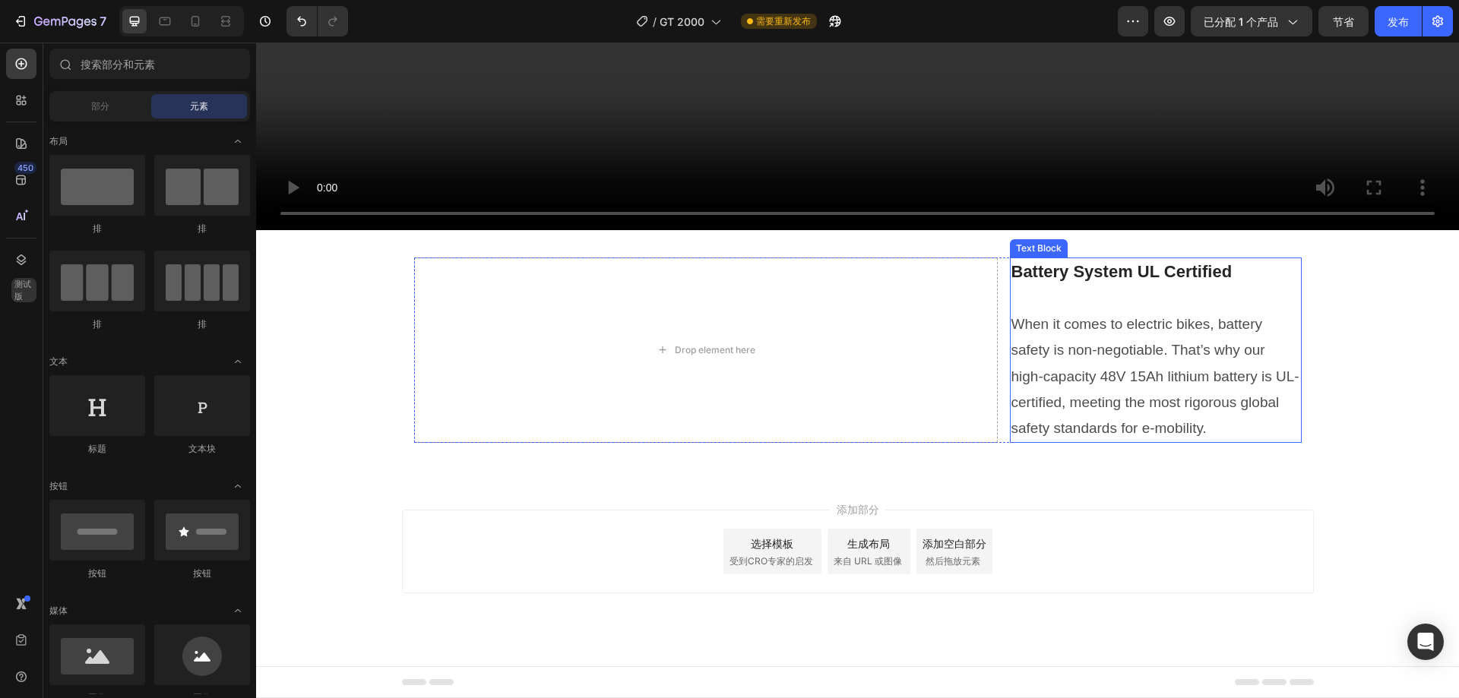
click at [1112, 302] on p "Battery System UL Certified When it comes to electric bikes, battery safety is …" at bounding box center [1155, 350] width 289 height 182
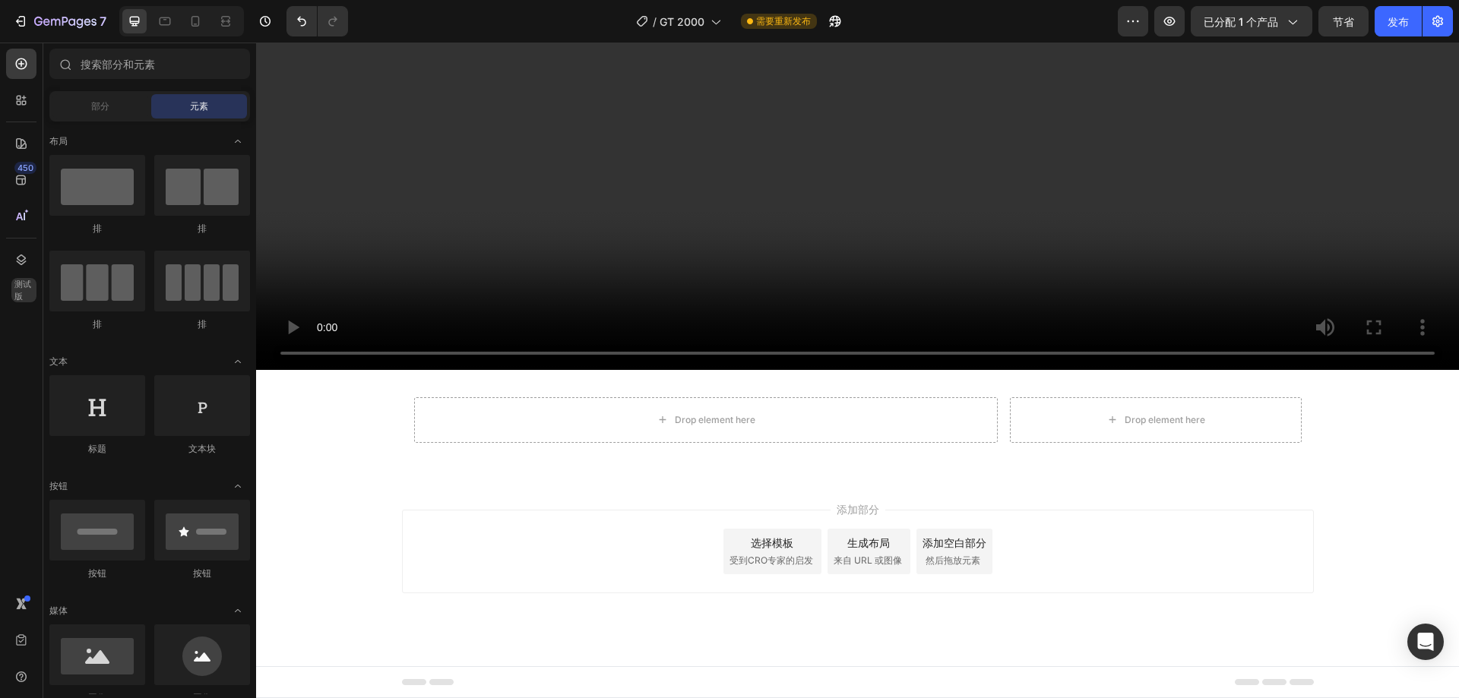
scroll to position [2717, 0]
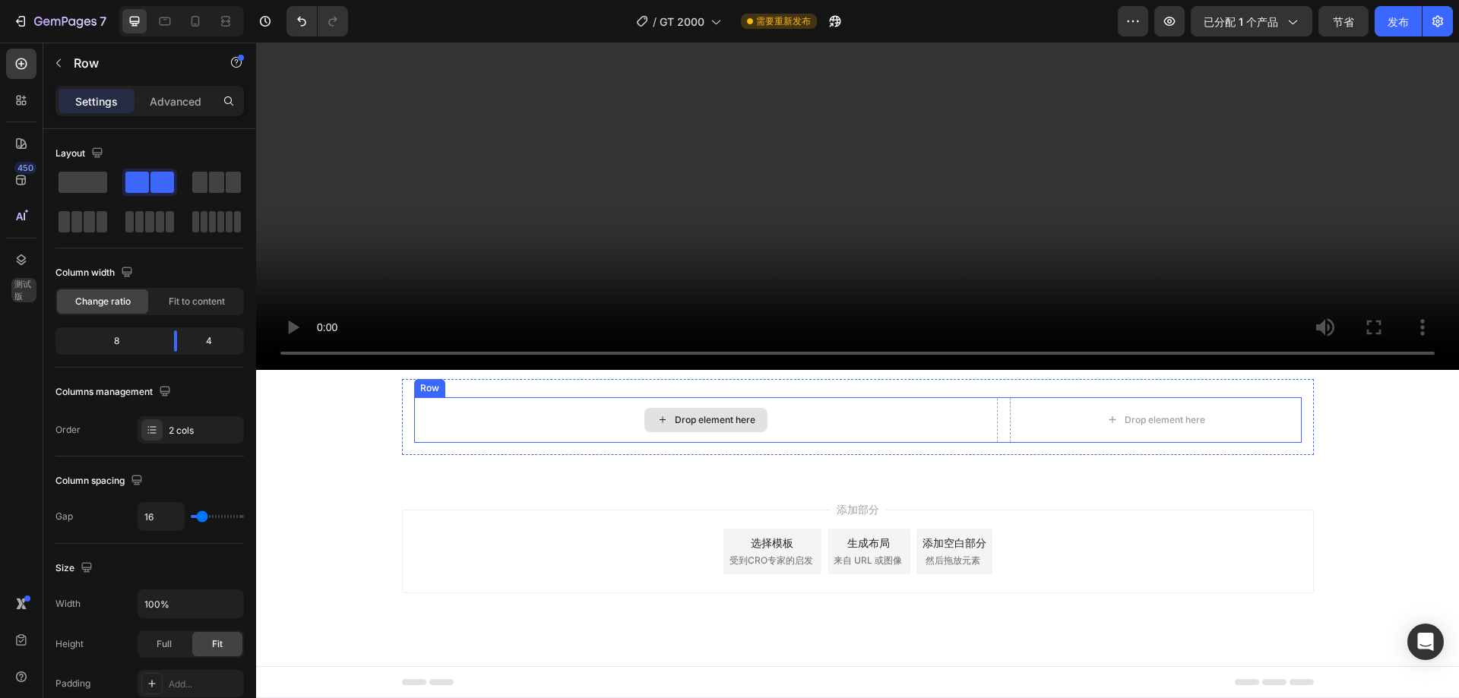
click at [501, 405] on div "Drop element here" at bounding box center [706, 420] width 584 height 46
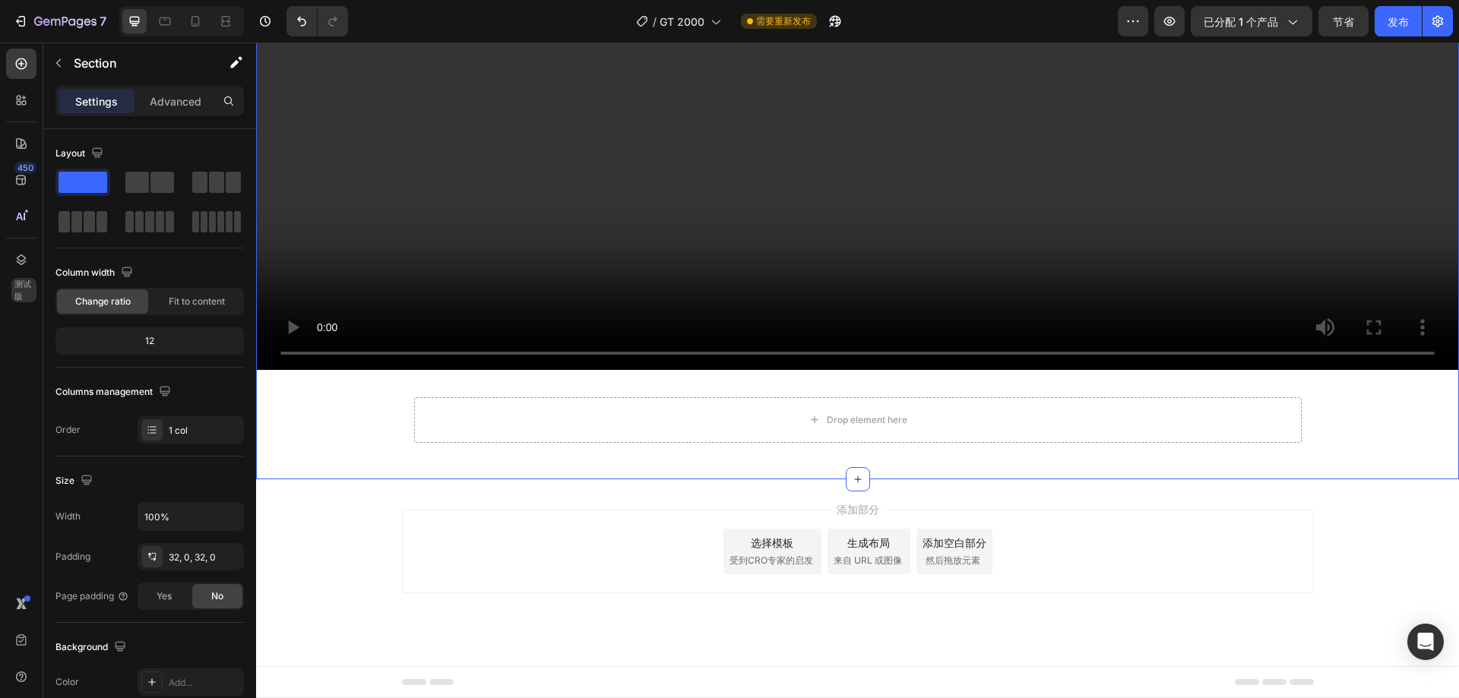
click at [1346, 403] on div "Video Drop element here Row" at bounding box center [857, 111] width 1203 height 687
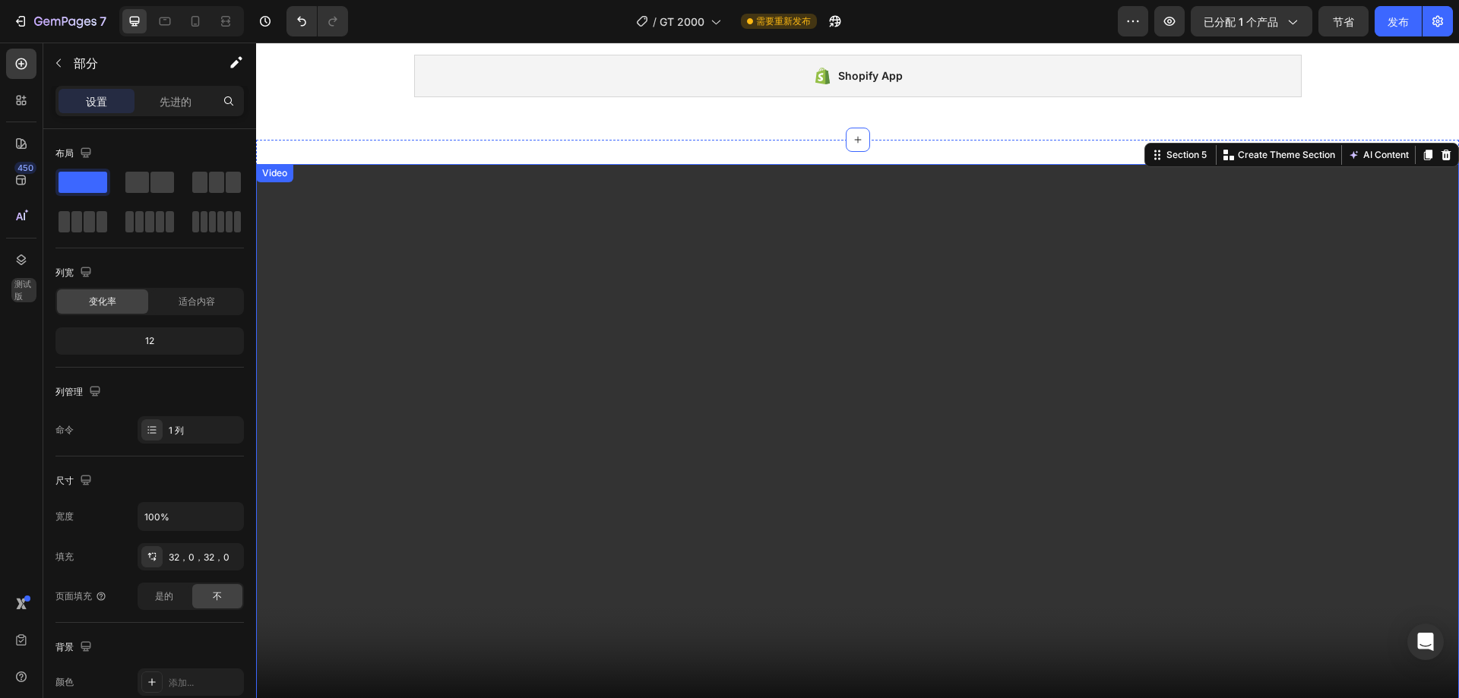
scroll to position [2261, 0]
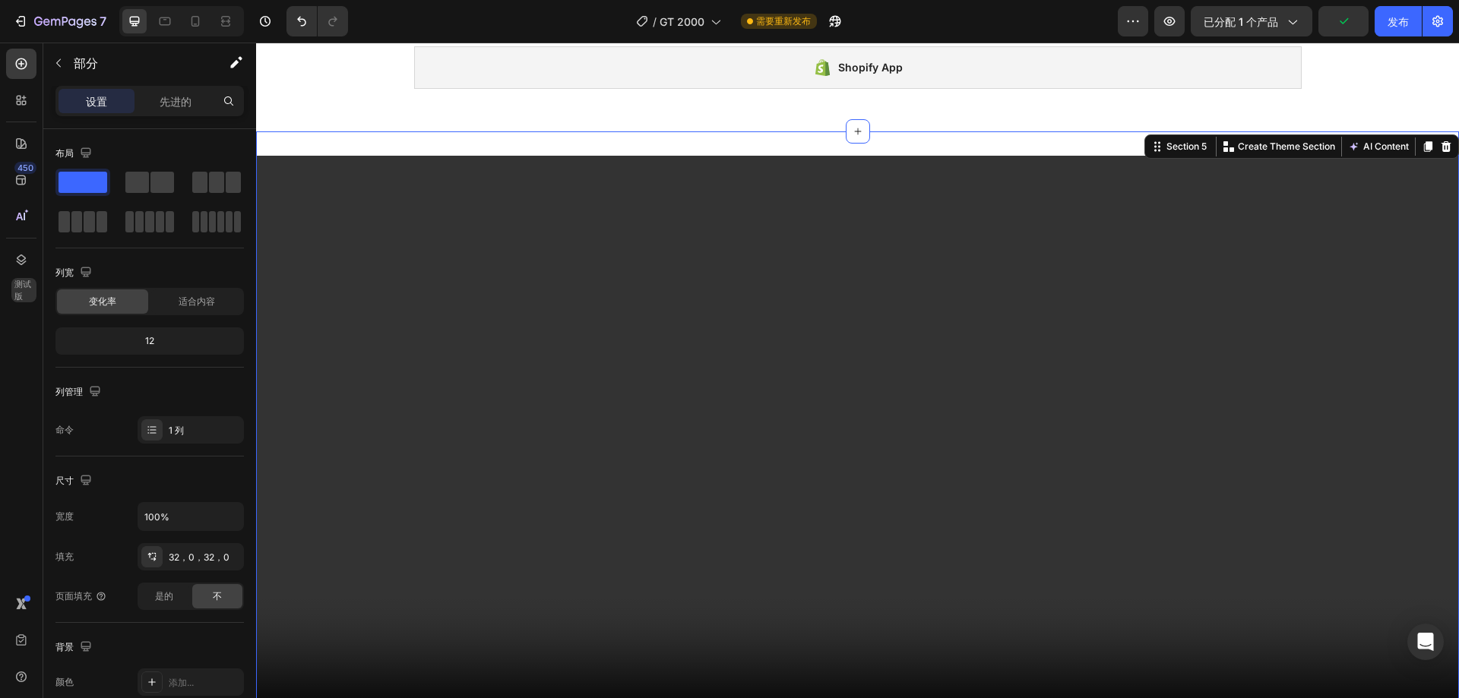
click at [410, 134] on div "Video Drop element here Row Section 5 Create Theme Section AI Content Write wit…" at bounding box center [857, 498] width 1203 height 735
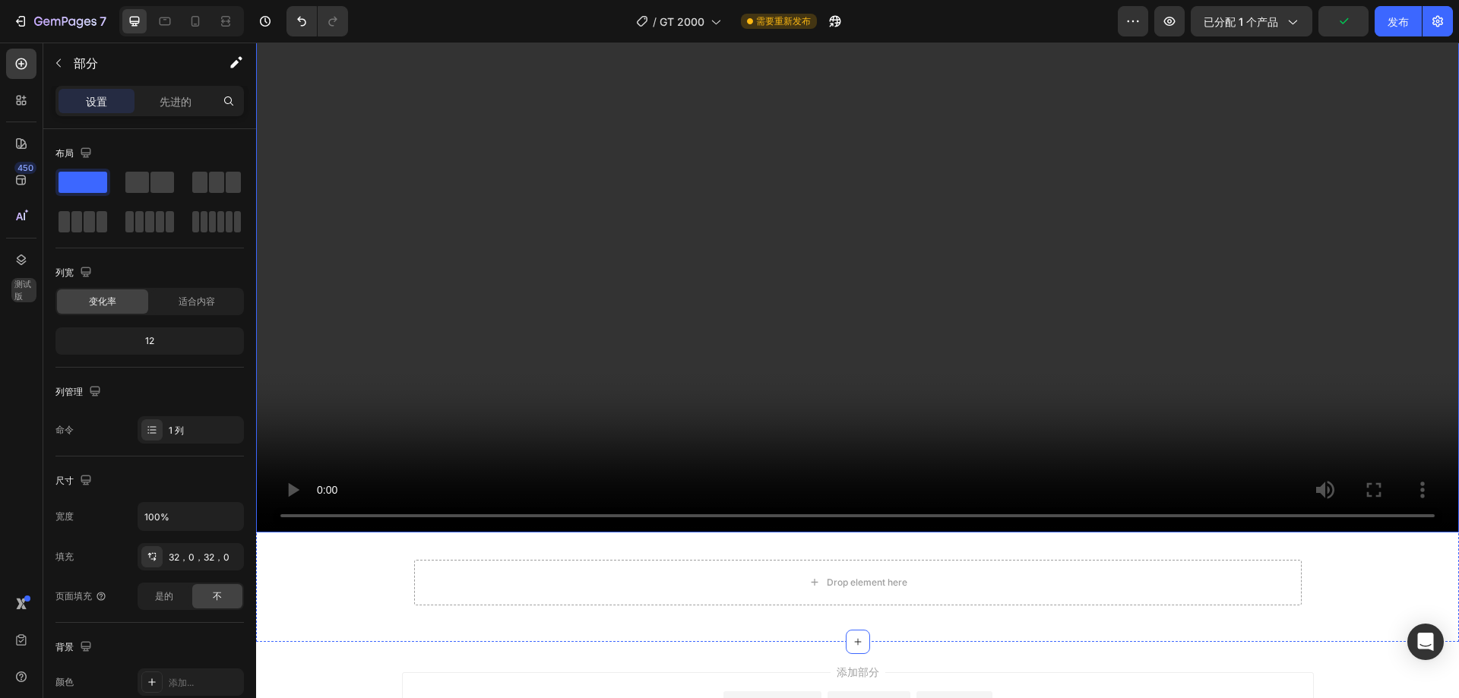
scroll to position [2717, 0]
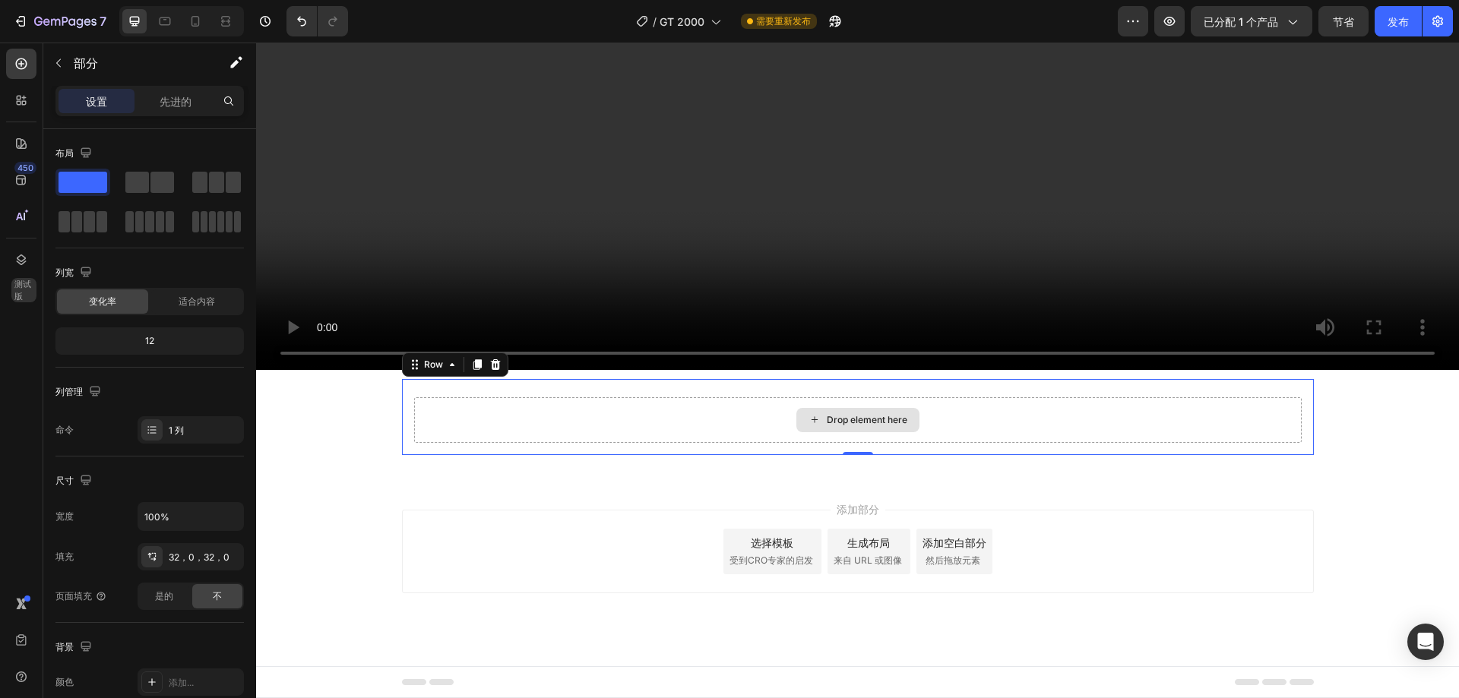
click at [449, 409] on div "Drop element here" at bounding box center [857, 420] width 887 height 46
click at [492, 362] on icon at bounding box center [495, 364] width 10 height 11
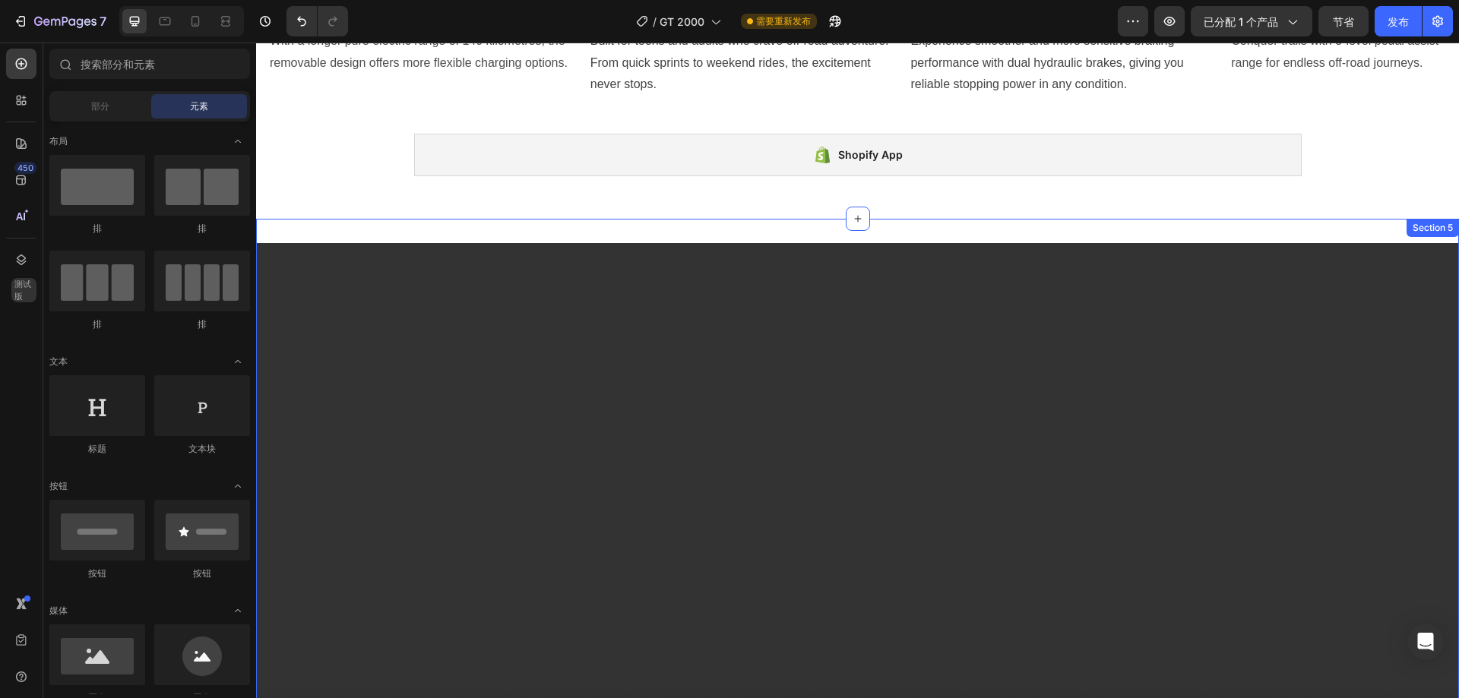
scroll to position [2252, 0]
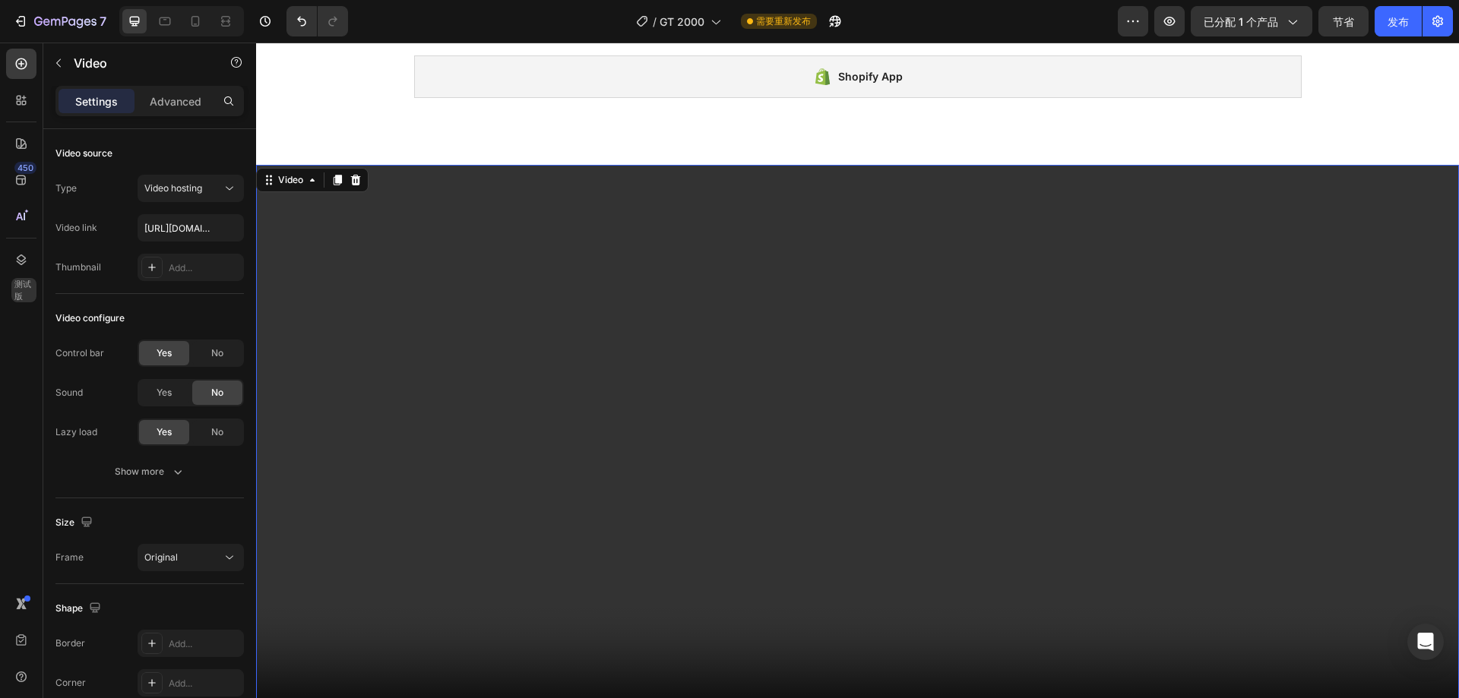
click at [381, 196] on video at bounding box center [857, 466] width 1203 height 602
click at [401, 147] on div "Video 0 Section 5" at bounding box center [857, 466] width 1203 height 650
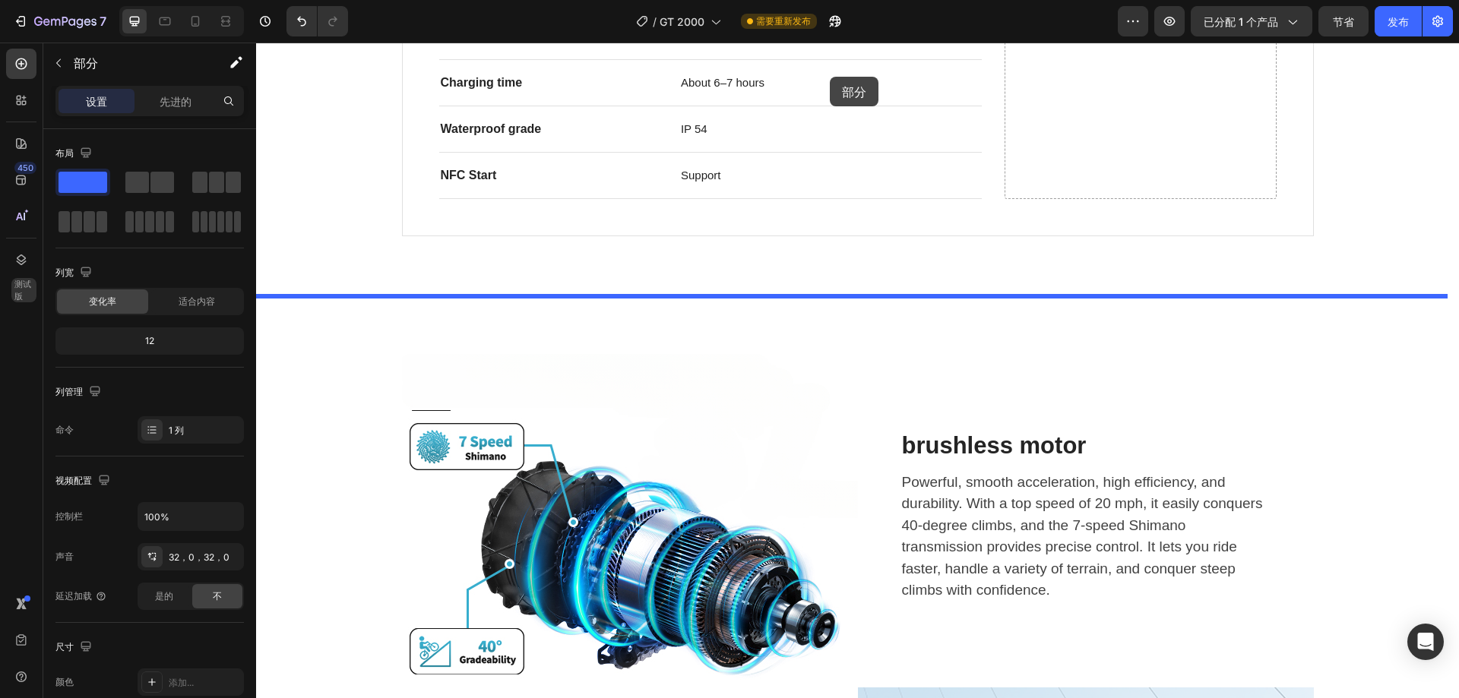
scroll to position [1045, 0]
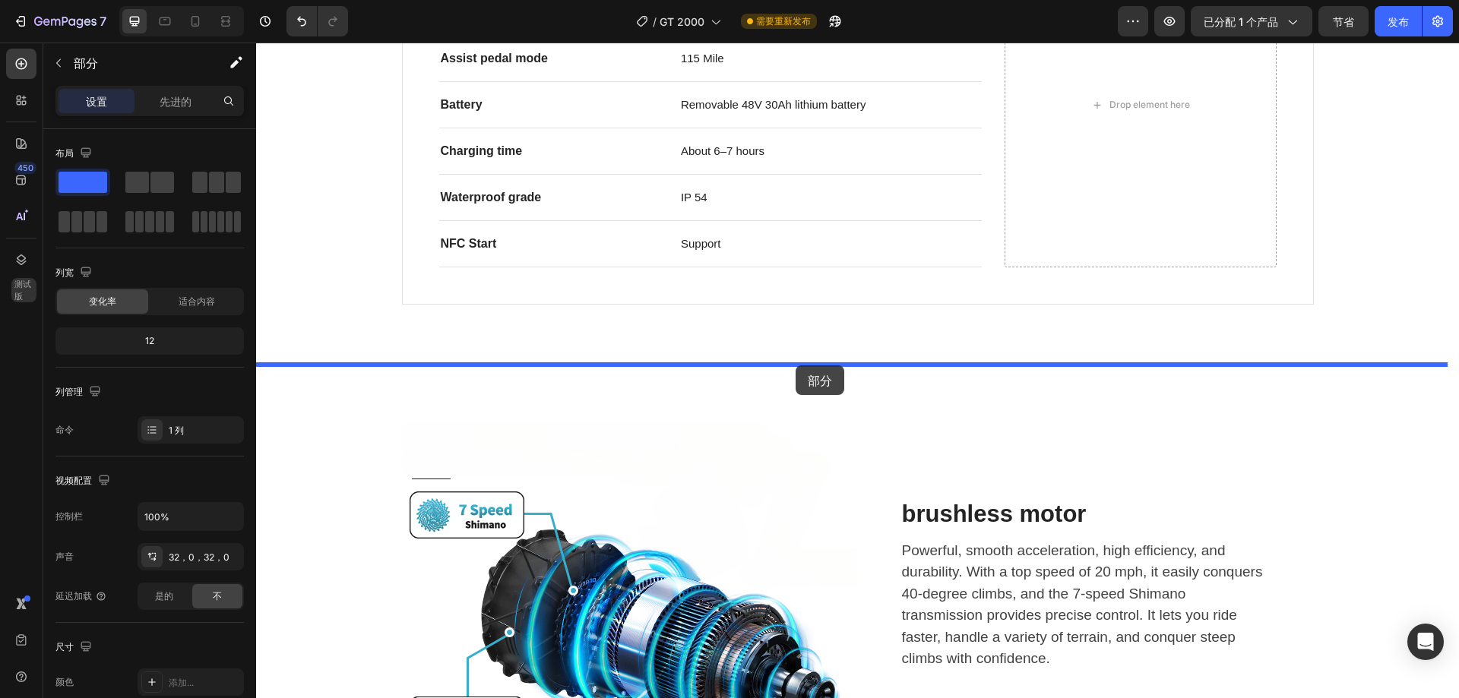
drag, startPoint x: 1141, startPoint y: 283, endPoint x: 795, endPoint y: 365, distance: 355.3
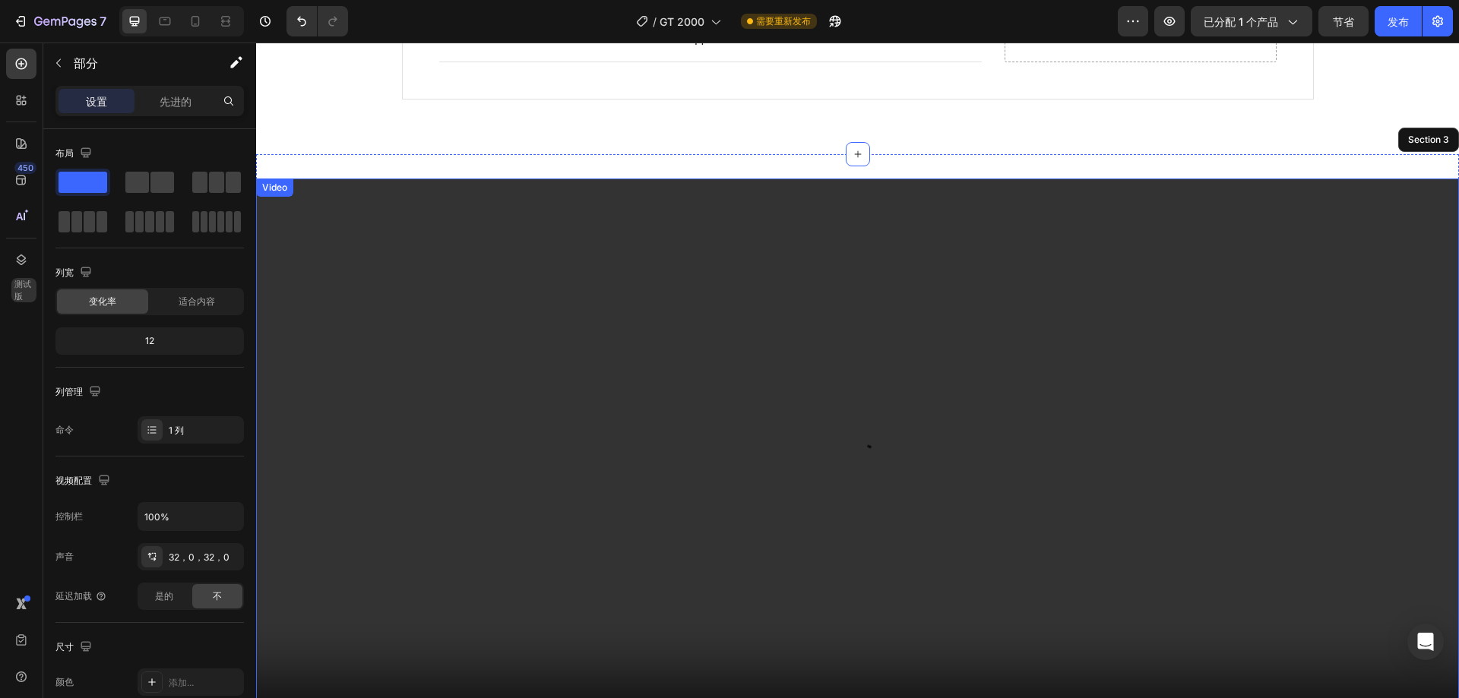
scroll to position [1273, 0]
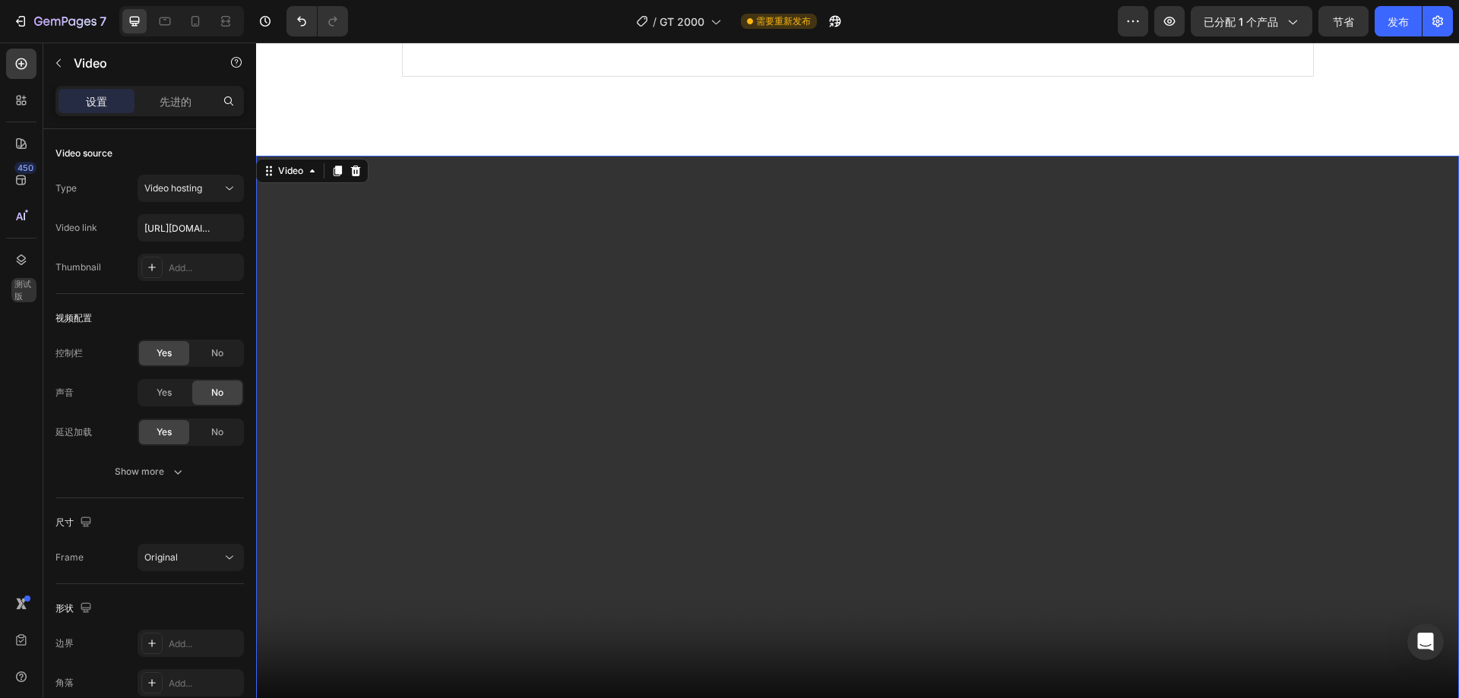
click at [367, 269] on video at bounding box center [857, 457] width 1203 height 602
type input "[URL][DOMAIN_NAME]"
click at [110, 262] on div "缩略图 添加..." at bounding box center [149, 267] width 188 height 27
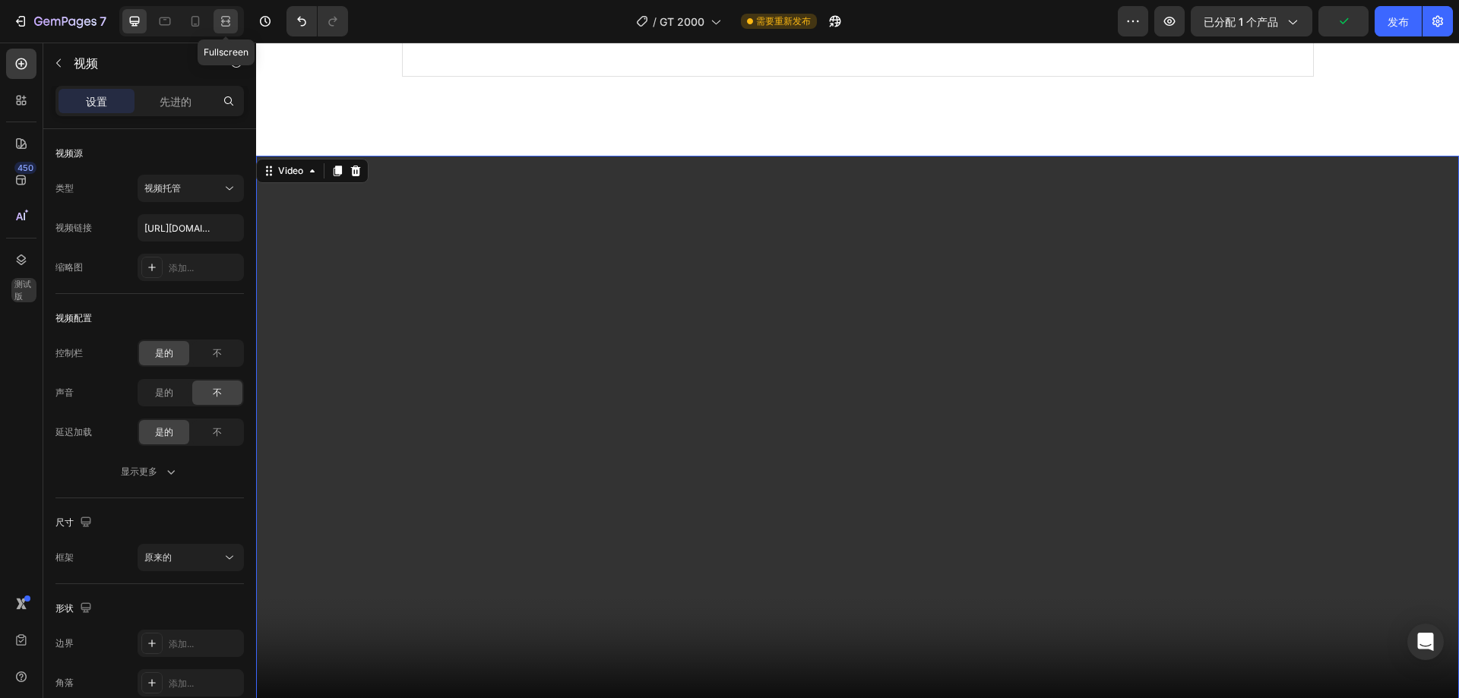
click at [220, 18] on icon at bounding box center [225, 21] width 15 height 15
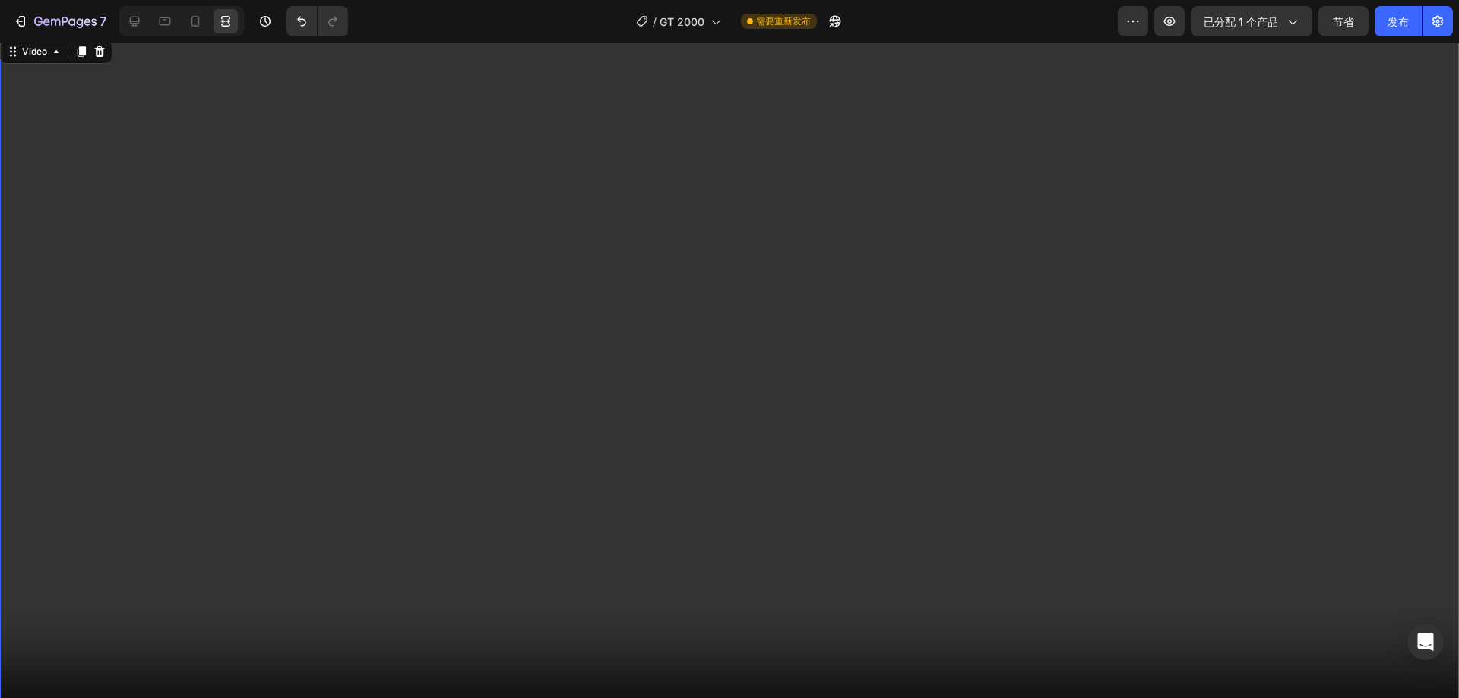
scroll to position [1425, 0]
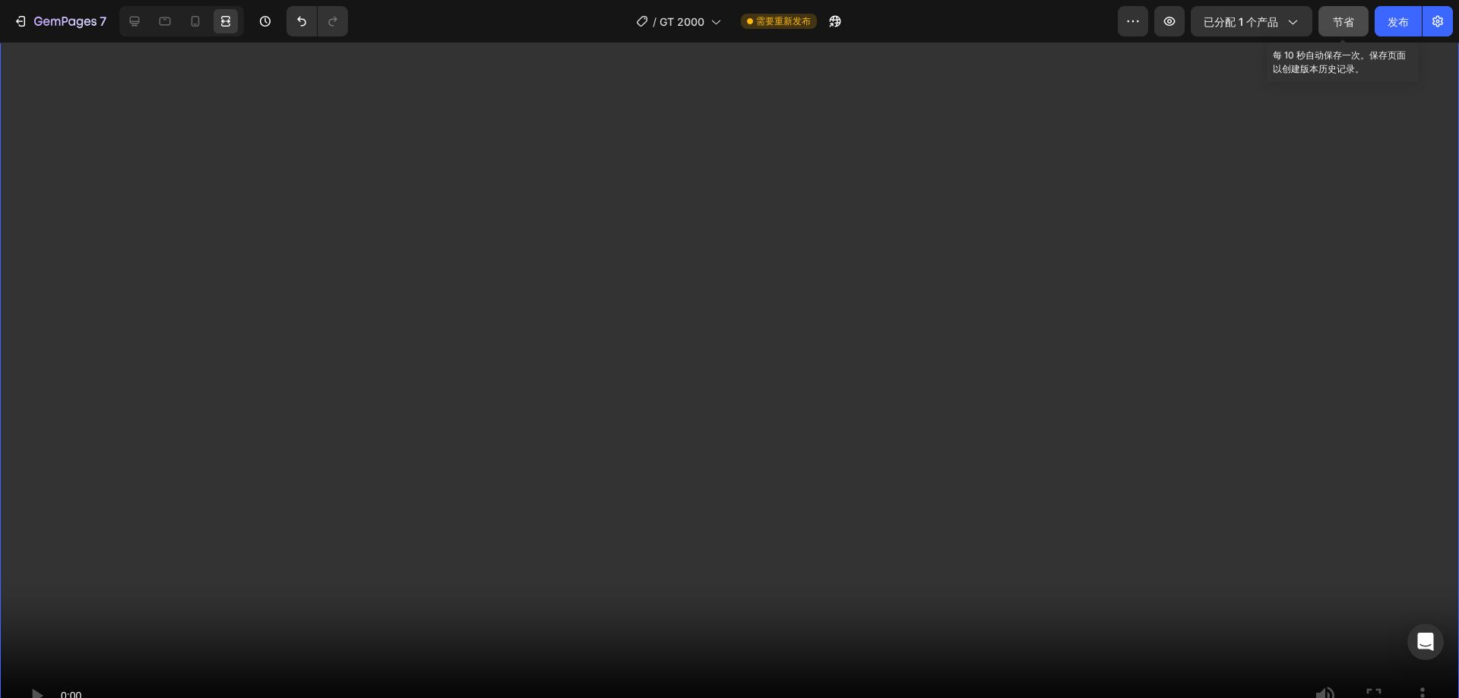
click at [1344, 15] on font "节省" at bounding box center [1343, 21] width 21 height 13
click at [192, 24] on icon at bounding box center [195, 21] width 8 height 11
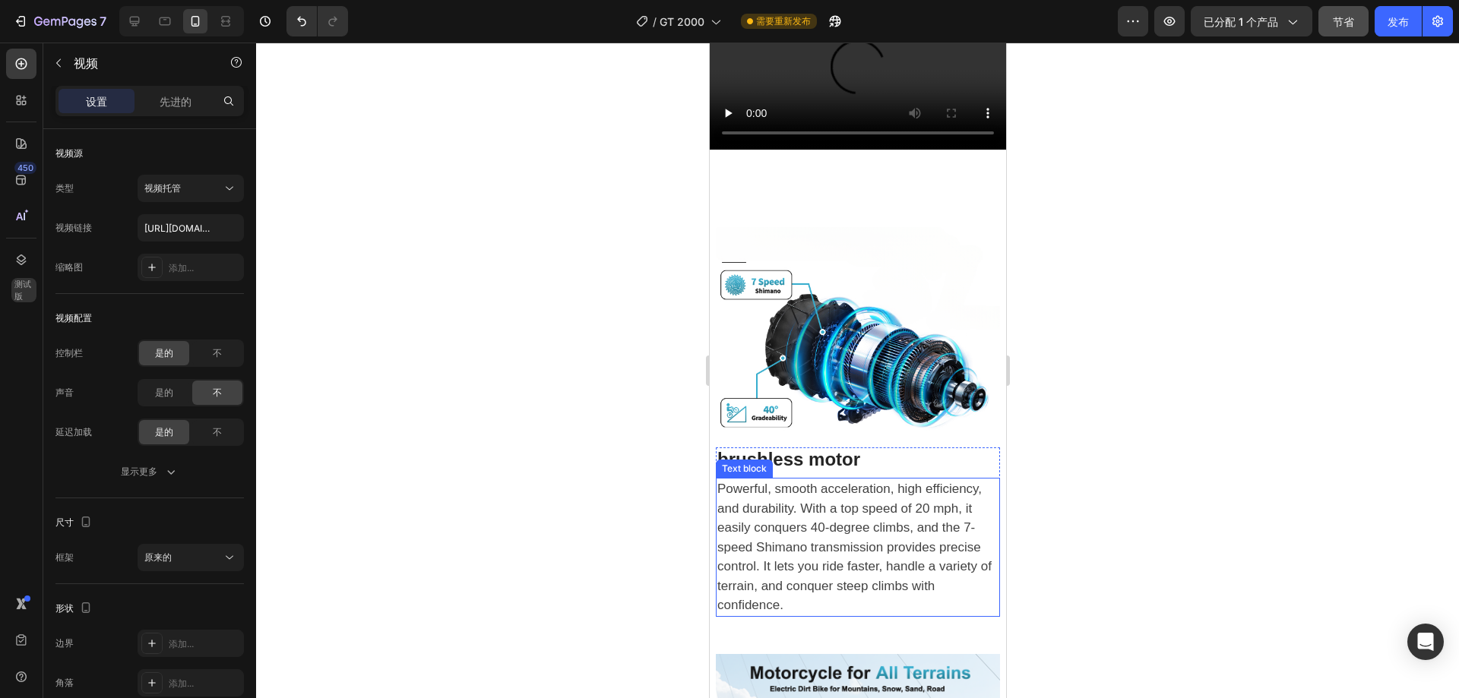
scroll to position [1861, 0]
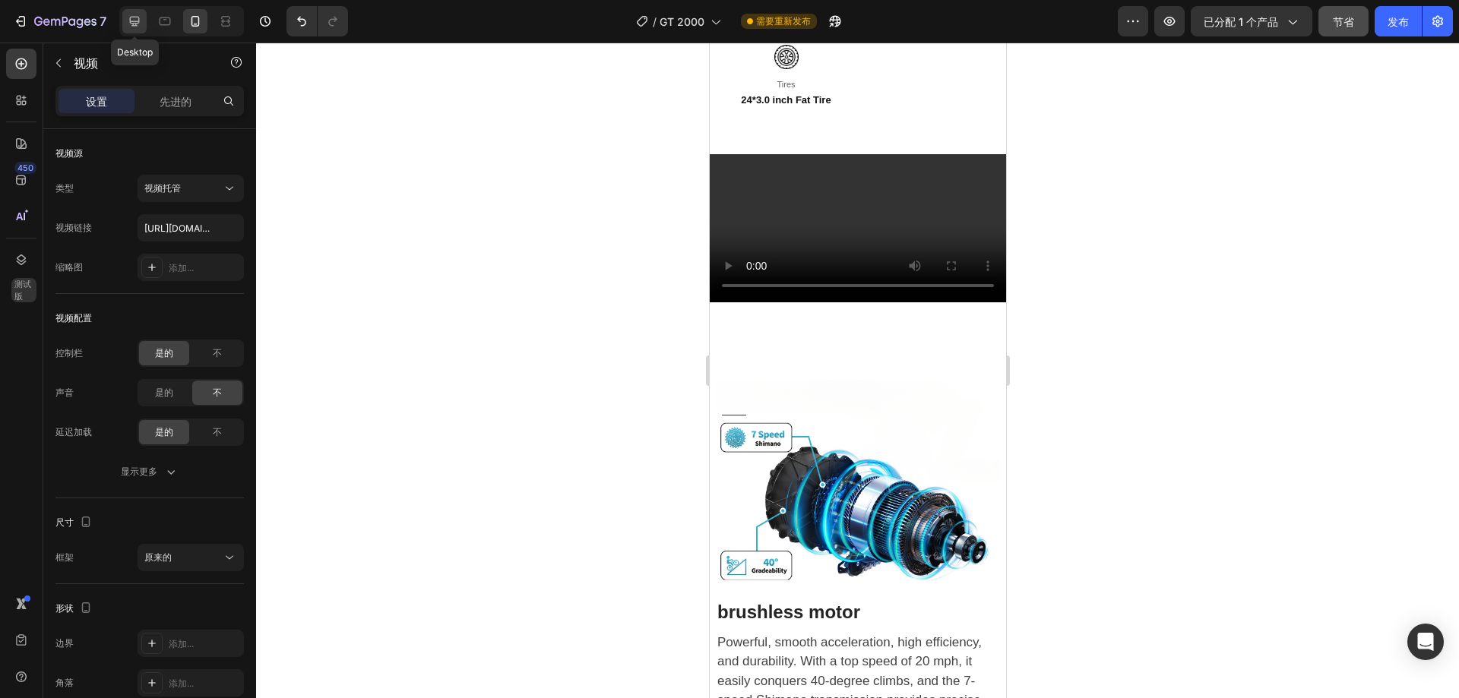
click at [123, 17] on div at bounding box center [134, 21] width 24 height 24
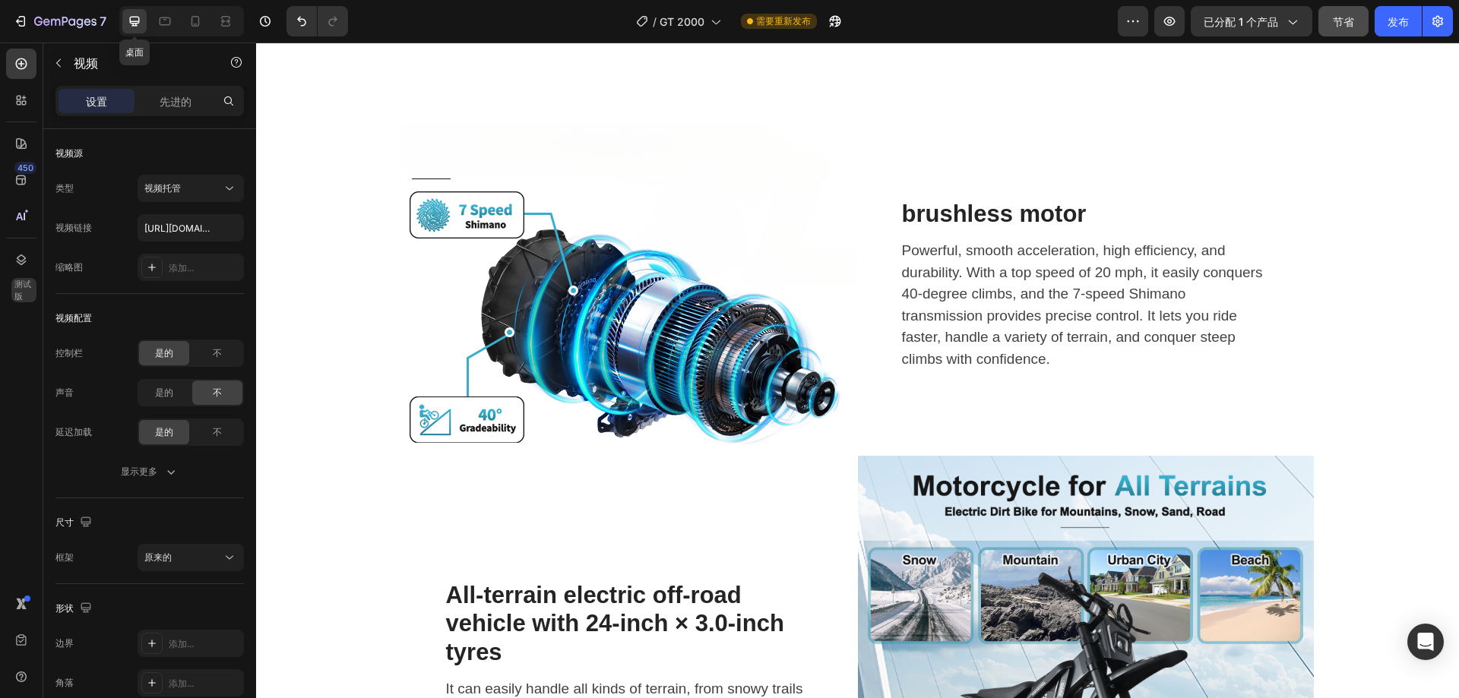
scroll to position [2008, 0]
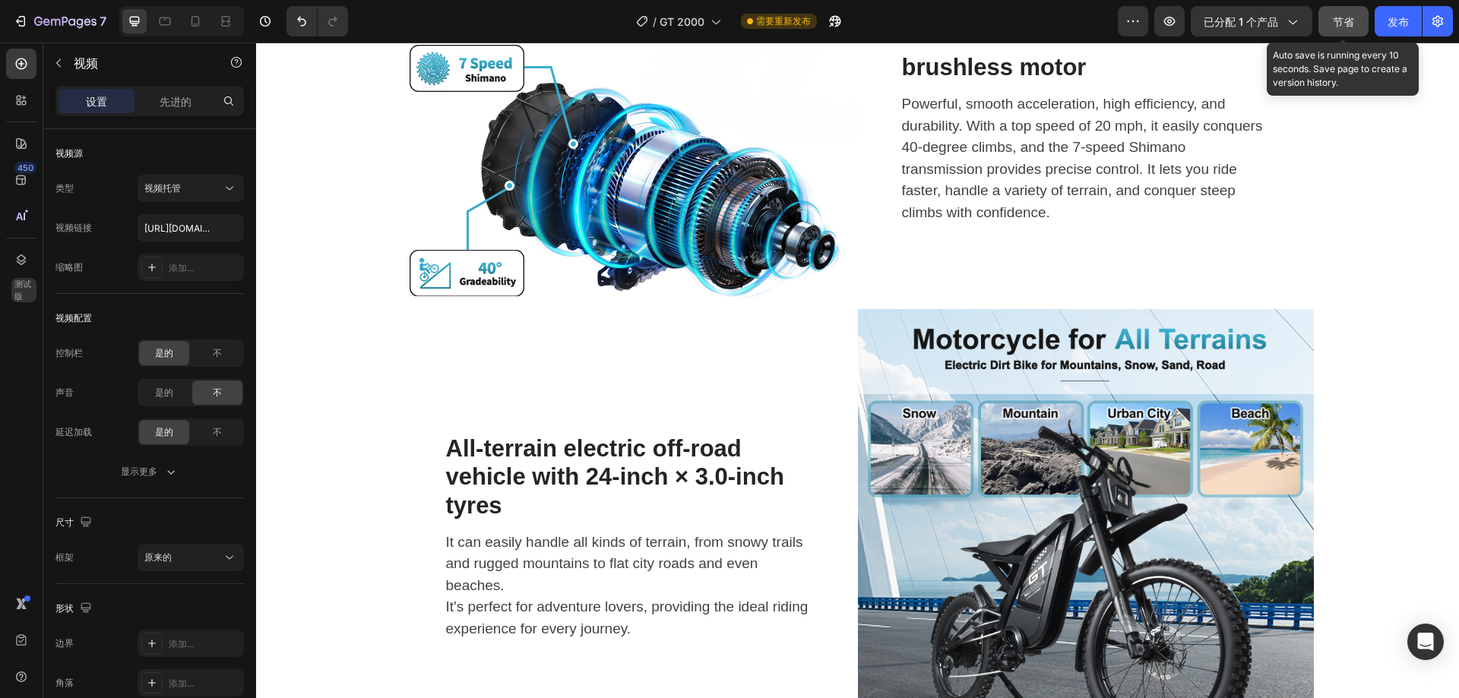
click at [1343, 24] on font "节省" at bounding box center [1343, 21] width 21 height 13
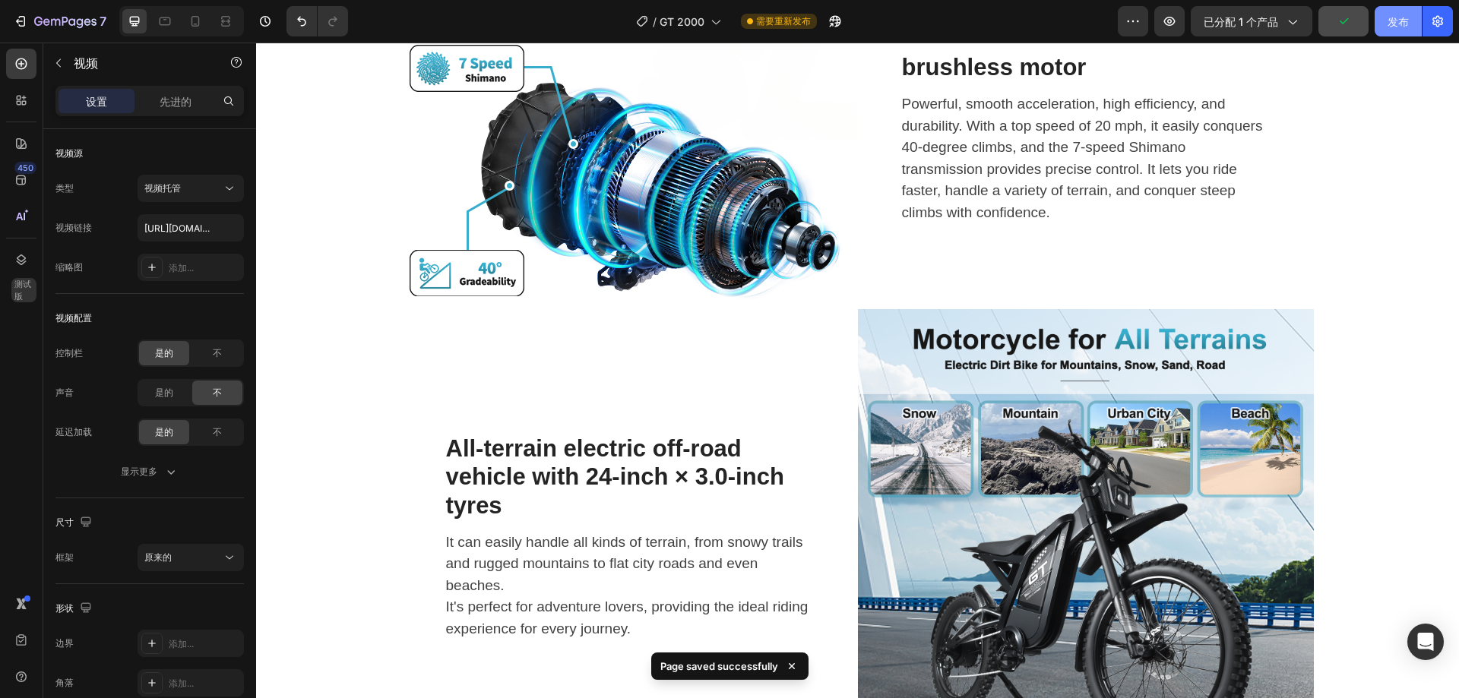
click at [1374, 27] on button "发布" at bounding box center [1397, 21] width 47 height 30
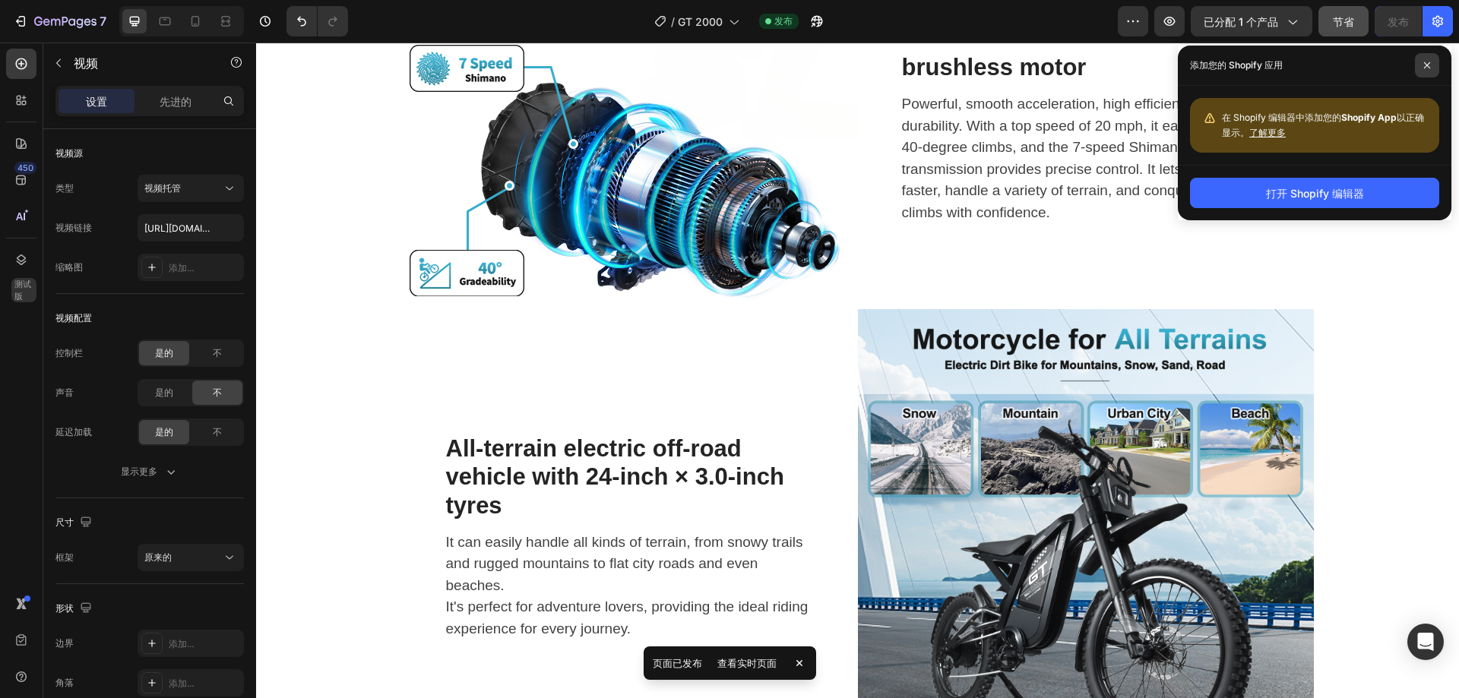
click at [1425, 72] on span at bounding box center [1427, 65] width 24 height 24
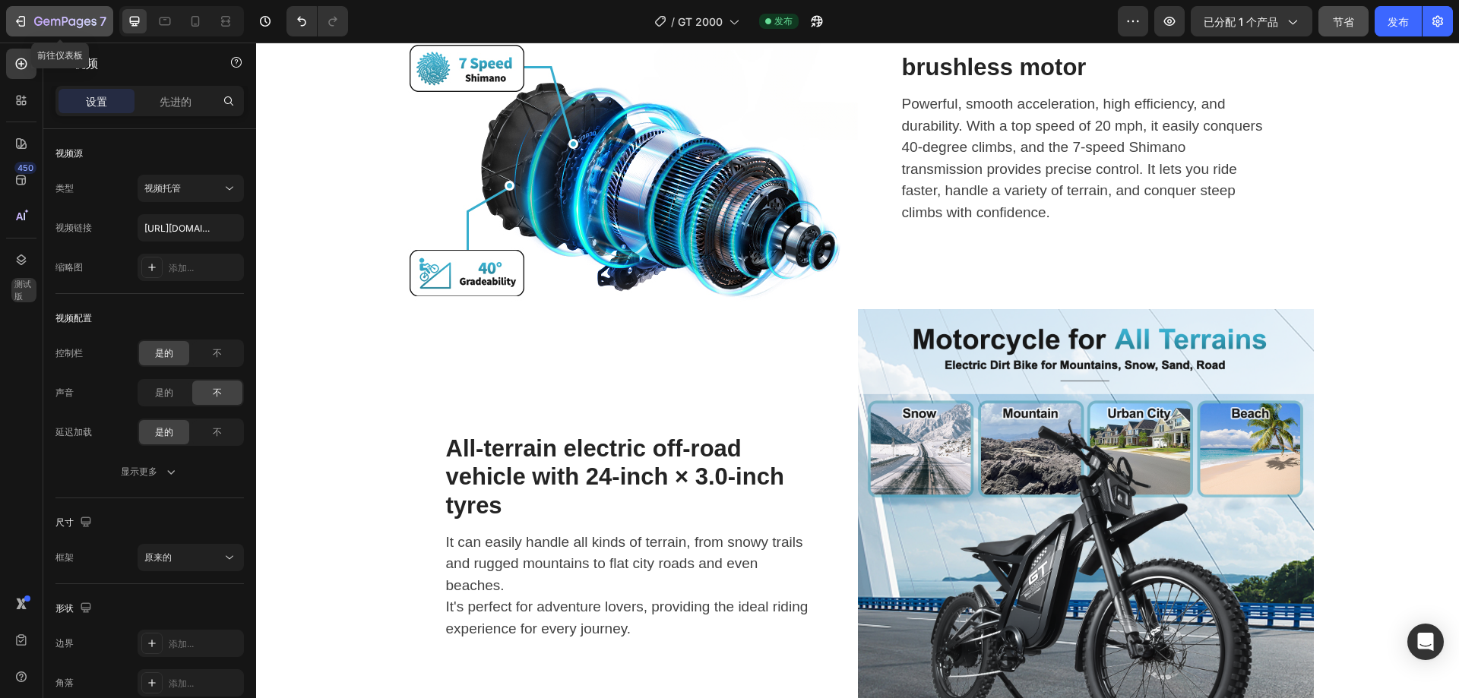
click at [59, 16] on icon "button" at bounding box center [65, 22] width 62 height 13
